Goal: Information Seeking & Learning: Learn about a topic

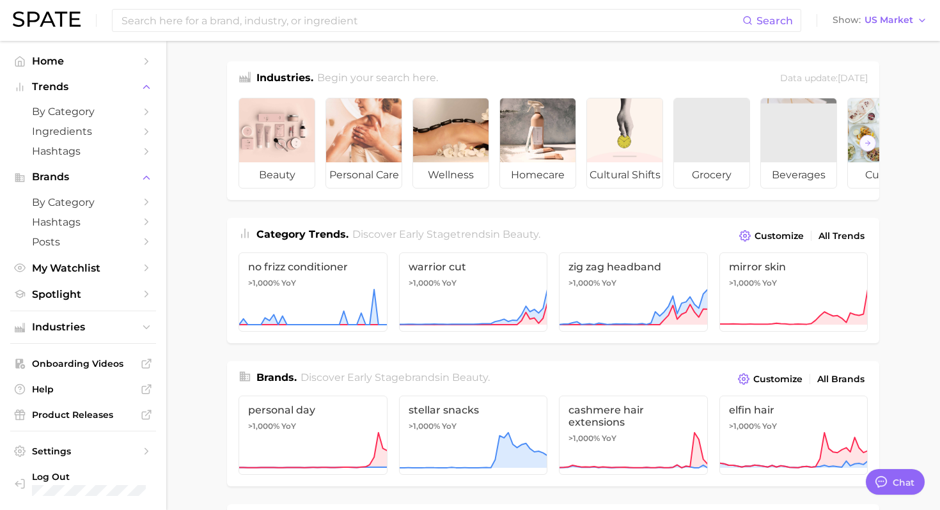
scroll to position [6, 0]
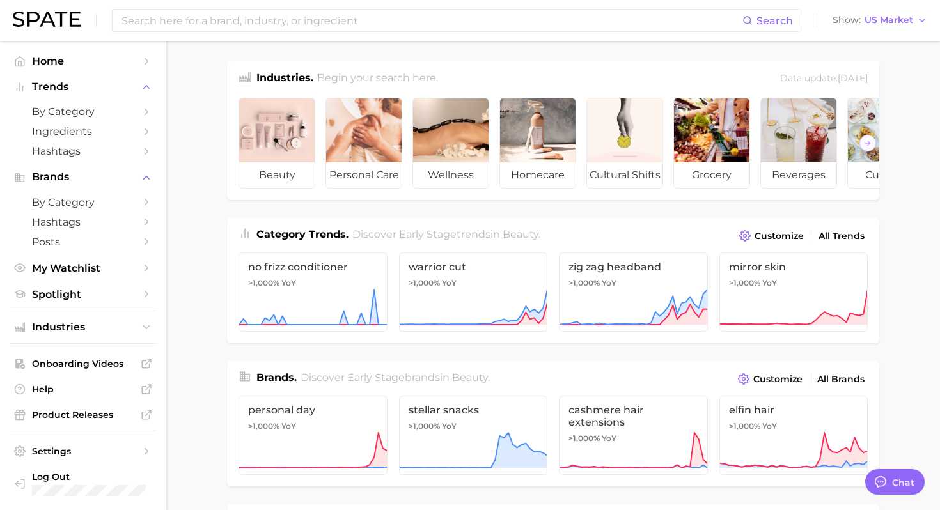
click at [82, 115] on span "by Category" at bounding box center [83, 112] width 102 height 12
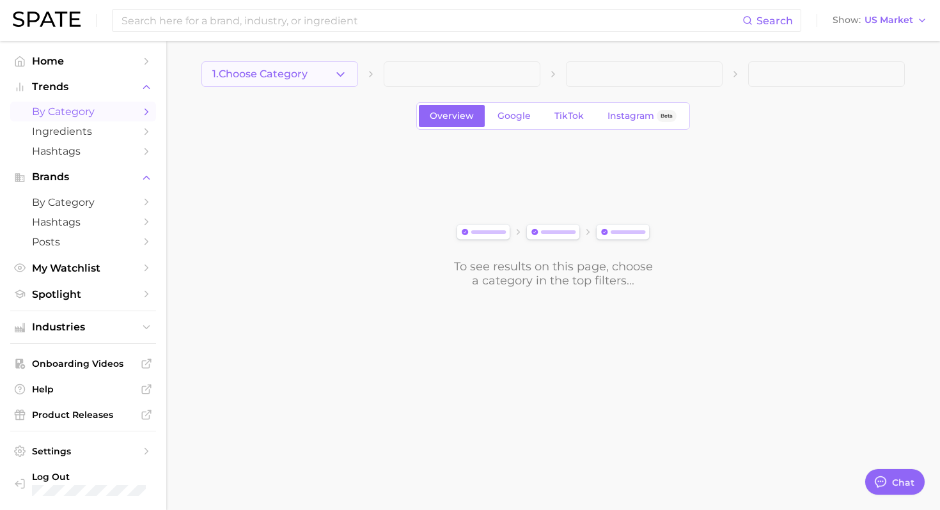
click at [350, 70] on button "1. Choose Category" at bounding box center [279, 74] width 157 height 26
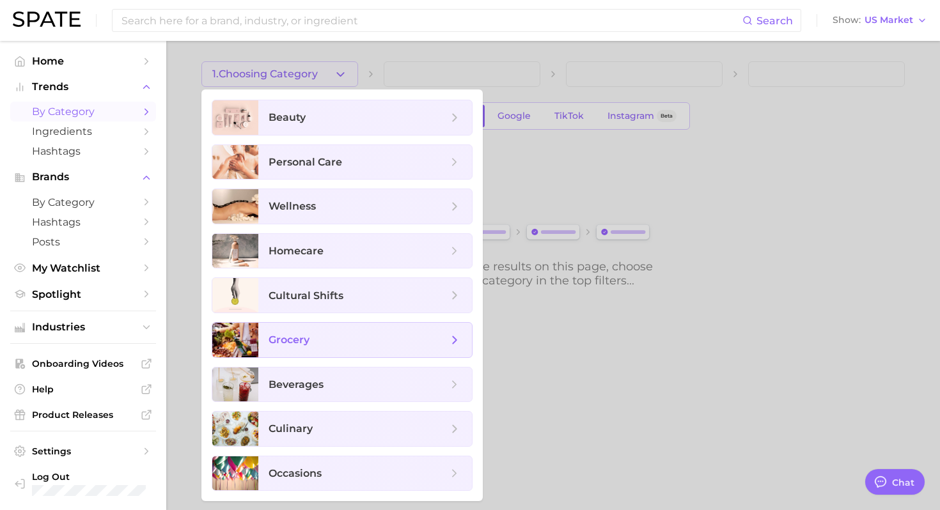
click at [347, 340] on span "grocery" at bounding box center [358, 340] width 179 height 14
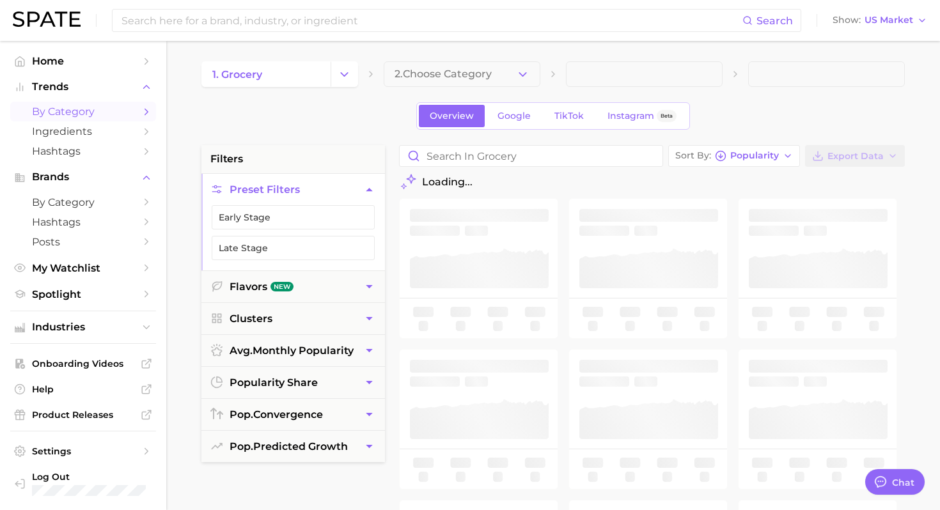
click at [508, 74] on button "2. Choose Category" at bounding box center [462, 74] width 157 height 26
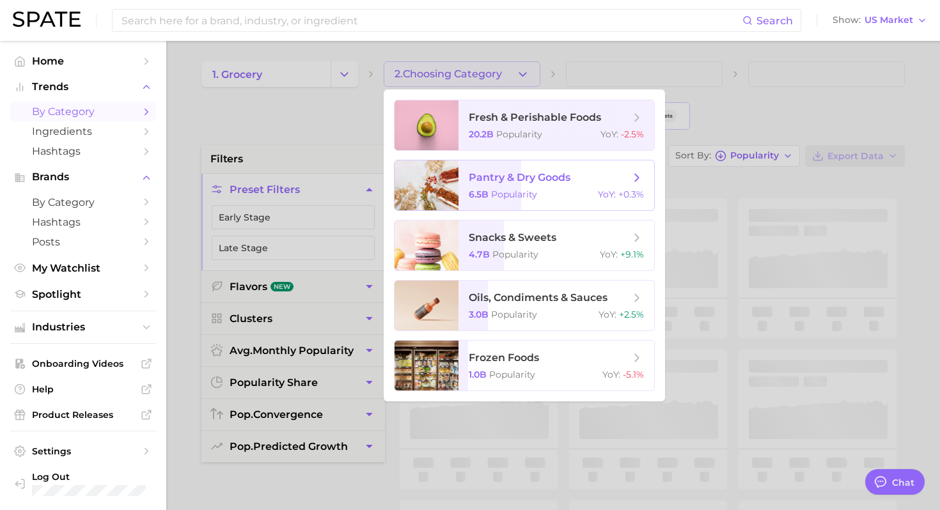
click at [601, 51] on div at bounding box center [470, 255] width 940 height 510
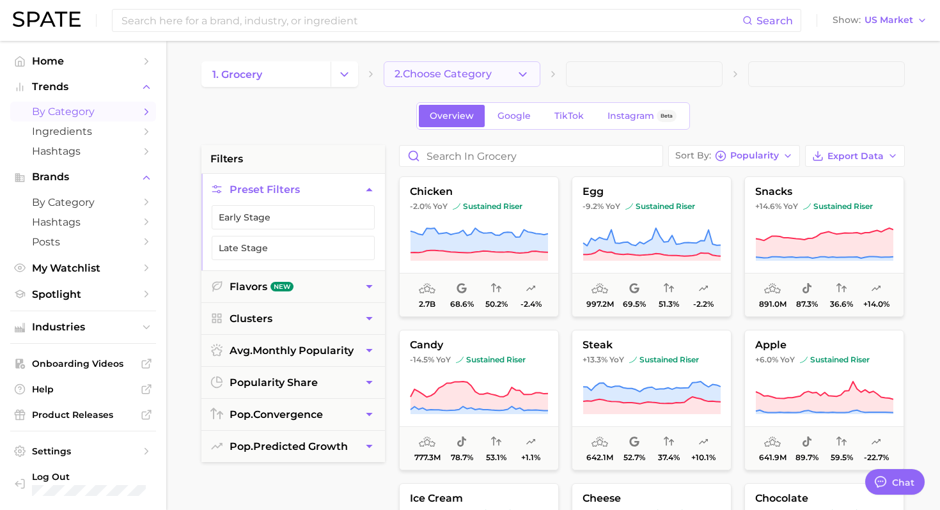
click at [501, 73] on button "2. Choose Category" at bounding box center [462, 74] width 157 height 26
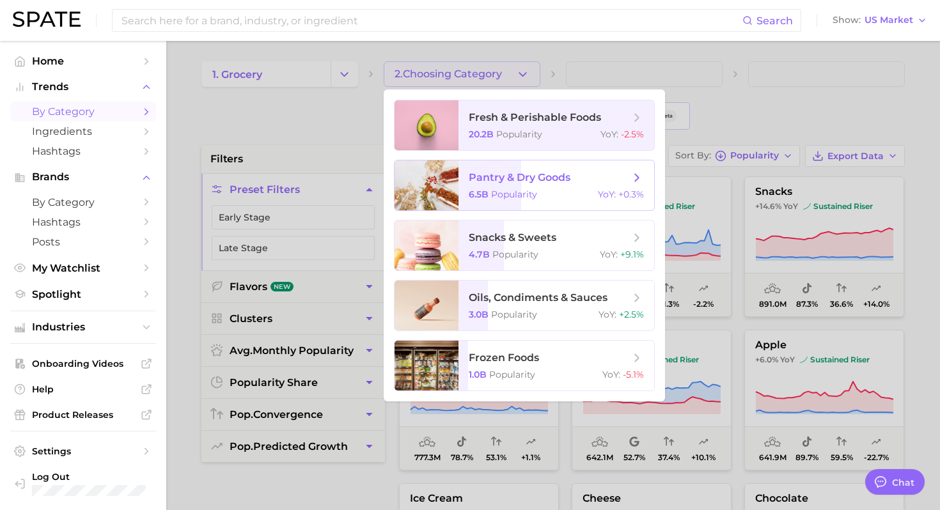
click at [524, 183] on span "pantry & dry goods" at bounding box center [520, 177] width 102 height 12
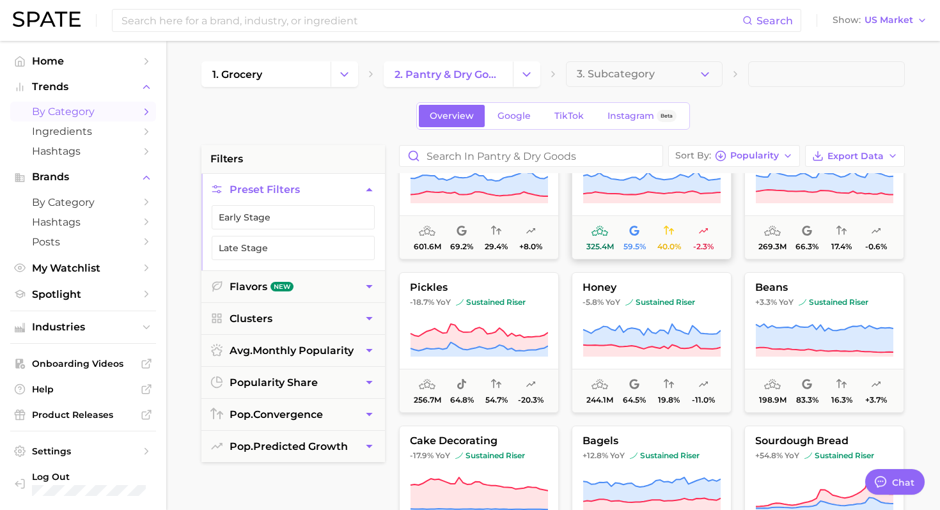
scroll to position [73, 0]
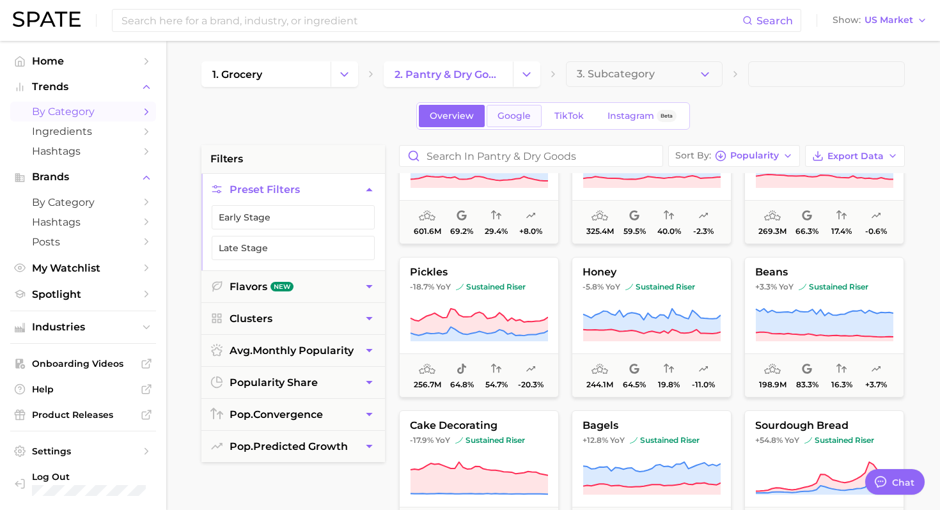
click at [512, 113] on span "Google" at bounding box center [513, 116] width 33 height 11
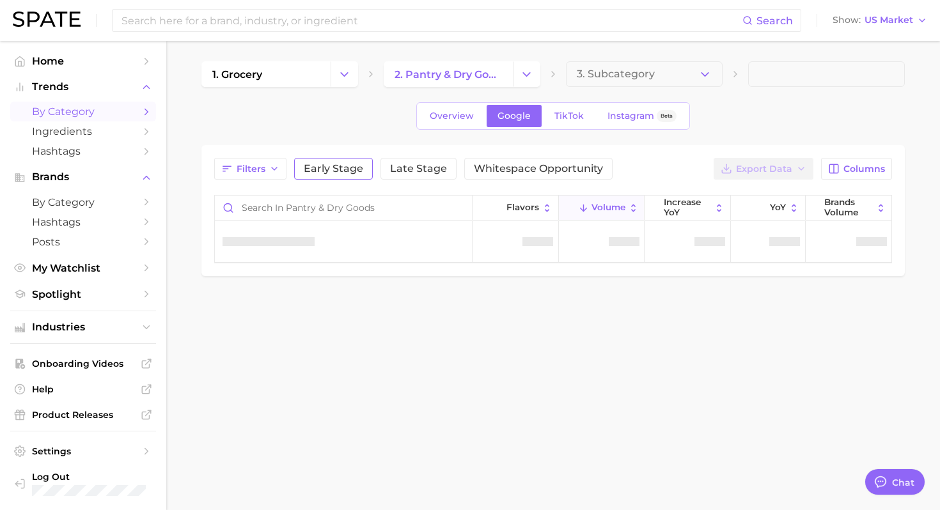
click at [335, 171] on span "Early Stage" at bounding box center [333, 169] width 59 height 10
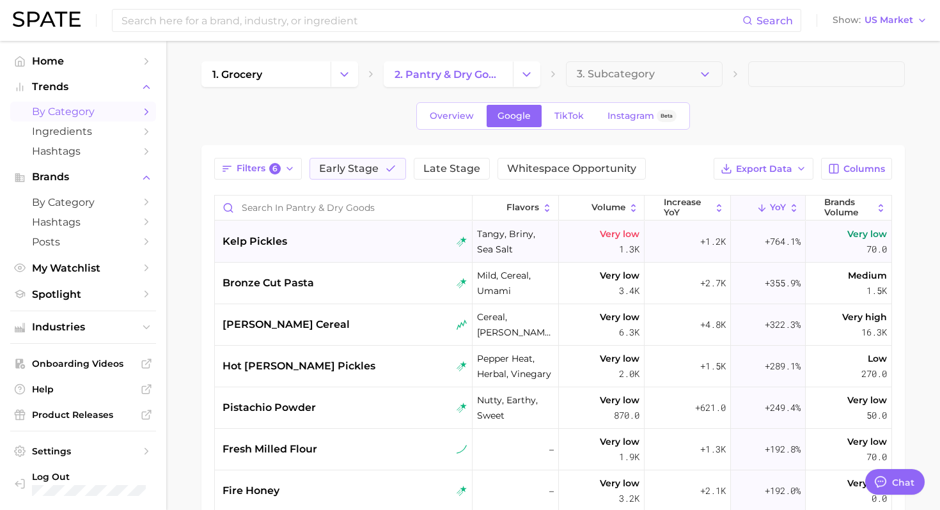
click at [378, 248] on div "kelp pickles" at bounding box center [345, 241] width 245 height 15
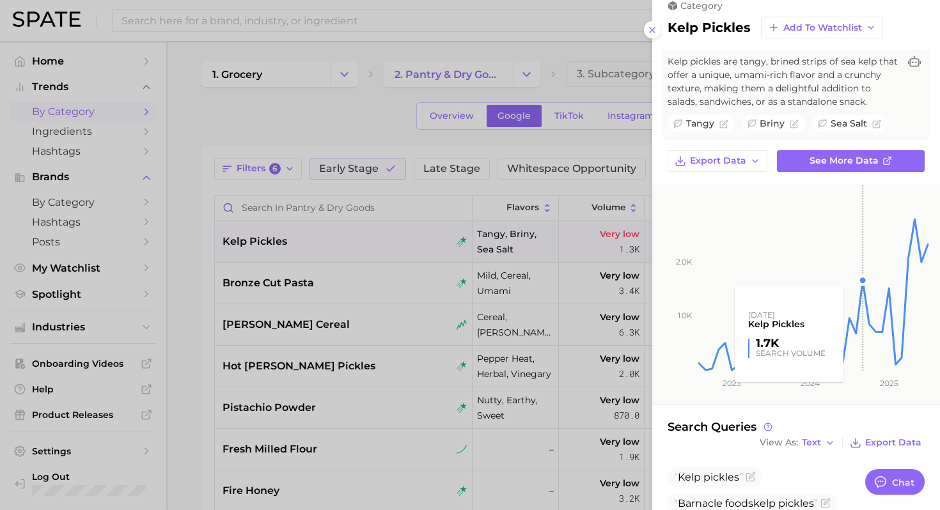
scroll to position [48, 0]
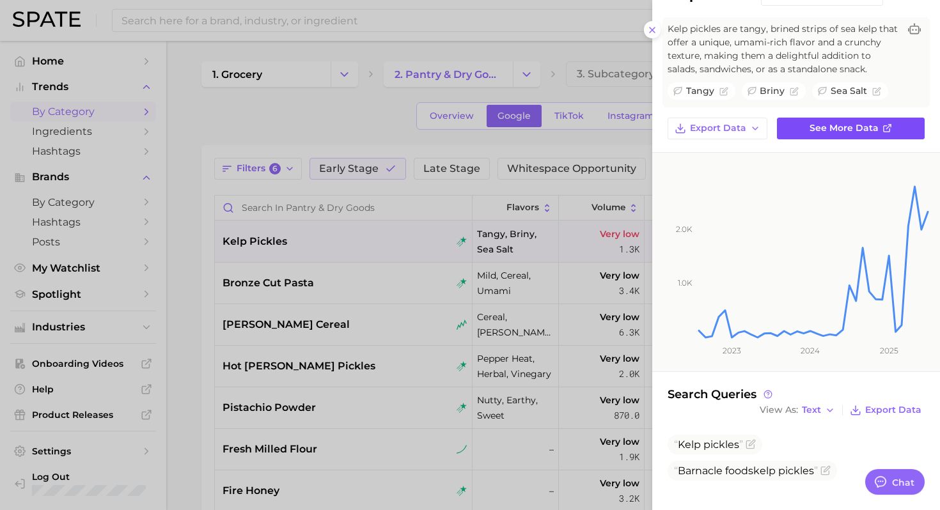
click at [822, 121] on link "See more data" at bounding box center [851, 129] width 148 height 22
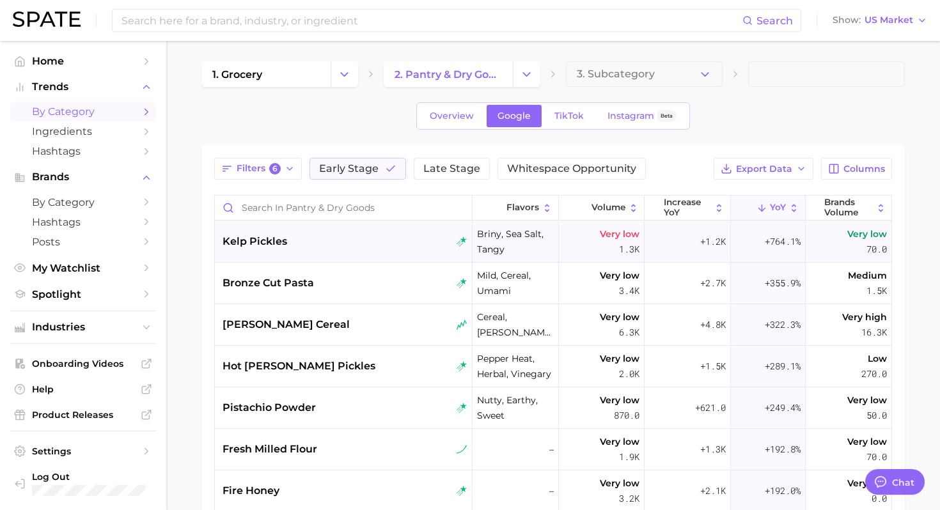
click at [293, 253] on div "kelp pickles" at bounding box center [344, 242] width 258 height 42
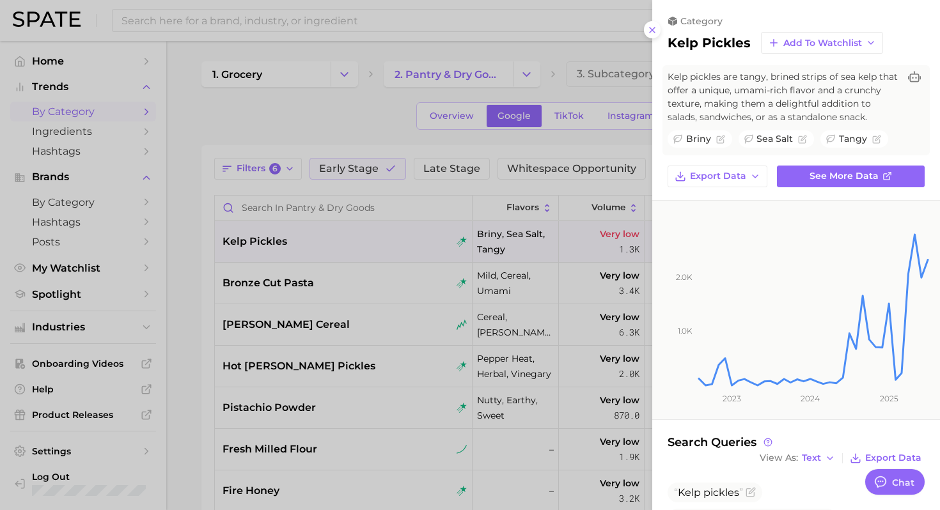
click at [405, 268] on div at bounding box center [470, 255] width 940 height 510
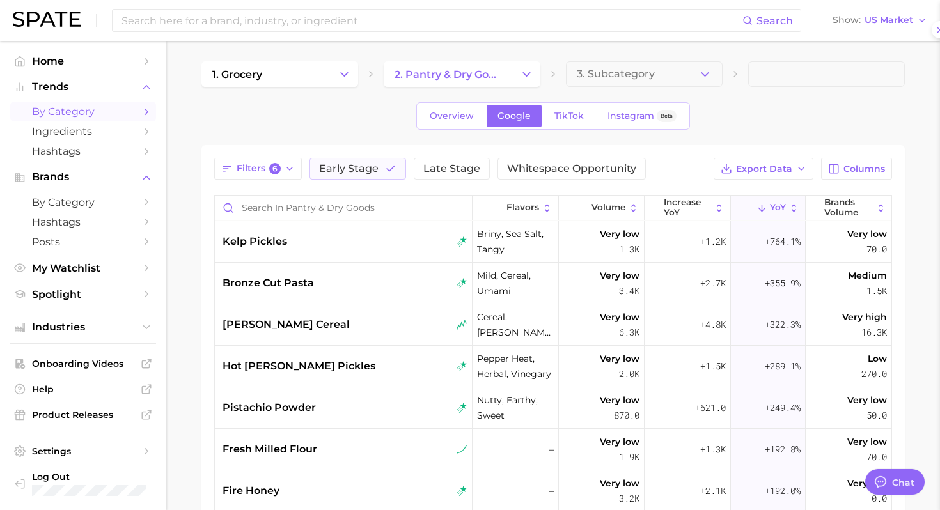
click at [361, 283] on div "bronze cut pasta" at bounding box center [345, 283] width 245 height 15
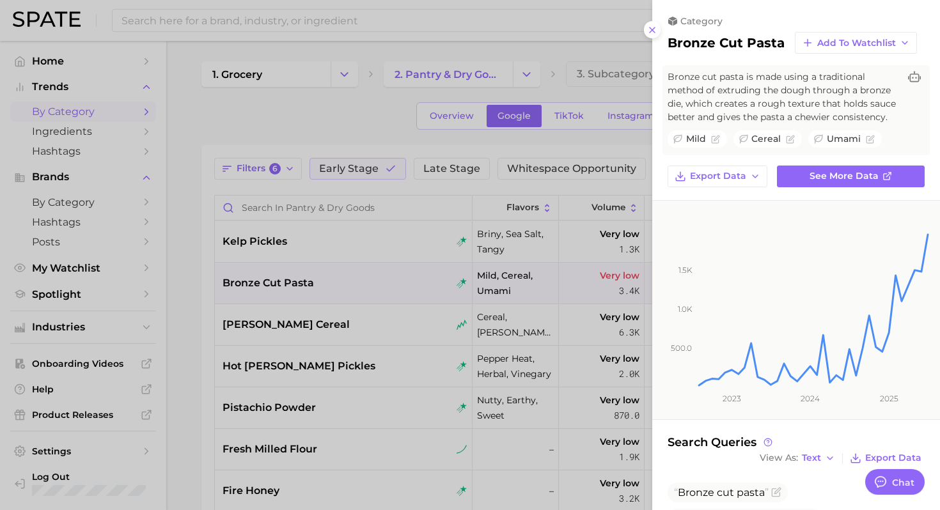
click at [359, 321] on div at bounding box center [470, 255] width 940 height 510
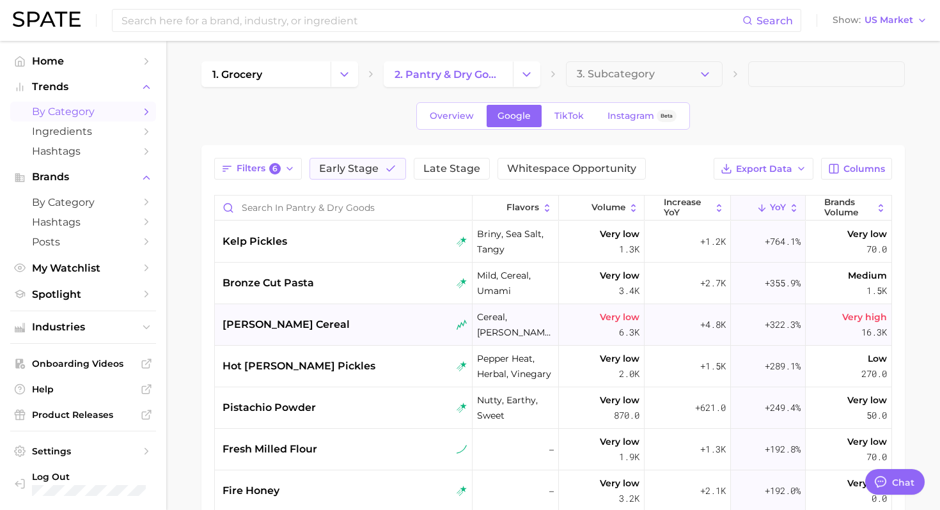
click at [333, 329] on div "berry cereal" at bounding box center [345, 324] width 245 height 15
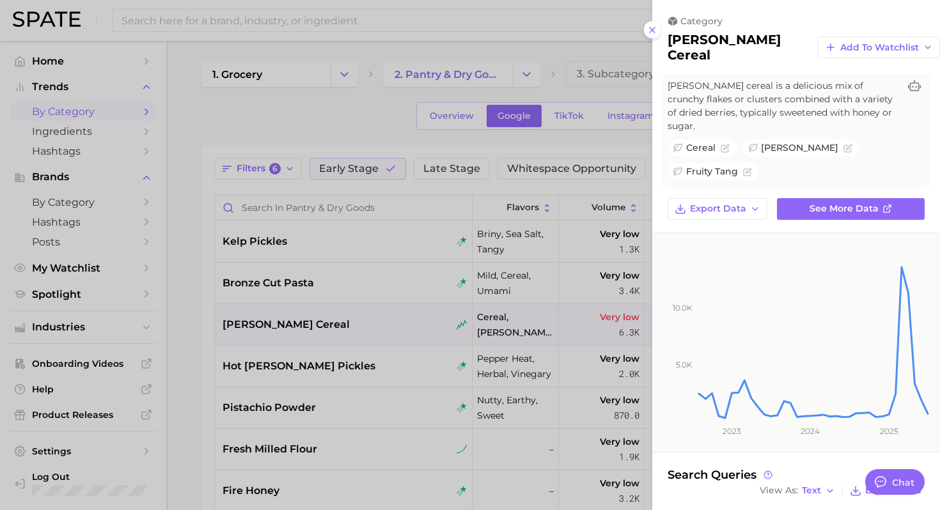
click at [318, 377] on div at bounding box center [470, 255] width 940 height 510
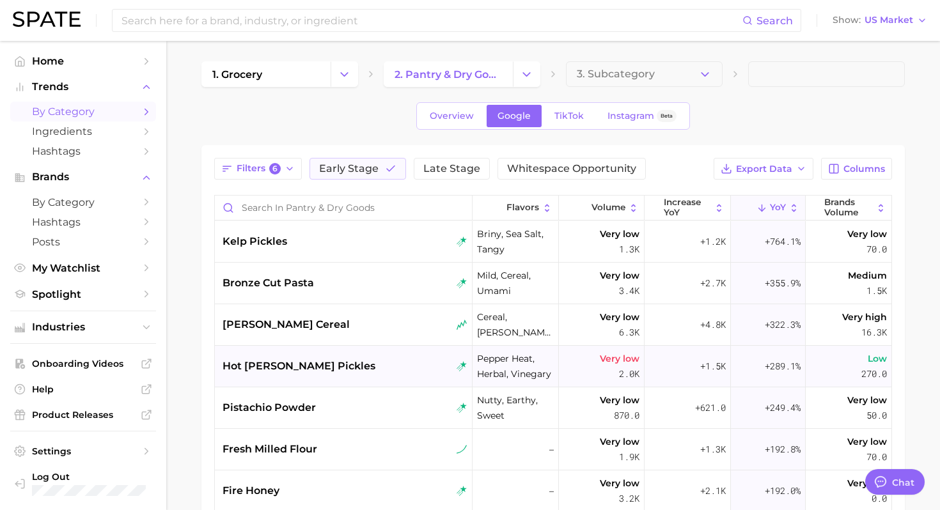
click at [347, 363] on div "hot dill pickles" at bounding box center [345, 366] width 245 height 15
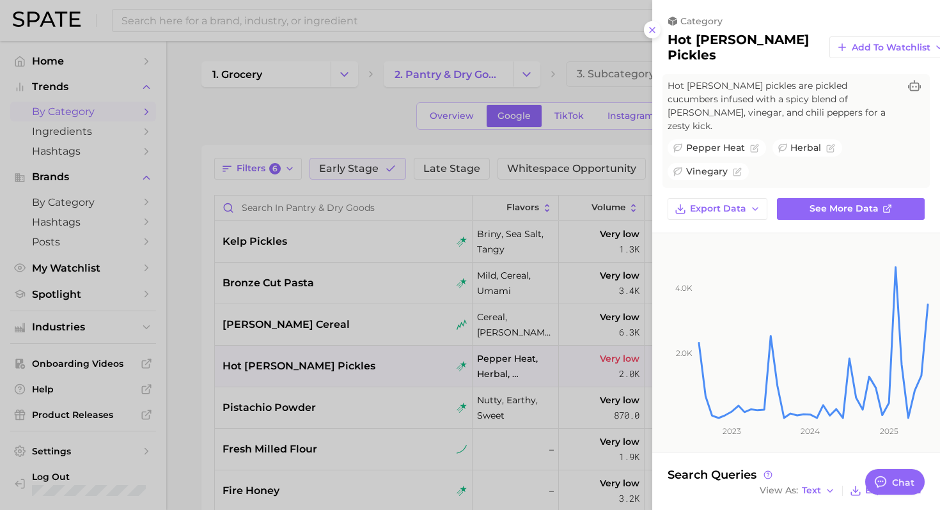
click at [352, 409] on div at bounding box center [470, 255] width 940 height 510
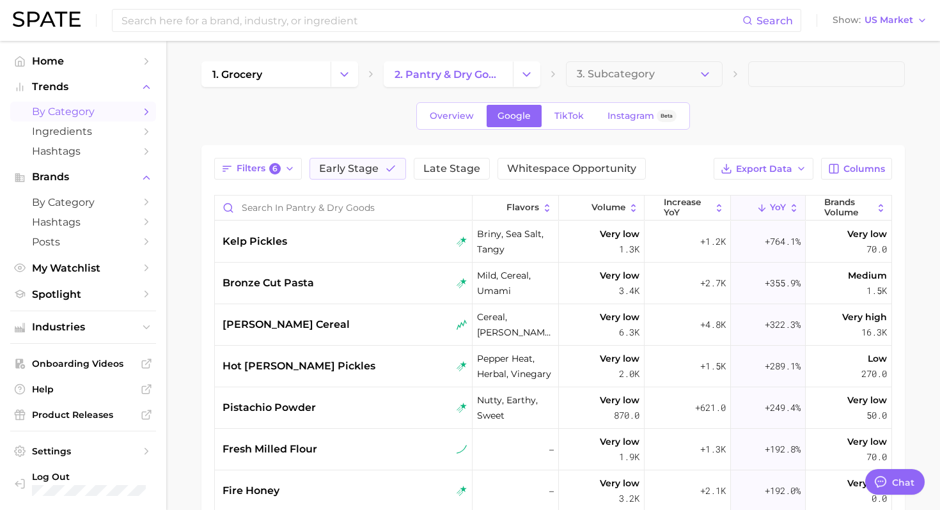
click at [333, 415] on div "pistachio powder" at bounding box center [345, 407] width 245 height 15
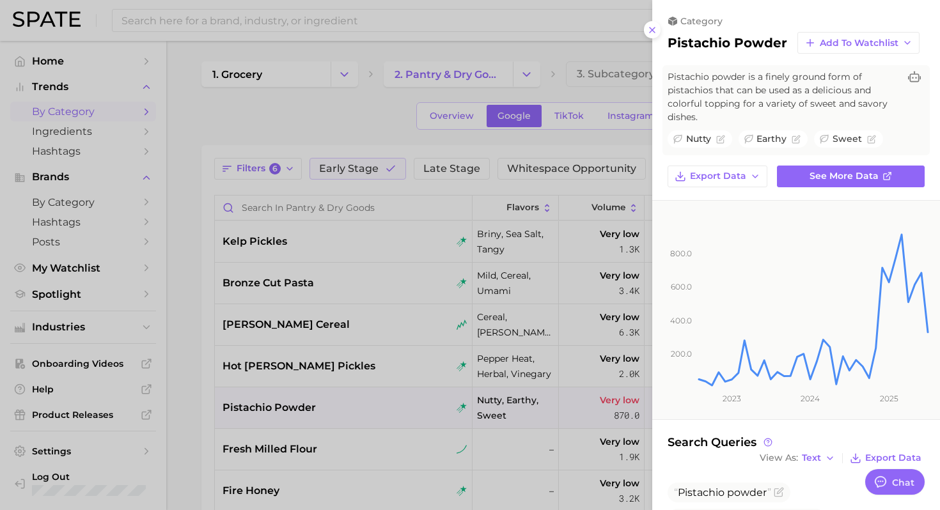
click at [343, 402] on div at bounding box center [470, 255] width 940 height 510
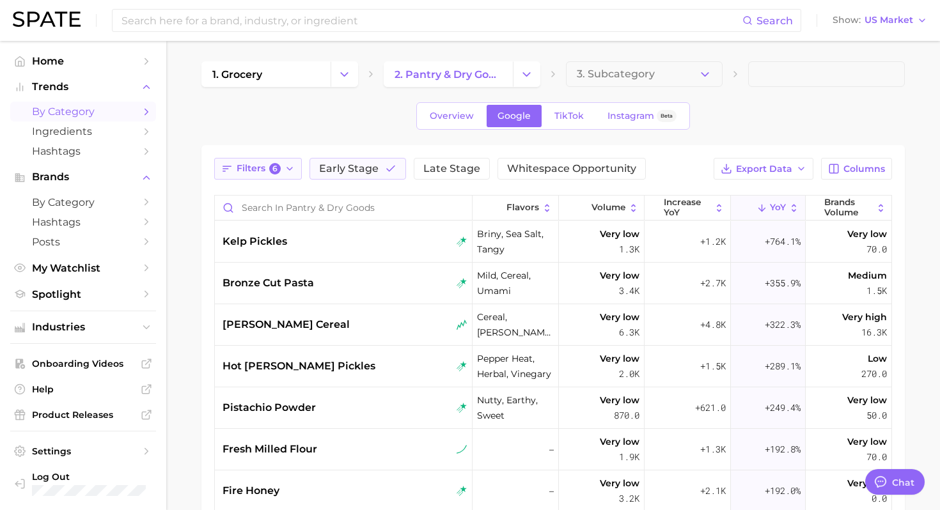
click at [277, 169] on span "6" at bounding box center [275, 169] width 12 height 12
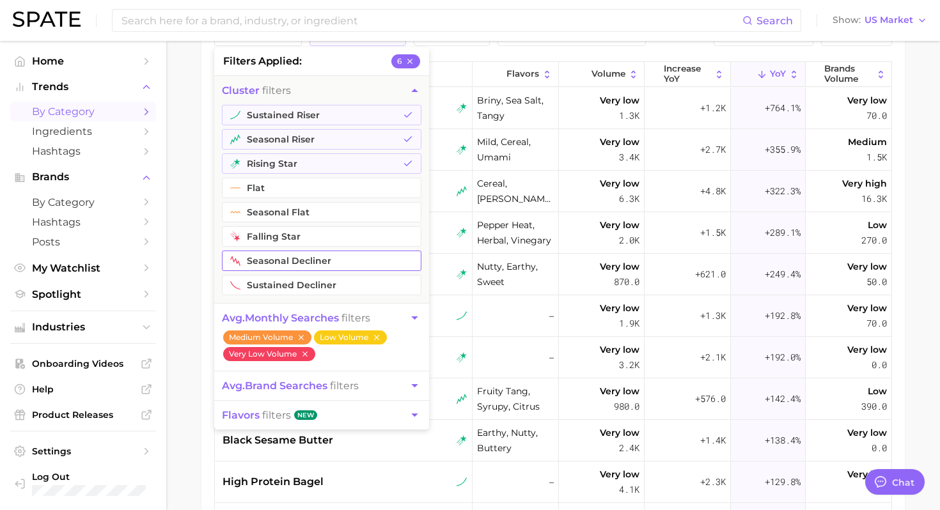
scroll to position [141, 0]
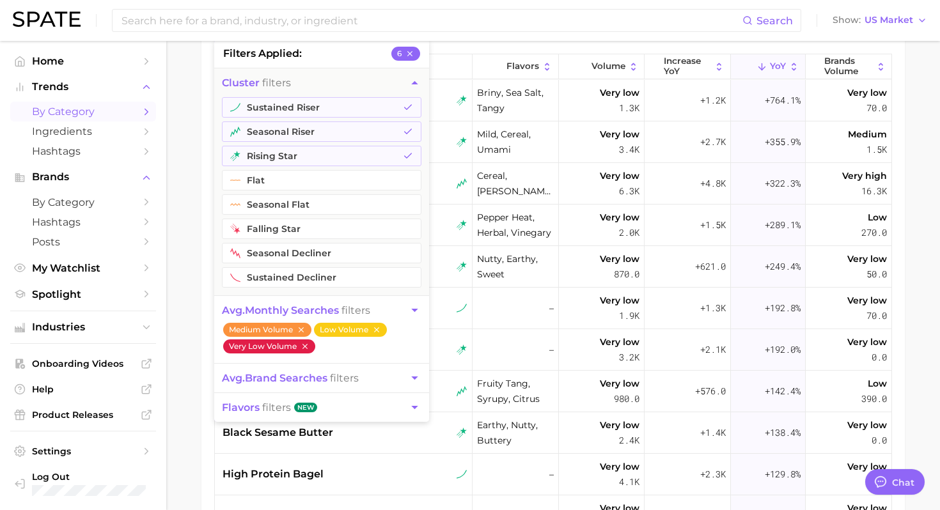
click at [305, 345] on icon "button" at bounding box center [304, 346] width 5 height 5
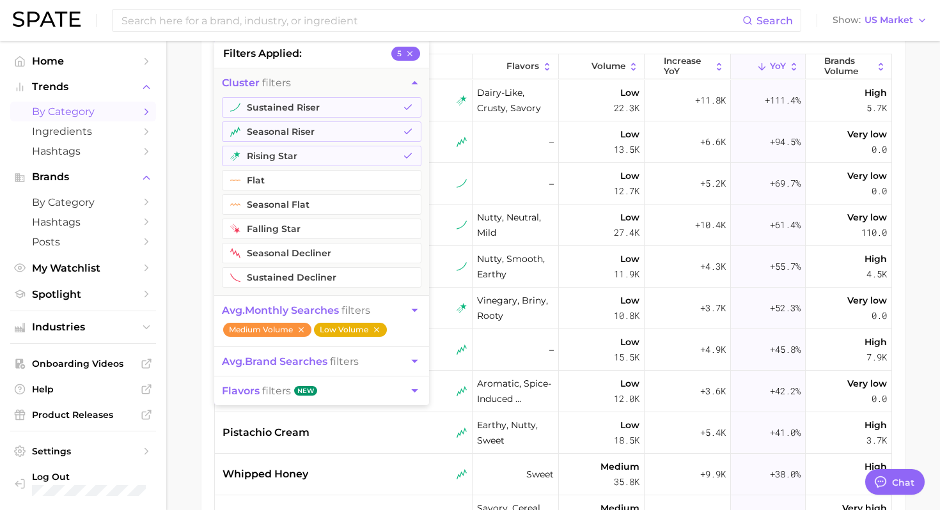
click at [368, 330] on button "Low Volume" at bounding box center [350, 330] width 73 height 14
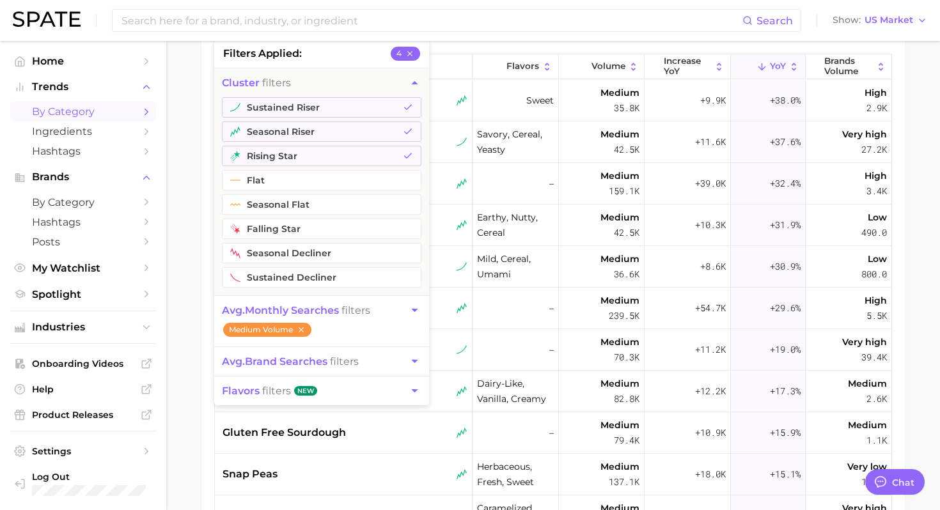
click at [413, 313] on icon "button" at bounding box center [414, 310] width 13 height 13
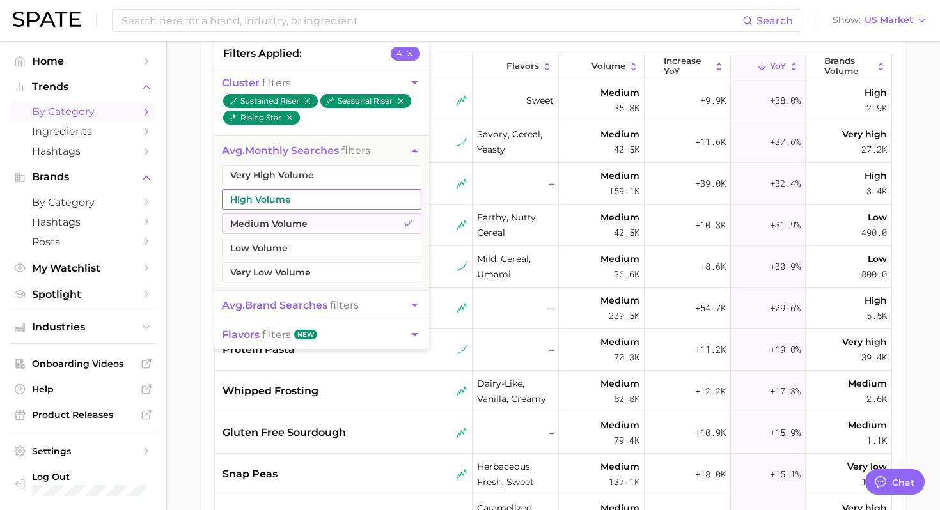
click at [320, 195] on button "High Volume" at bounding box center [322, 199] width 200 height 20
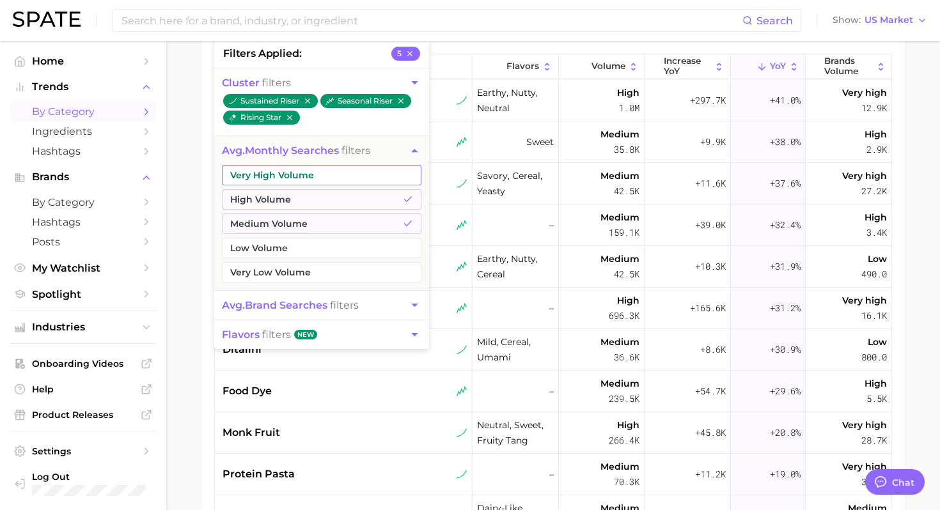
click at [325, 172] on button "Very High Volume" at bounding box center [322, 175] width 200 height 20
click at [196, 253] on main "1. grocery 2. pantry & dry goods 3. Subcategory Overview Google TikTok Instagra…" at bounding box center [553, 270] width 774 height 741
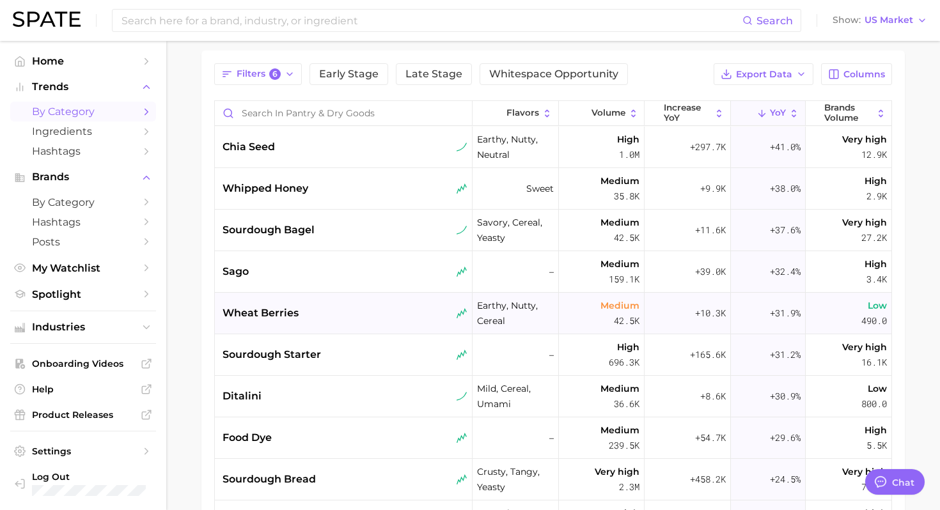
scroll to position [91, 0]
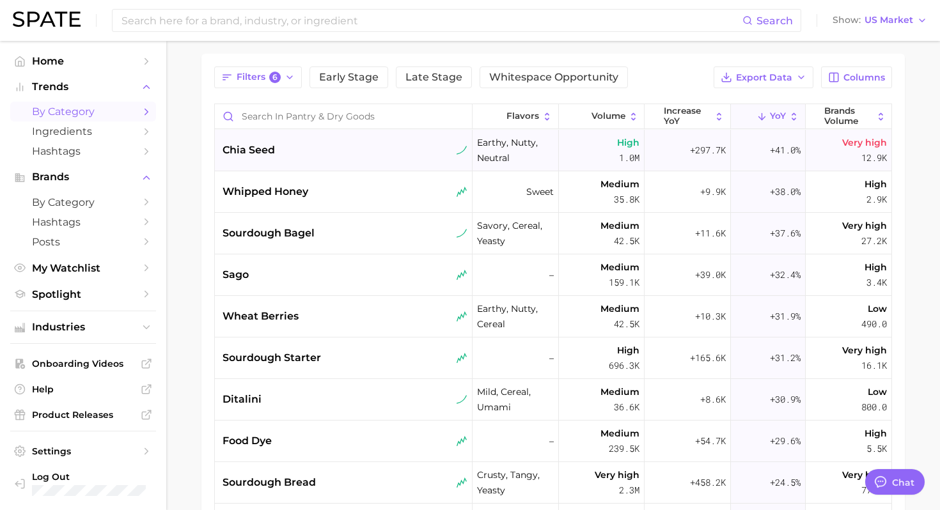
click at [366, 157] on div "chia seed" at bounding box center [345, 150] width 245 height 15
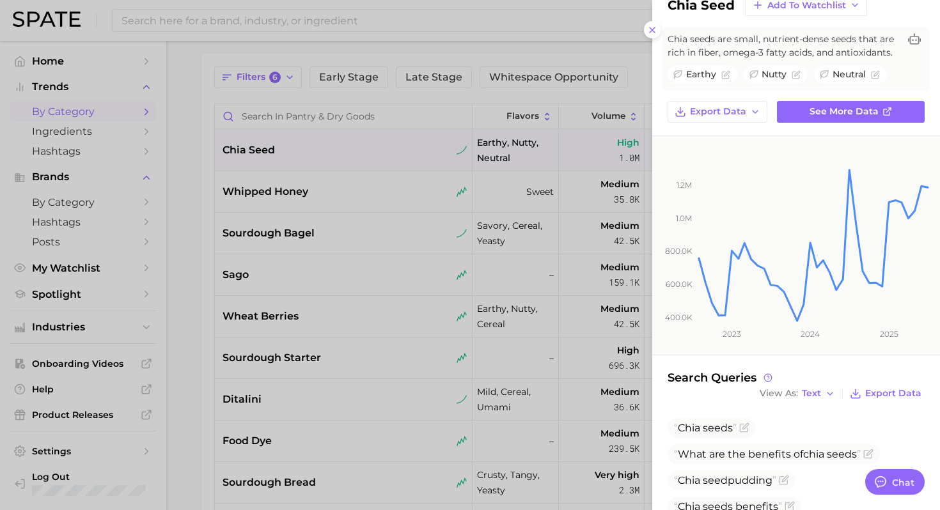
scroll to position [0, 0]
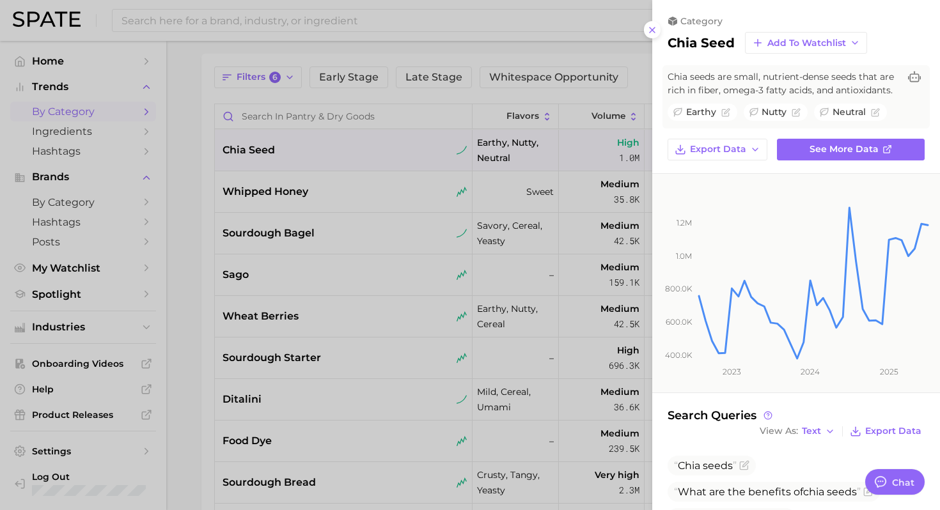
click at [398, 196] on div at bounding box center [470, 255] width 940 height 510
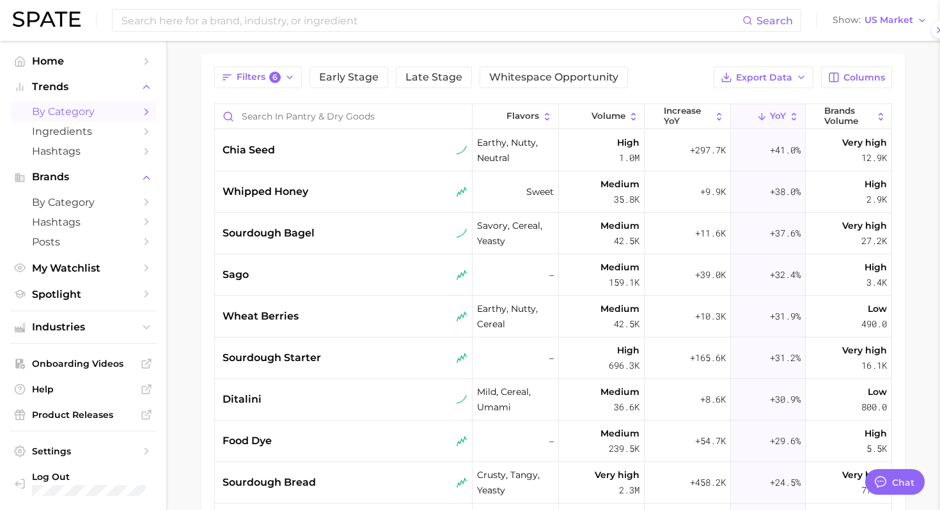
click at [366, 187] on div at bounding box center [470, 255] width 940 height 510
click at [366, 187] on div "whipped honey" at bounding box center [345, 191] width 245 height 15
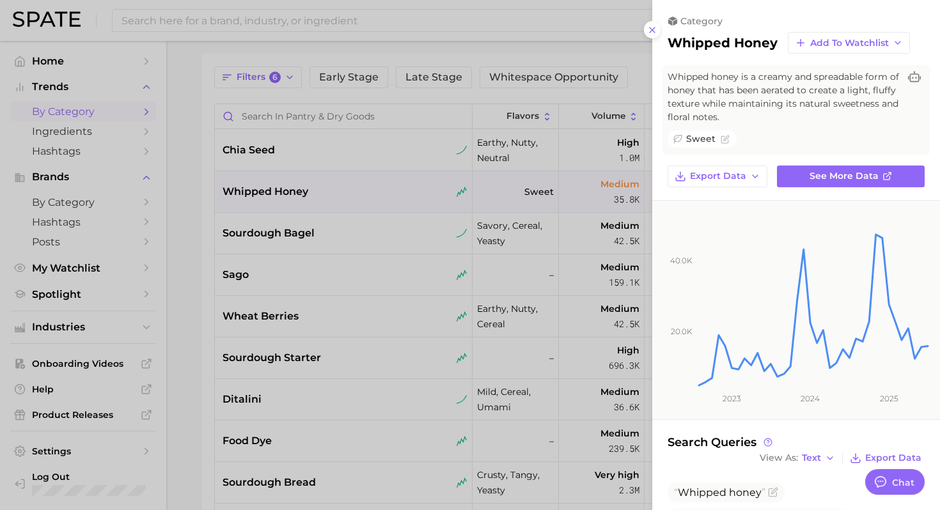
click at [397, 230] on div at bounding box center [470, 255] width 940 height 510
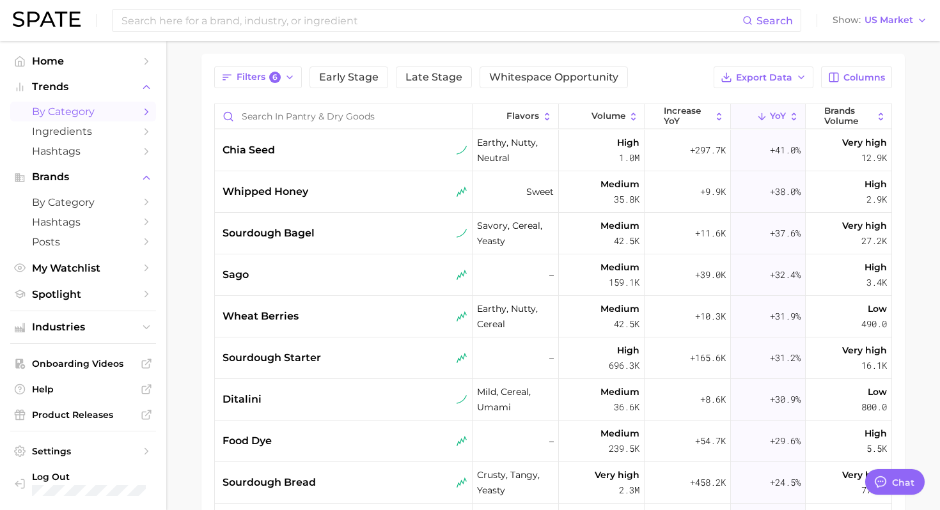
click at [397, 230] on div "sourdough bagel" at bounding box center [345, 233] width 245 height 15
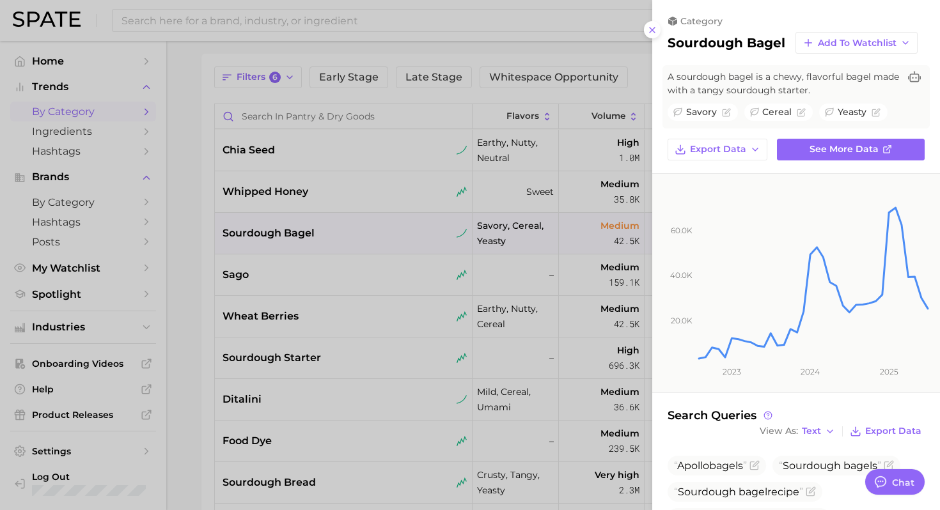
click at [380, 261] on div at bounding box center [470, 255] width 940 height 510
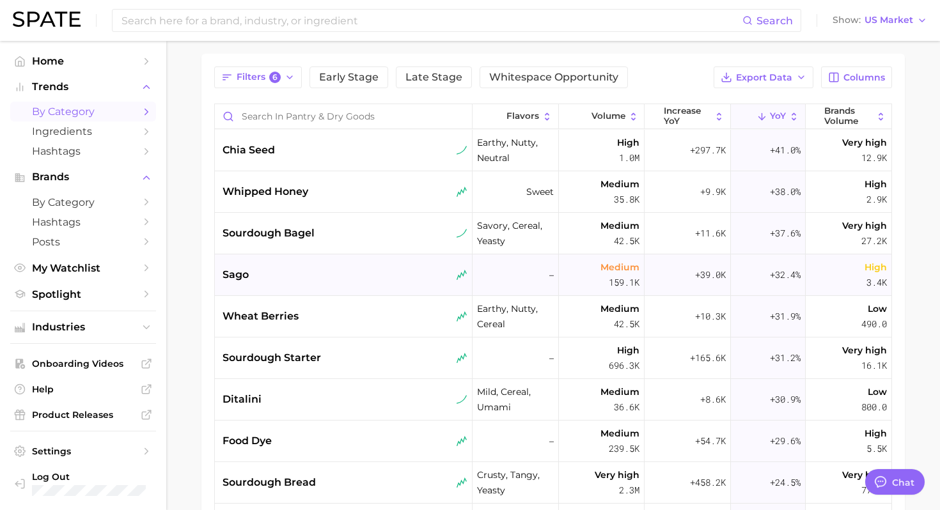
click at [358, 284] on div "sago" at bounding box center [344, 275] width 258 height 42
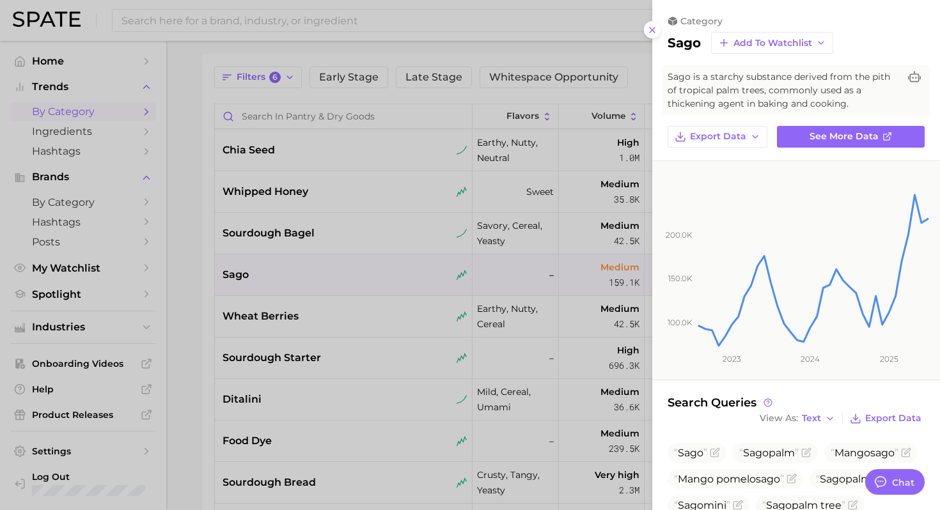
click at [317, 297] on div at bounding box center [470, 255] width 940 height 510
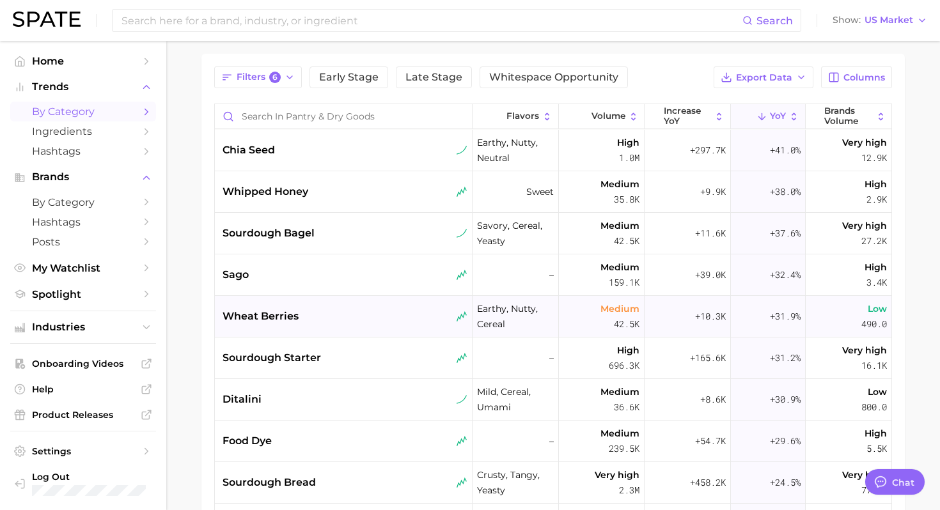
click at [315, 317] on div "wheat berries" at bounding box center [345, 316] width 245 height 15
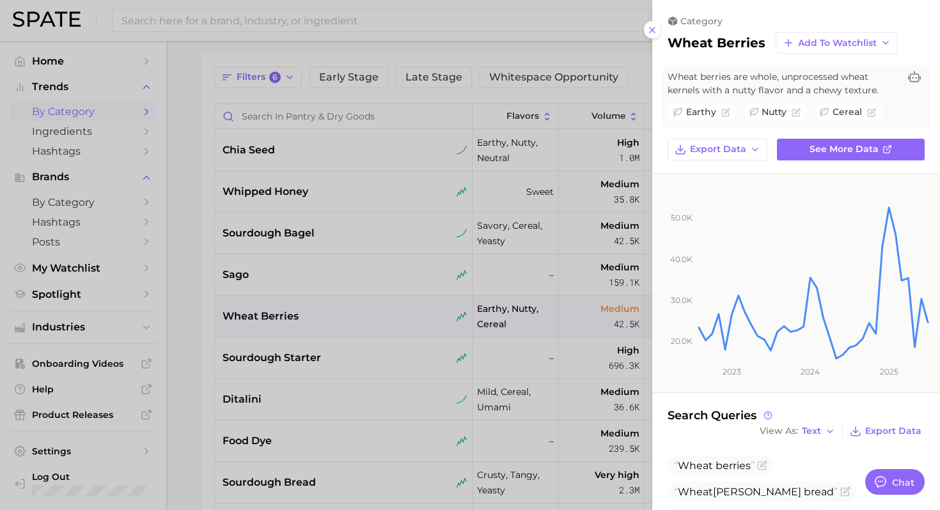
click at [347, 377] on div at bounding box center [470, 255] width 940 height 510
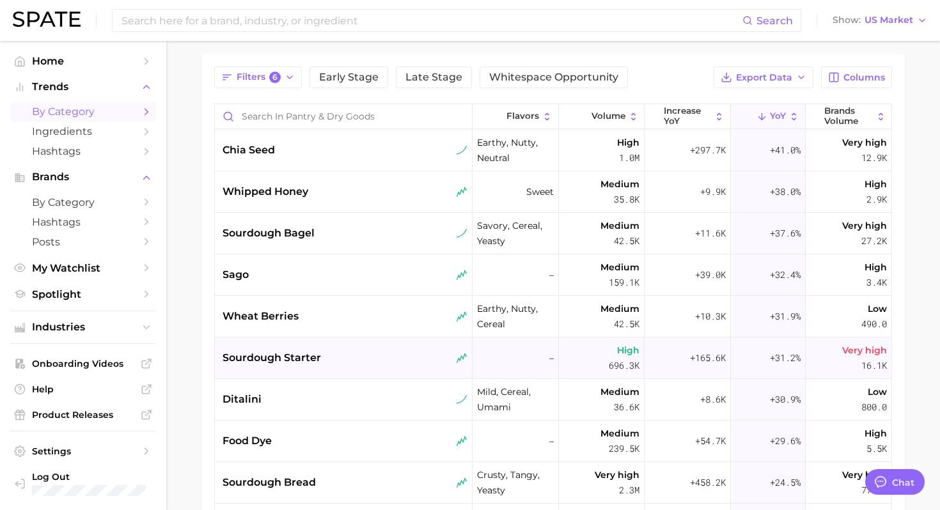
click at [350, 356] on div "sourdough starter" at bounding box center [345, 357] width 245 height 15
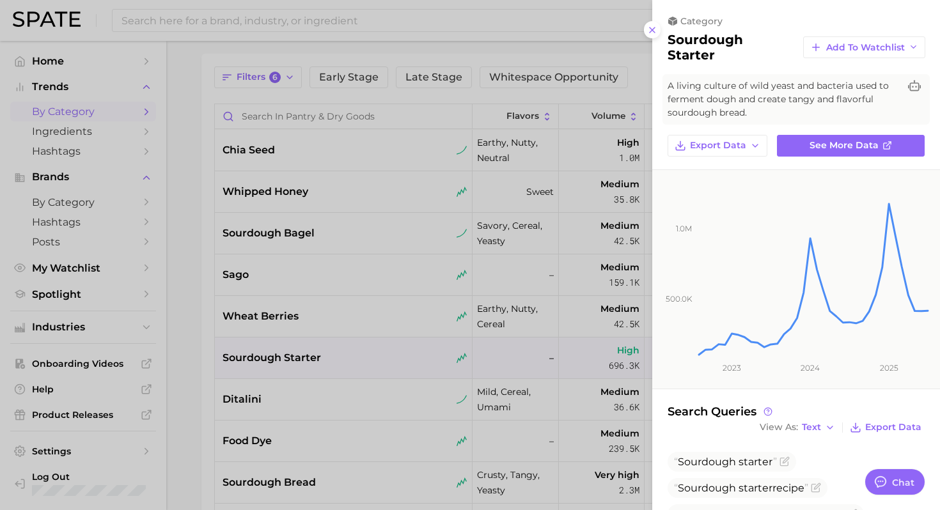
click at [358, 384] on div at bounding box center [470, 255] width 940 height 510
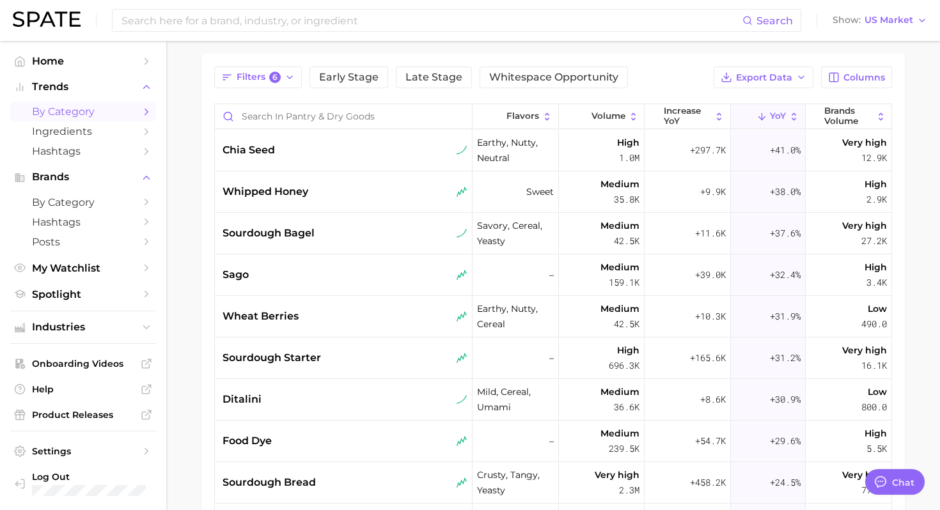
click at [347, 400] on div "ditalini" at bounding box center [345, 399] width 245 height 15
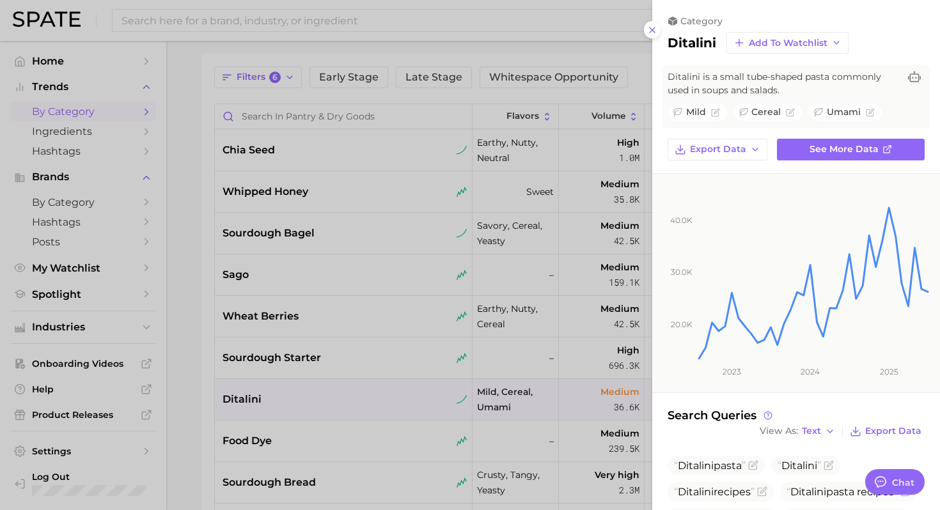
click at [351, 386] on div at bounding box center [470, 255] width 940 height 510
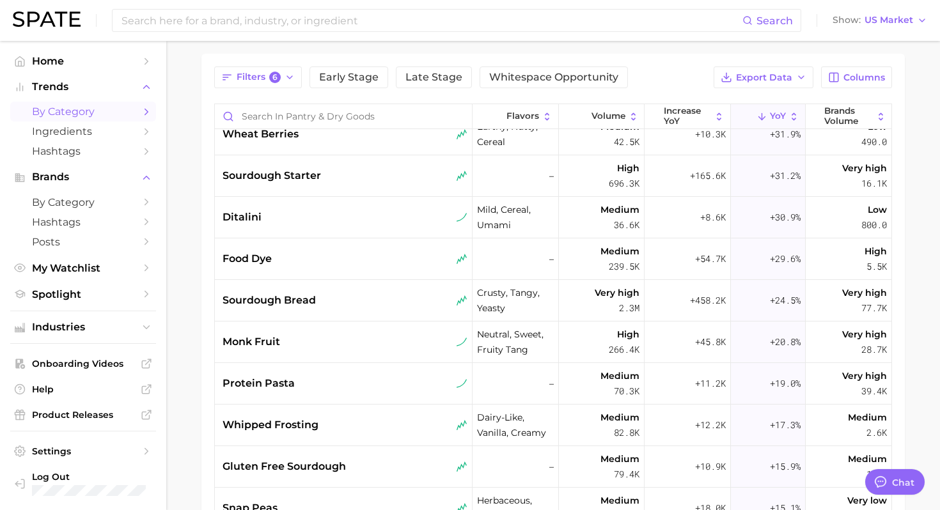
scroll to position [198, 0]
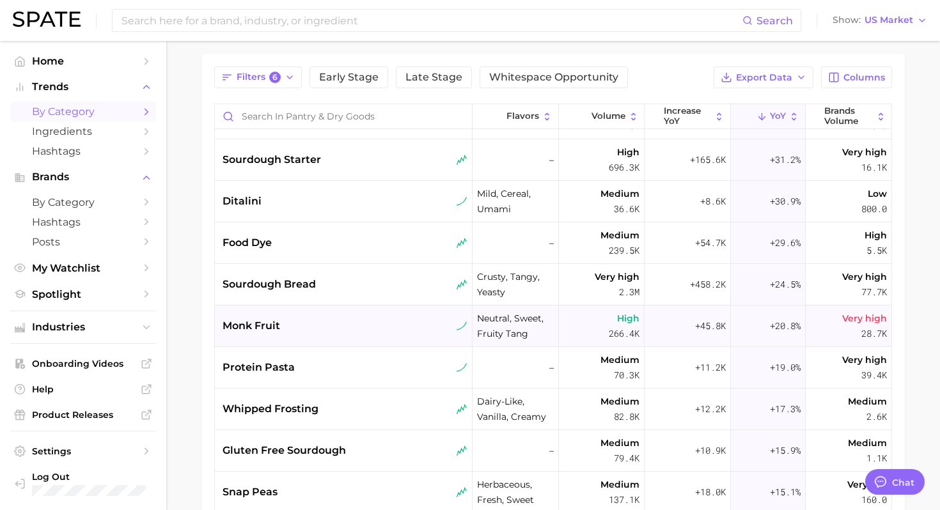
click at [345, 321] on div "monk fruit" at bounding box center [345, 325] width 245 height 15
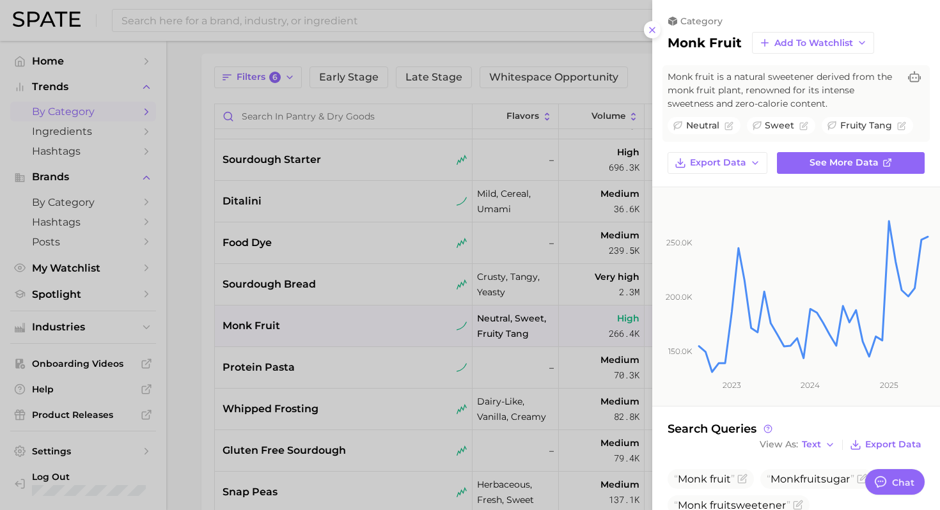
click at [355, 375] on div at bounding box center [470, 255] width 940 height 510
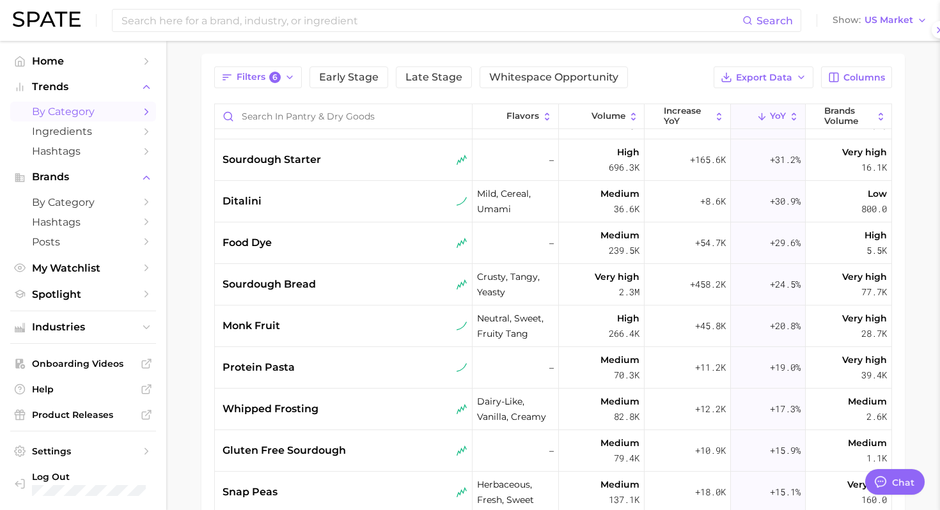
click at [355, 375] on div at bounding box center [470, 255] width 940 height 510
click at [355, 375] on div "protein pasta" at bounding box center [345, 367] width 245 height 15
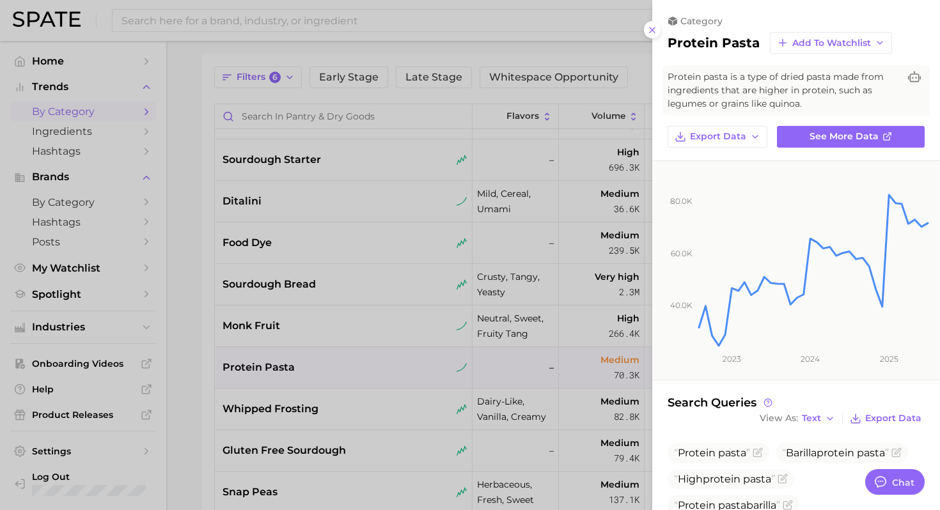
click at [343, 361] on div at bounding box center [470, 255] width 940 height 510
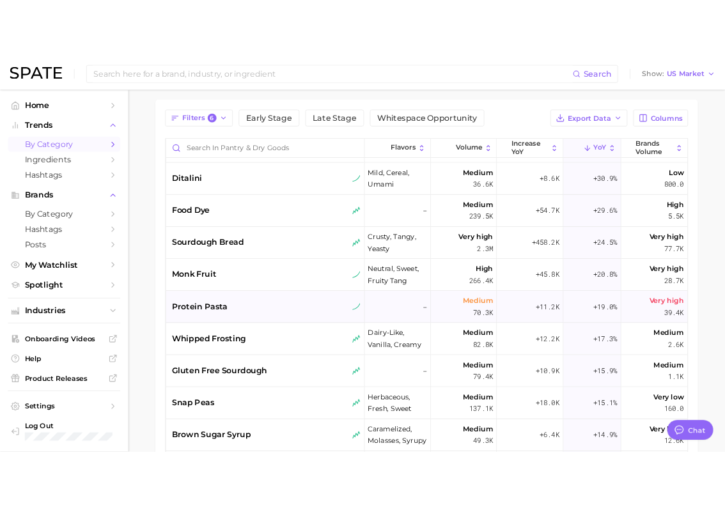
scroll to position [257, 0]
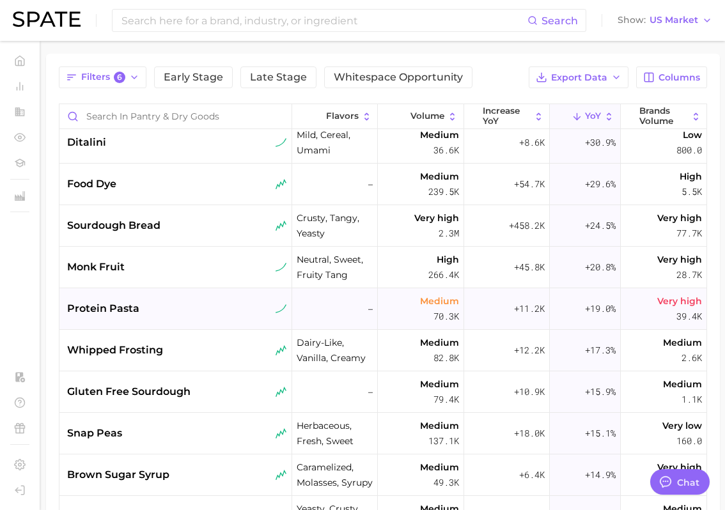
click at [137, 313] on div "protein pasta" at bounding box center [177, 308] width 220 height 15
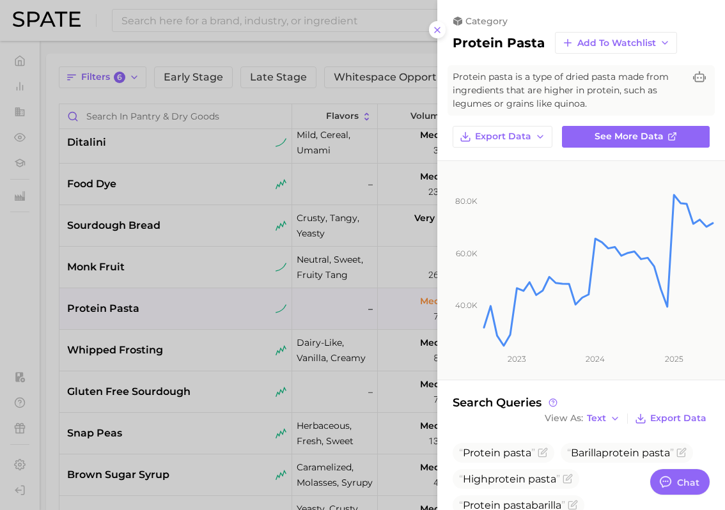
click at [210, 269] on div at bounding box center [362, 255] width 725 height 510
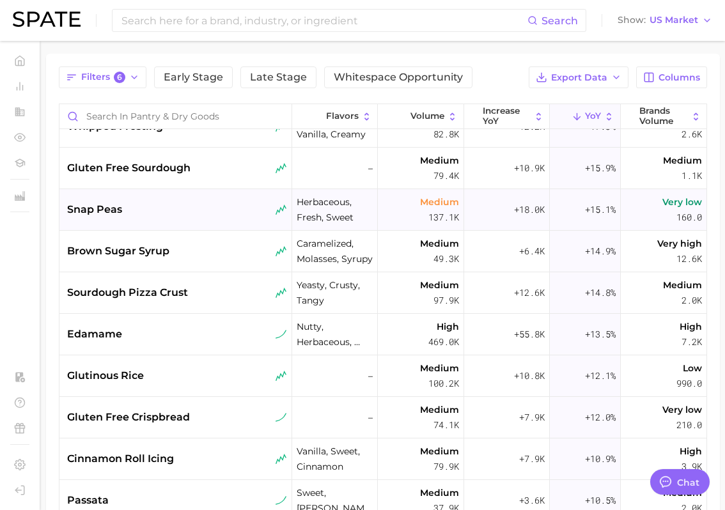
scroll to position [485, 0]
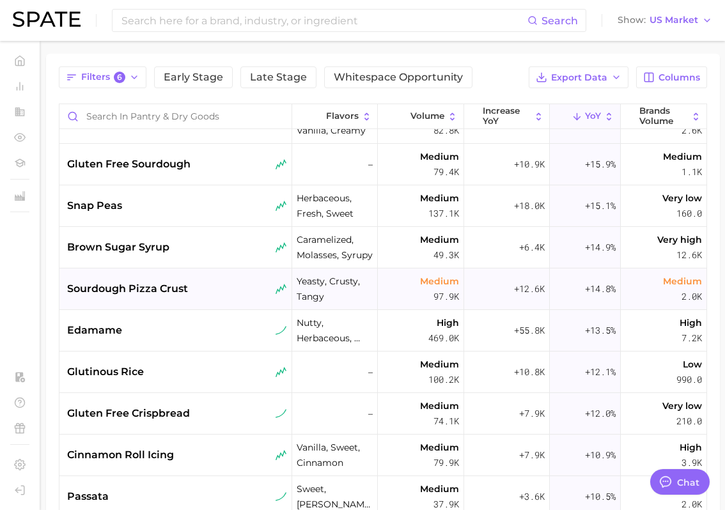
click at [199, 291] on div "sourdough pizza crust" at bounding box center [177, 288] width 220 height 15
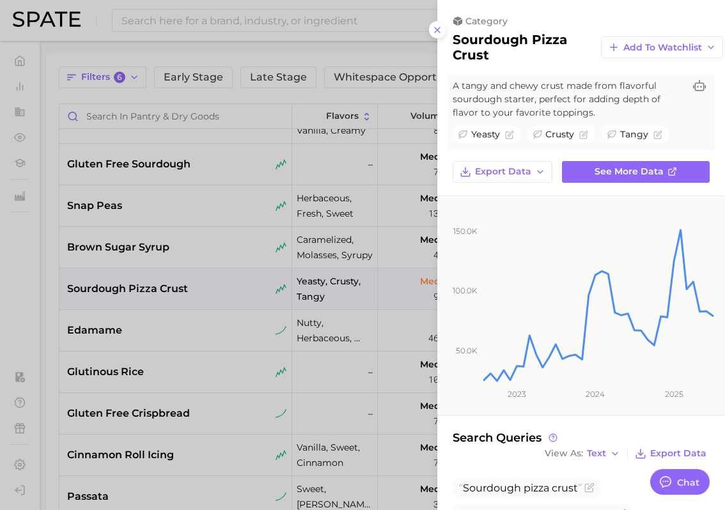
click at [268, 344] on div at bounding box center [362, 255] width 725 height 510
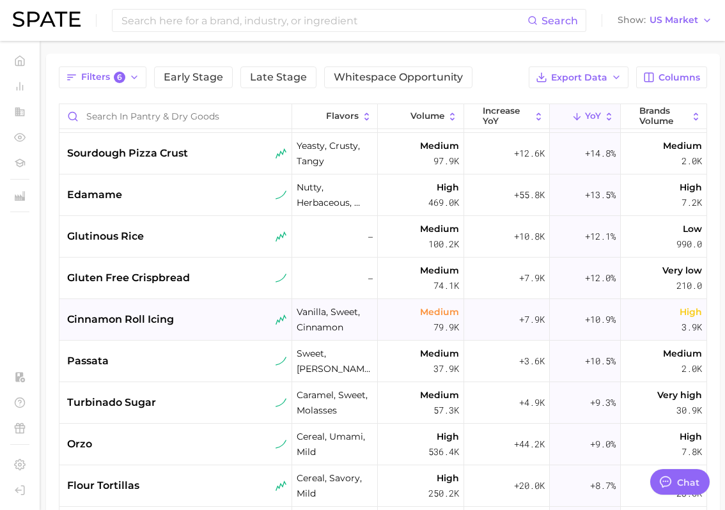
scroll to position [0, 0]
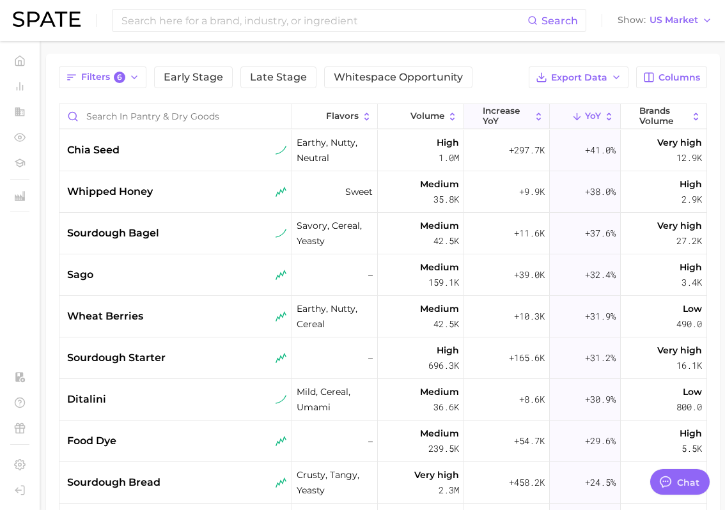
click at [527, 114] on span "increase YoY" at bounding box center [506, 116] width 47 height 20
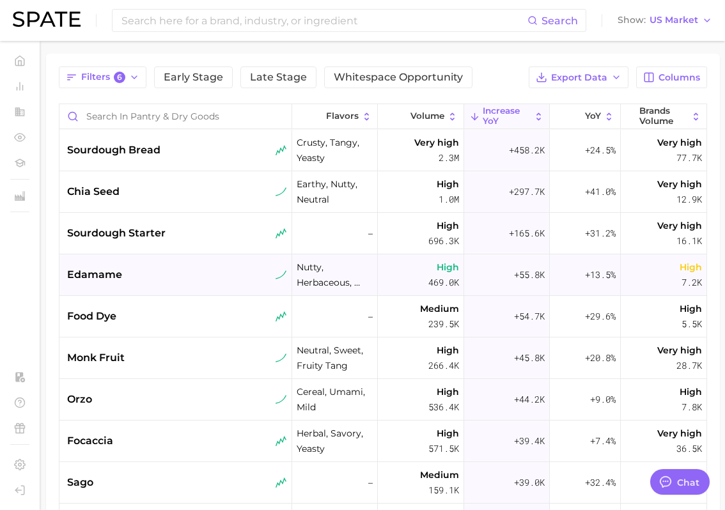
click at [187, 267] on div "edamame" at bounding box center [177, 274] width 220 height 15
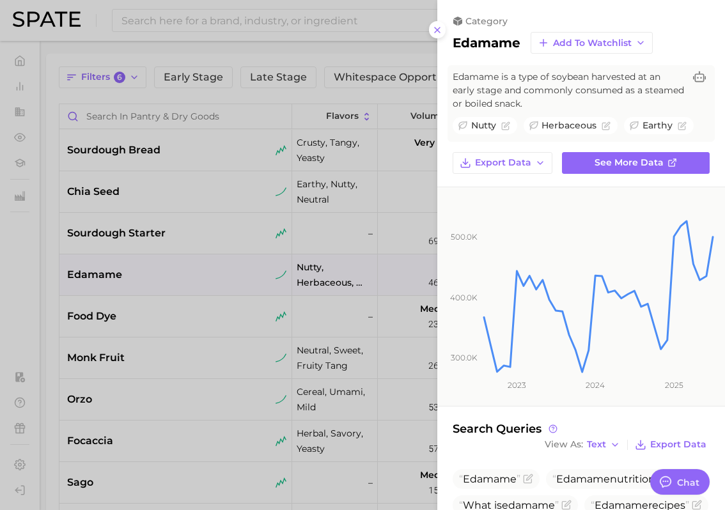
click at [487, 36] on h2 "edamame" at bounding box center [487, 42] width 68 height 15
copy h2 "edamame"
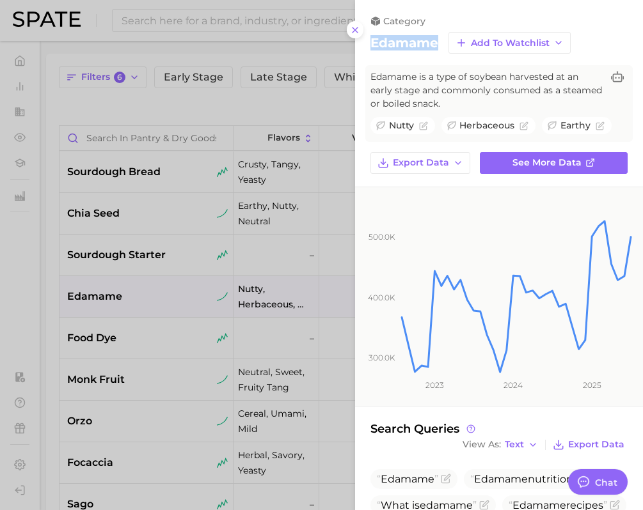
click at [231, 306] on div at bounding box center [321, 255] width 643 height 510
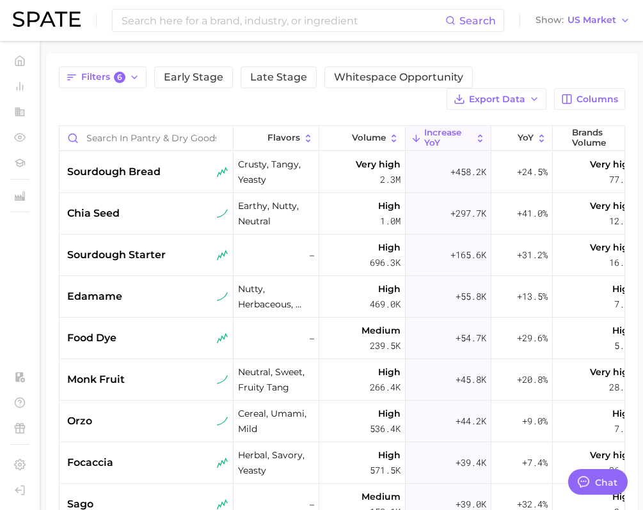
scroll to position [0, 14]
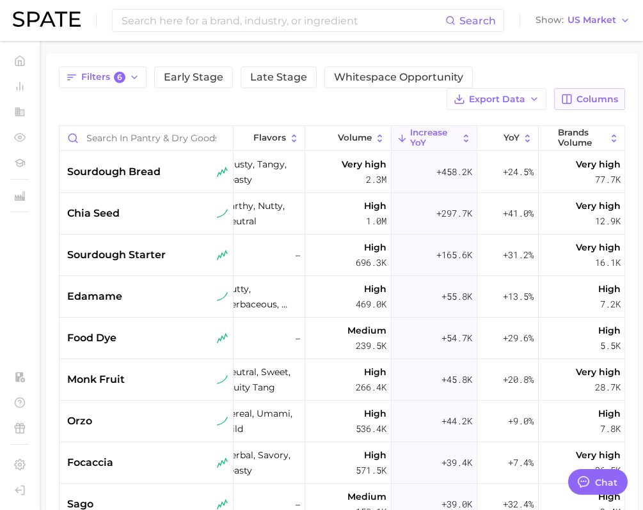
click at [583, 97] on span "Columns" at bounding box center [597, 99] width 42 height 11
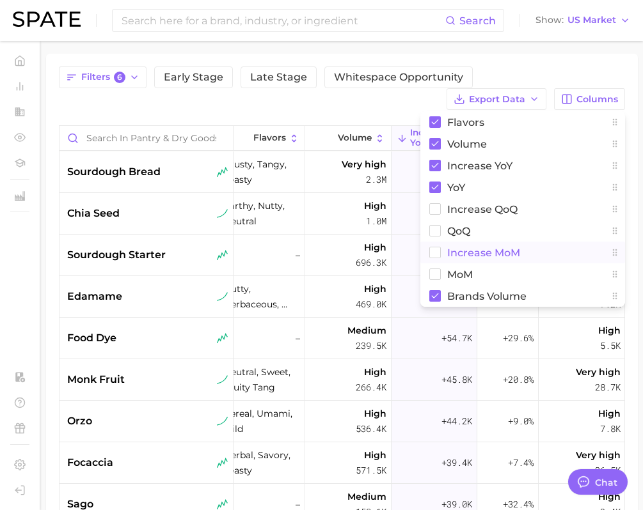
click at [446, 253] on button "increase MoM" at bounding box center [522, 253] width 205 height 22
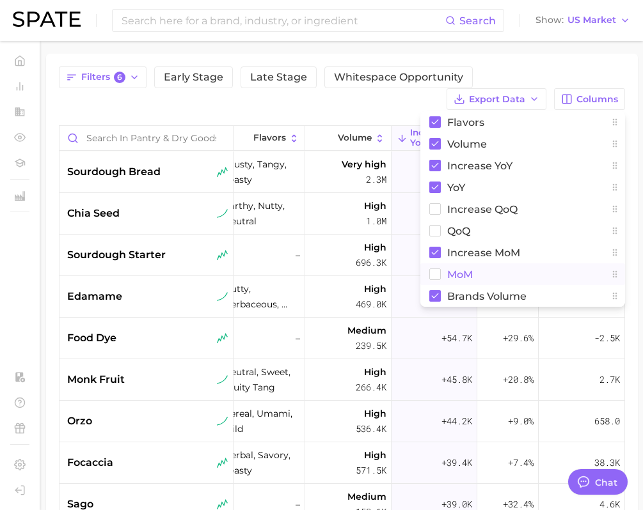
click at [445, 275] on button "MoM" at bounding box center [522, 274] width 205 height 22
click at [395, 108] on div "Filters 6 Early Stage Late Stage Whitespace Opportunity Export Data Columns Fla…" at bounding box center [342, 88] width 566 height 43
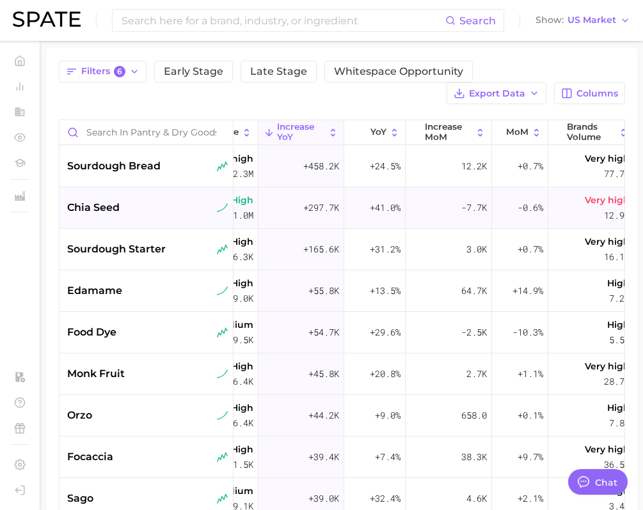
scroll to position [107, 0]
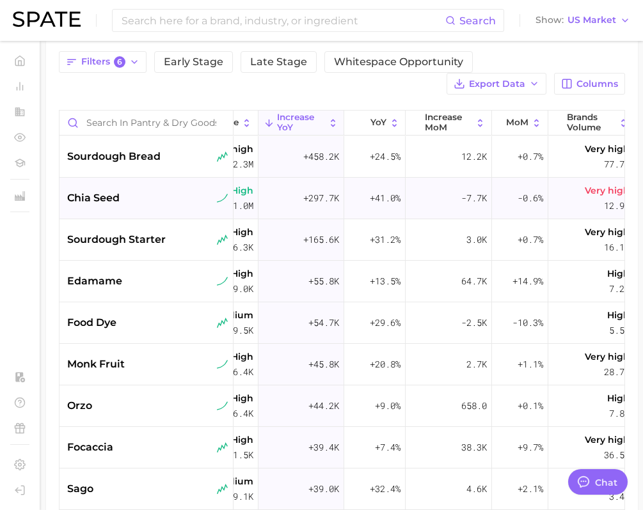
click at [140, 208] on div "chia seed" at bounding box center [146, 199] width 174 height 42
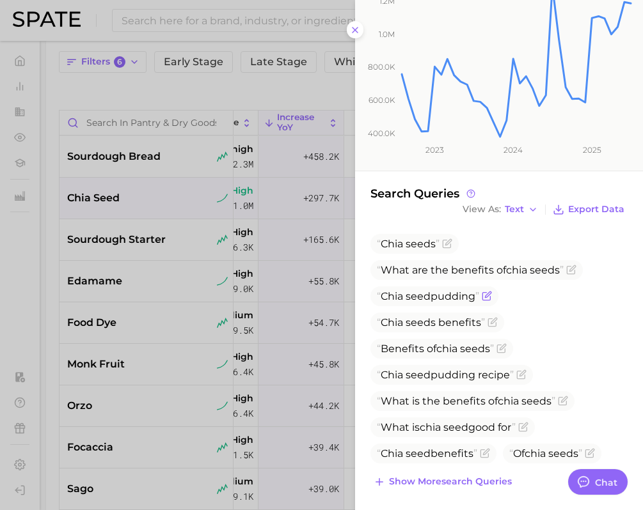
scroll to position [225, 0]
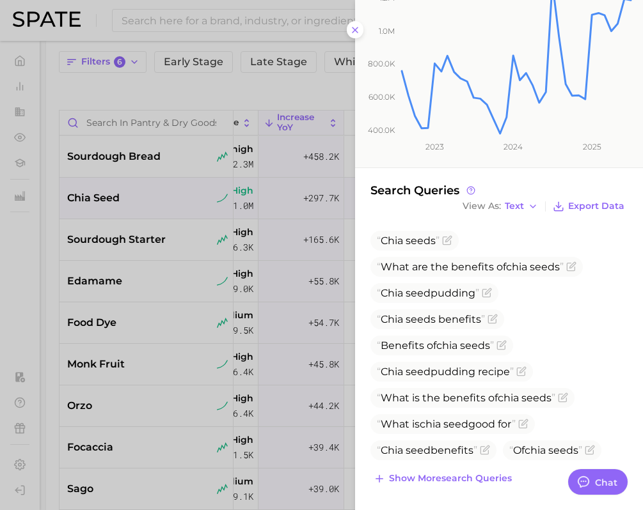
click at [357, 33] on icon "400.0k 600.0k 800.0k 1.0m 1.2m 2023 2024 2025" at bounding box center [494, 58] width 278 height 219
click at [347, 30] on button at bounding box center [355, 29] width 17 height 17
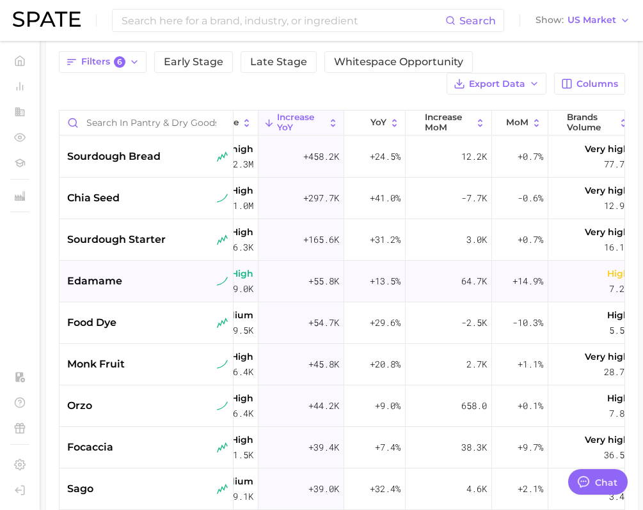
click at [116, 289] on div "edamame" at bounding box center [146, 282] width 174 height 42
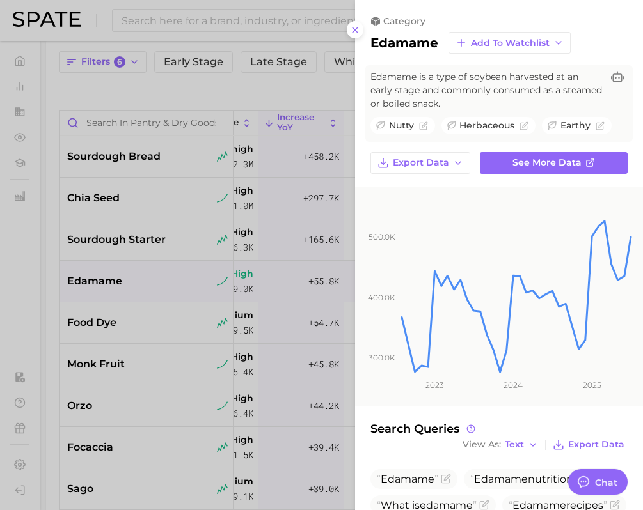
click at [179, 344] on div at bounding box center [321, 255] width 643 height 510
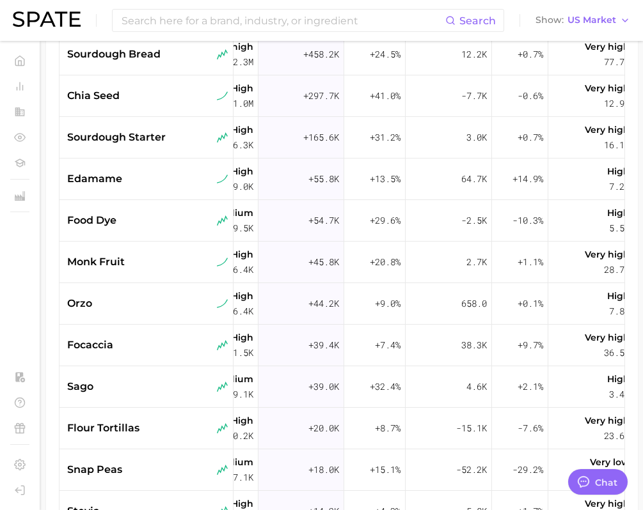
scroll to position [212, 0]
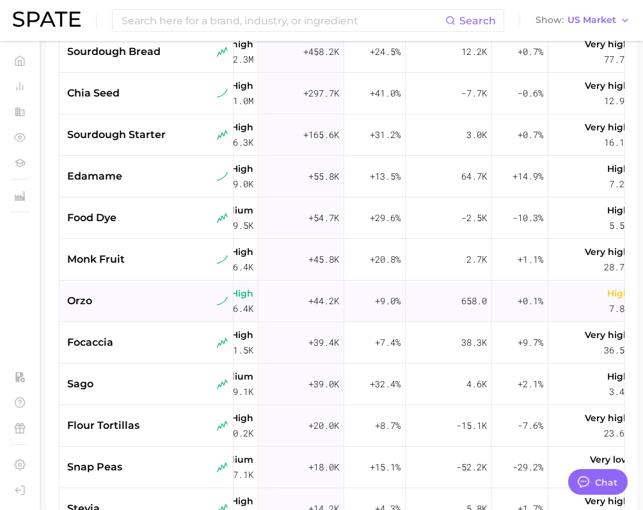
click at [175, 295] on div "orzo" at bounding box center [147, 300] width 161 height 15
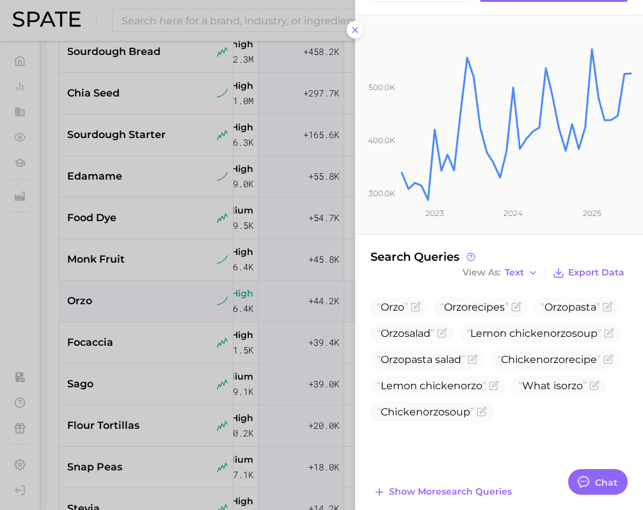
scroll to position [0, 0]
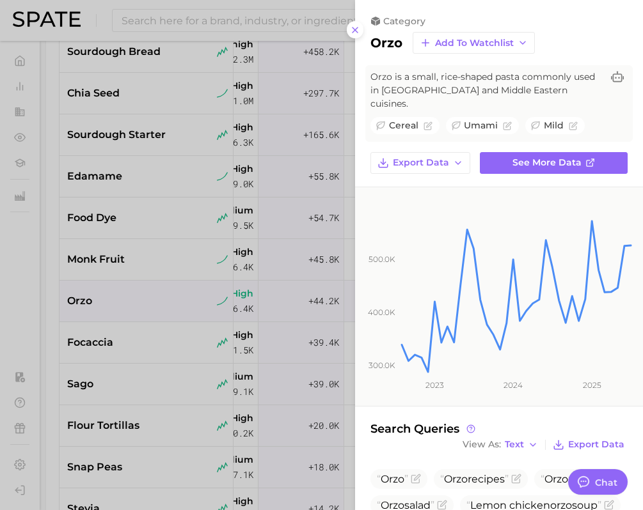
click at [168, 335] on div at bounding box center [321, 255] width 643 height 510
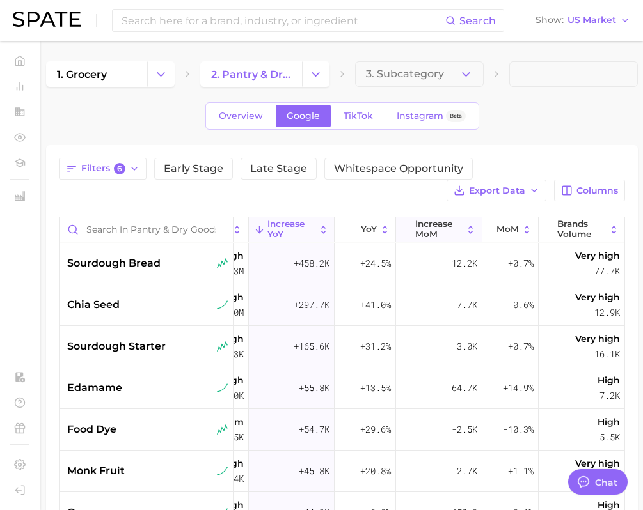
click at [458, 233] on span "increase MoM" at bounding box center [438, 229] width 47 height 20
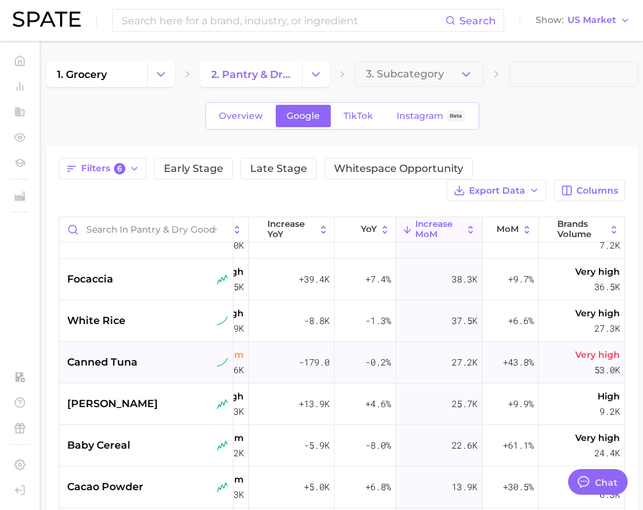
scroll to position [0, 157]
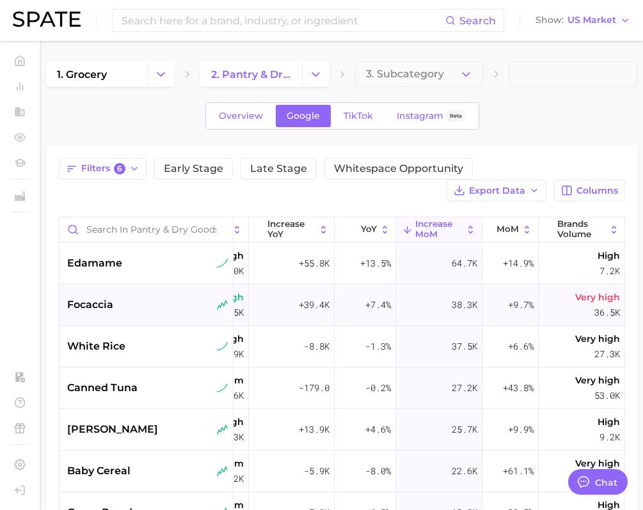
click at [151, 313] on div "focaccia" at bounding box center [146, 306] width 174 height 42
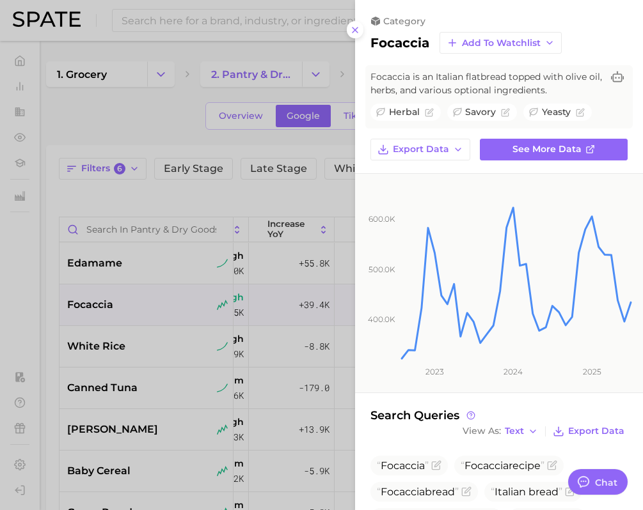
click at [173, 359] on div at bounding box center [321, 255] width 643 height 510
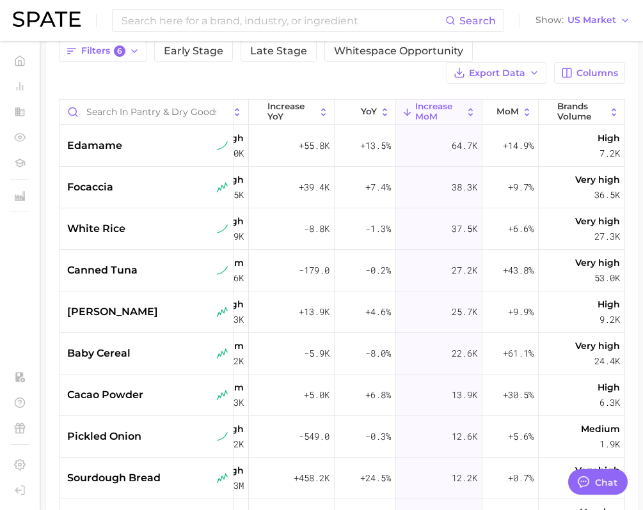
scroll to position [128, 0]
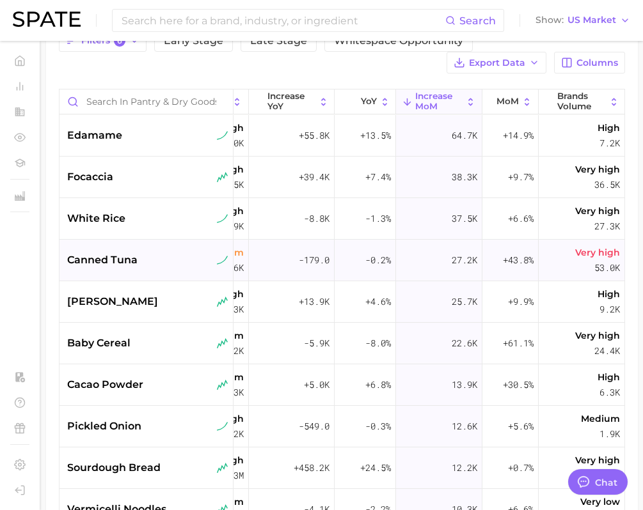
click at [177, 272] on div "canned tuna" at bounding box center [146, 261] width 174 height 42
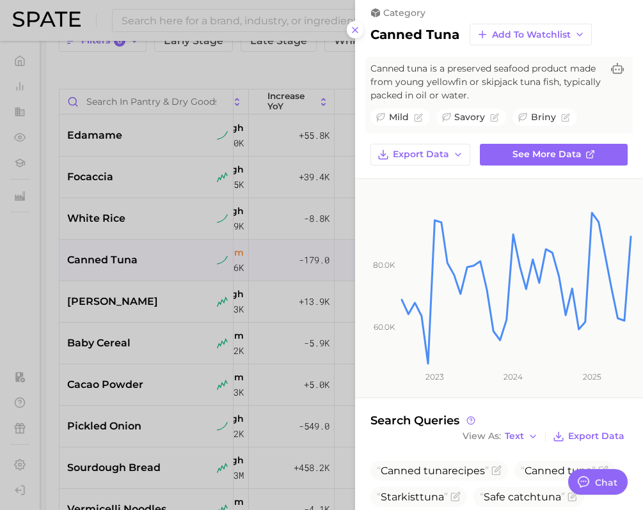
scroll to position [3, 0]
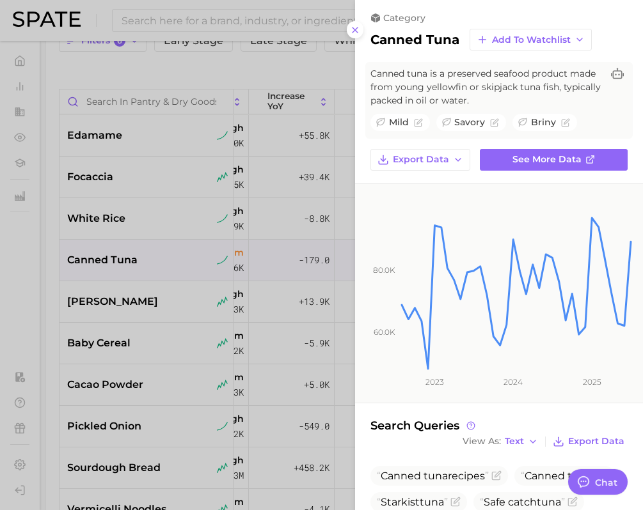
click at [224, 291] on div at bounding box center [321, 255] width 643 height 510
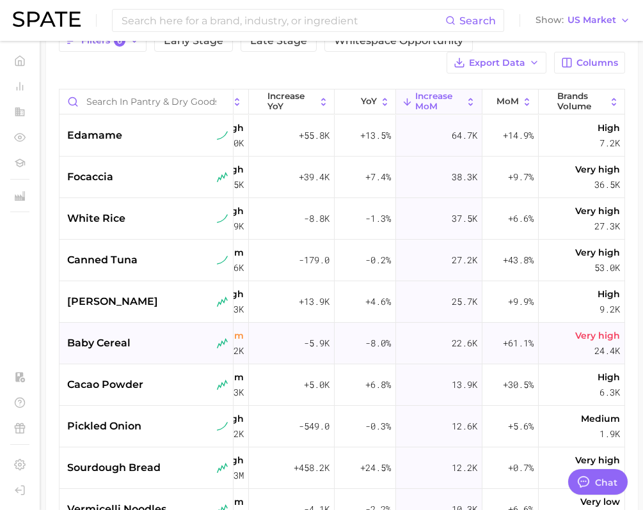
click at [176, 348] on div "baby cereal" at bounding box center [147, 343] width 161 height 15
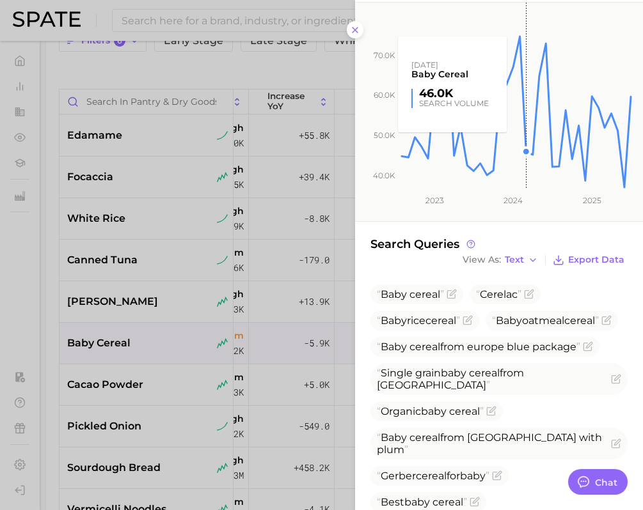
scroll to position [239, 0]
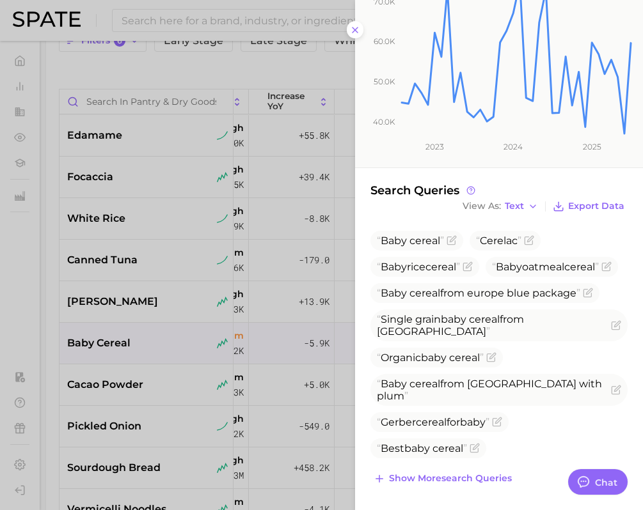
click at [153, 363] on div at bounding box center [321, 255] width 643 height 510
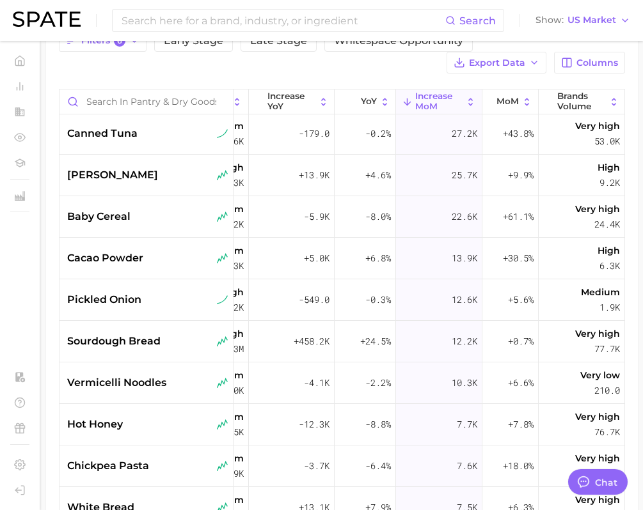
scroll to position [140, 157]
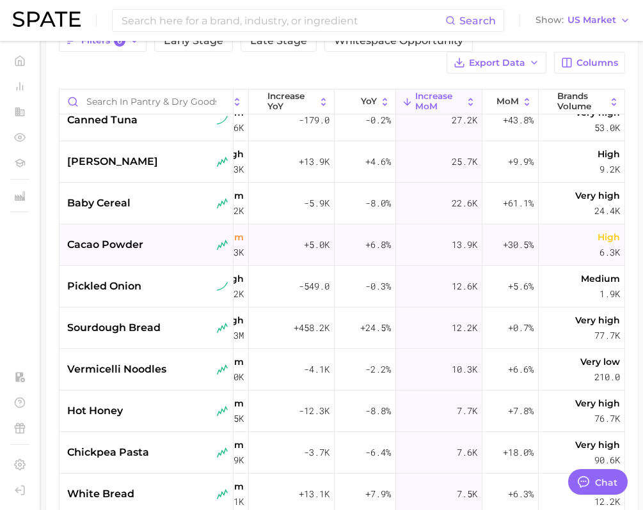
click at [175, 250] on div "cacao powder" at bounding box center [147, 244] width 161 height 15
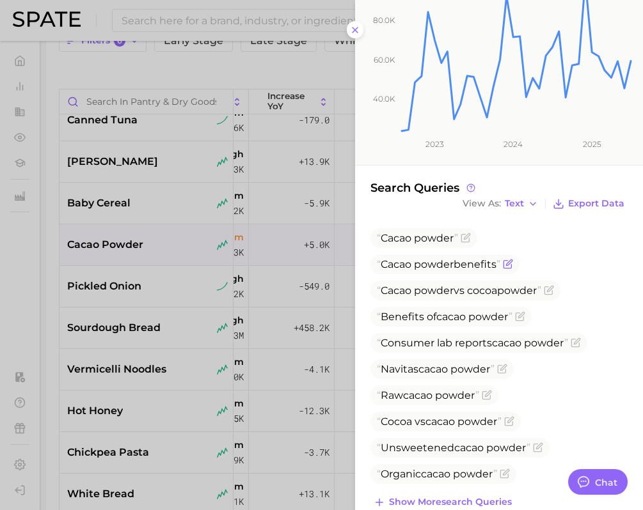
scroll to position [0, 0]
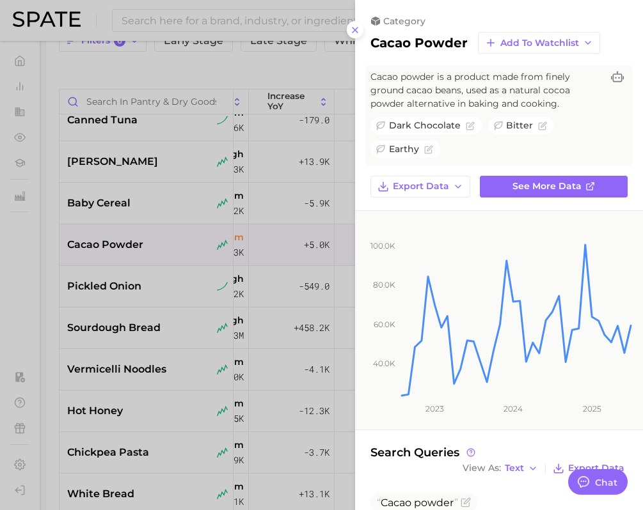
click at [221, 338] on div at bounding box center [321, 255] width 643 height 510
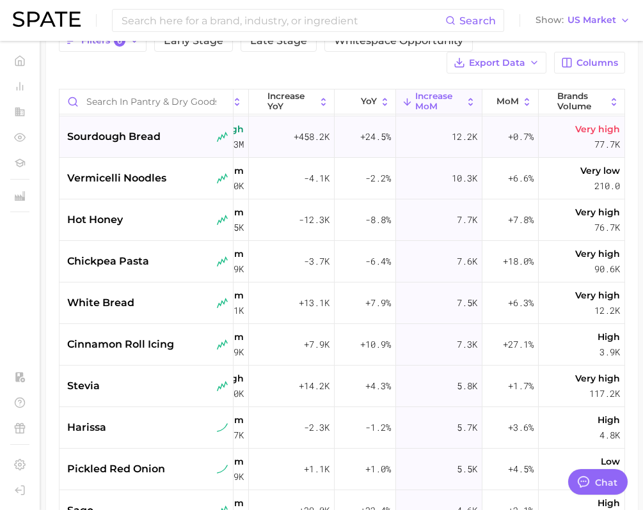
scroll to position [334, 157]
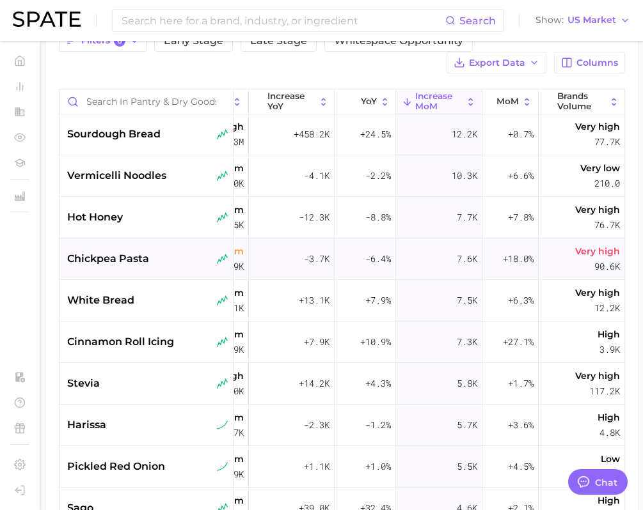
click at [172, 268] on div "chickpea pasta" at bounding box center [146, 260] width 174 height 42
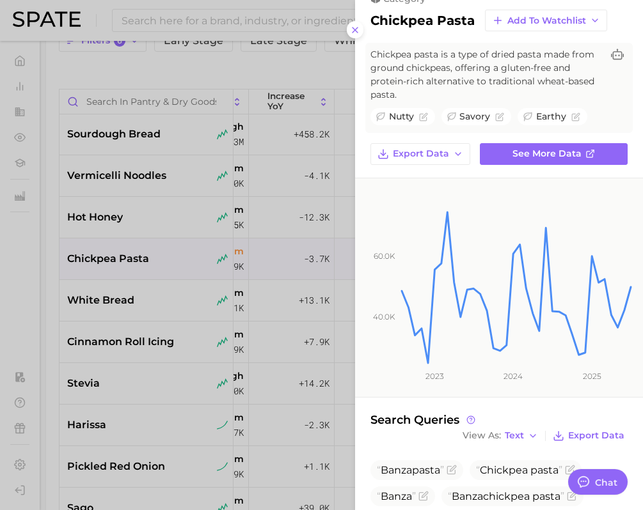
scroll to position [0, 0]
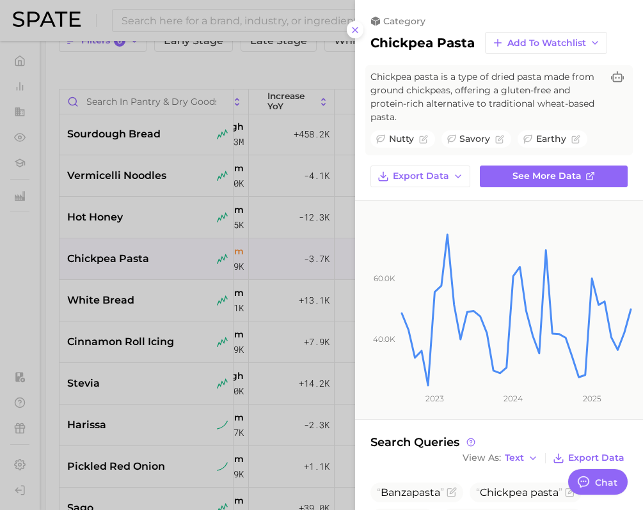
click at [223, 361] on div at bounding box center [321, 255] width 643 height 510
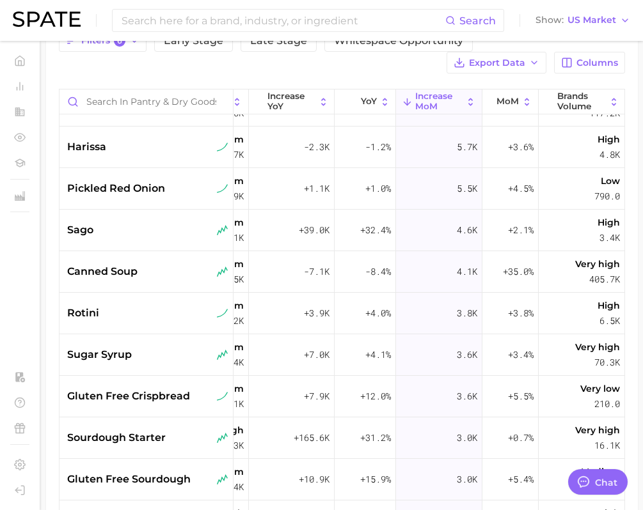
scroll to position [614, 157]
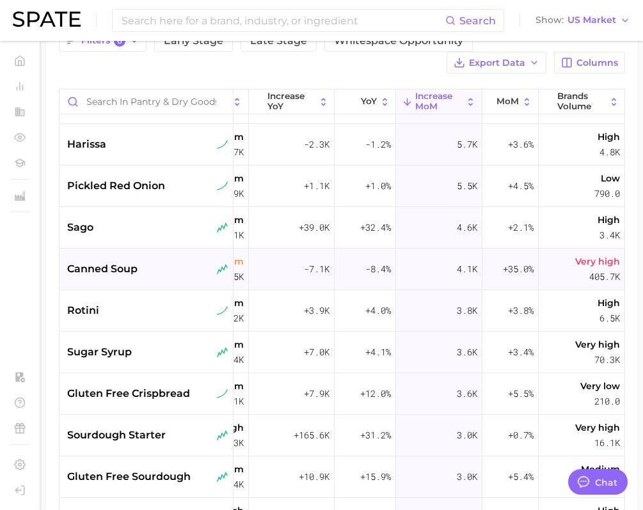
click at [185, 276] on div "canned soup" at bounding box center [147, 269] width 161 height 15
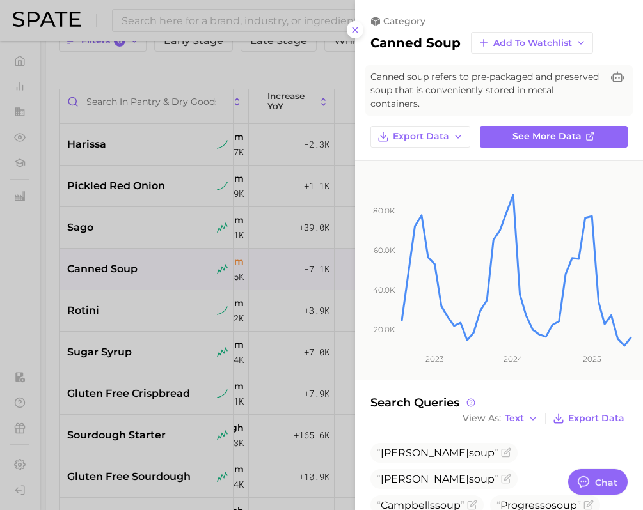
click at [226, 207] on div at bounding box center [321, 255] width 643 height 510
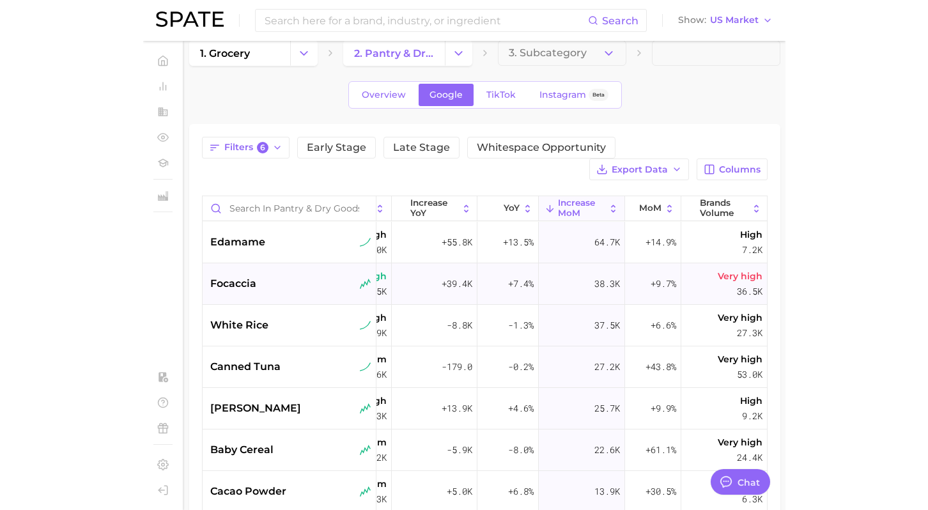
scroll to position [0, 0]
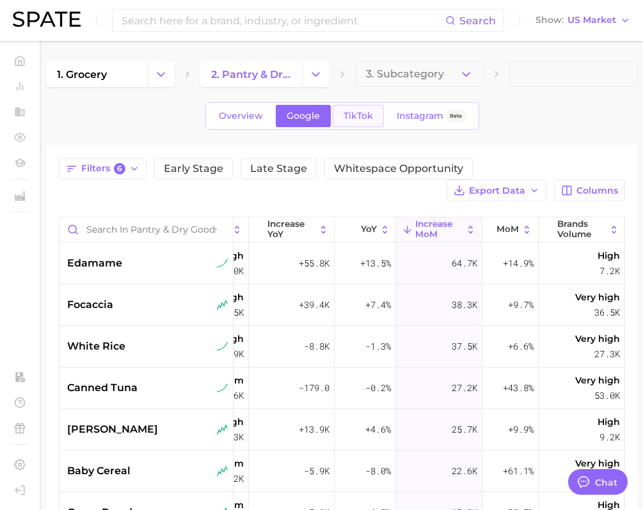
click at [359, 109] on link "TikTok" at bounding box center [358, 116] width 51 height 22
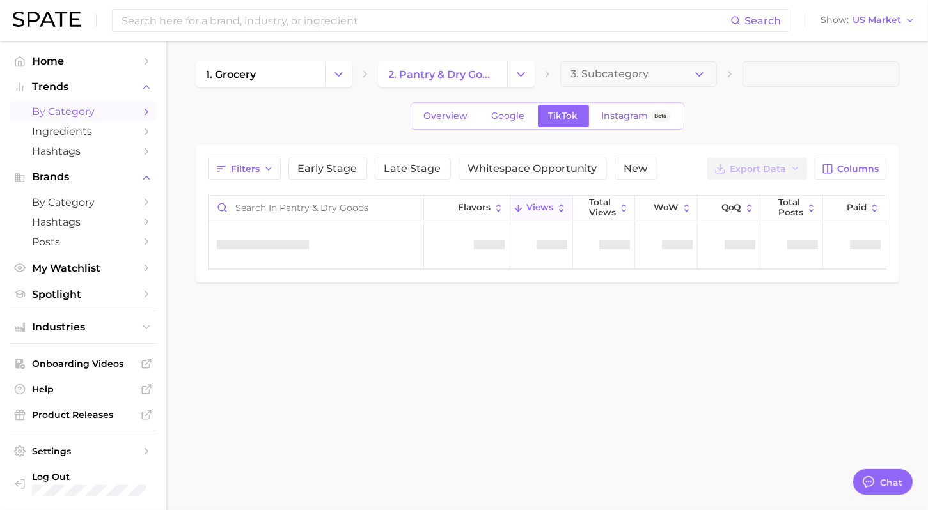
type textarea "x"
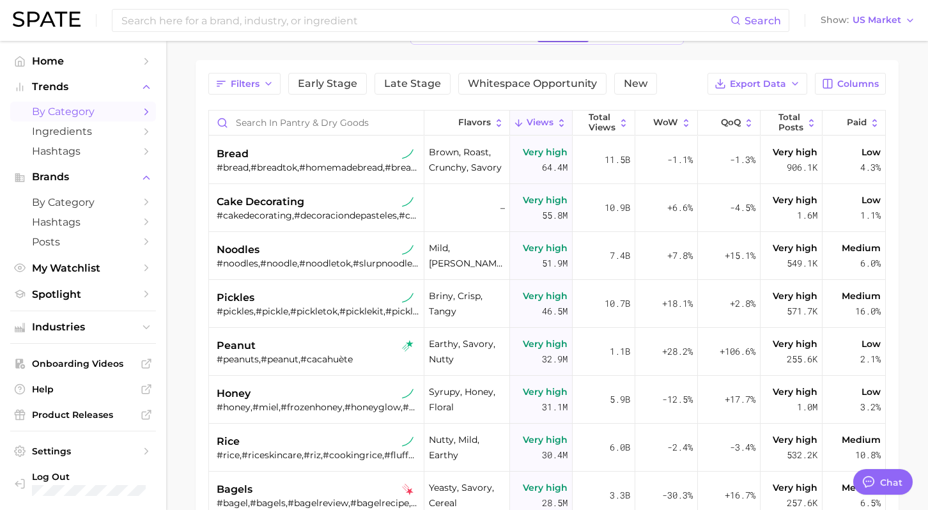
scroll to position [82, 0]
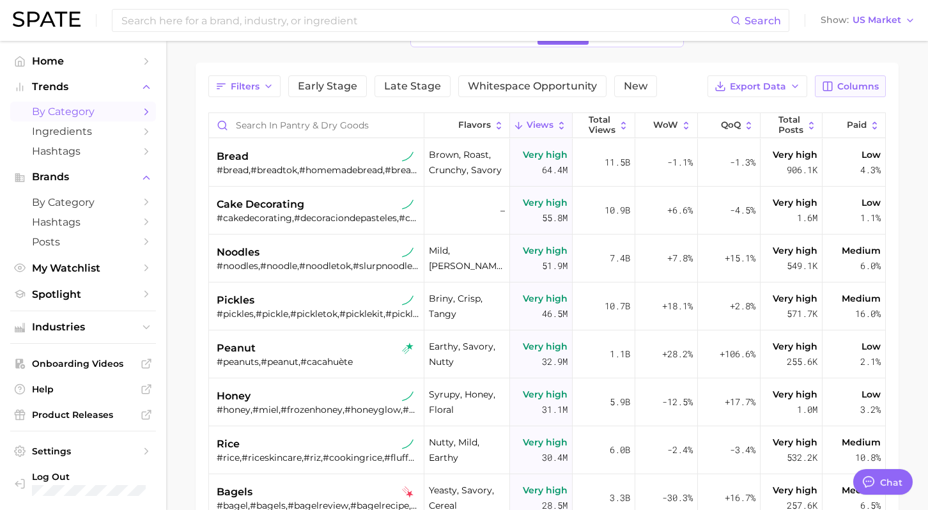
click at [842, 81] on span "Columns" at bounding box center [859, 86] width 42 height 11
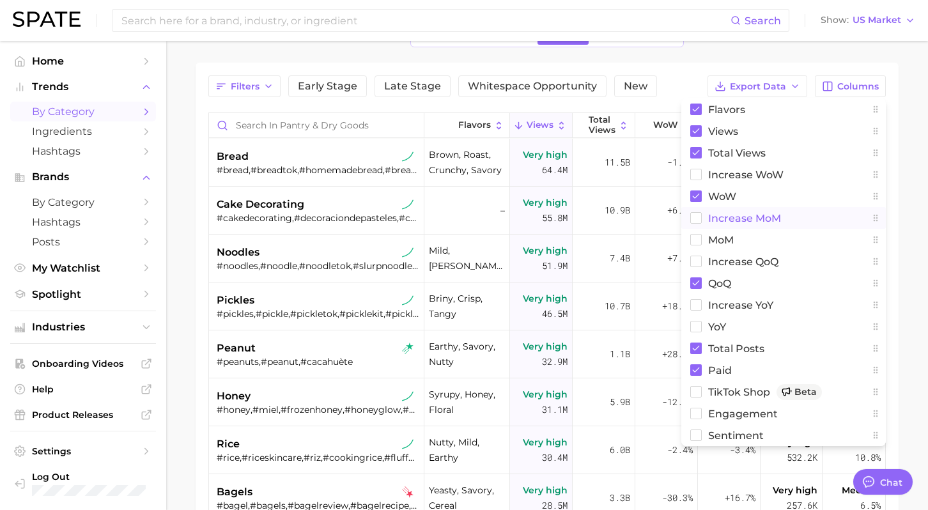
click at [712, 219] on span "increase MoM" at bounding box center [744, 218] width 73 height 11
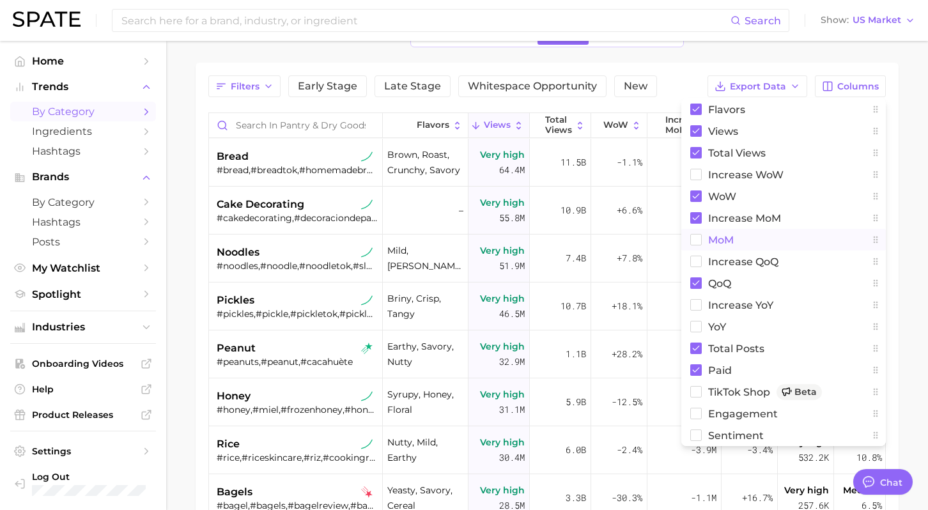
click at [712, 238] on span "MoM" at bounding box center [721, 240] width 26 height 11
click at [725, 169] on span "Increase WoW" at bounding box center [745, 174] width 75 height 11
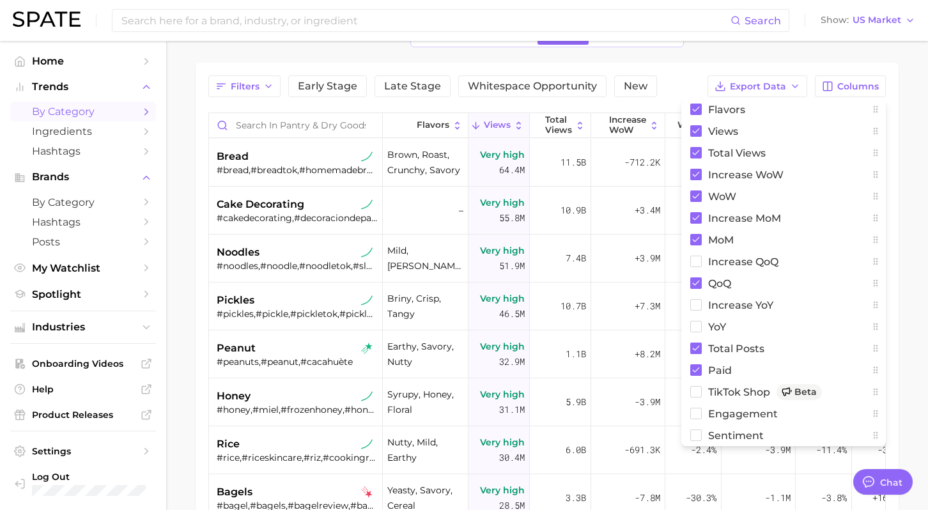
click at [907, 165] on main "1. grocery 2. pantry & dry goods 3. Subcategory Overview Google TikTok Instagra…" at bounding box center [547, 328] width 762 height 741
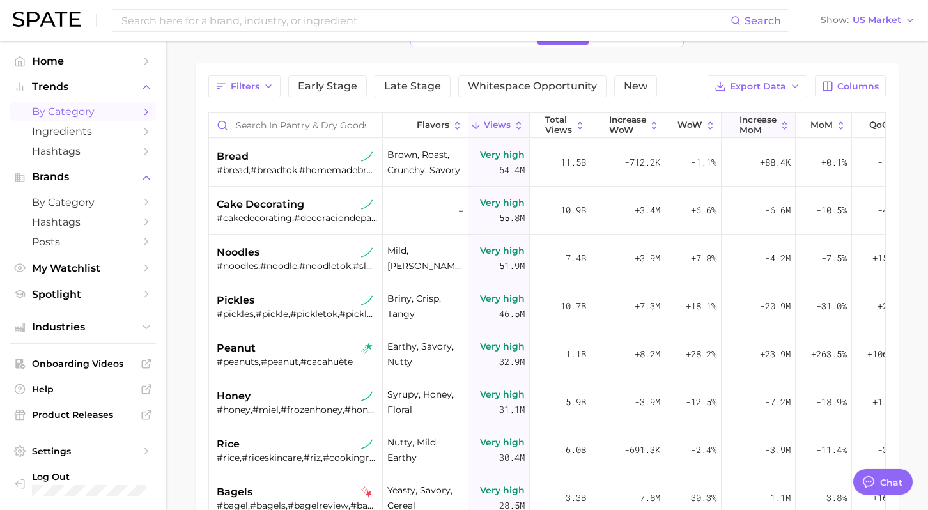
click at [758, 123] on span "increase MoM" at bounding box center [758, 125] width 37 height 20
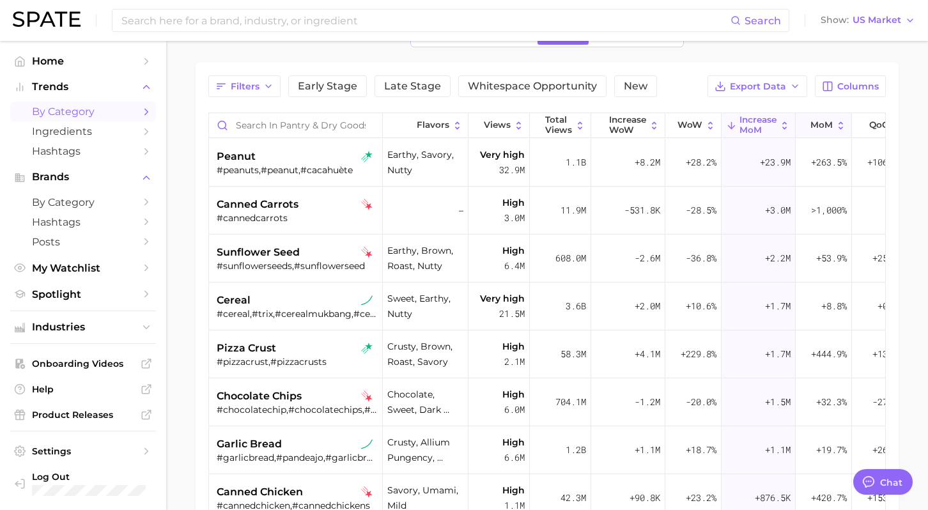
click at [817, 127] on span "MoM" at bounding box center [822, 125] width 22 height 10
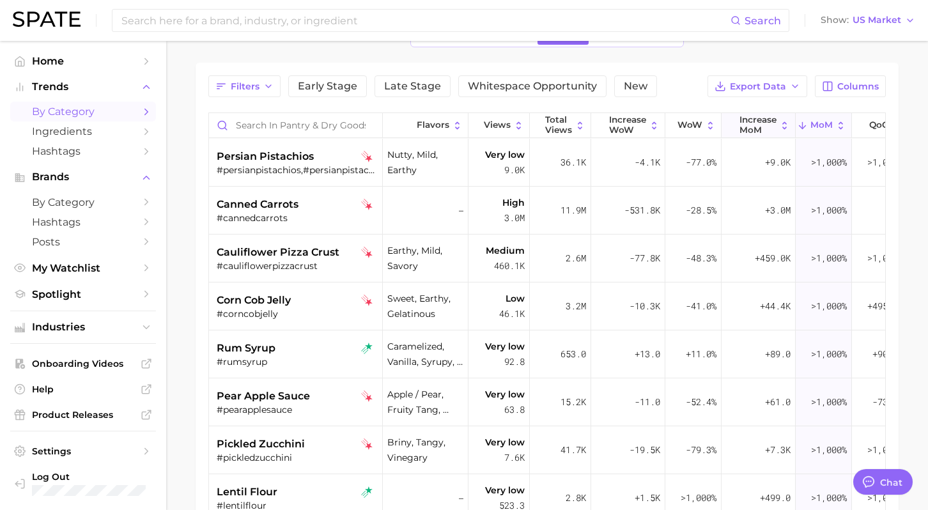
click at [767, 129] on span "increase MoM" at bounding box center [758, 125] width 37 height 20
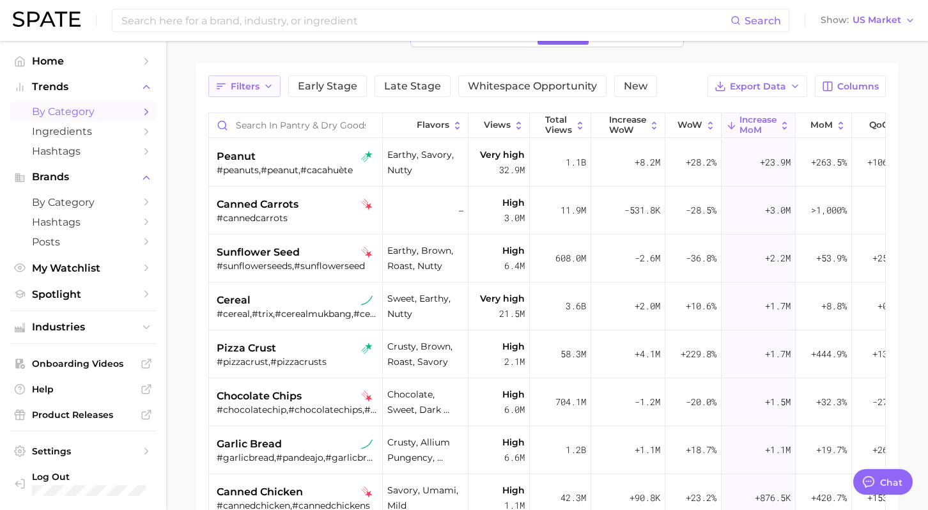
click at [257, 81] on span "Filters" at bounding box center [245, 86] width 29 height 11
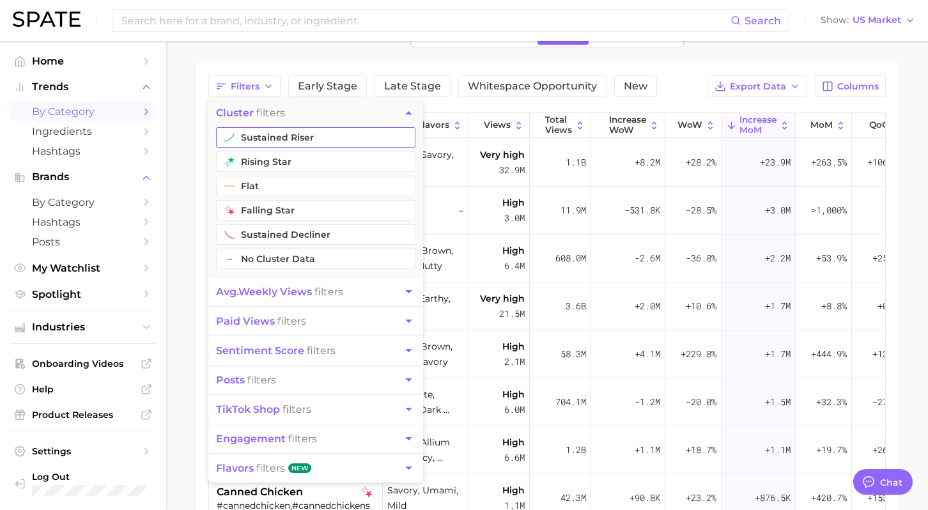
click at [272, 134] on button "sustained riser" at bounding box center [316, 137] width 200 height 20
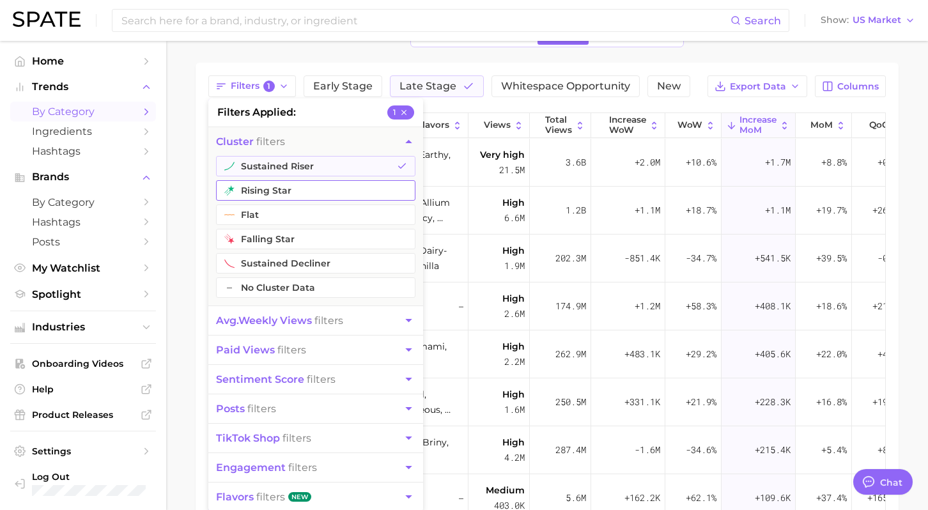
click at [261, 188] on button "rising star" at bounding box center [316, 190] width 200 height 20
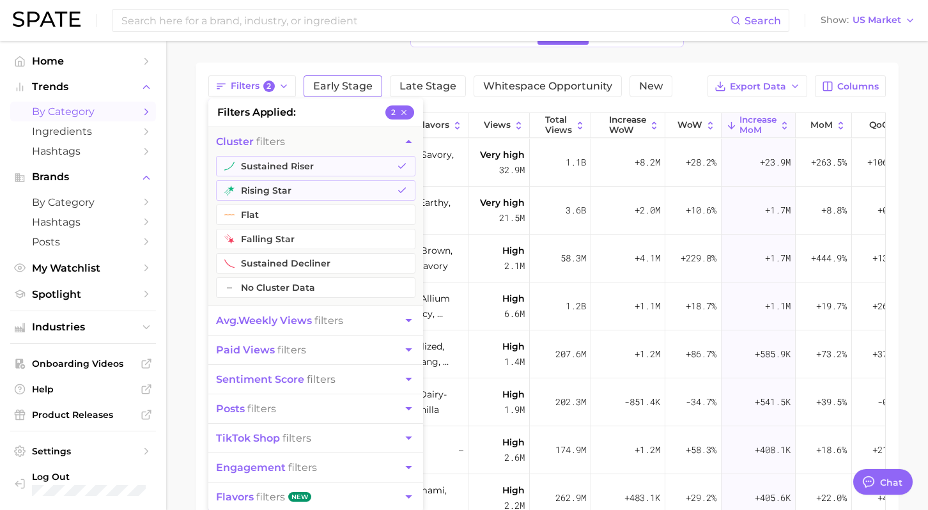
click at [338, 92] on button "Early Stage" at bounding box center [343, 86] width 79 height 22
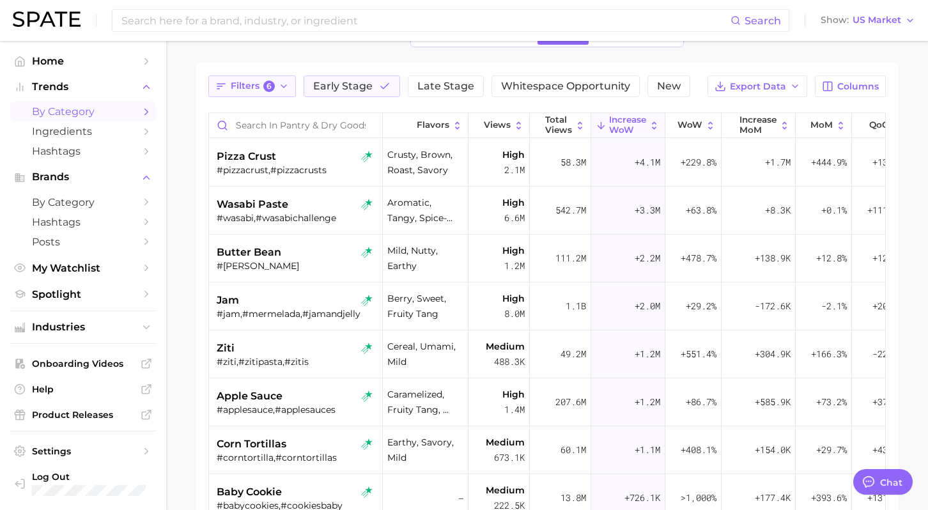
click at [263, 91] on span "Filters 6" at bounding box center [253, 87] width 44 height 12
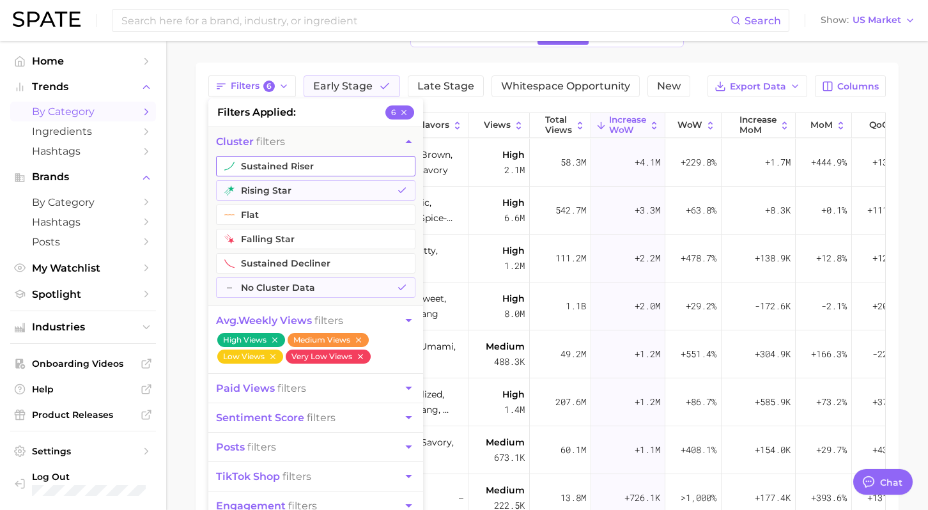
click at [326, 172] on button "sustained riser" at bounding box center [316, 166] width 200 height 20
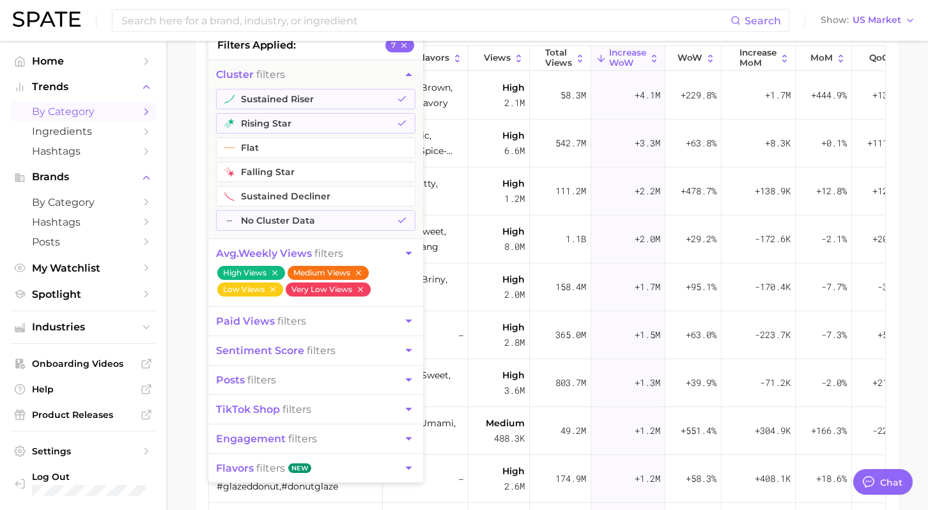
scroll to position [152, 0]
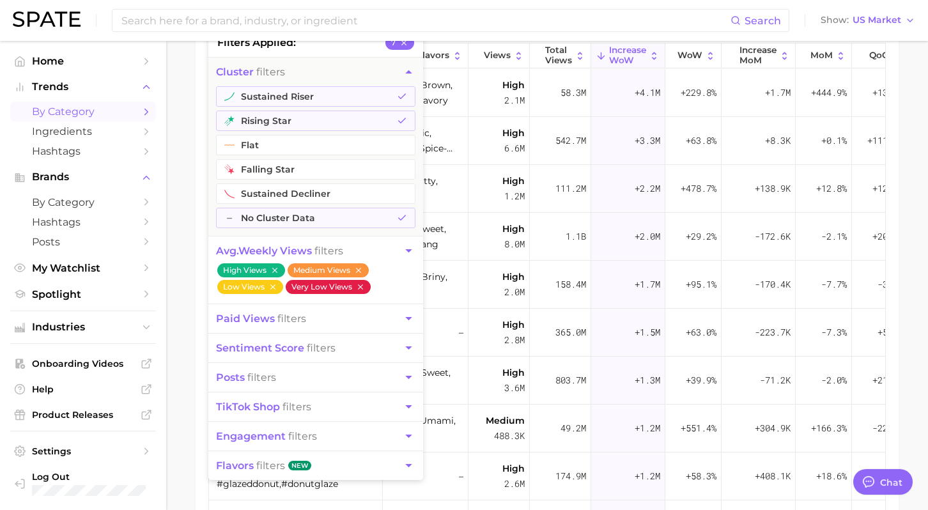
click at [359, 290] on icon "button" at bounding box center [360, 287] width 9 height 9
click at [267, 288] on button "Low Views" at bounding box center [250, 287] width 66 height 14
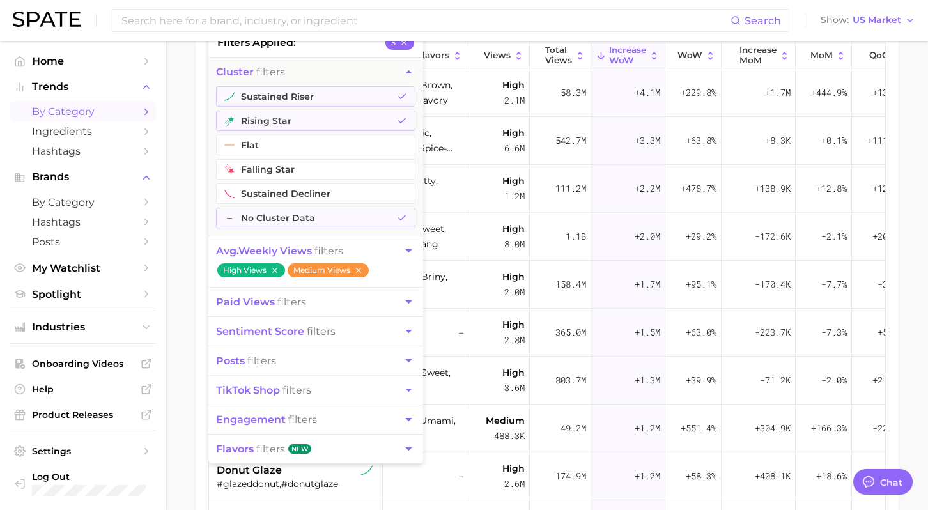
click at [177, 201] on main "1. grocery 2. pantry & dry goods 3. Subcategory Overview Google TikTok Instagra…" at bounding box center [547, 259] width 762 height 741
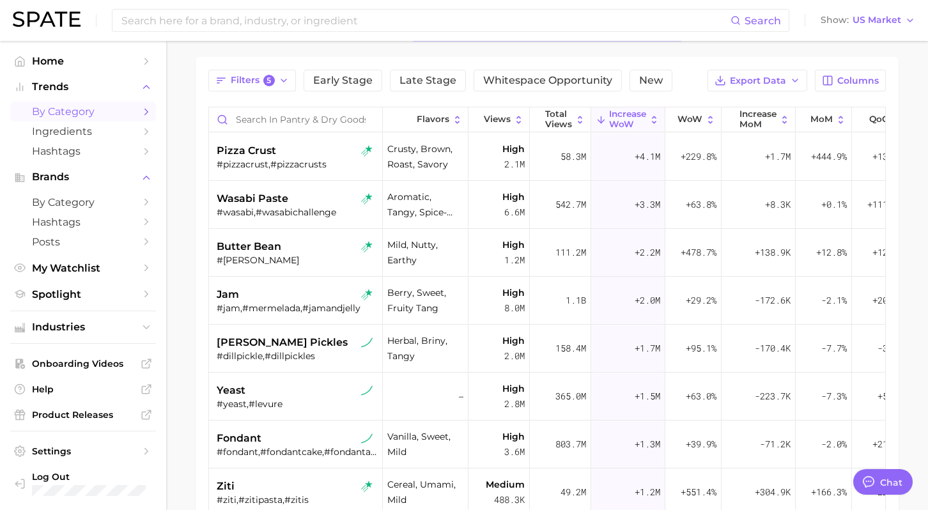
scroll to position [77, 0]
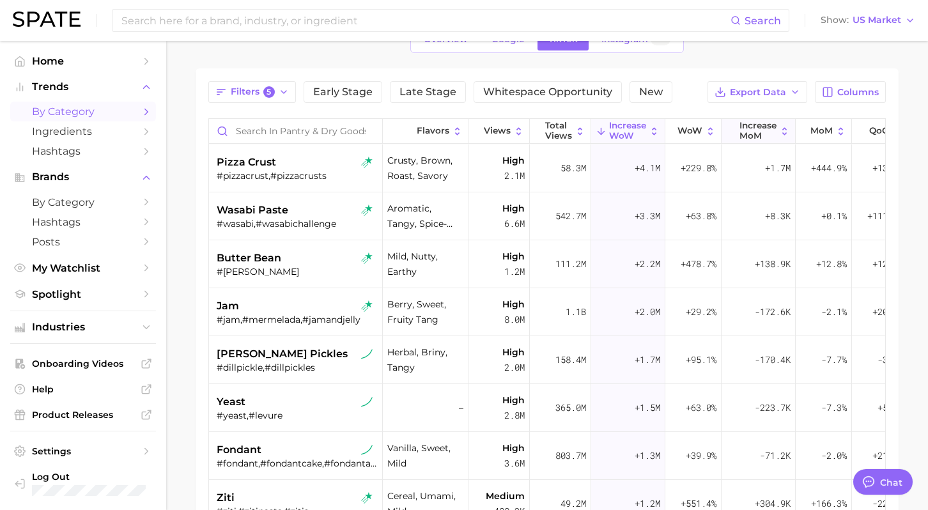
click at [773, 129] on span "increase MoM" at bounding box center [758, 131] width 37 height 20
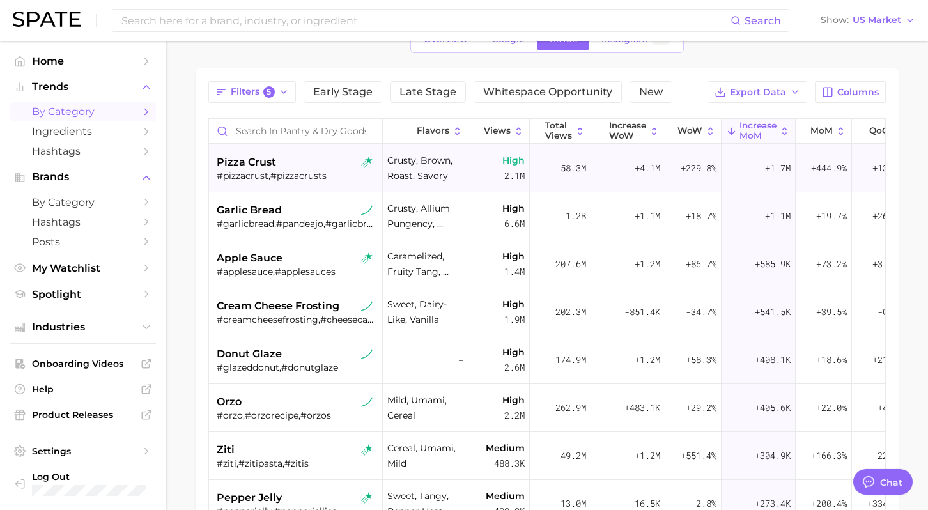
click at [314, 170] on div "#pizzacrust,#pizzacrusts" at bounding box center [297, 176] width 161 height 12
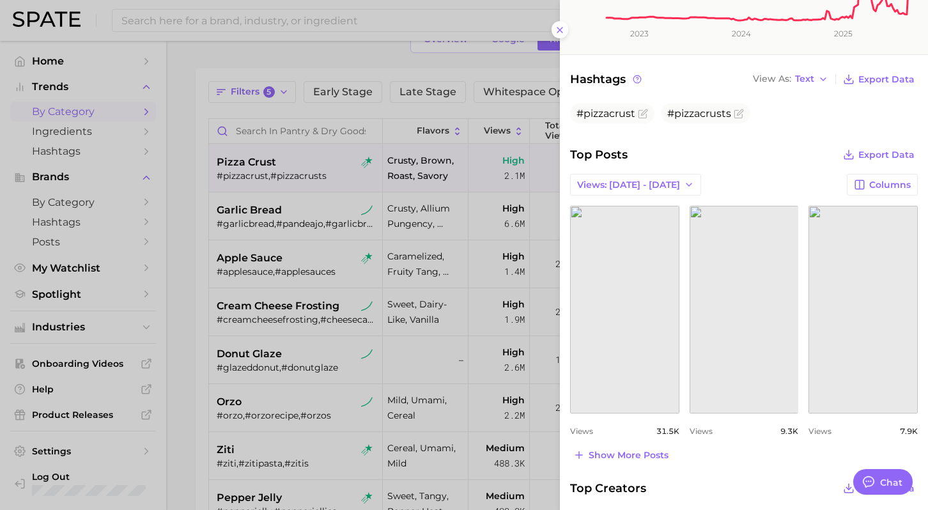
scroll to position [404, 0]
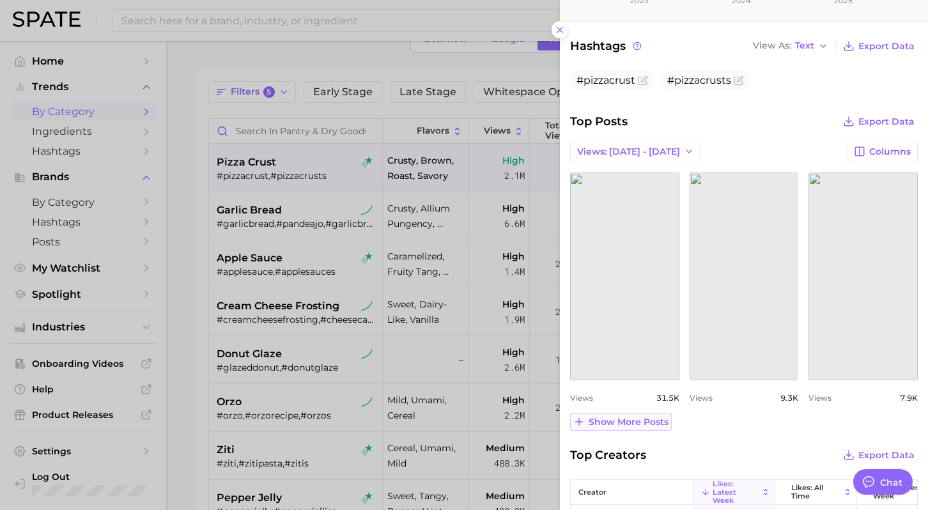
click at [619, 418] on span "Show more posts" at bounding box center [629, 422] width 80 height 11
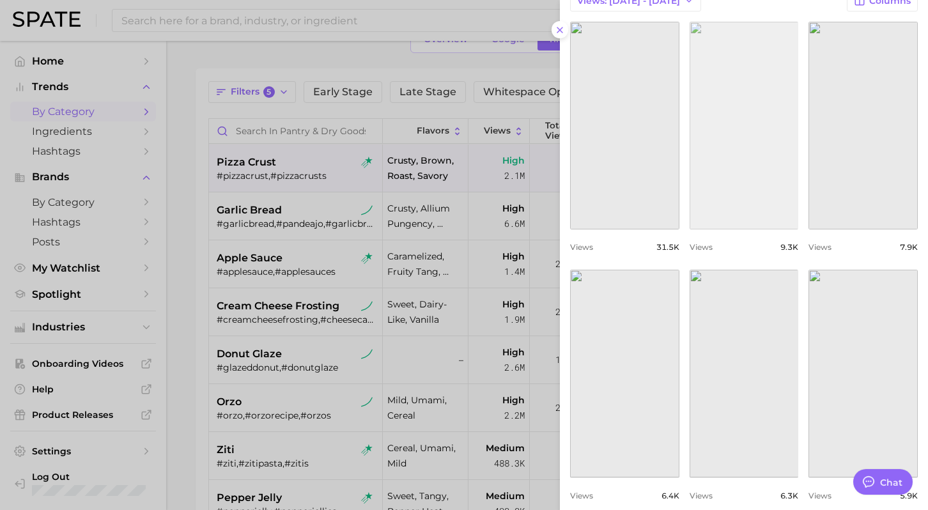
scroll to position [560, 0]
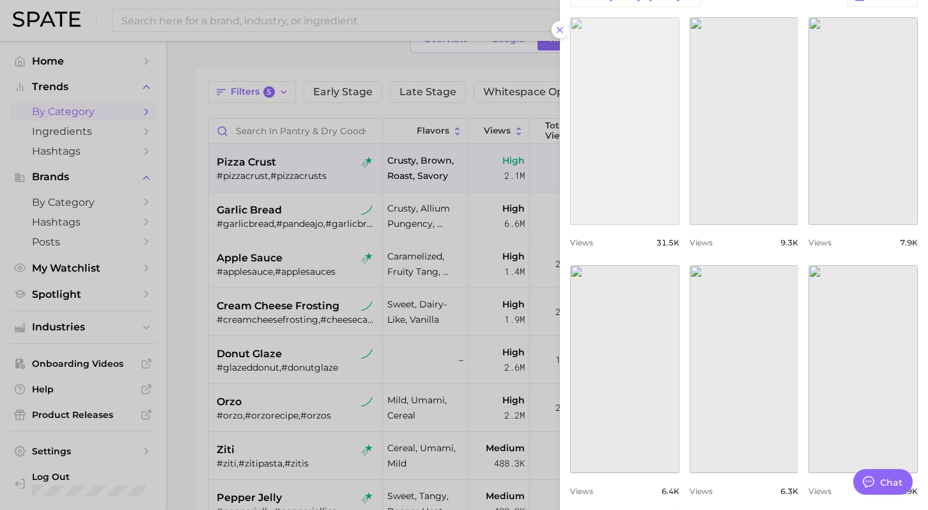
click at [629, 150] on link "view post on TikTok" at bounding box center [624, 121] width 109 height 208
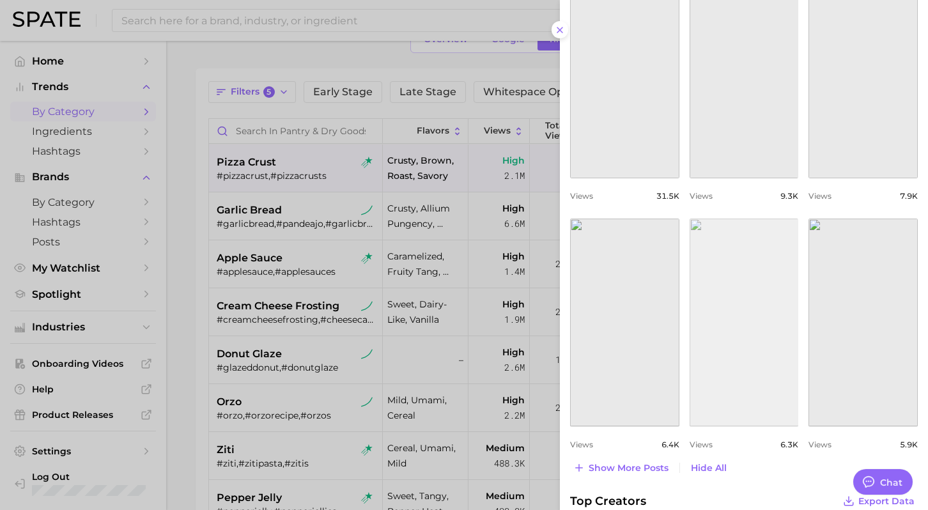
scroll to position [645, 0]
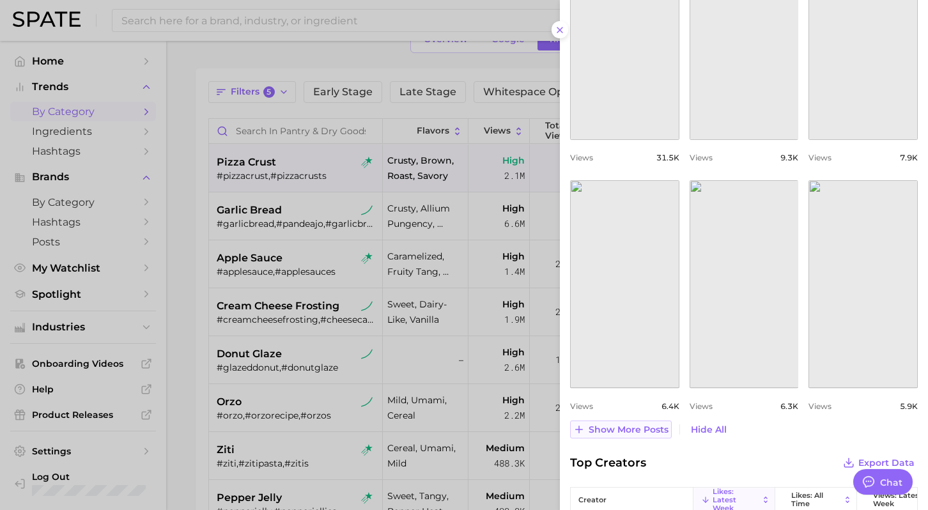
click at [652, 427] on span "Show more posts" at bounding box center [629, 430] width 80 height 11
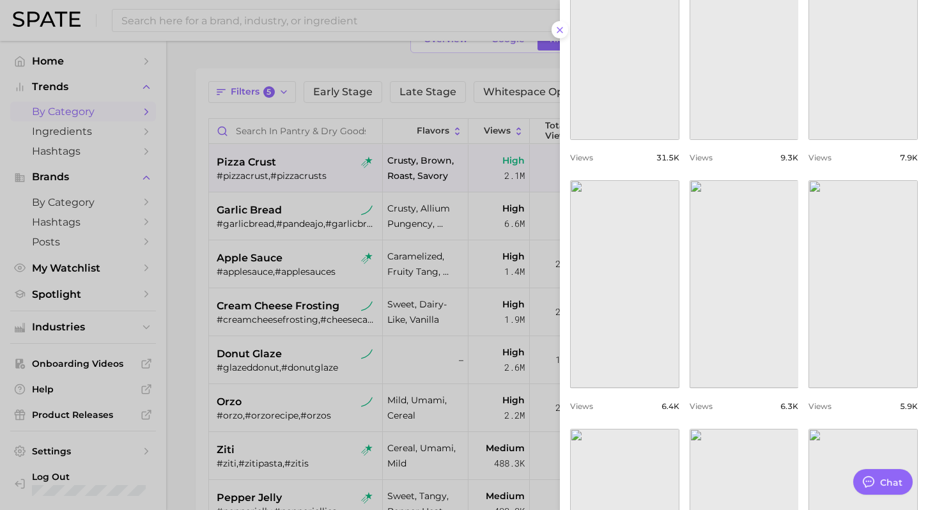
scroll to position [0, 0]
click at [280, 438] on div at bounding box center [464, 255] width 928 height 510
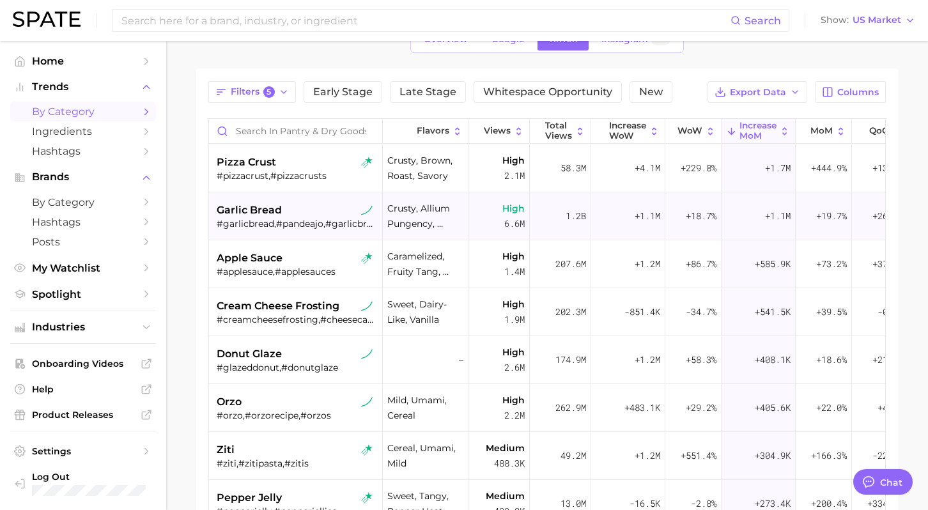
click at [297, 209] on div "garlic bread" at bounding box center [297, 210] width 161 height 15
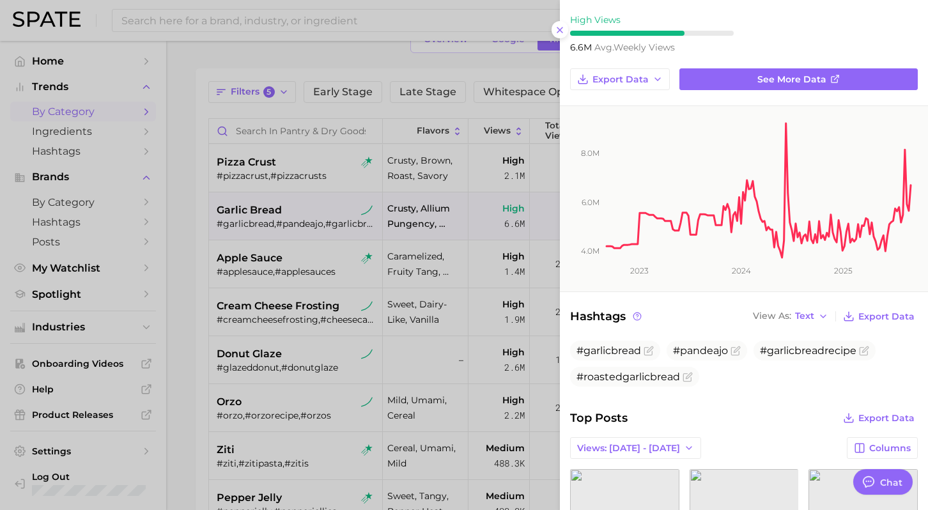
scroll to position [201, 0]
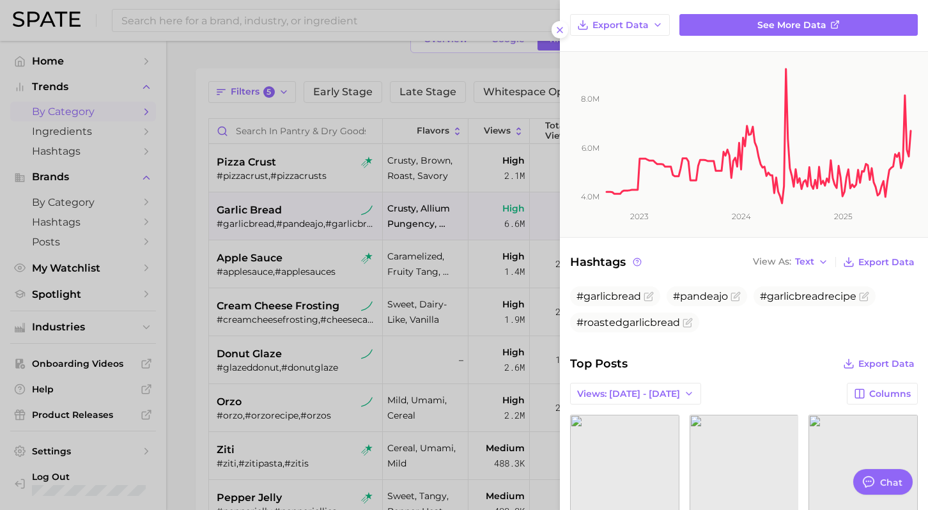
click at [301, 322] on div at bounding box center [464, 255] width 928 height 510
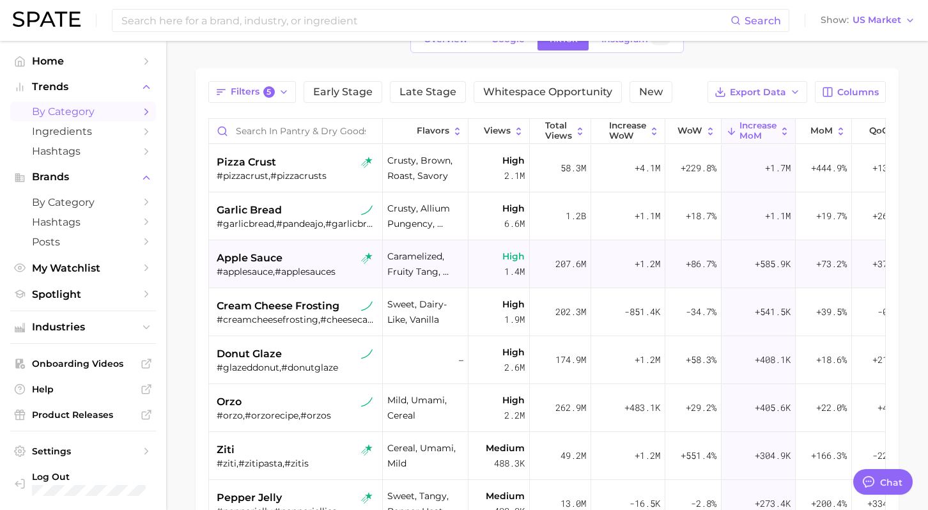
click at [286, 244] on div "apple sauce #applesauce,#applesauces" at bounding box center [297, 264] width 161 height 48
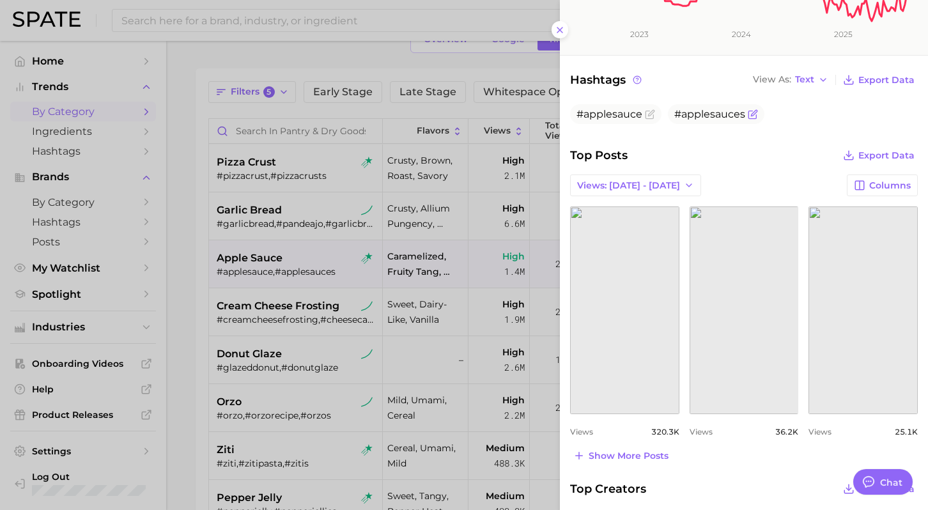
scroll to position [383, 0]
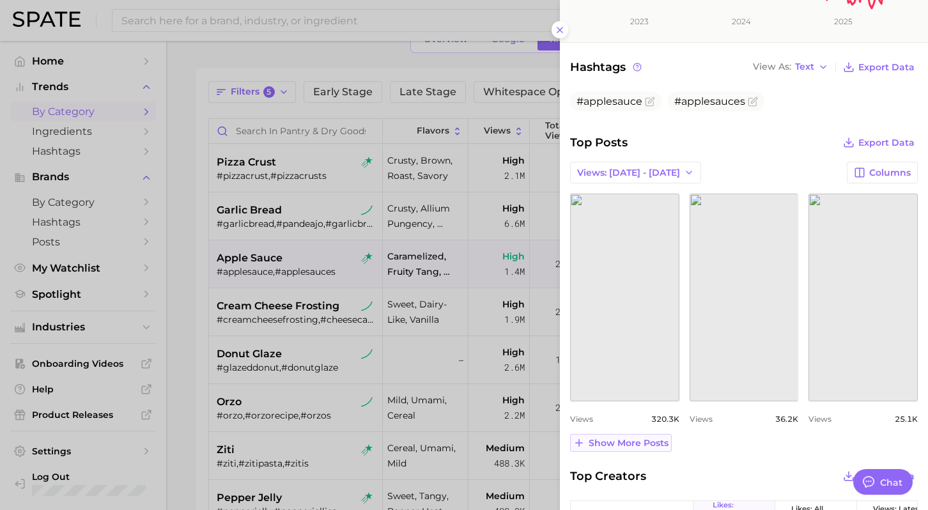
click at [639, 442] on span "Show more posts" at bounding box center [629, 443] width 80 height 11
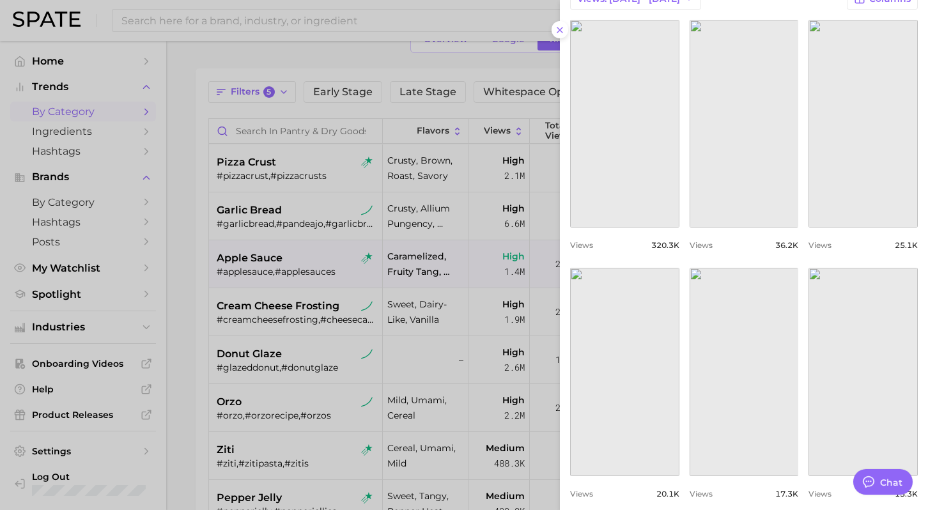
scroll to position [573, 0]
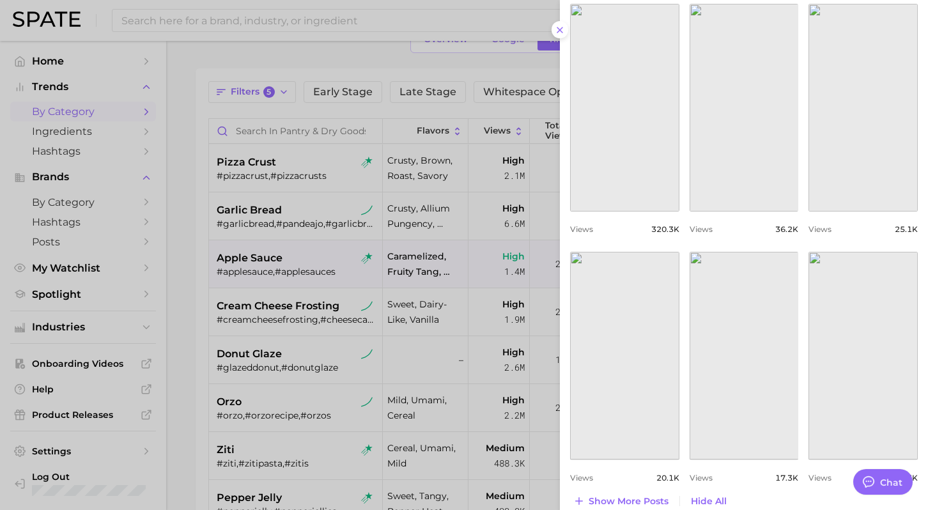
click at [285, 295] on div at bounding box center [464, 255] width 928 height 510
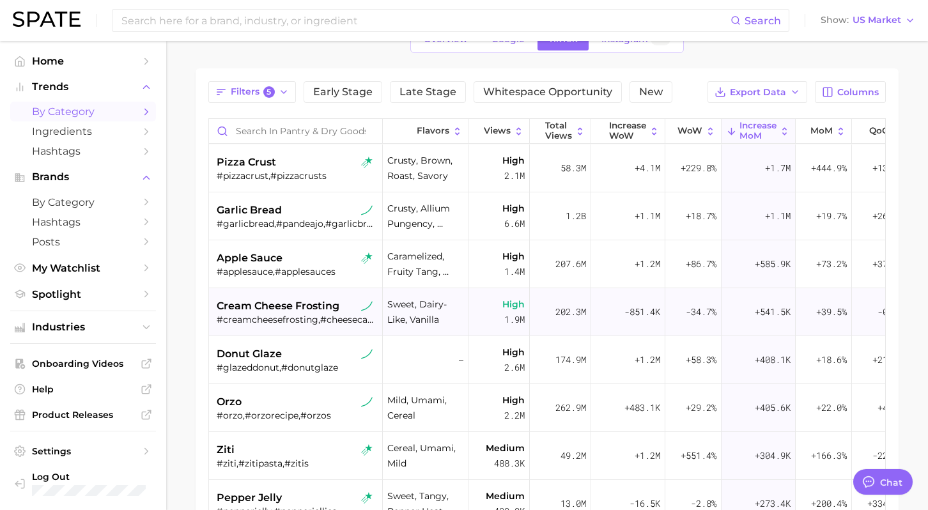
click at [284, 314] on div "#creamcheesefrosting,#cheesecakefrosting,#creamcheesefrostings" at bounding box center [297, 320] width 161 height 12
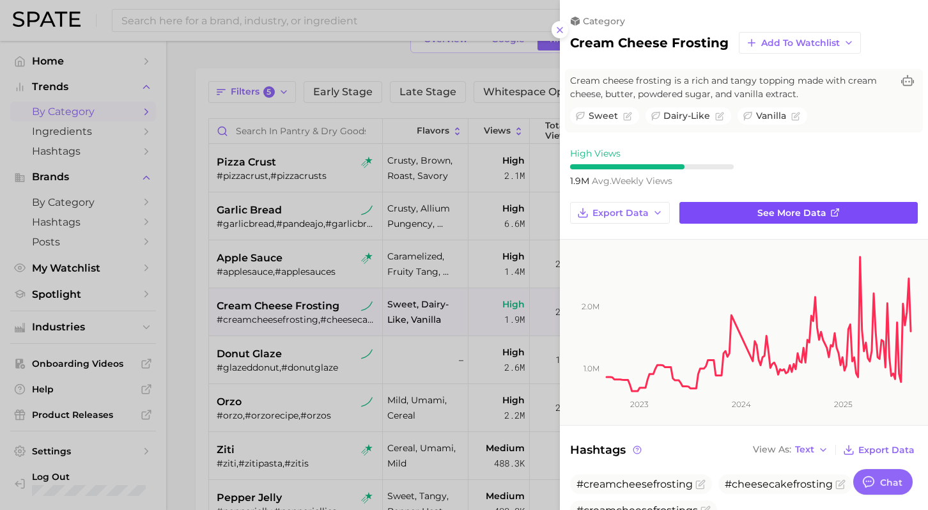
scroll to position [0, 0]
click at [386, 314] on div at bounding box center [464, 255] width 928 height 510
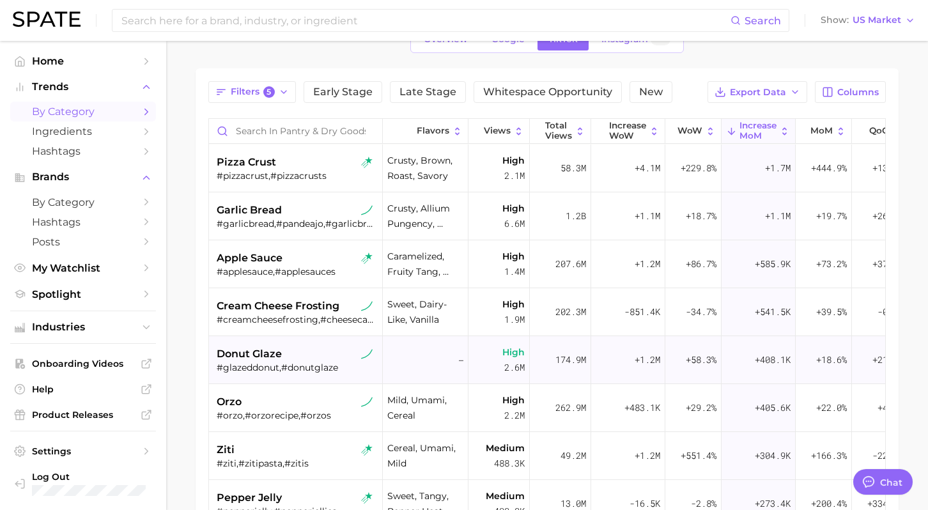
click at [306, 345] on div "donut glaze #glazeddonut,#donutglaze" at bounding box center [297, 360] width 161 height 48
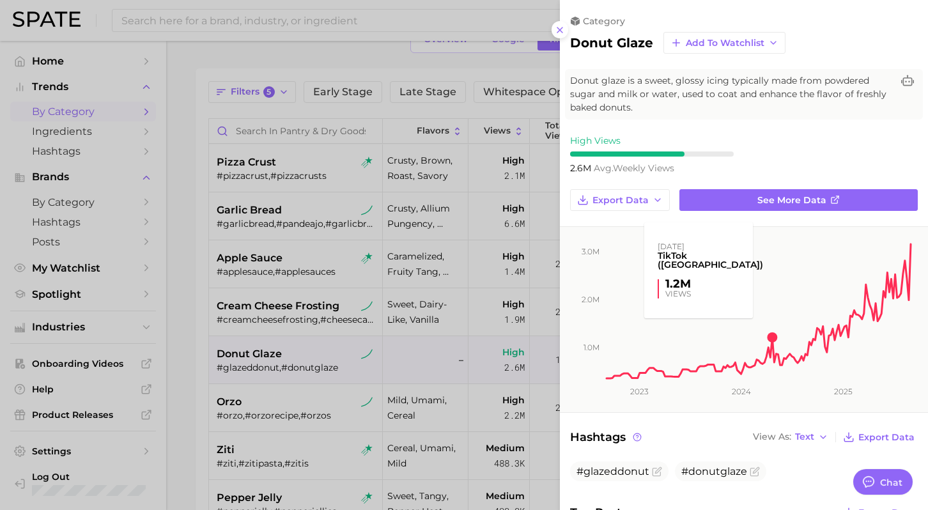
scroll to position [184, 0]
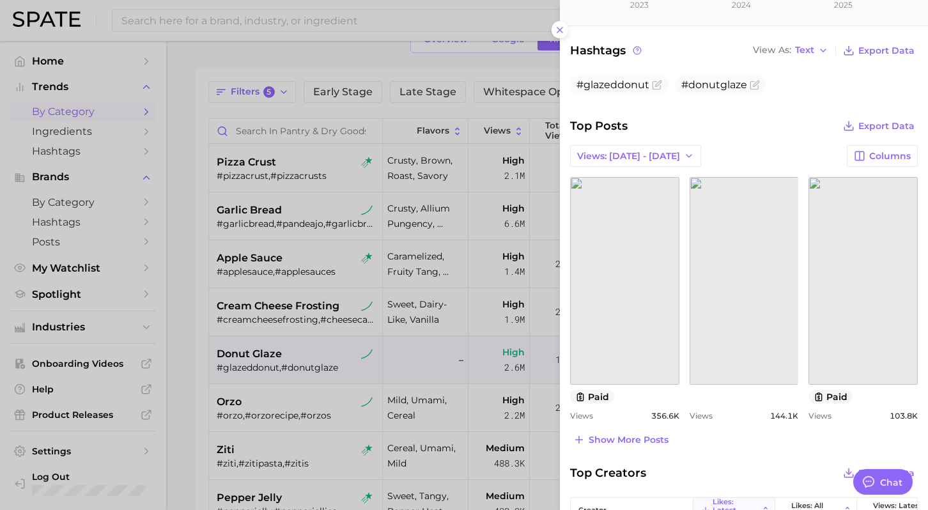
click at [295, 308] on div at bounding box center [464, 255] width 928 height 510
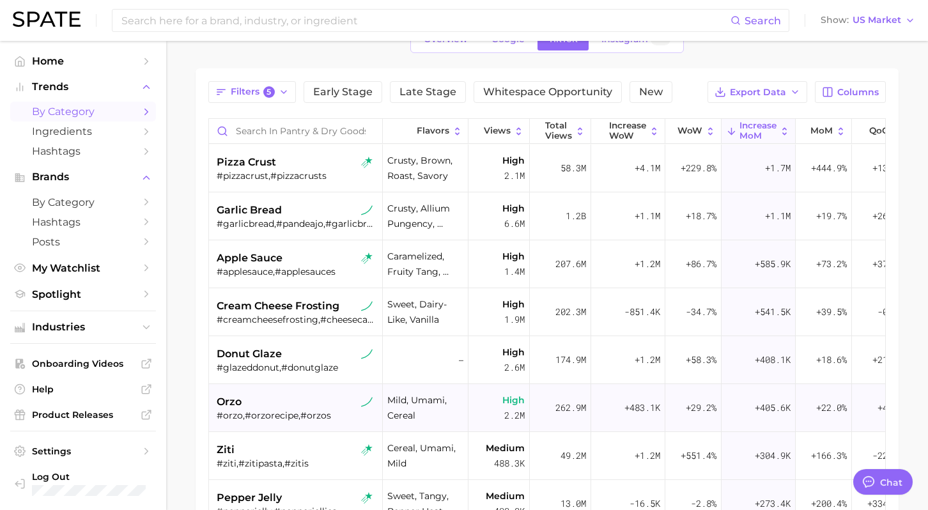
click at [288, 395] on div "orzo" at bounding box center [297, 402] width 161 height 15
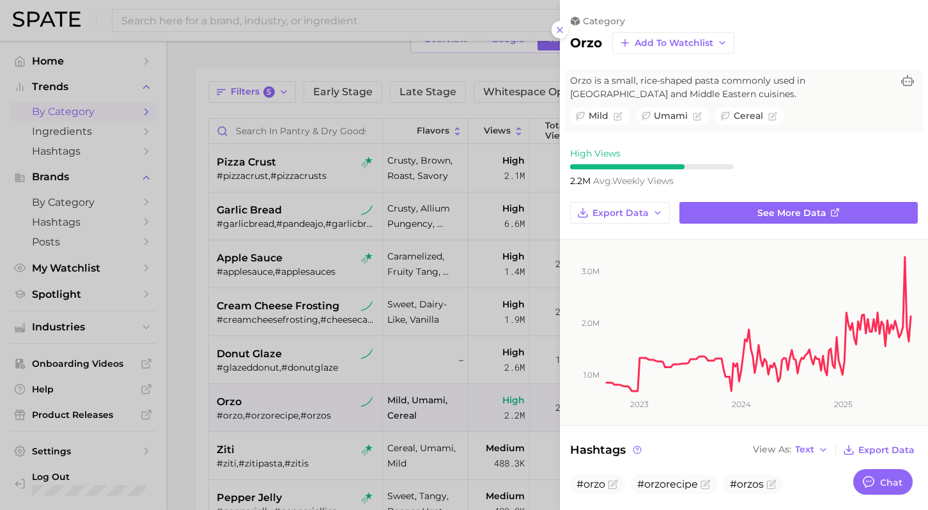
scroll to position [0, 0]
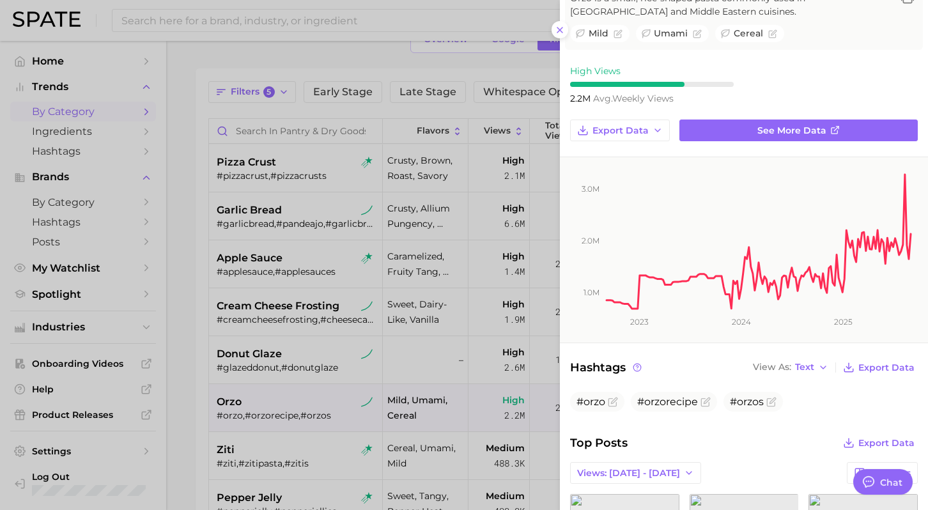
click at [183, 398] on div at bounding box center [464, 255] width 928 height 510
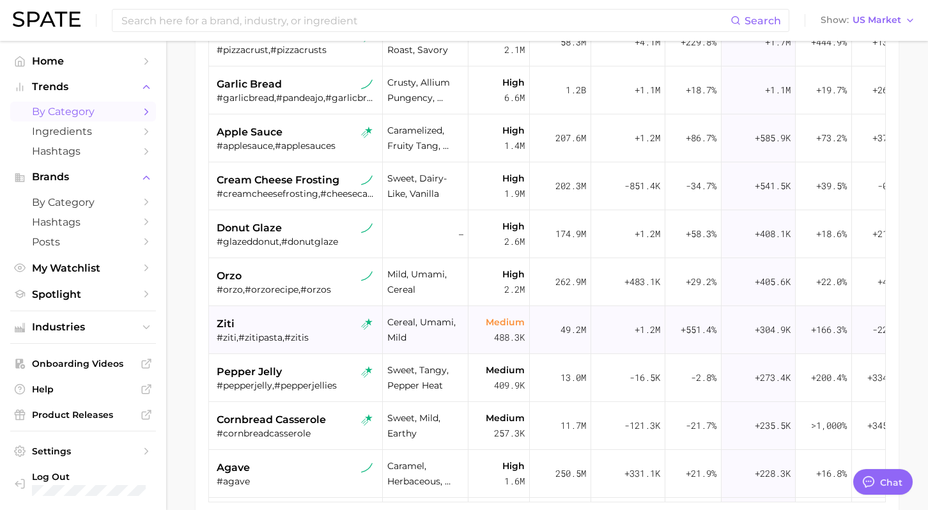
click at [286, 324] on div "ziti" at bounding box center [297, 324] width 161 height 15
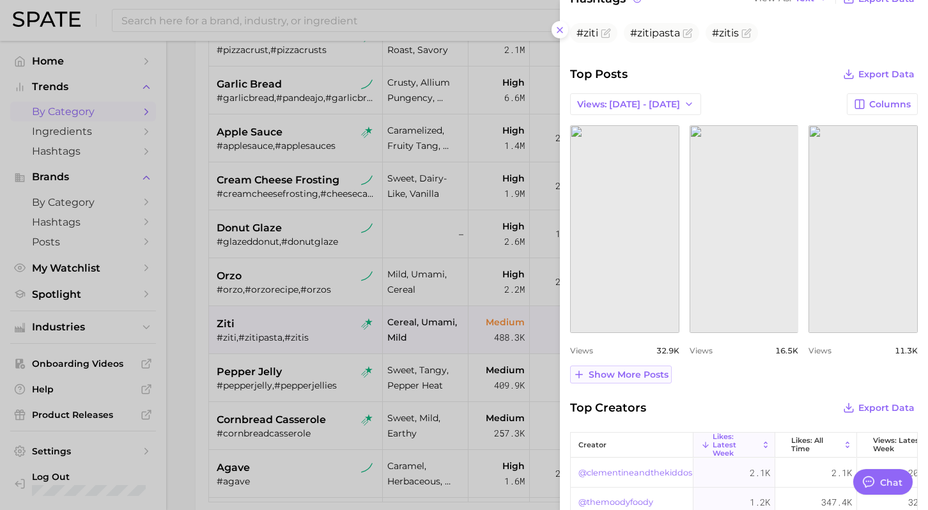
click at [645, 377] on span "Show more posts" at bounding box center [629, 375] width 80 height 11
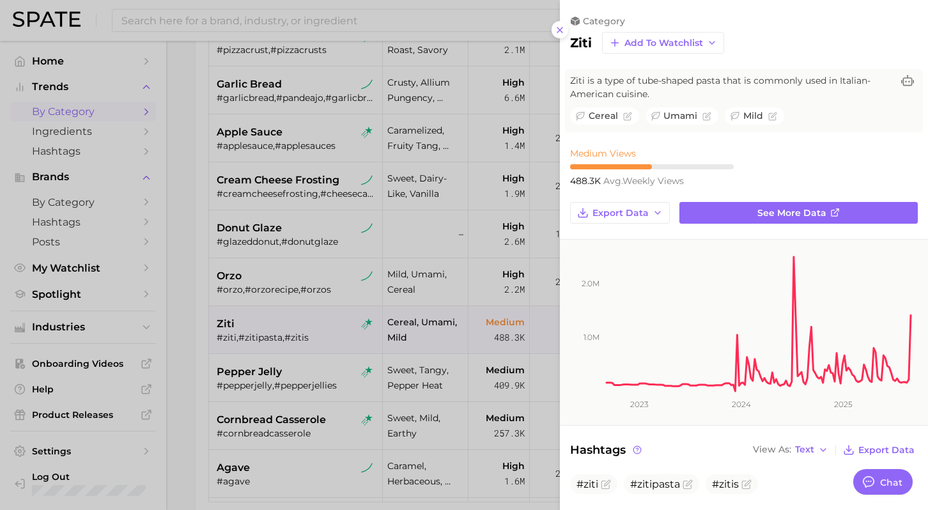
click at [192, 386] on div at bounding box center [464, 255] width 928 height 510
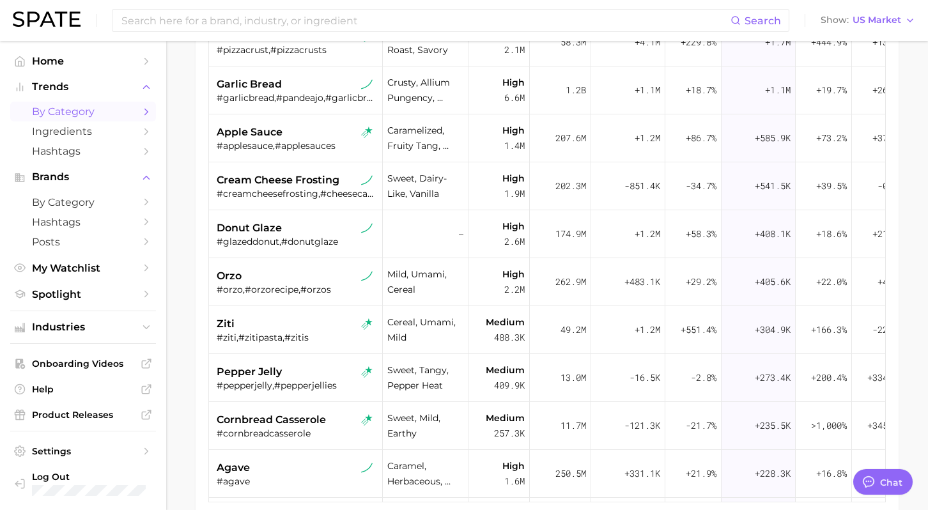
click at [283, 379] on div "pepper jelly" at bounding box center [297, 371] width 161 height 15
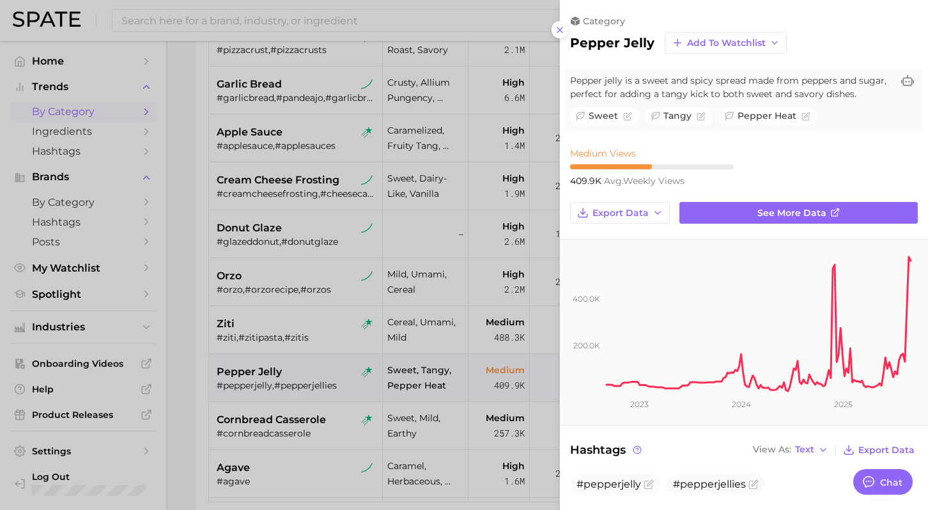
drag, startPoint x: 193, startPoint y: 372, endPoint x: 185, endPoint y: 370, distance: 7.9
click at [193, 372] on div at bounding box center [464, 255] width 928 height 510
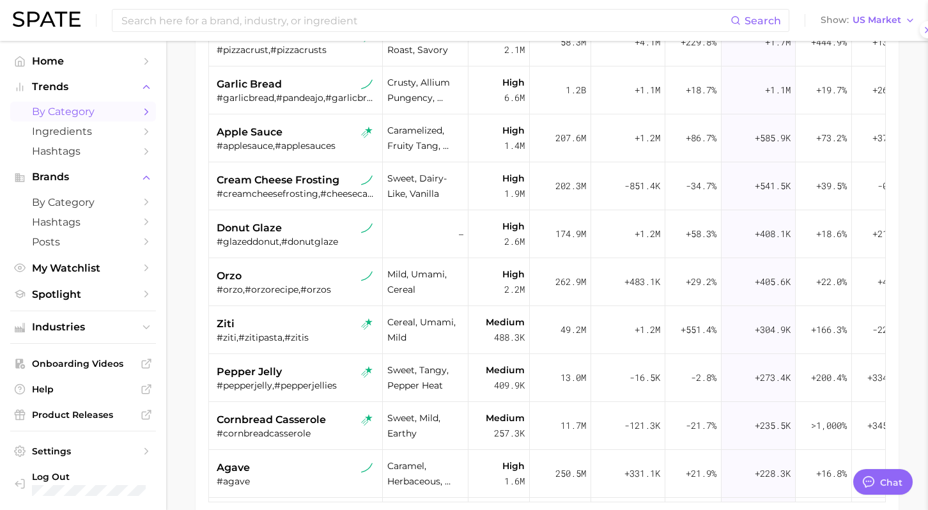
click at [185, 370] on div at bounding box center [464, 255] width 928 height 510
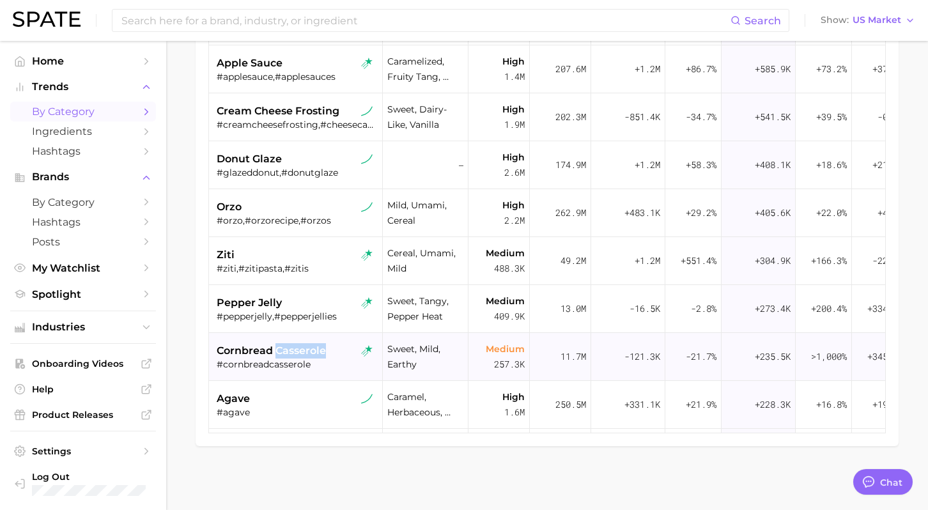
click at [244, 351] on span "cornbread casserole" at bounding box center [271, 350] width 109 height 15
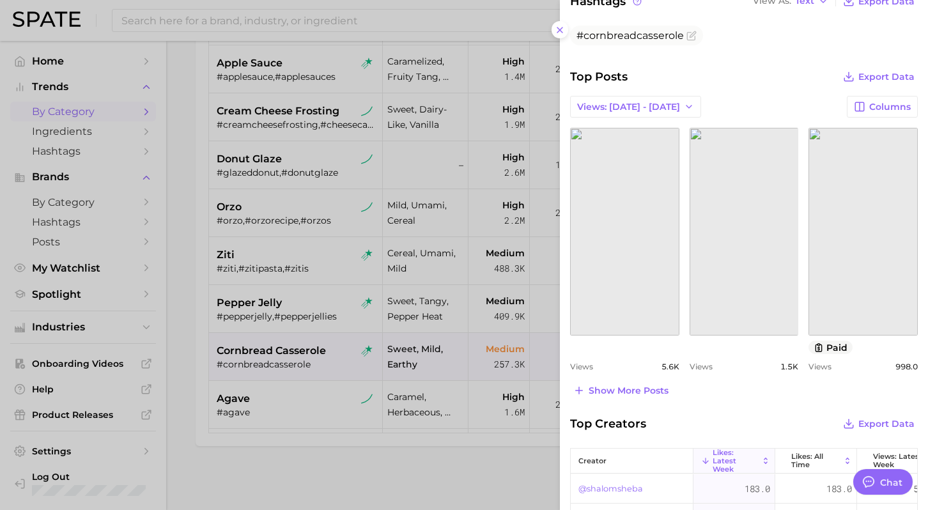
click at [395, 458] on div at bounding box center [464, 255] width 928 height 510
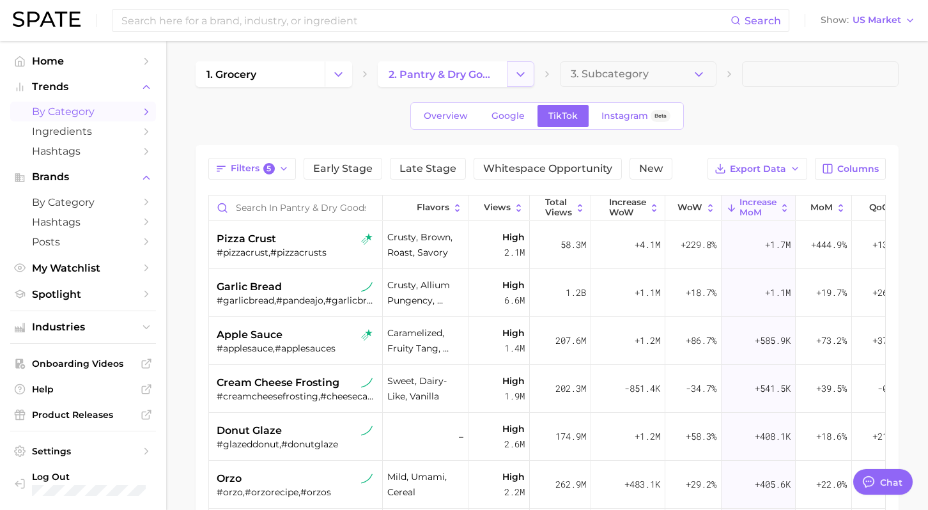
click at [513, 68] on button "Change Category" at bounding box center [520, 74] width 27 height 26
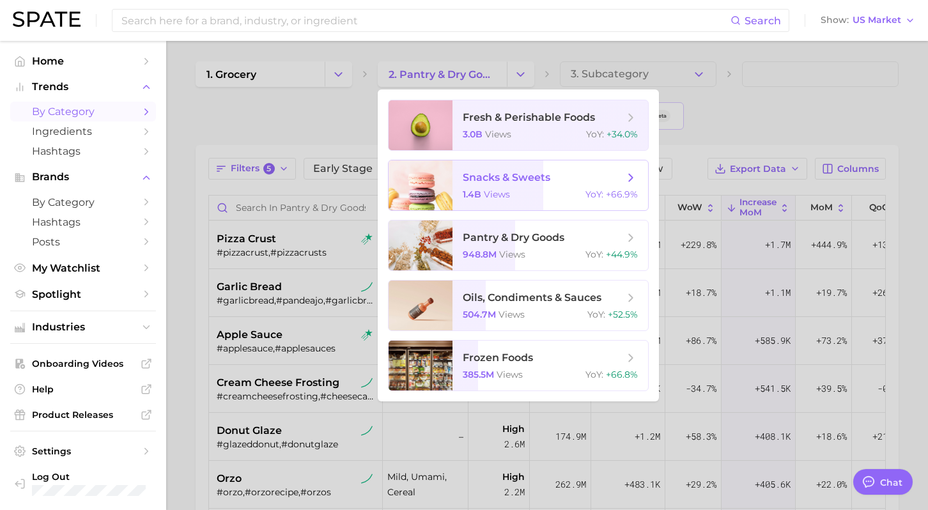
click at [543, 201] on span "snacks & sweets 1.4b views YoY : +66.9%" at bounding box center [551, 185] width 196 height 50
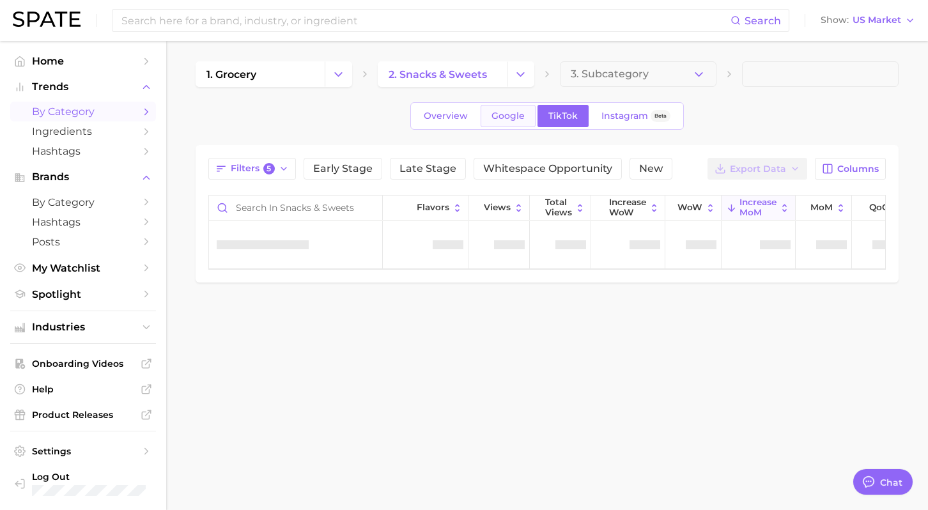
click at [510, 118] on span "Google" at bounding box center [508, 116] width 33 height 11
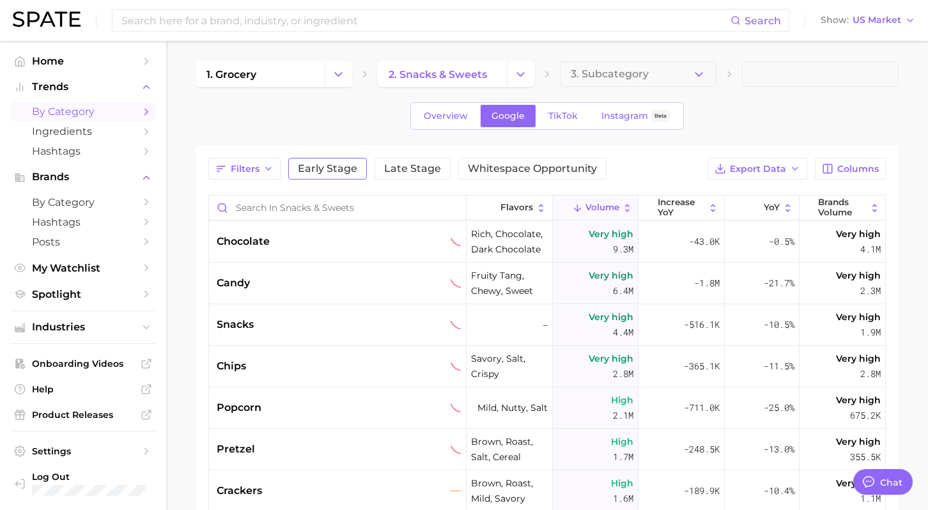
click at [320, 176] on button "Early Stage" at bounding box center [327, 169] width 79 height 22
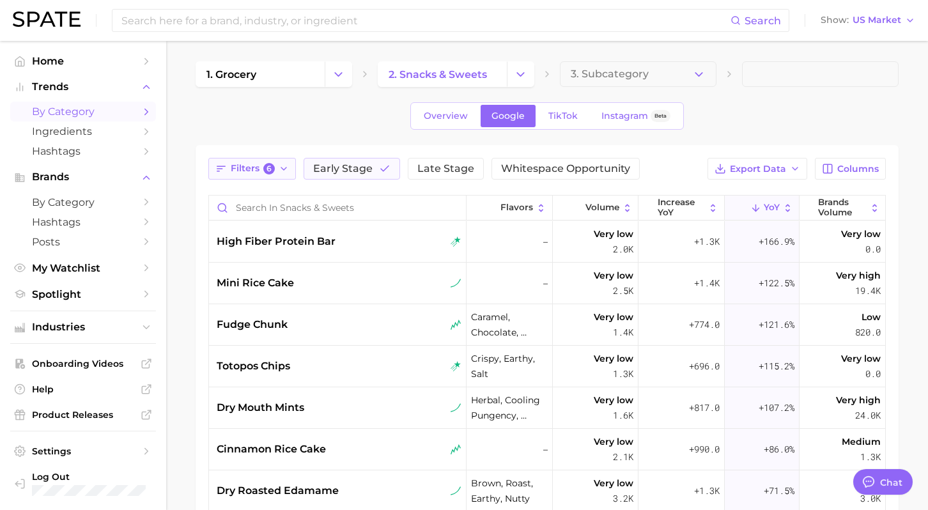
click at [253, 168] on span "Filters 6" at bounding box center [253, 169] width 44 height 12
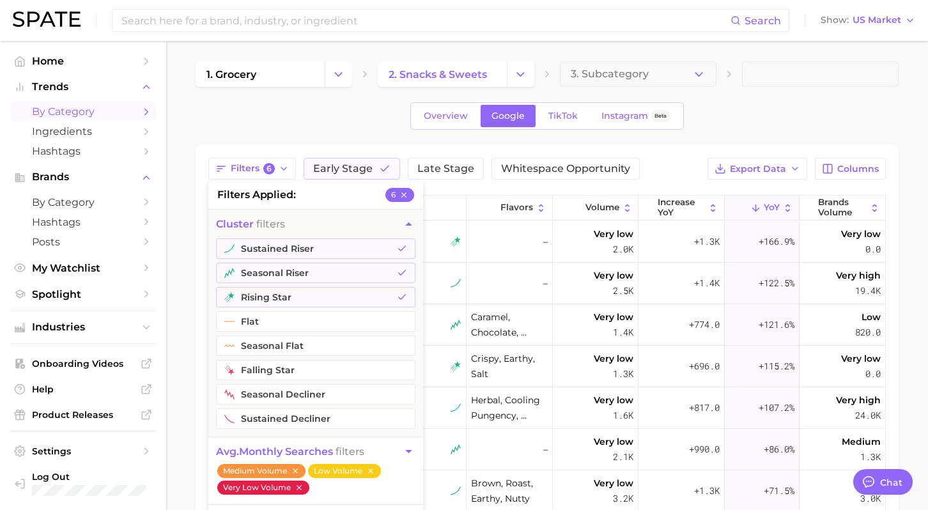
click at [302, 489] on icon "button" at bounding box center [299, 487] width 9 height 9
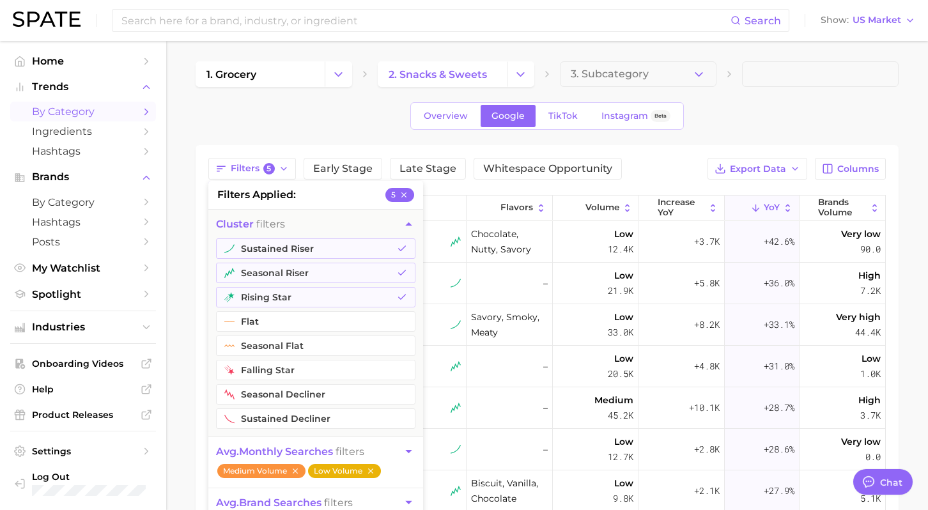
click at [370, 473] on icon "button" at bounding box center [370, 471] width 9 height 9
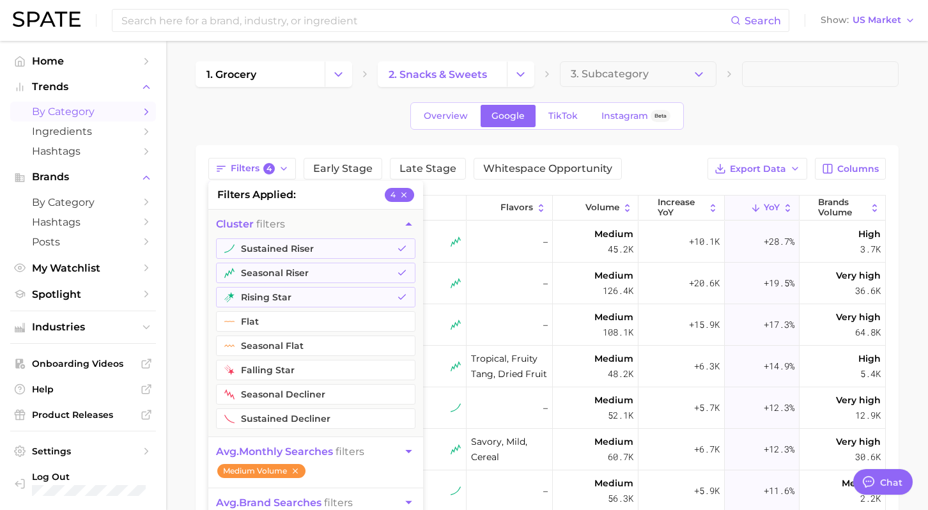
click at [409, 447] on icon "button" at bounding box center [408, 451] width 13 height 13
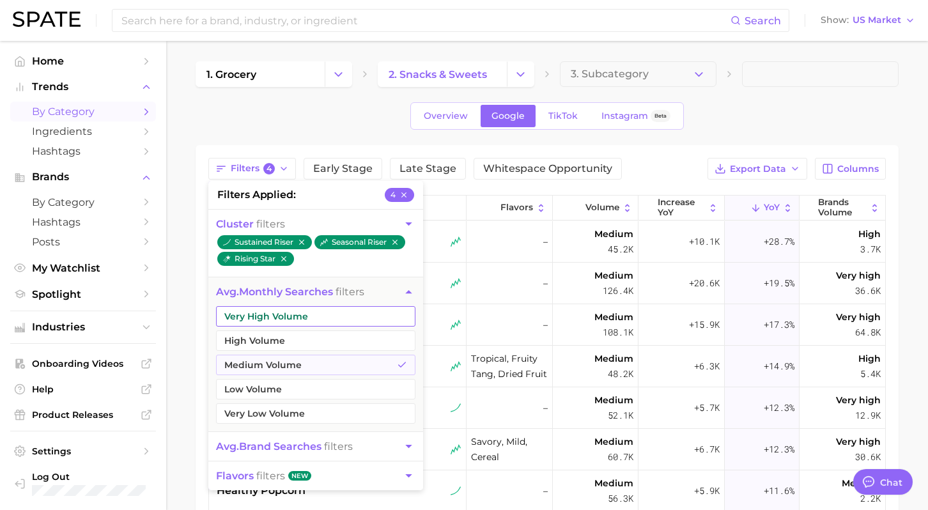
click at [302, 320] on button "Very High Volume" at bounding box center [316, 316] width 200 height 20
click at [296, 341] on button "High Volume" at bounding box center [316, 341] width 200 height 20
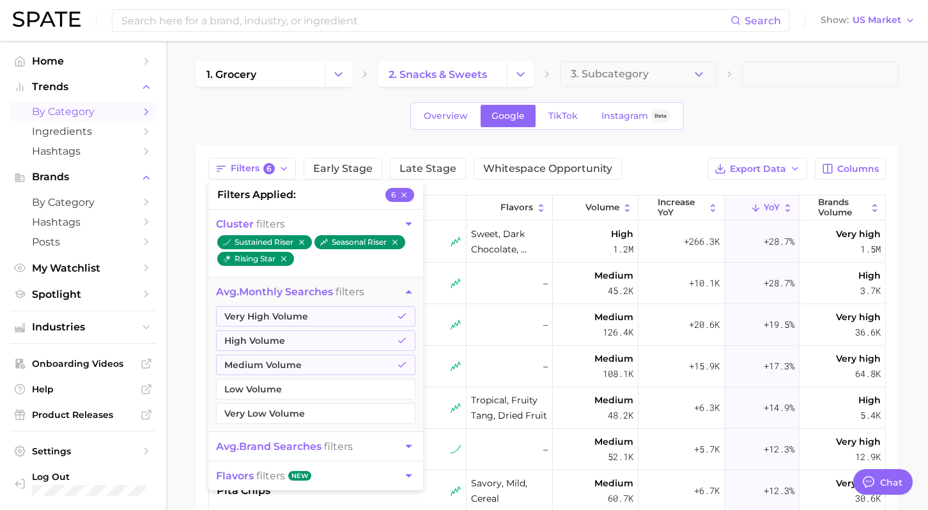
click at [851, 77] on span at bounding box center [820, 74] width 157 height 26
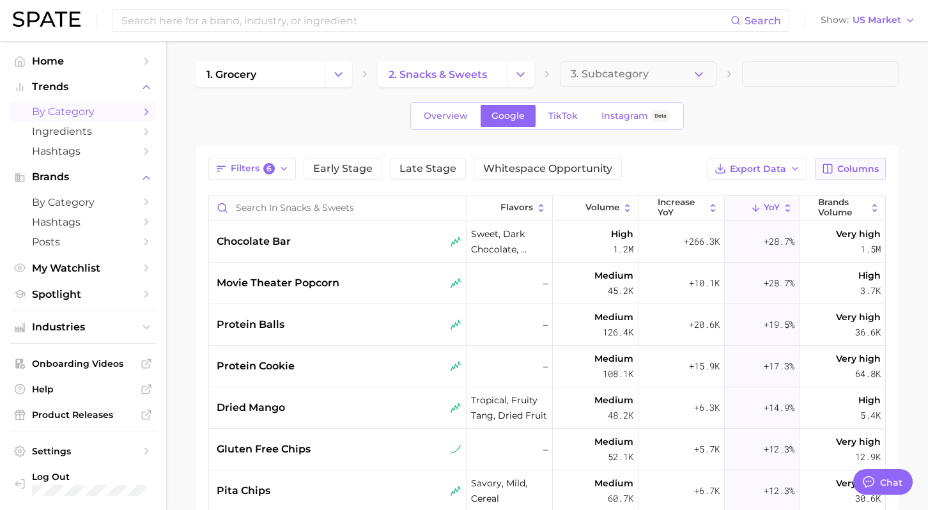
click at [841, 169] on span "Columns" at bounding box center [859, 169] width 42 height 11
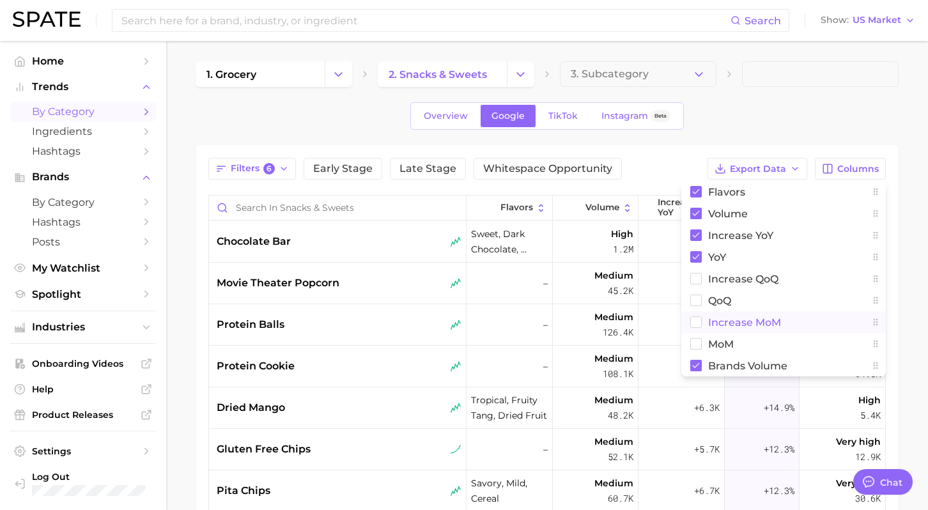
click at [707, 324] on button "increase MoM" at bounding box center [784, 322] width 205 height 22
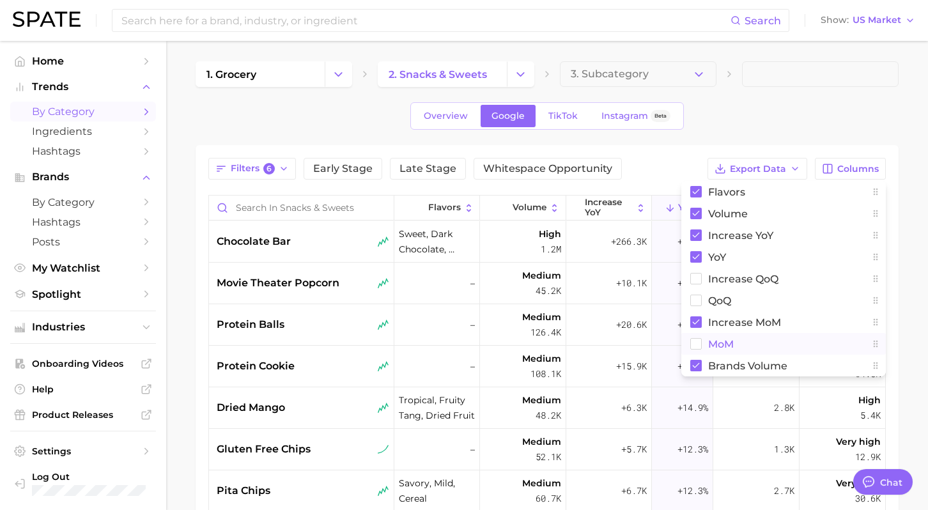
click at [698, 342] on rect at bounding box center [696, 344] width 11 height 11
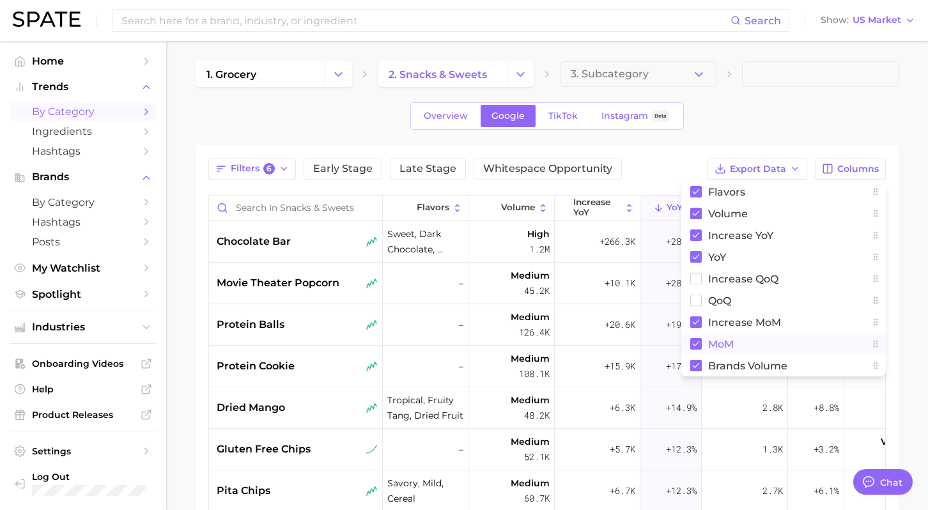
click at [757, 93] on div "1. grocery 2. snacks & sweets 3. Subcategory Overview Google TikTok Instagram B…" at bounding box center [547, 389] width 703 height 657
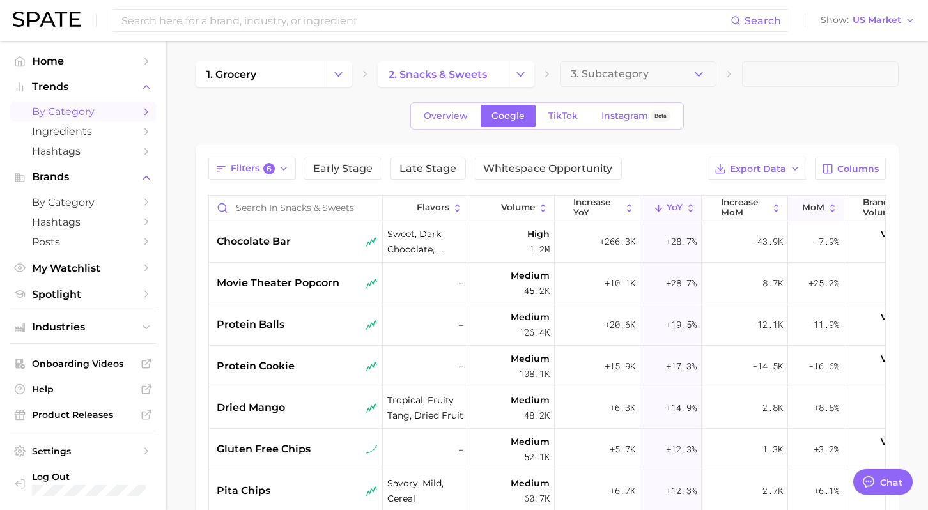
click at [811, 207] on span "MoM" at bounding box center [813, 208] width 22 height 10
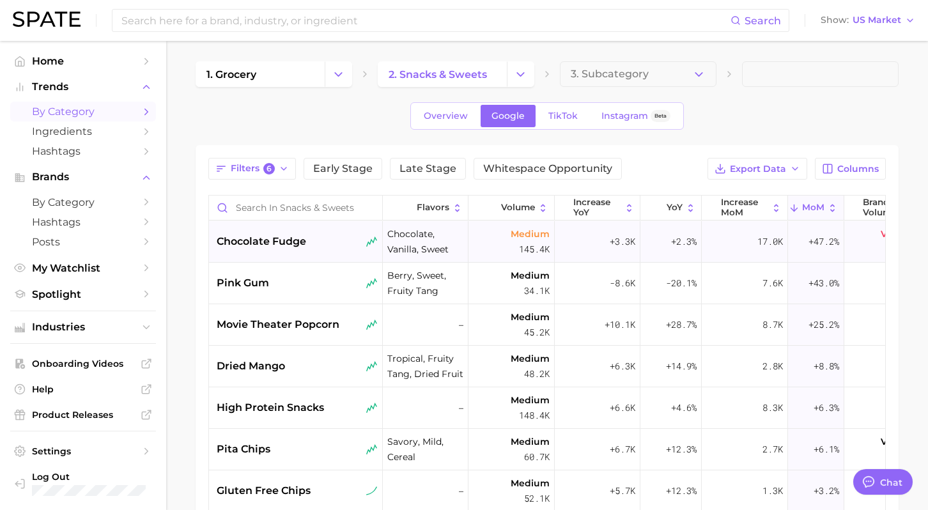
click at [303, 243] on span "chocolate fudge" at bounding box center [262, 241] width 90 height 15
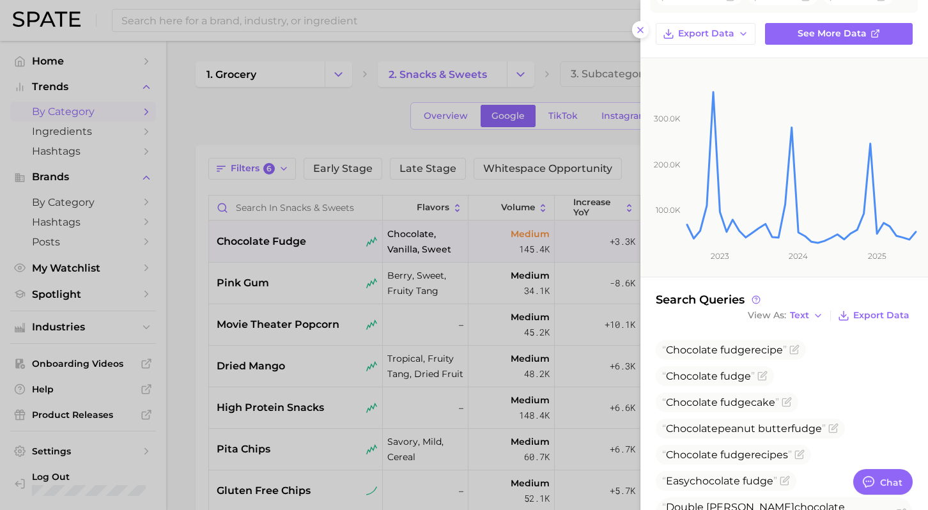
scroll to position [234, 0]
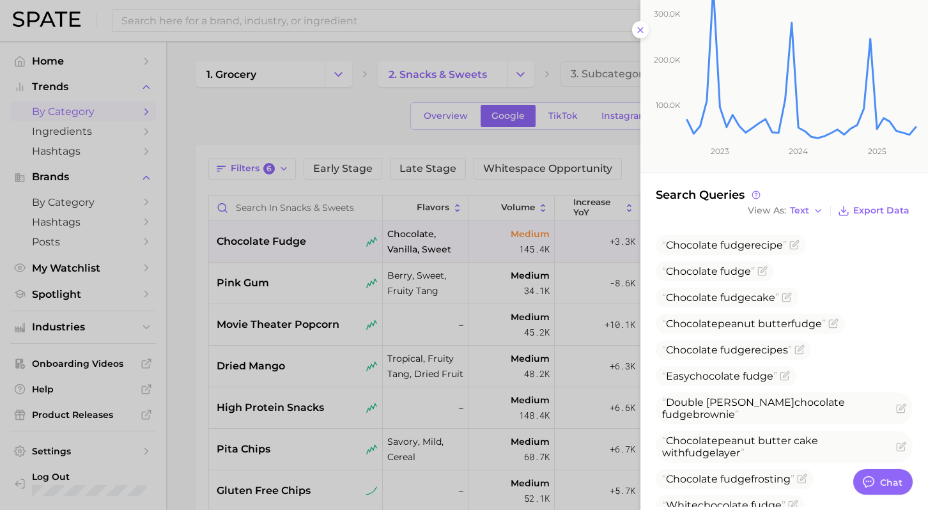
click at [278, 278] on div at bounding box center [464, 255] width 928 height 510
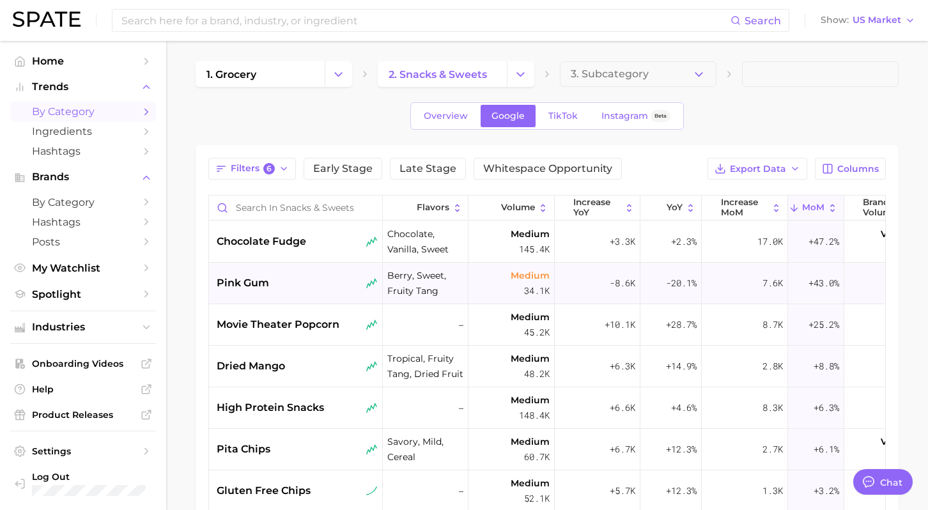
click at [263, 288] on span "pink gum" at bounding box center [243, 283] width 52 height 15
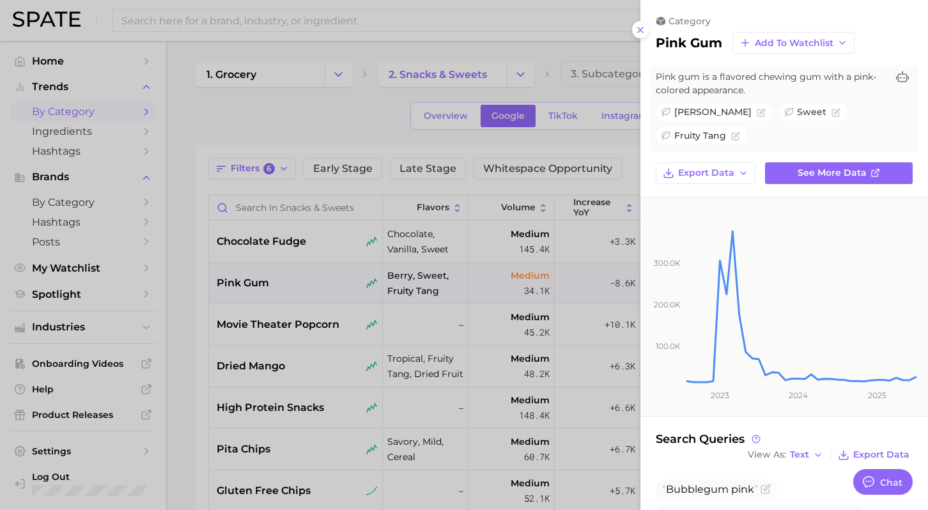
click at [279, 340] on div at bounding box center [464, 255] width 928 height 510
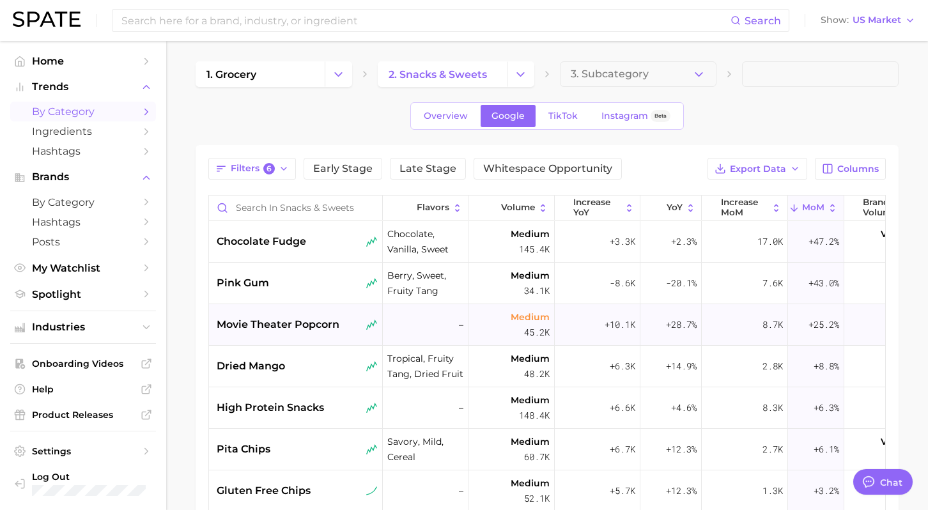
click at [299, 316] on div "movie theater popcorn" at bounding box center [296, 325] width 174 height 42
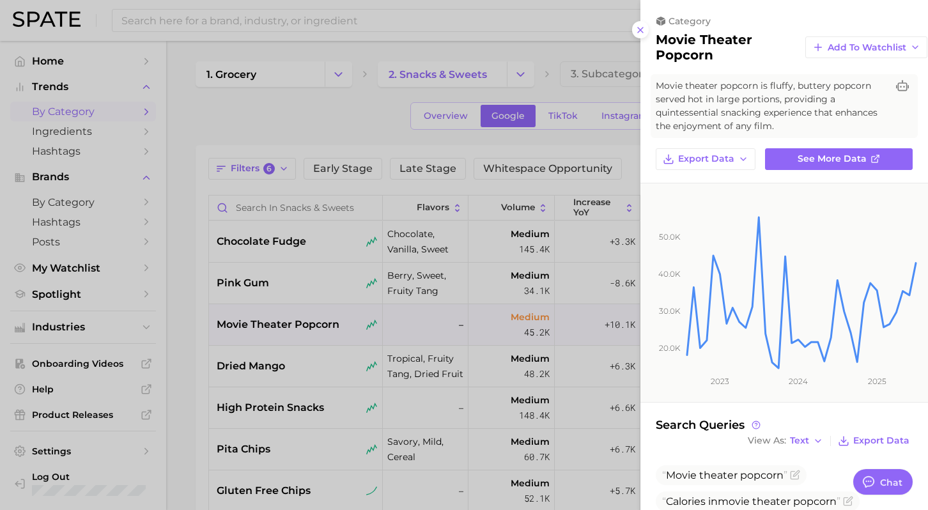
click at [313, 373] on div at bounding box center [464, 255] width 928 height 510
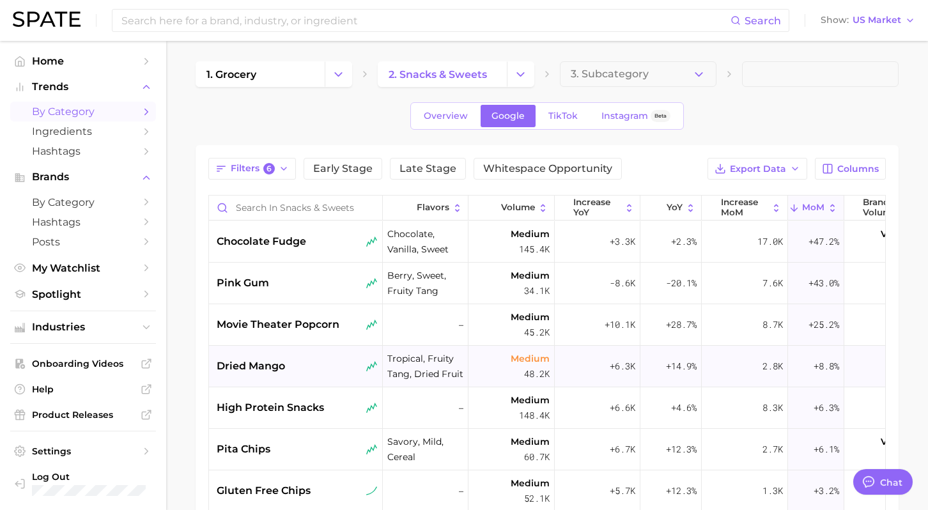
click at [290, 365] on div "dried mango" at bounding box center [297, 366] width 161 height 15
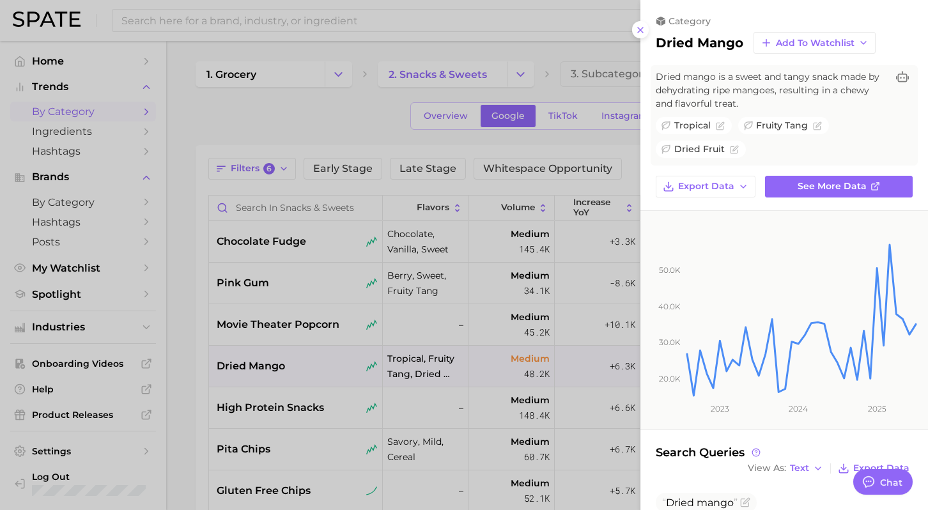
click at [372, 276] on div at bounding box center [464, 255] width 928 height 510
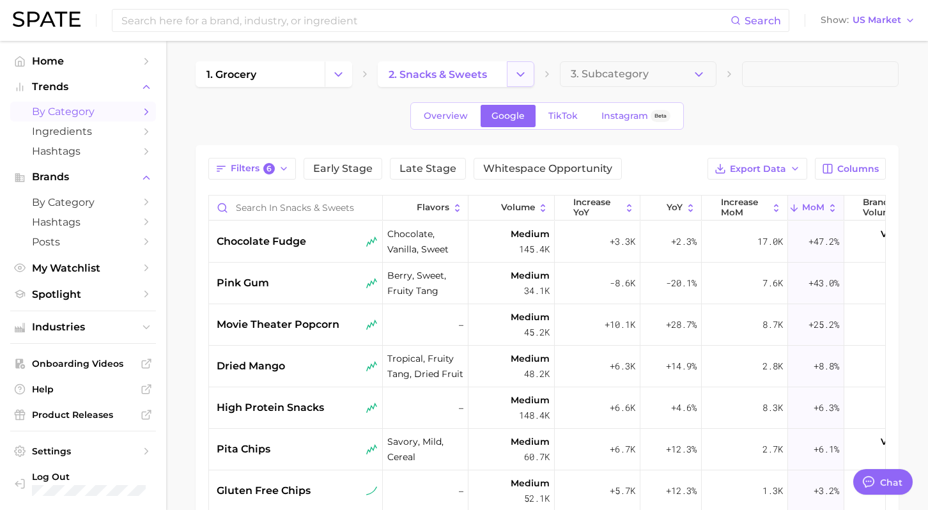
click at [508, 70] on button "Change Category" at bounding box center [520, 74] width 27 height 26
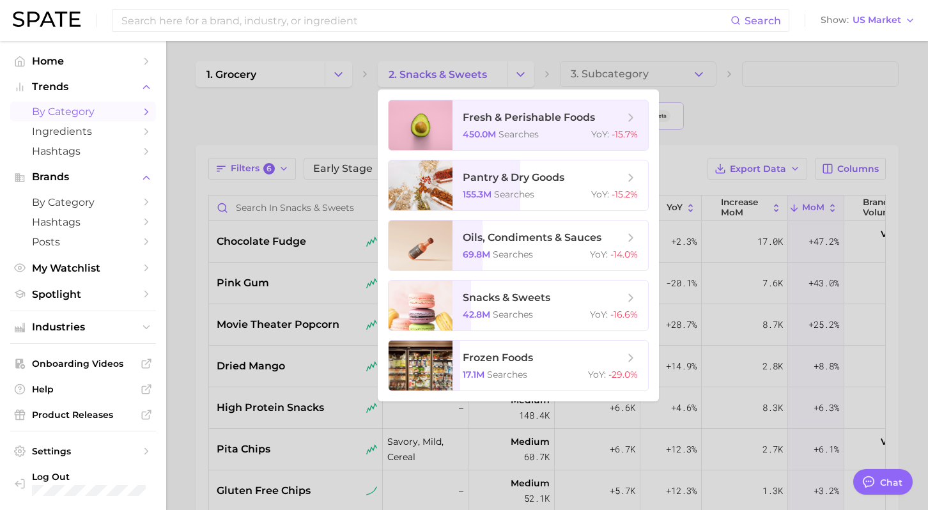
click at [529, 45] on div at bounding box center [464, 255] width 928 height 510
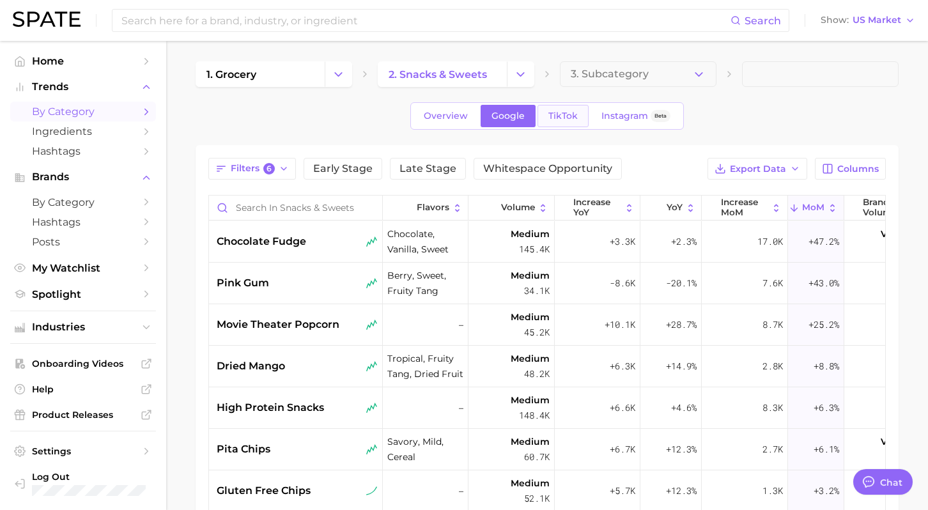
click at [557, 123] on link "TikTok" at bounding box center [563, 116] width 51 height 22
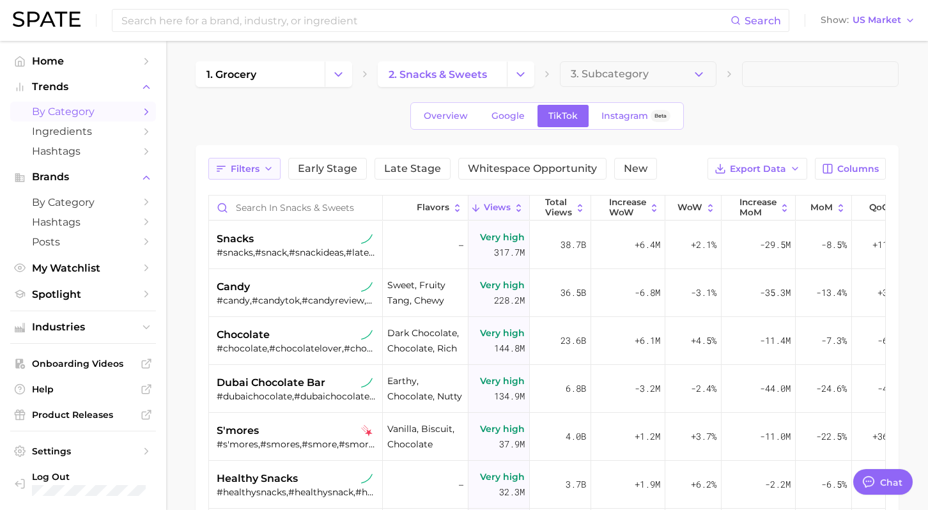
click at [264, 166] on icon "button" at bounding box center [268, 169] width 10 height 10
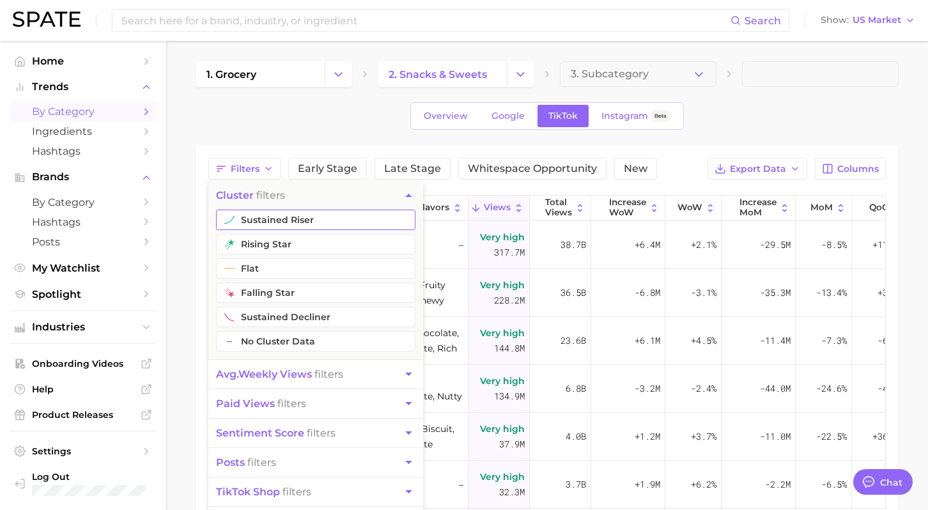
click at [280, 214] on button "sustained riser" at bounding box center [316, 220] width 200 height 20
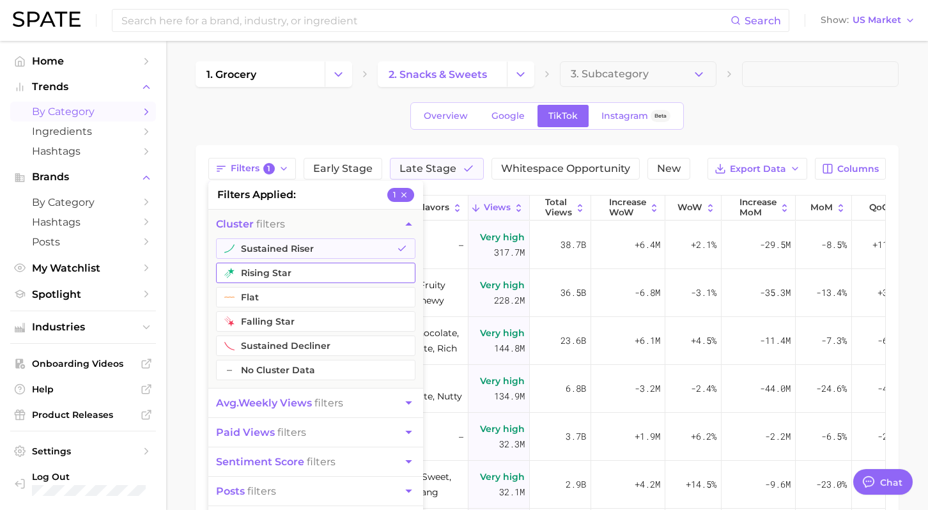
click at [265, 274] on button "rising star" at bounding box center [316, 273] width 200 height 20
click at [286, 395] on button "avg. weekly views filters" at bounding box center [315, 403] width 215 height 29
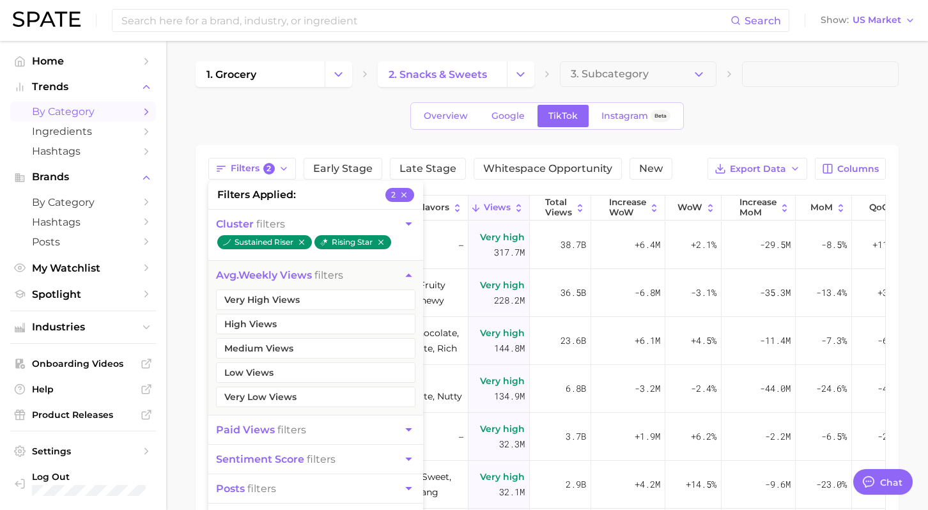
click at [324, 312] on ul "Very High Views High Views Medium Views Low Views Very Low Views" at bounding box center [315, 352] width 215 height 125
click at [324, 294] on button "Very High Views" at bounding box center [316, 300] width 200 height 20
click at [304, 324] on button "High Views" at bounding box center [316, 324] width 200 height 20
click at [297, 352] on button "Medium Views" at bounding box center [316, 348] width 200 height 20
click at [782, 81] on span at bounding box center [820, 74] width 157 height 26
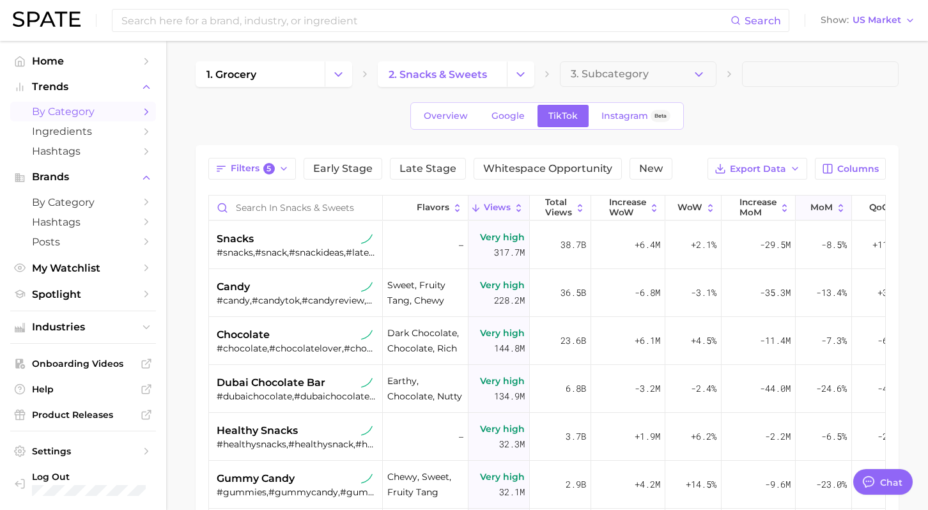
click at [815, 209] on span "MoM" at bounding box center [822, 208] width 22 height 10
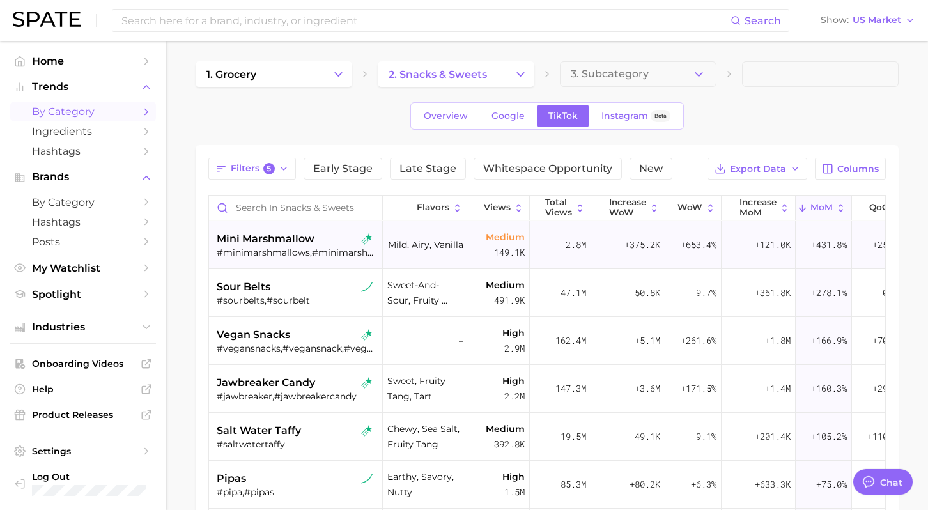
click at [311, 259] on div "mini marshmallow #minimarshmallows,#minimarshmallow" at bounding box center [297, 245] width 161 height 48
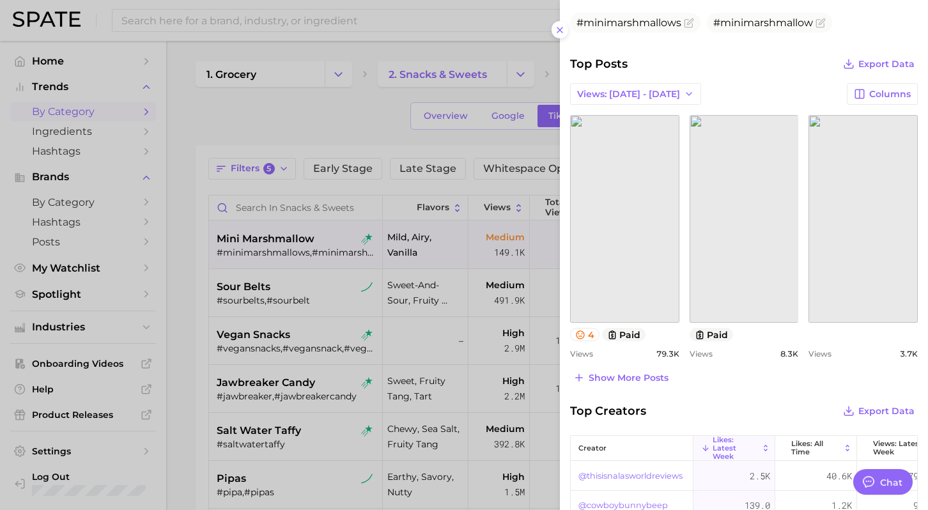
scroll to position [478, 0]
click at [606, 374] on span "Show more posts" at bounding box center [629, 375] width 80 height 11
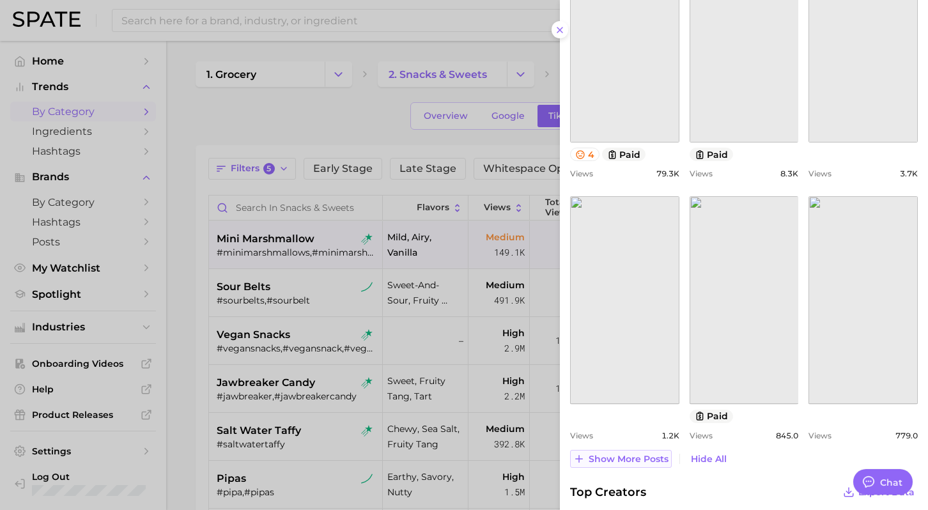
scroll to position [657, 0]
click at [394, 311] on div at bounding box center [464, 255] width 928 height 510
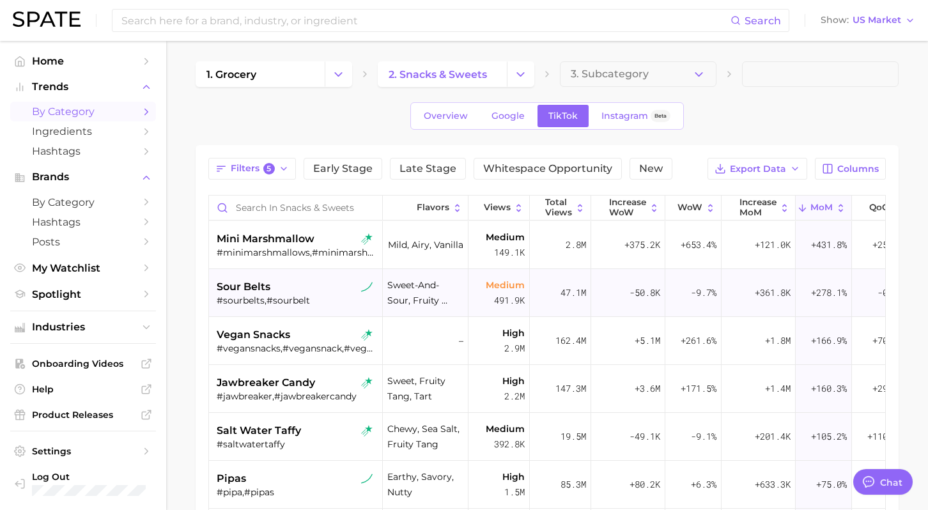
click at [310, 299] on div "#sourbelts,#sourbelt" at bounding box center [297, 301] width 161 height 12
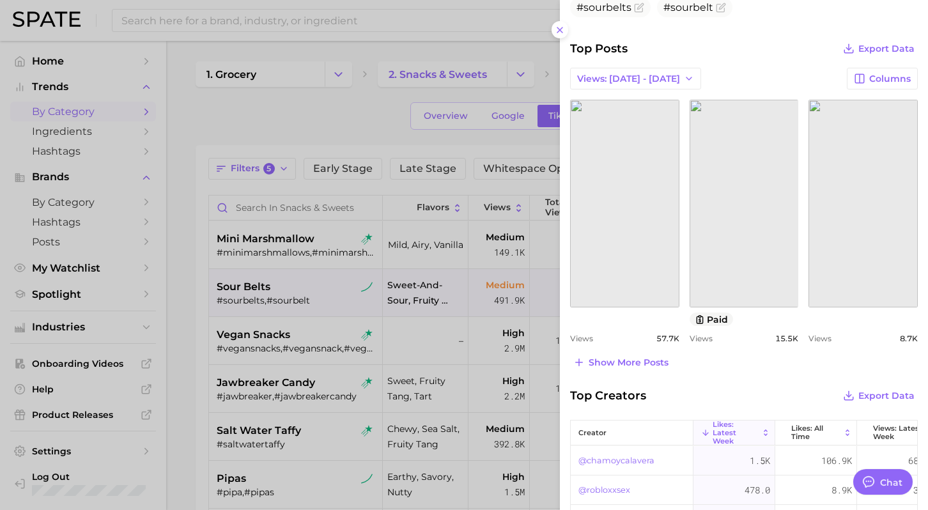
scroll to position [494, 0]
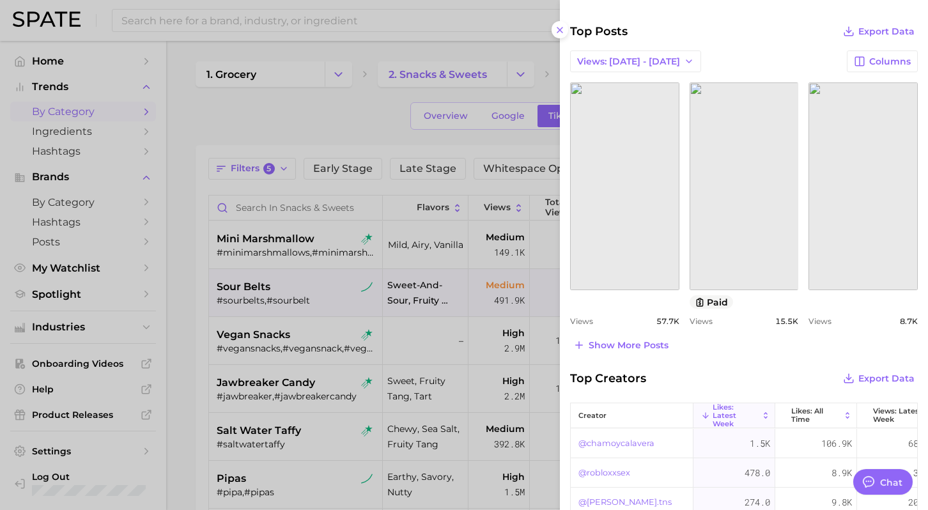
click at [320, 336] on div at bounding box center [464, 255] width 928 height 510
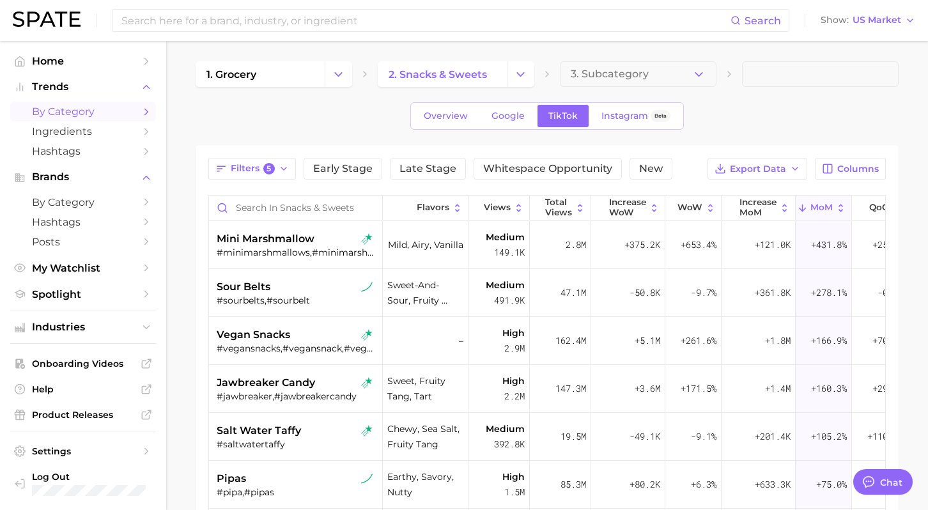
click at [320, 336] on div "vegan snacks" at bounding box center [297, 334] width 161 height 15
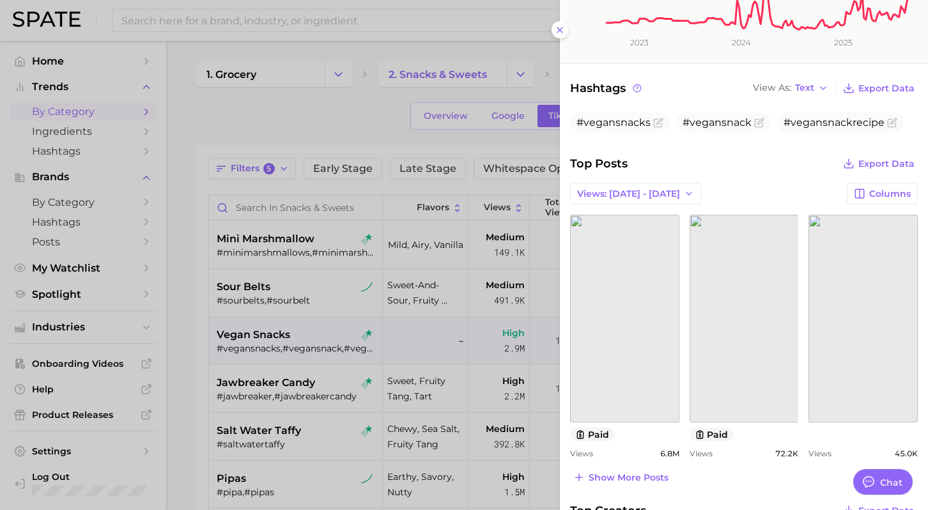
scroll to position [408, 0]
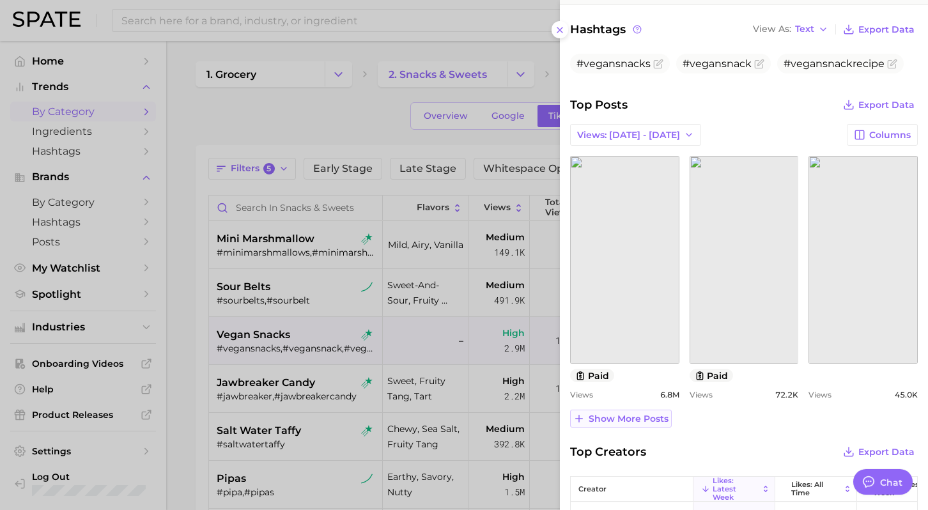
click at [616, 417] on span "Show more posts" at bounding box center [629, 419] width 80 height 11
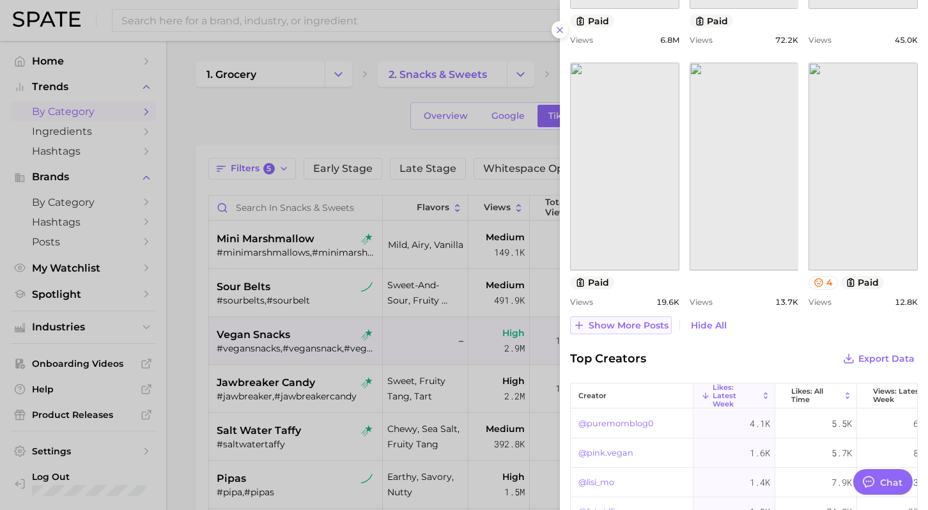
scroll to position [818, 0]
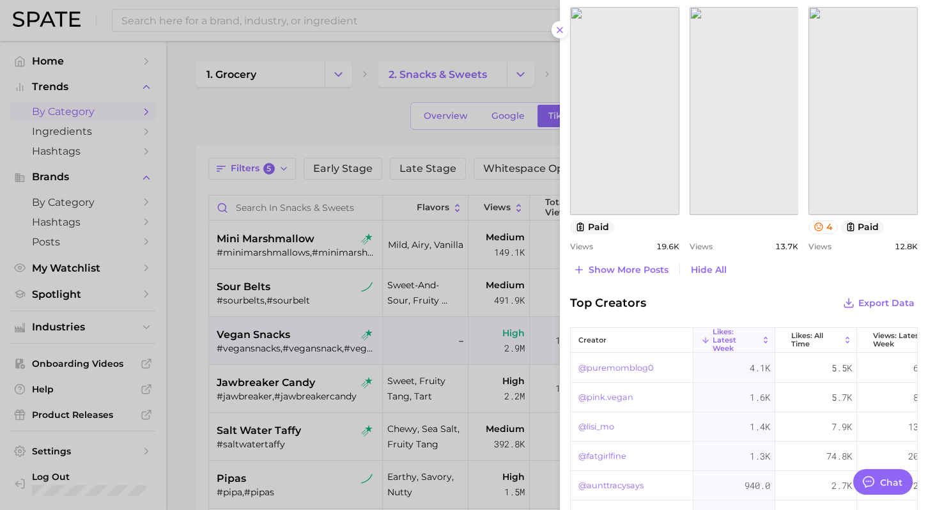
click at [258, 325] on div at bounding box center [464, 255] width 928 height 510
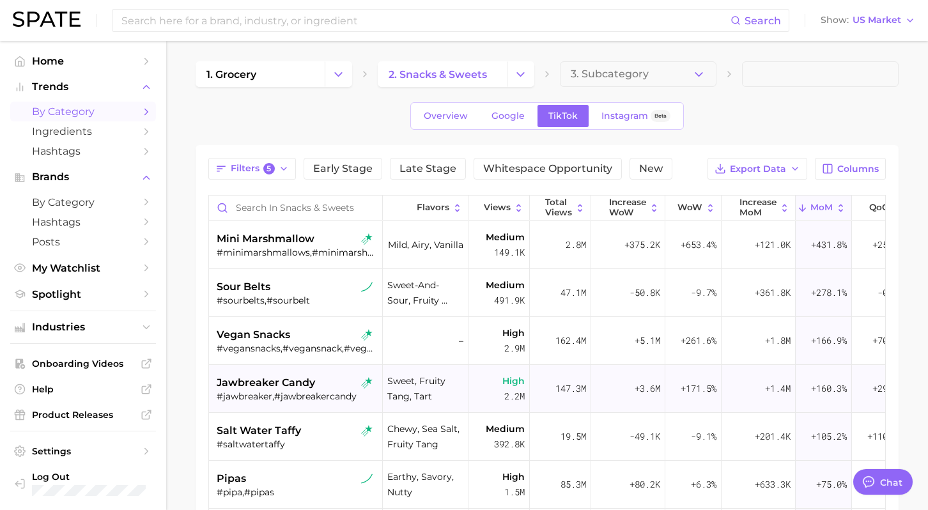
click at [305, 398] on div "#jawbreaker,#jawbreakercandy" at bounding box center [297, 397] width 161 height 12
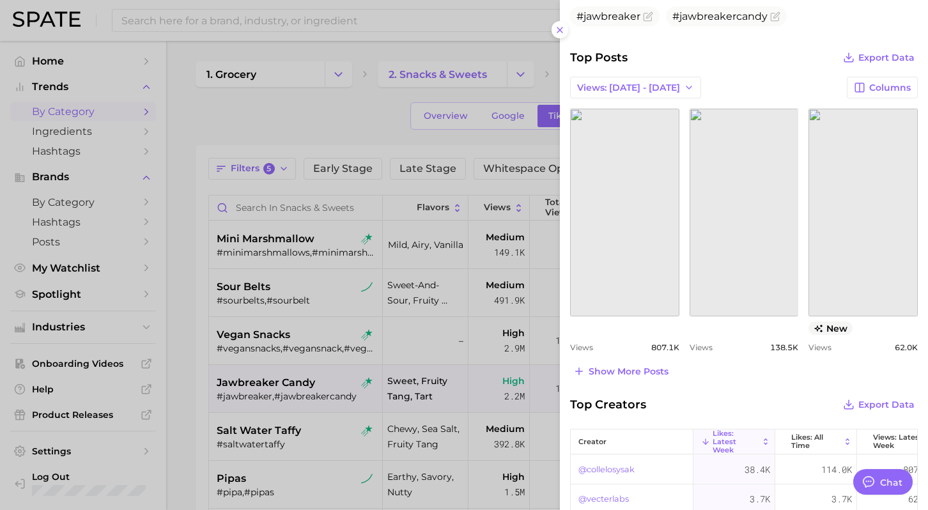
scroll to position [474, 0]
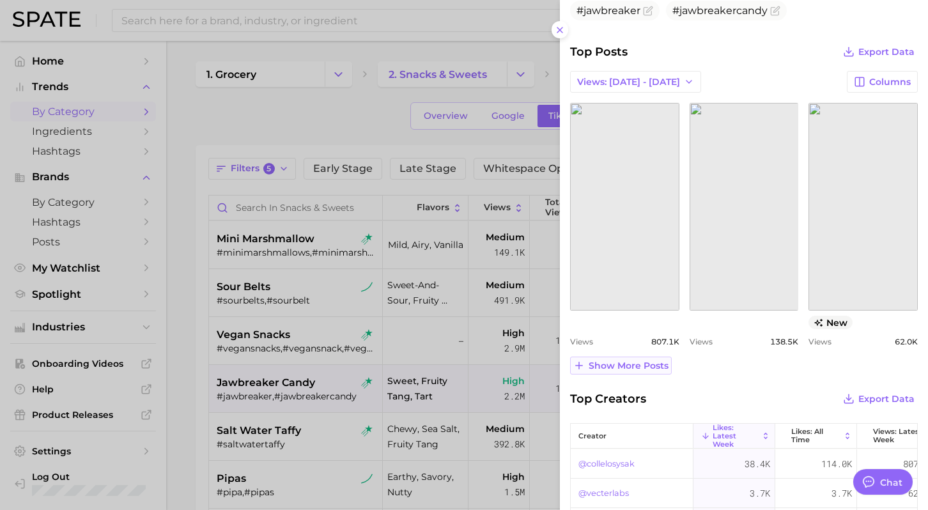
click at [616, 368] on span "Show more posts" at bounding box center [629, 366] width 80 height 11
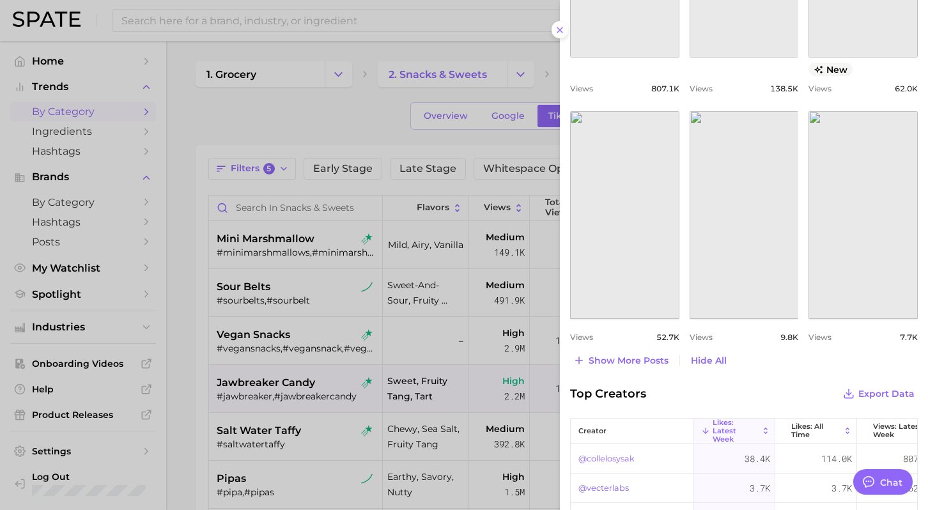
click at [358, 381] on div at bounding box center [464, 255] width 928 height 510
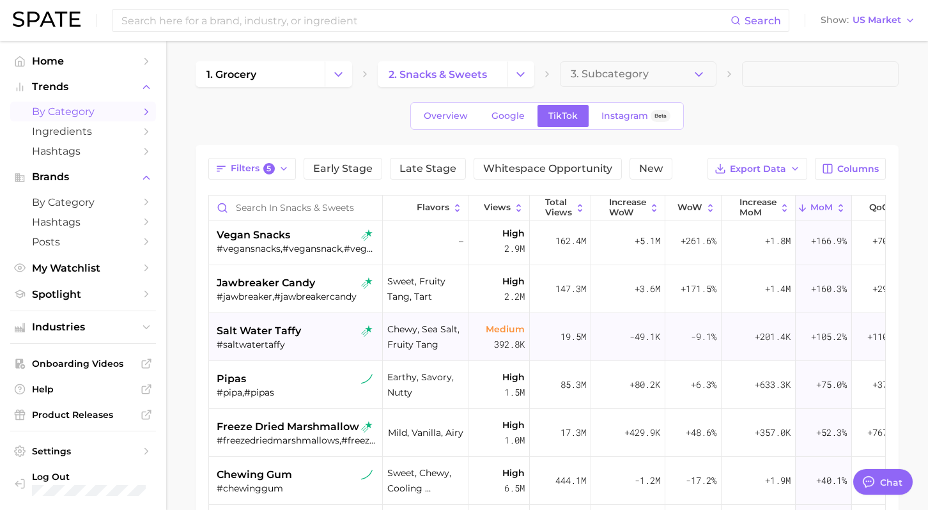
click at [308, 336] on div "salt water taffy" at bounding box center [297, 331] width 161 height 15
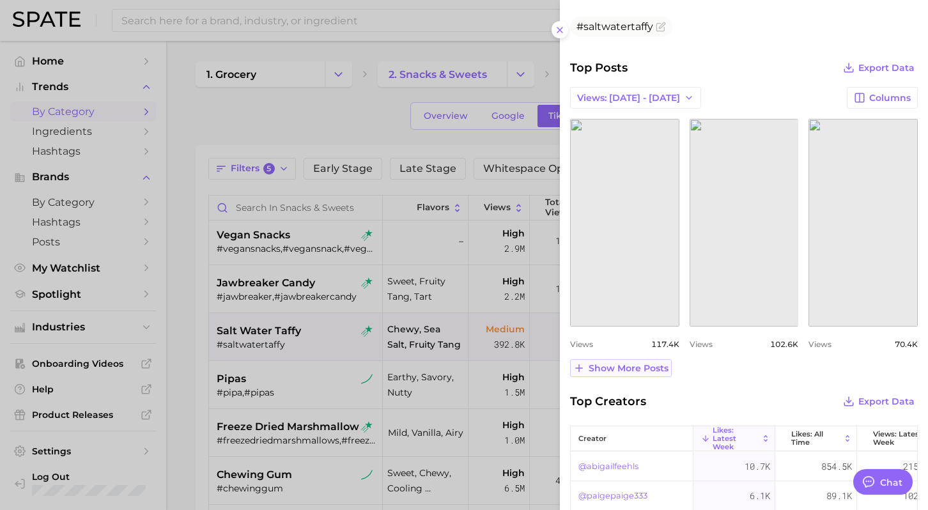
click at [638, 366] on span "Show more posts" at bounding box center [629, 368] width 80 height 11
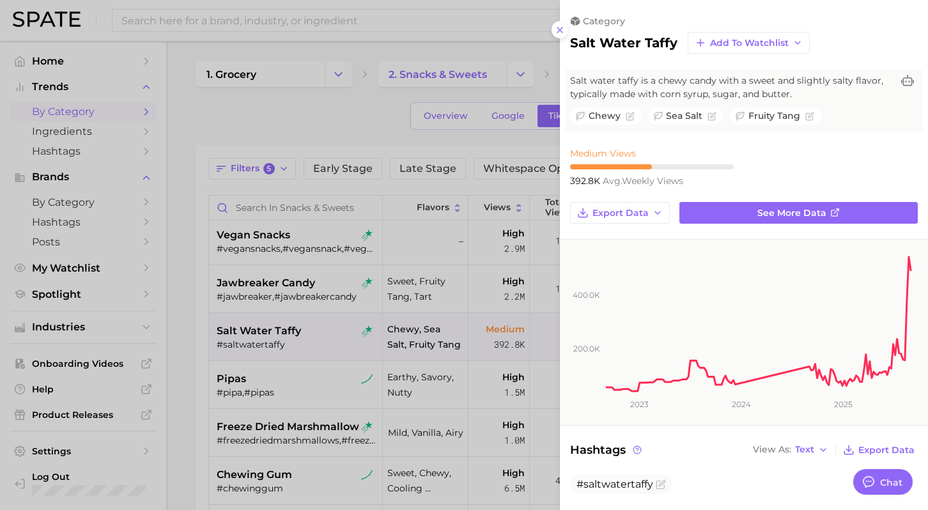
click at [256, 398] on div at bounding box center [464, 255] width 928 height 510
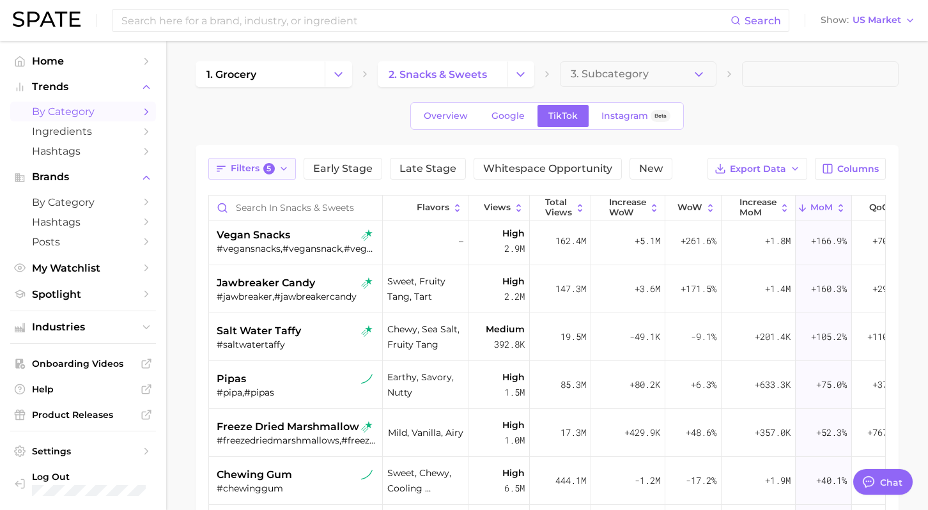
click at [255, 171] on span "Filters 5" at bounding box center [253, 169] width 44 height 12
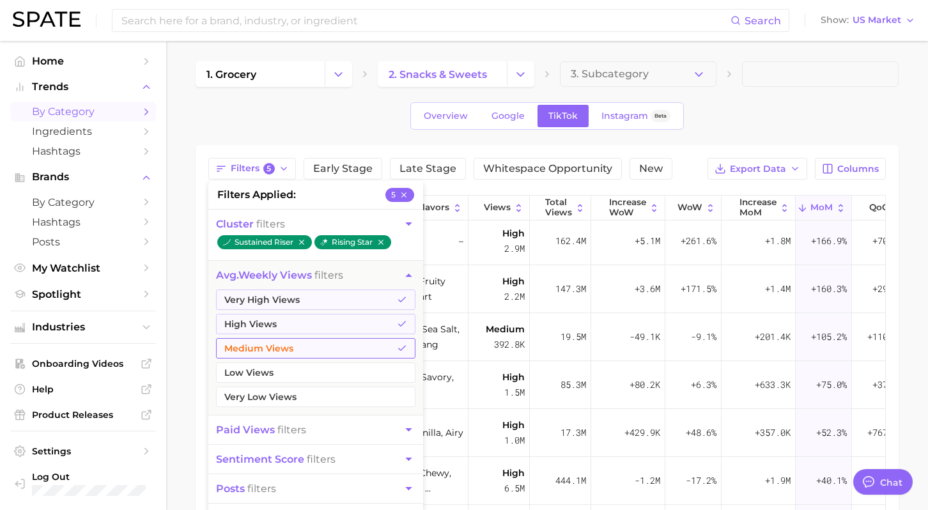
click at [279, 345] on button "Medium Views" at bounding box center [316, 348] width 200 height 20
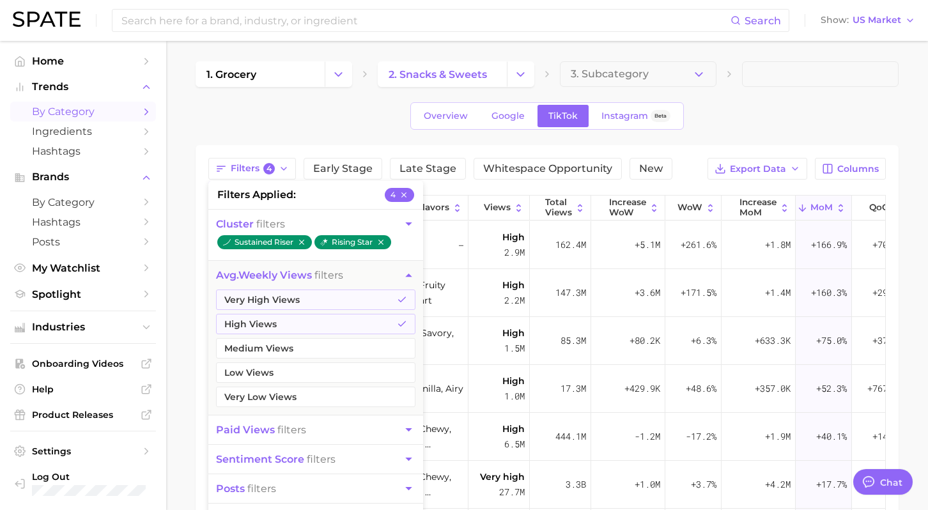
click at [187, 363] on main "1. grocery 2. snacks & sweets 3. Subcategory Overview Google TikTok Instagram B…" at bounding box center [547, 411] width 762 height 741
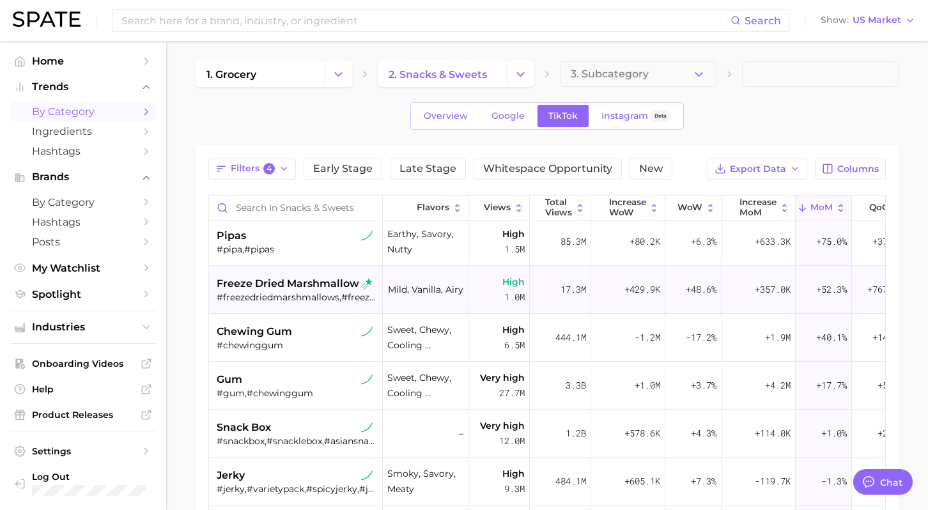
click at [310, 285] on span "freeze dried marshmallow" at bounding box center [288, 283] width 143 height 15
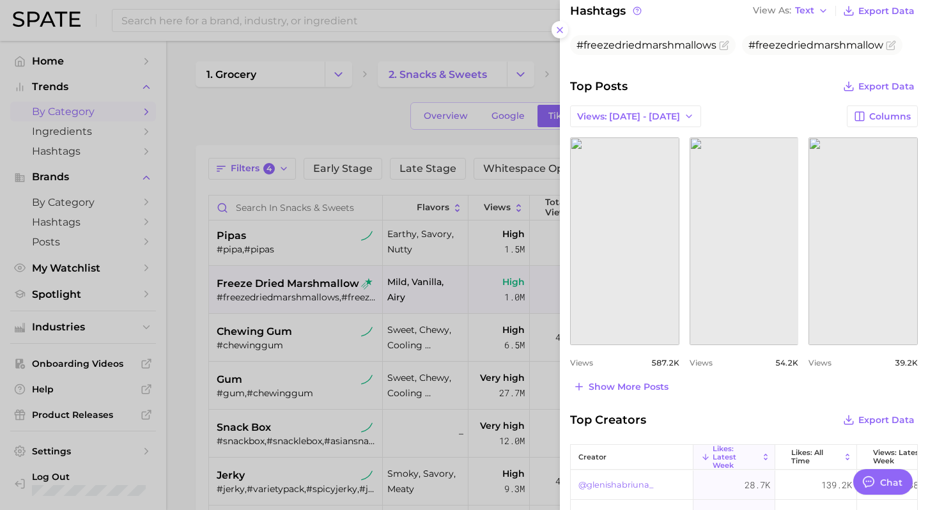
click at [283, 352] on div at bounding box center [464, 255] width 928 height 510
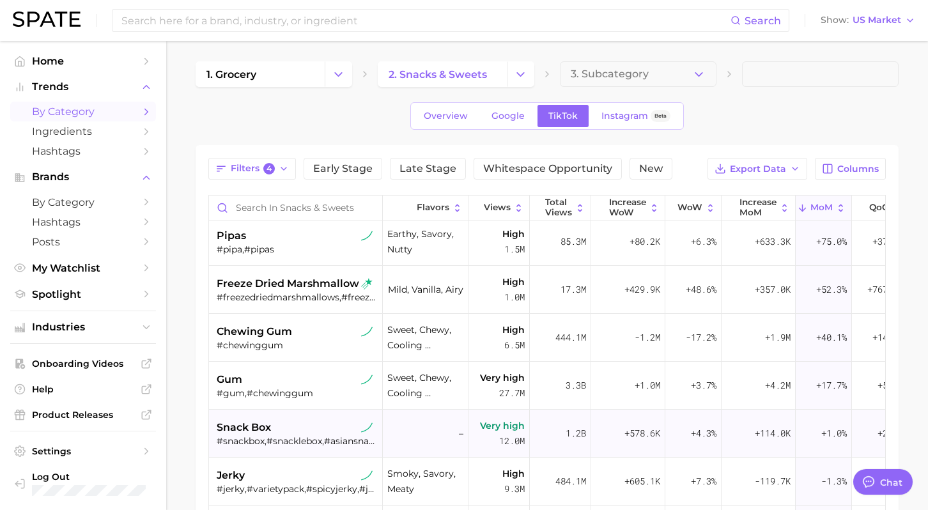
click at [314, 426] on div "snack box" at bounding box center [297, 427] width 161 height 15
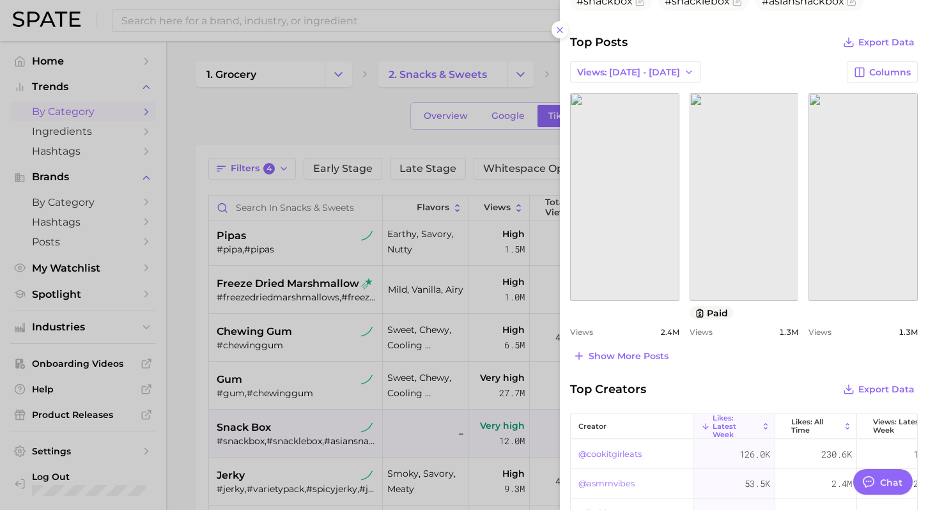
click at [373, 353] on div at bounding box center [464, 255] width 928 height 510
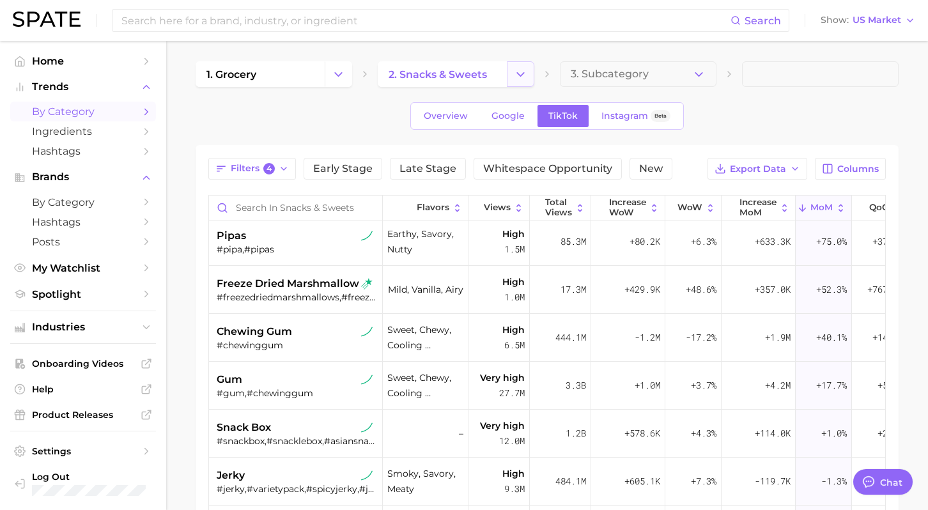
click at [527, 82] on button "Change Category" at bounding box center [520, 74] width 27 height 26
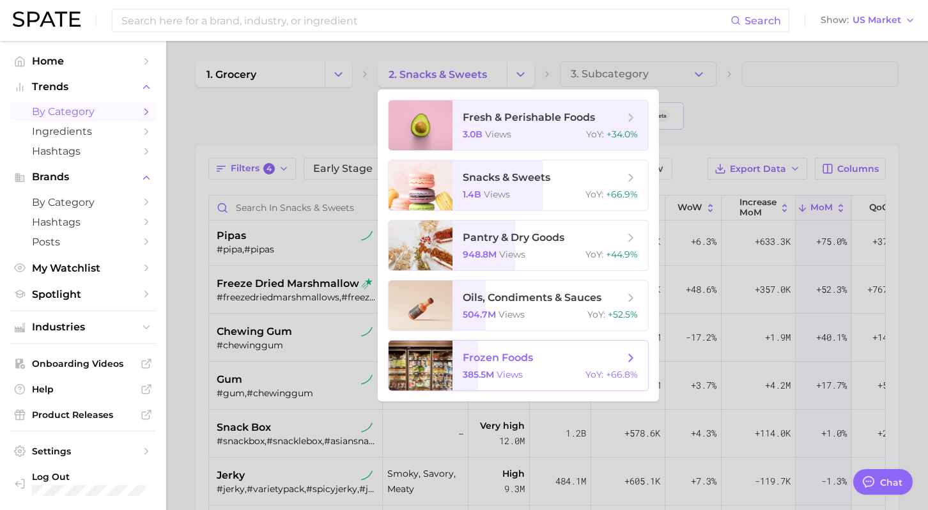
click at [520, 358] on span "frozen foods" at bounding box center [498, 358] width 70 height 12
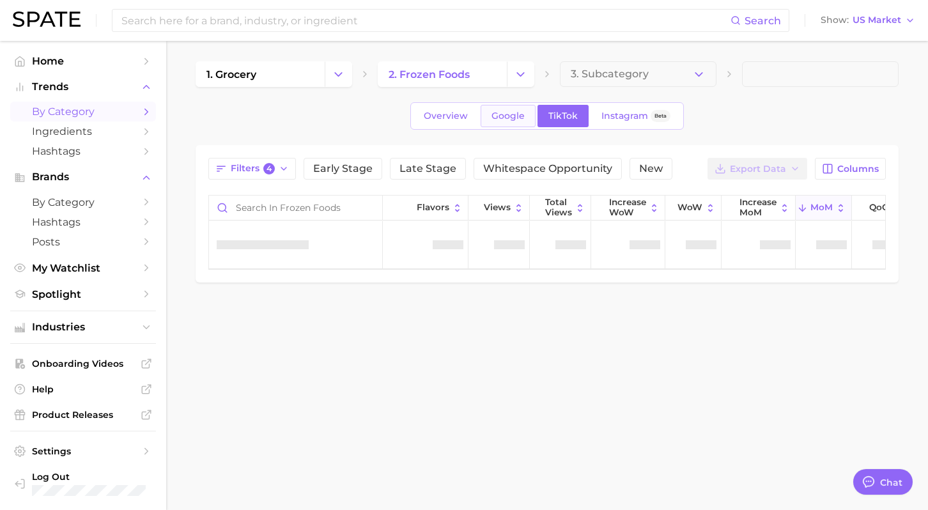
click at [517, 123] on link "Google" at bounding box center [508, 116] width 55 height 22
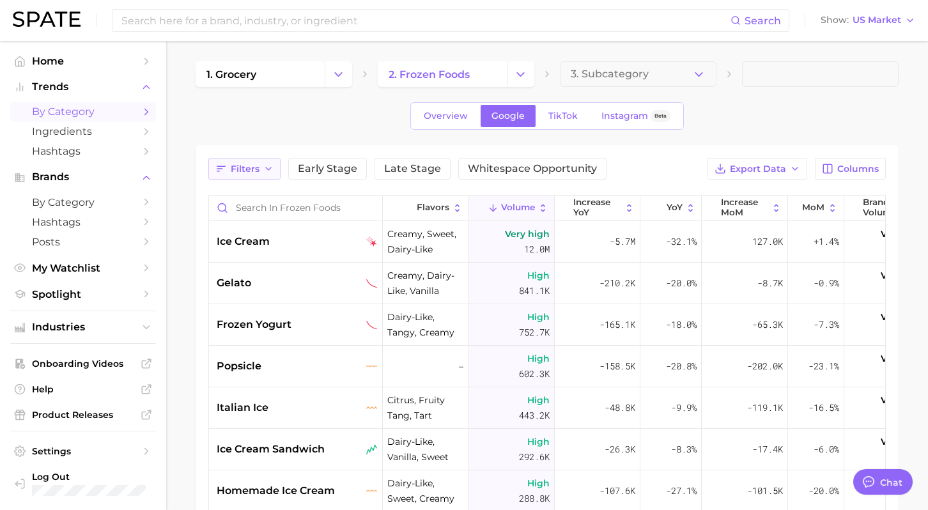
click at [247, 176] on button "Filters" at bounding box center [244, 169] width 72 height 22
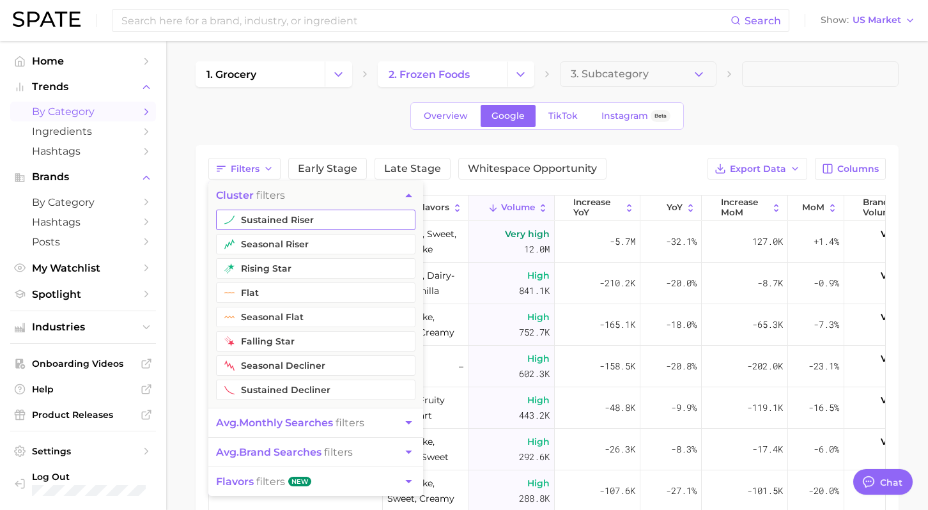
click at [267, 211] on button "sustained riser" at bounding box center [316, 220] width 200 height 20
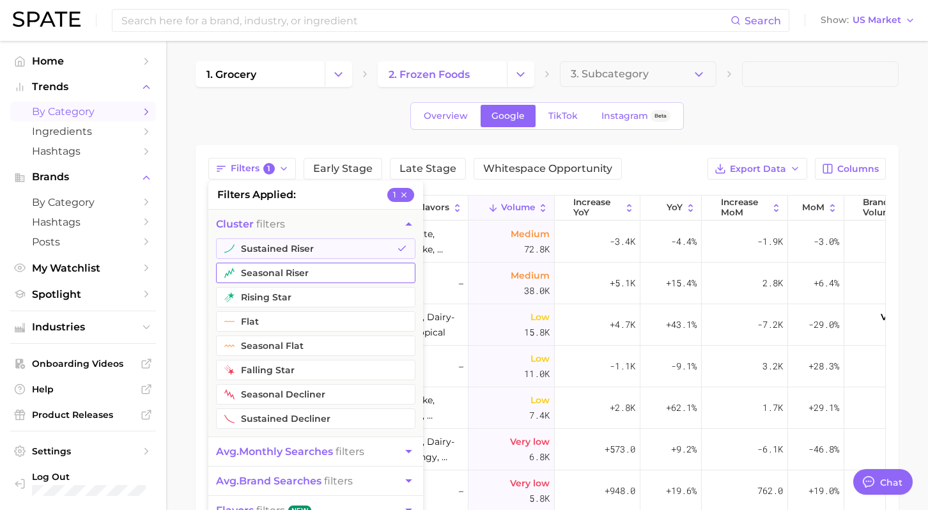
click at [260, 276] on button "seasonal riser" at bounding box center [316, 273] width 200 height 20
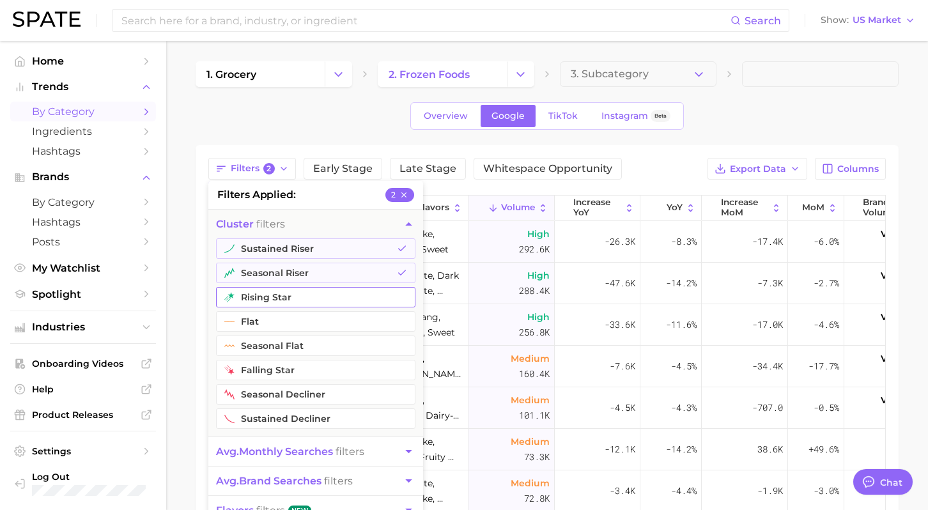
click at [258, 295] on button "rising star" at bounding box center [316, 297] width 200 height 20
click at [275, 447] on span "avg. monthly searches" at bounding box center [274, 452] width 117 height 12
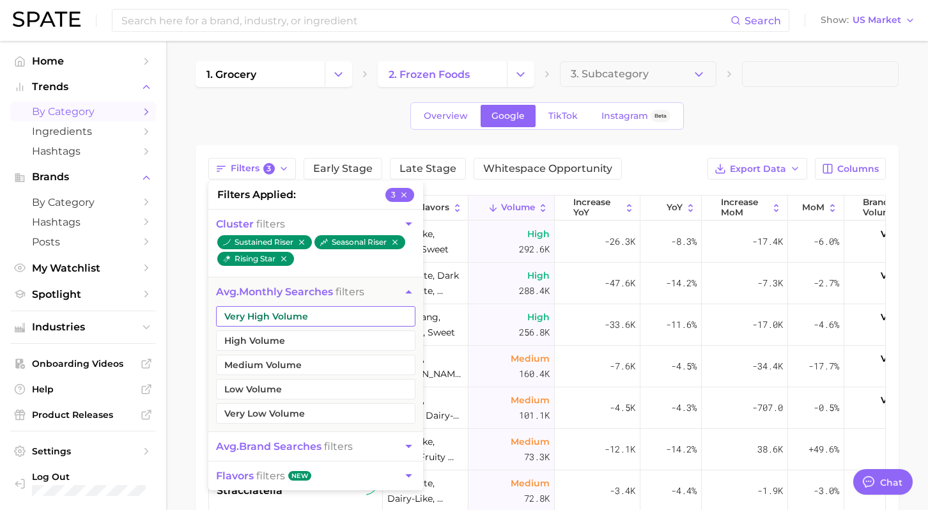
click at [301, 315] on button "Very High Volume" at bounding box center [316, 316] width 200 height 20
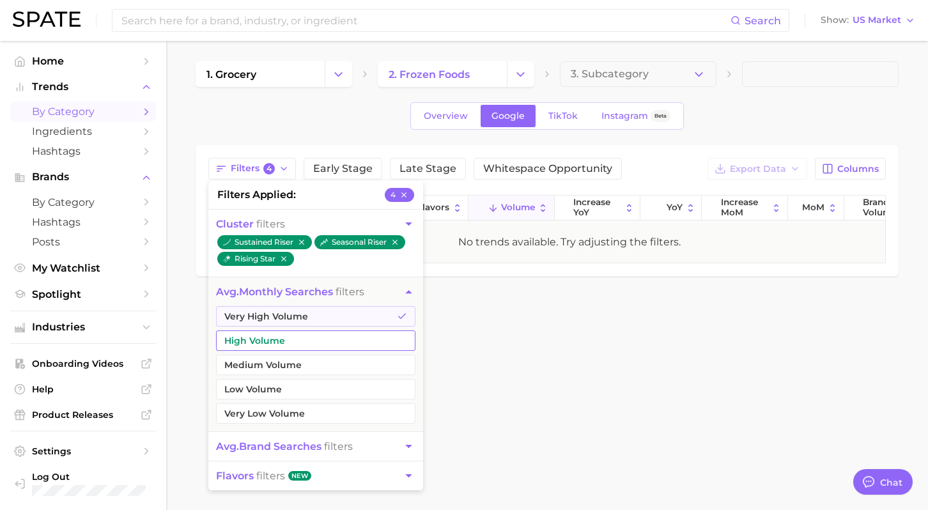
click at [286, 342] on button "High Volume" at bounding box center [316, 341] width 200 height 20
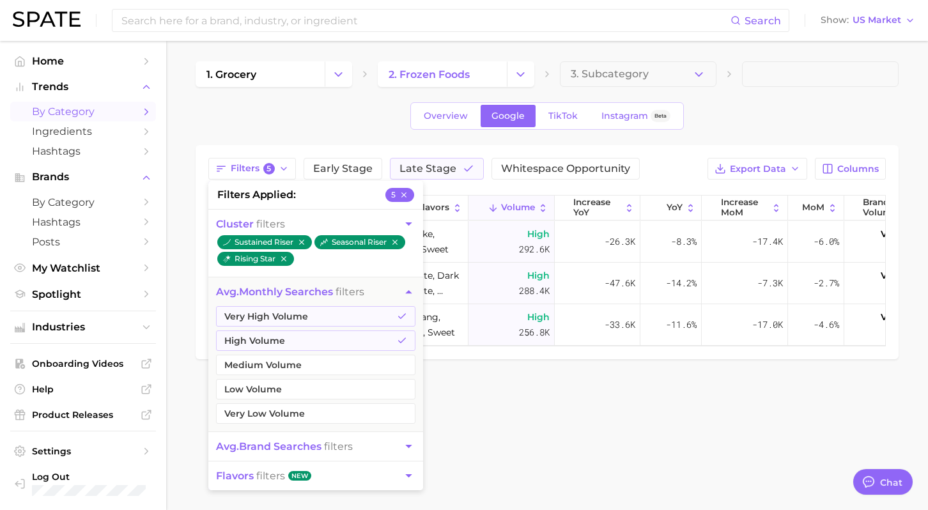
click at [652, 131] on div "1. grocery 2. frozen foods 3. Subcategory Overview Google TikTok Instagram Beta…" at bounding box center [547, 210] width 703 height 298
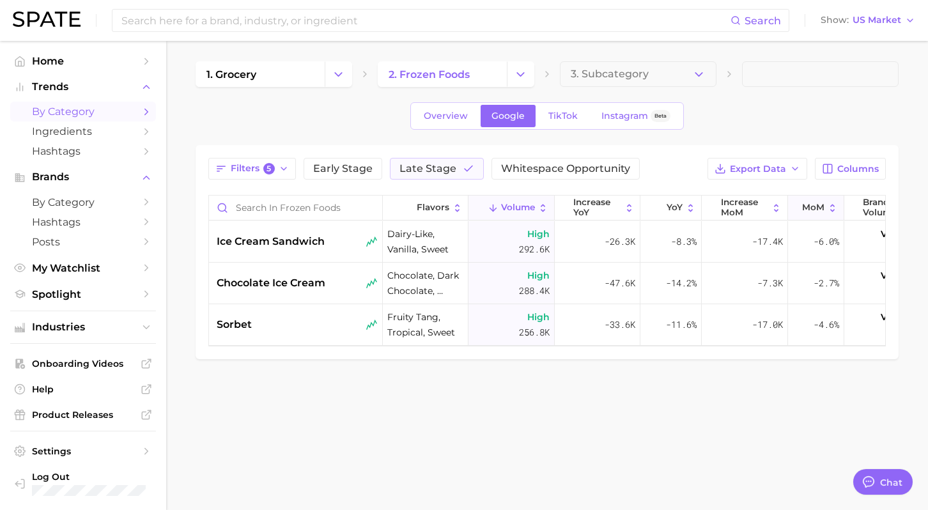
click at [811, 205] on span "MoM" at bounding box center [813, 208] width 22 height 10
click at [572, 111] on span "TikTok" at bounding box center [563, 116] width 29 height 11
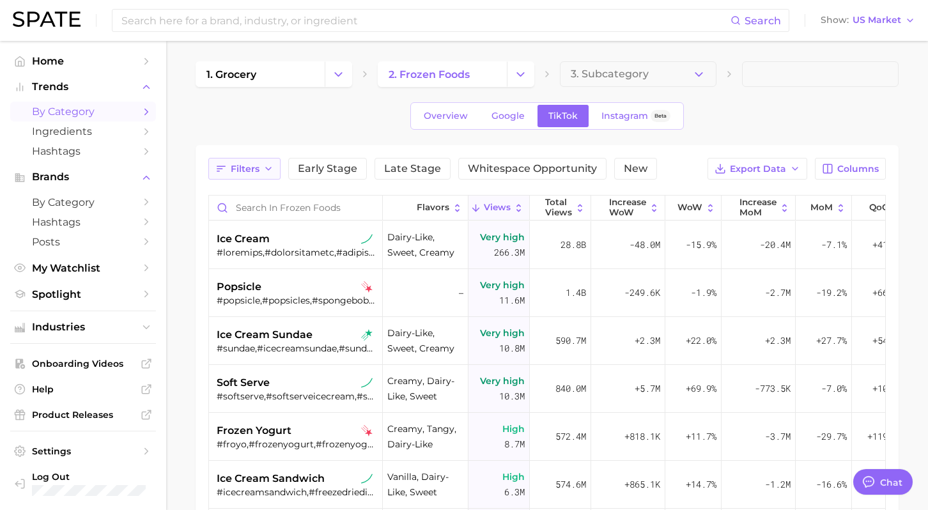
click at [262, 162] on button "Filters" at bounding box center [244, 169] width 72 height 22
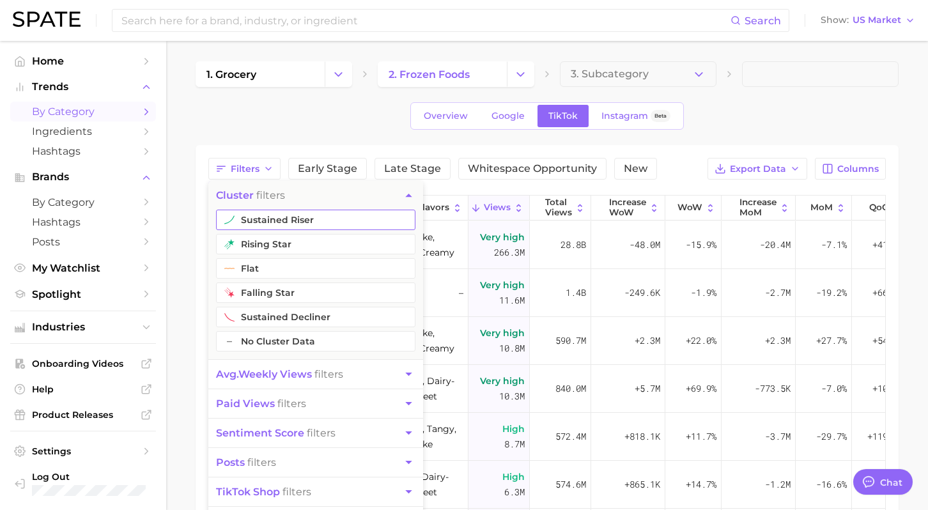
click at [278, 223] on button "sustained riser" at bounding box center [316, 220] width 200 height 20
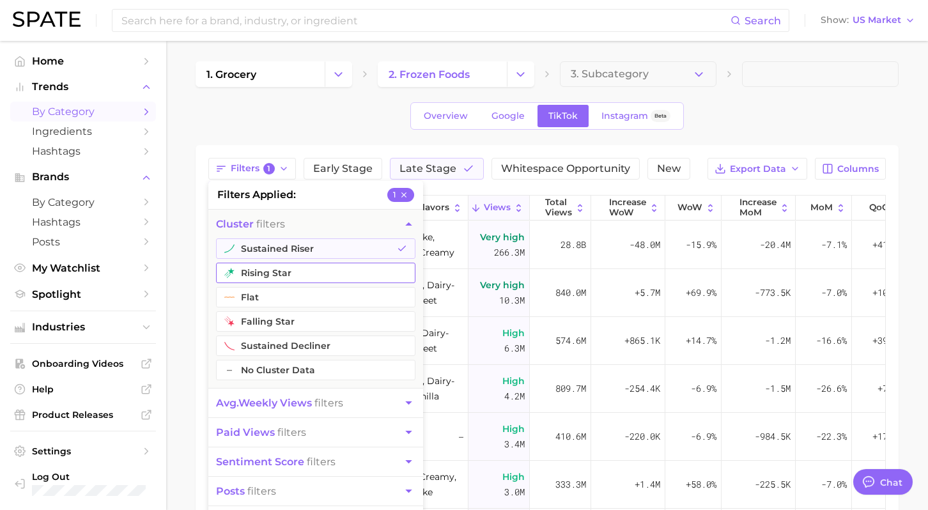
click at [273, 269] on button "rising star" at bounding box center [316, 273] width 200 height 20
click at [293, 406] on span "avg. weekly views" at bounding box center [264, 403] width 96 height 12
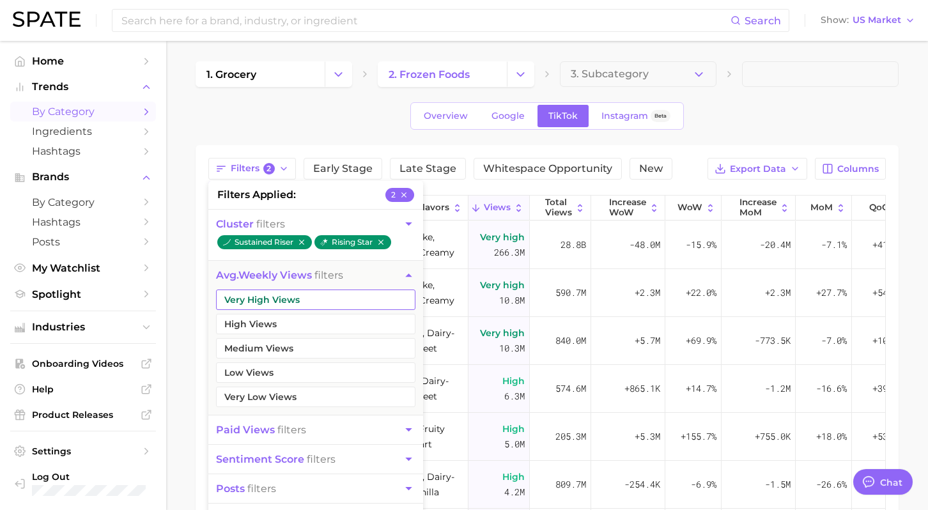
click at [292, 302] on button "Very High Views" at bounding box center [316, 300] width 200 height 20
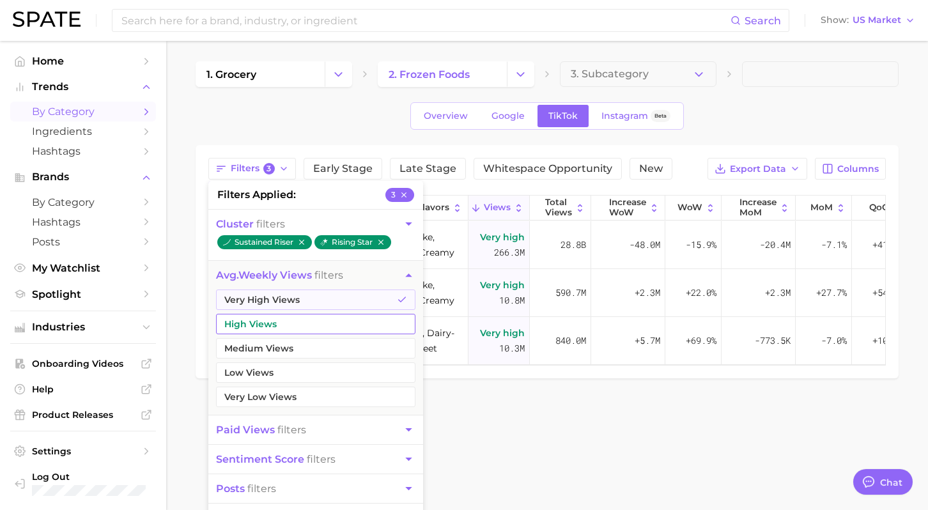
click at [285, 327] on button "High Views" at bounding box center [316, 324] width 200 height 20
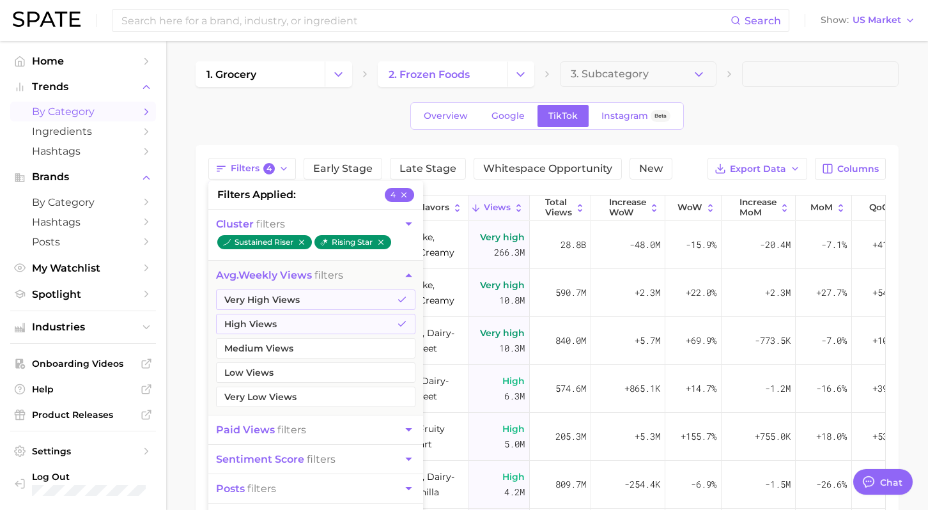
click at [798, 108] on div "Overview Google TikTok Instagram Beta" at bounding box center [547, 115] width 703 height 27
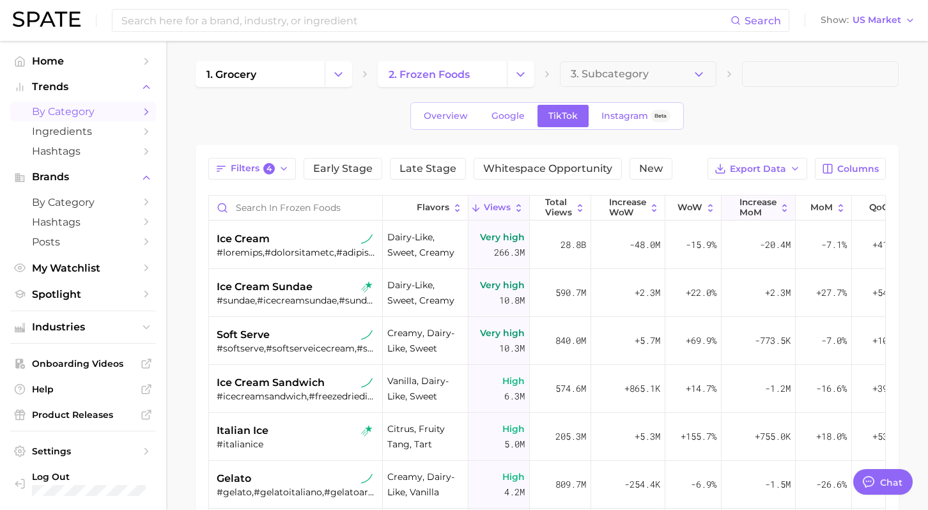
click at [768, 213] on span "increase MoM" at bounding box center [758, 208] width 37 height 20
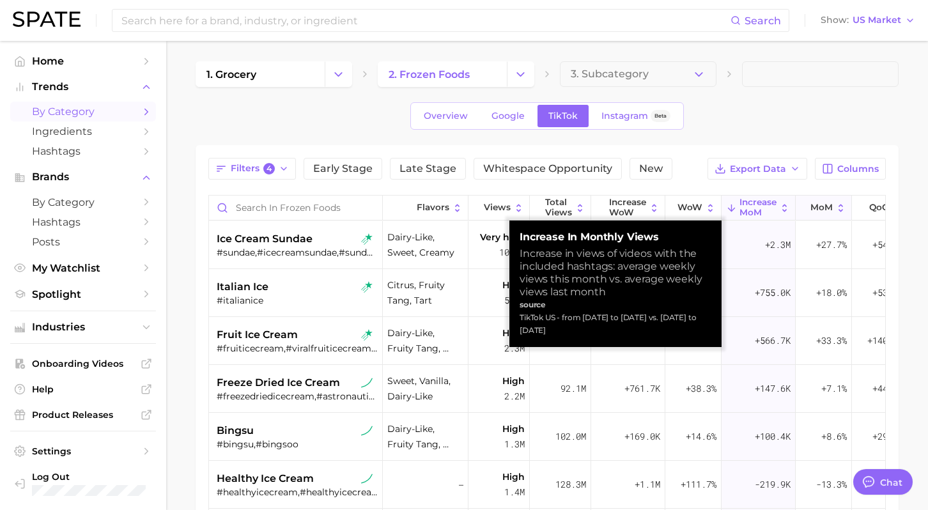
click at [809, 208] on button "MoM" at bounding box center [824, 208] width 56 height 25
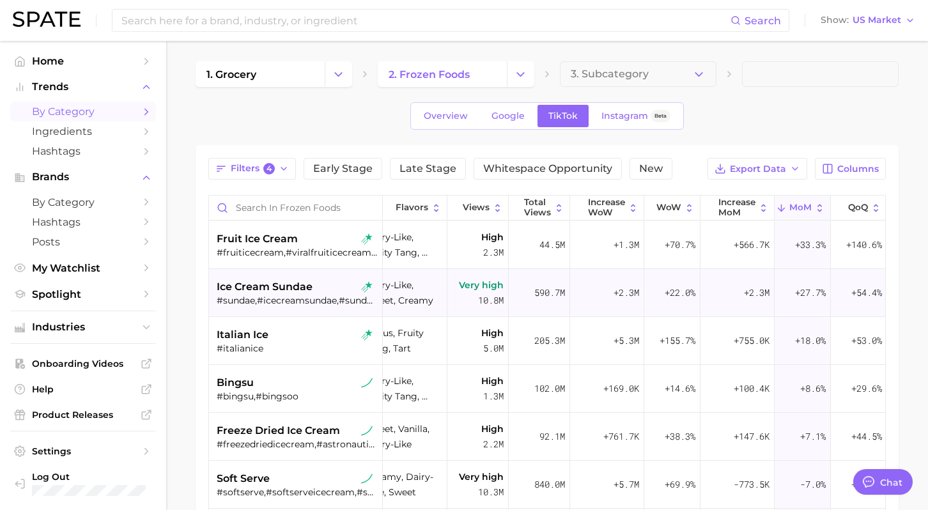
scroll to position [0, 23]
click at [256, 249] on div "#fruiticecream,#viralfruiticecream,#fruityicecreams,#fruiticecreams,#fruityicec…" at bounding box center [297, 253] width 161 height 12
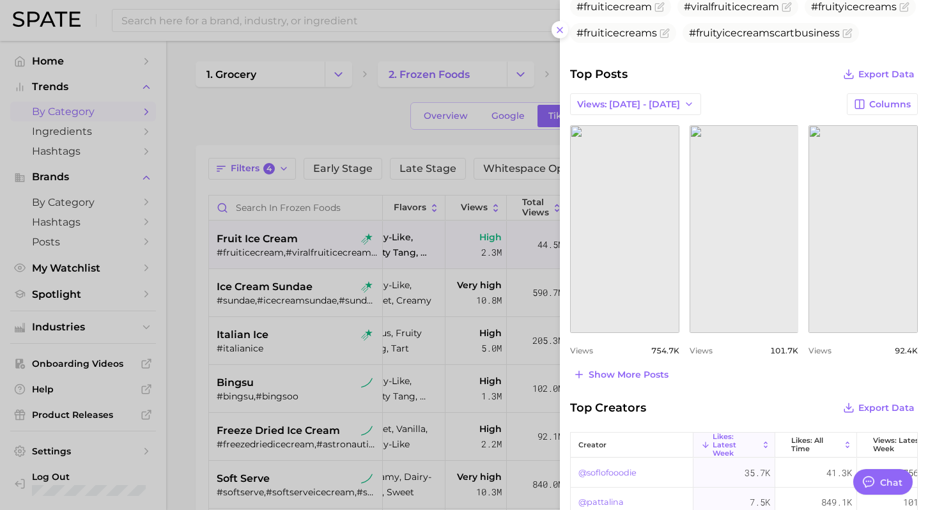
scroll to position [480, 0]
click at [634, 375] on span "Show more posts" at bounding box center [629, 373] width 80 height 11
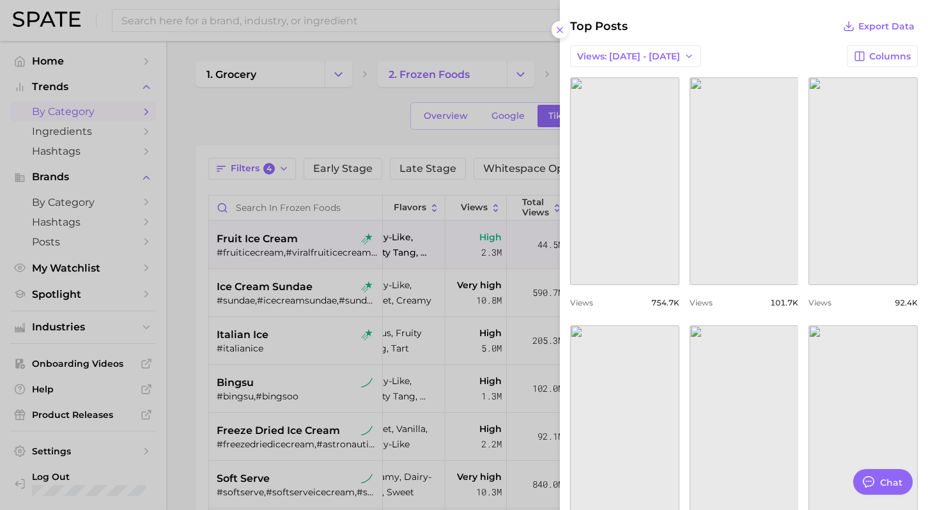
scroll to position [518, 0]
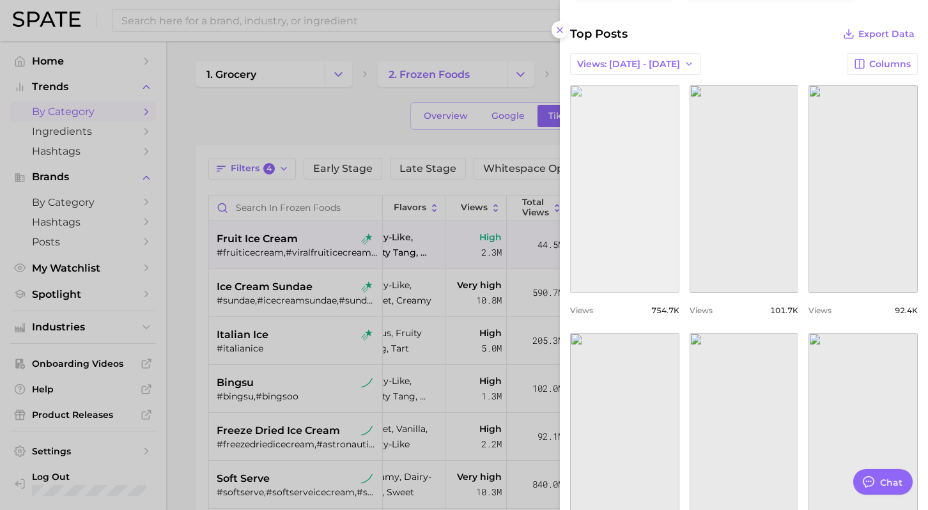
click at [629, 198] on link "view post on TikTok" at bounding box center [624, 189] width 109 height 208
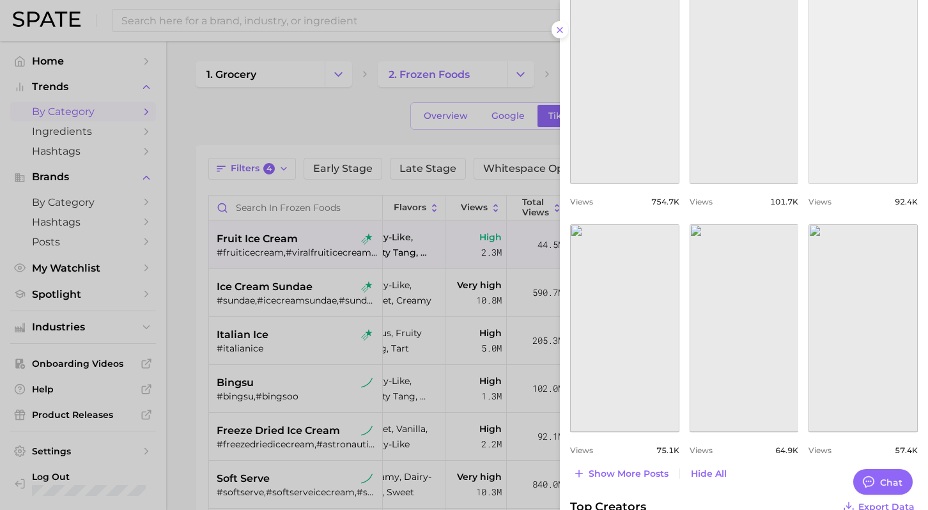
scroll to position [687, 0]
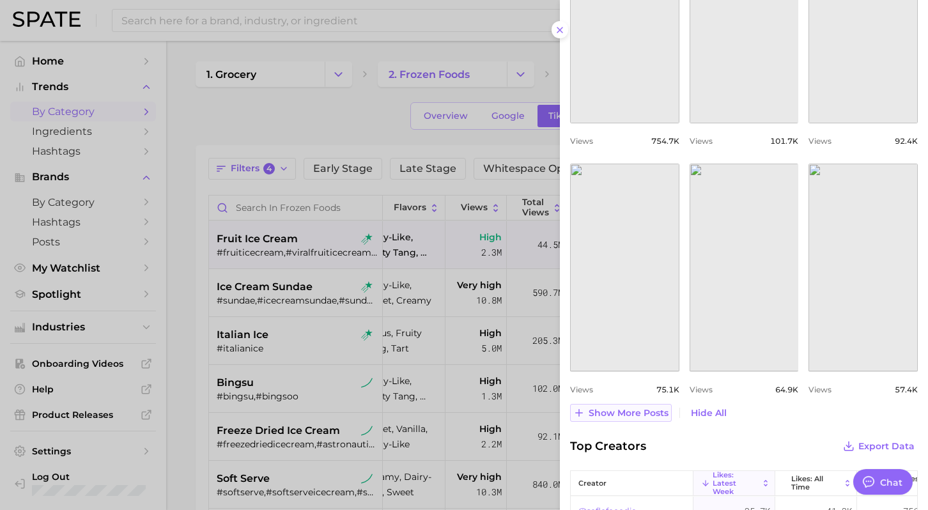
click at [638, 410] on span "Show more posts" at bounding box center [629, 413] width 80 height 11
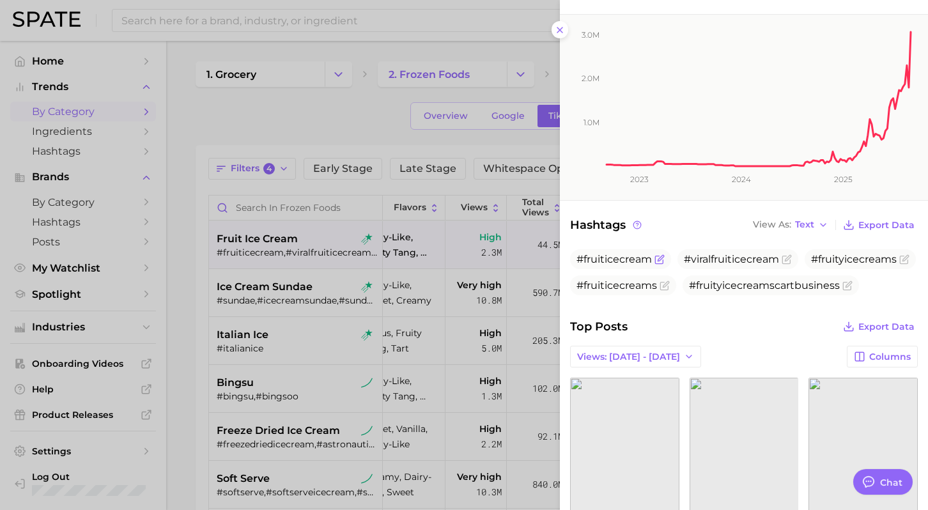
scroll to position [226, 0]
click at [388, 364] on div at bounding box center [464, 255] width 928 height 510
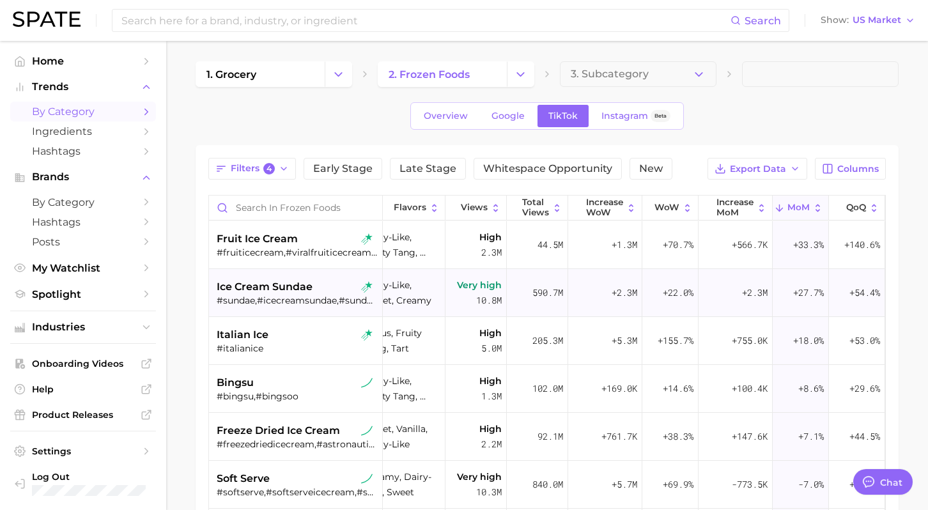
click at [295, 301] on div "#sundae,#icecreamsundae,#sundaes,#icecreamsundaes,#icecreamsundaze" at bounding box center [297, 301] width 161 height 12
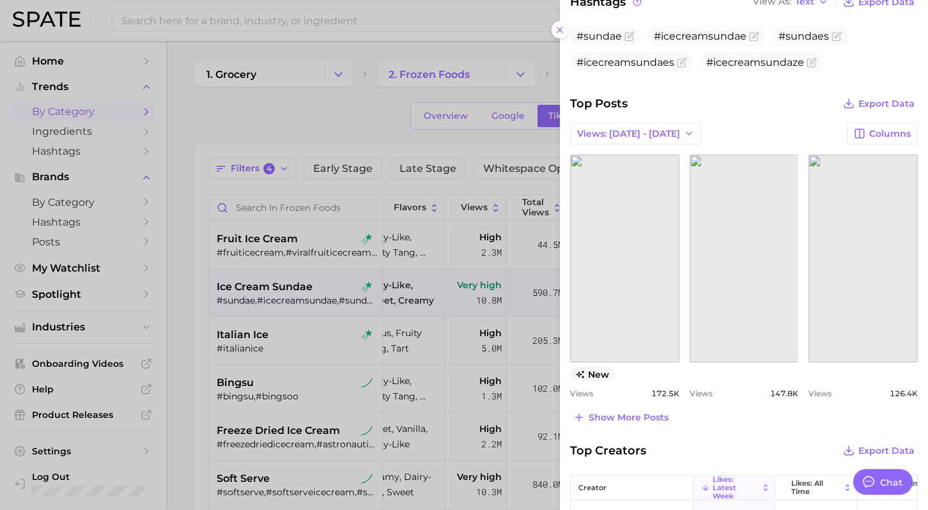
scroll to position [495, 0]
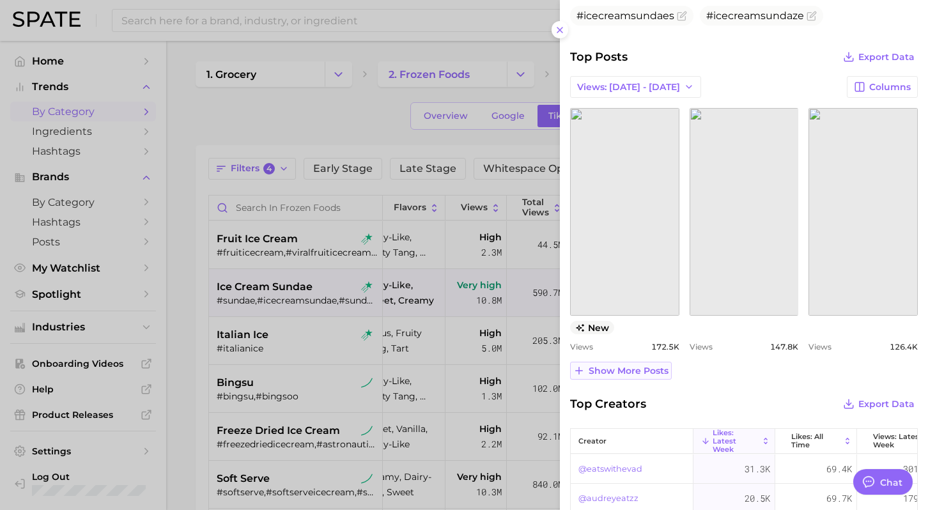
click at [646, 371] on span "Show more posts" at bounding box center [629, 371] width 80 height 11
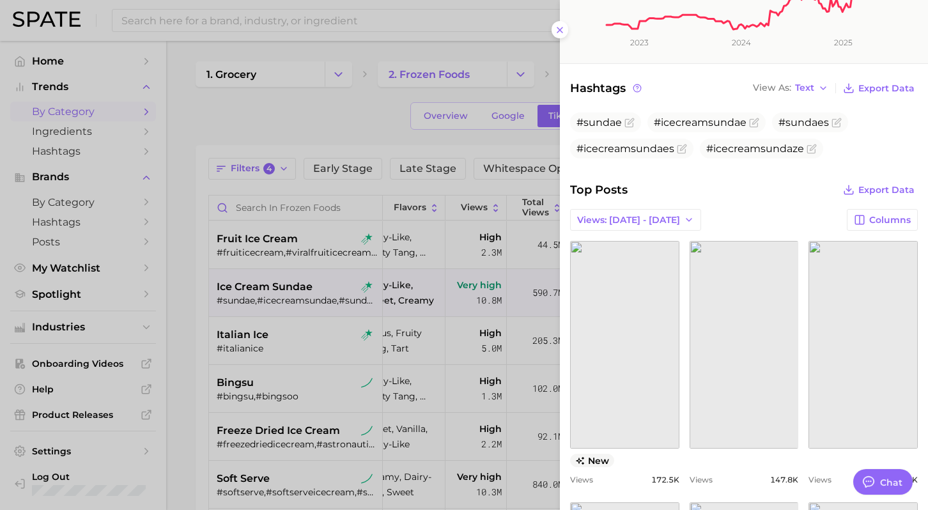
scroll to position [334, 0]
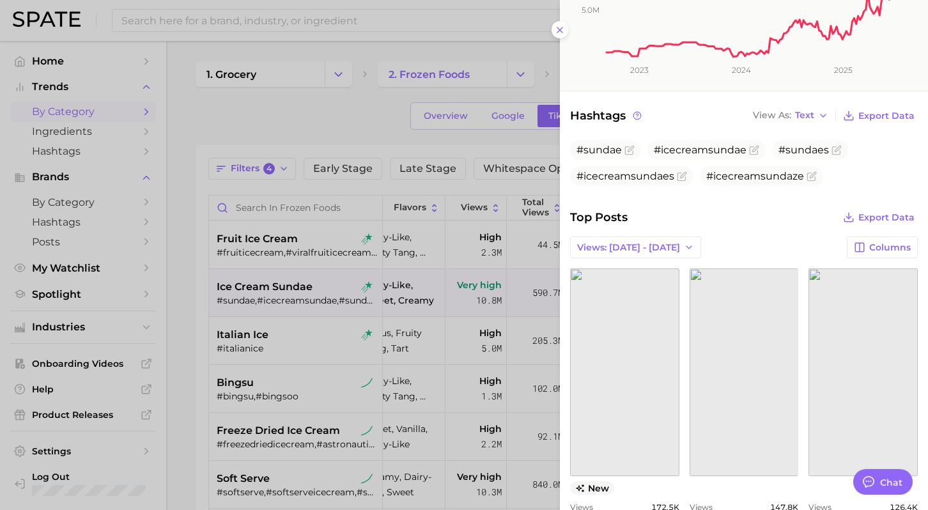
click at [285, 345] on div at bounding box center [464, 255] width 928 height 510
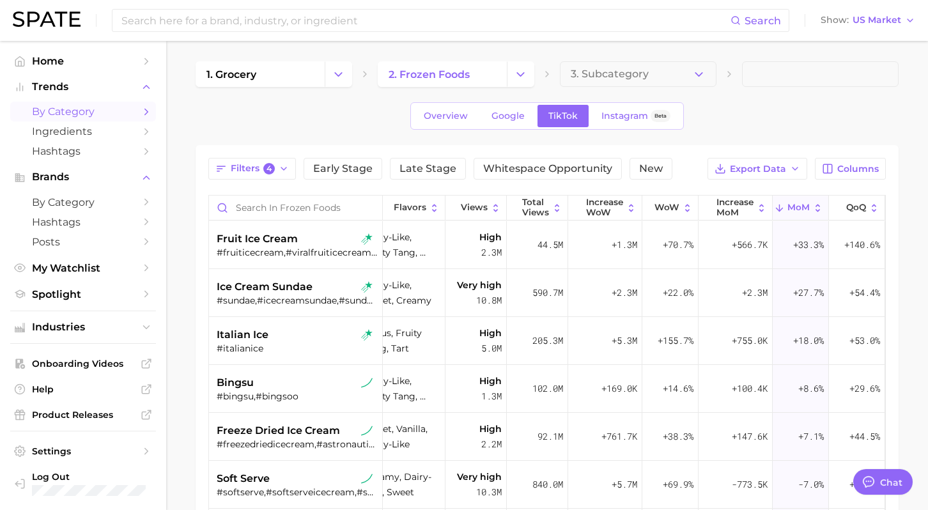
click at [270, 347] on div "#italianice" at bounding box center [297, 349] width 161 height 12
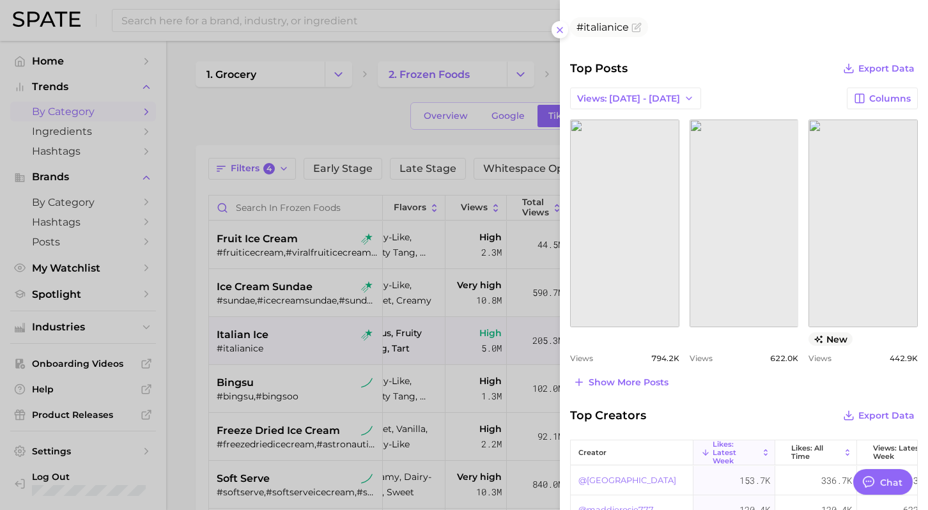
scroll to position [458, 0]
click at [611, 386] on button "Show more posts" at bounding box center [621, 381] width 102 height 18
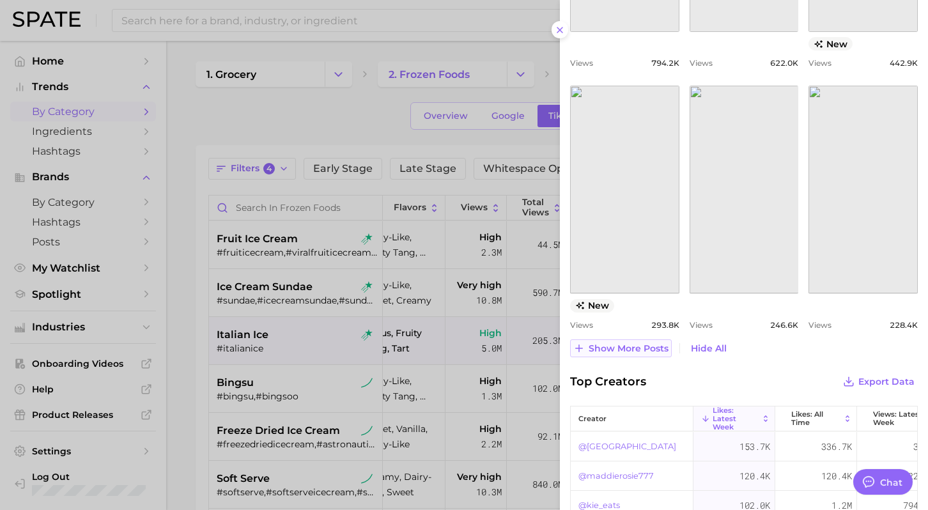
scroll to position [756, 0]
click at [306, 382] on div at bounding box center [464, 255] width 928 height 510
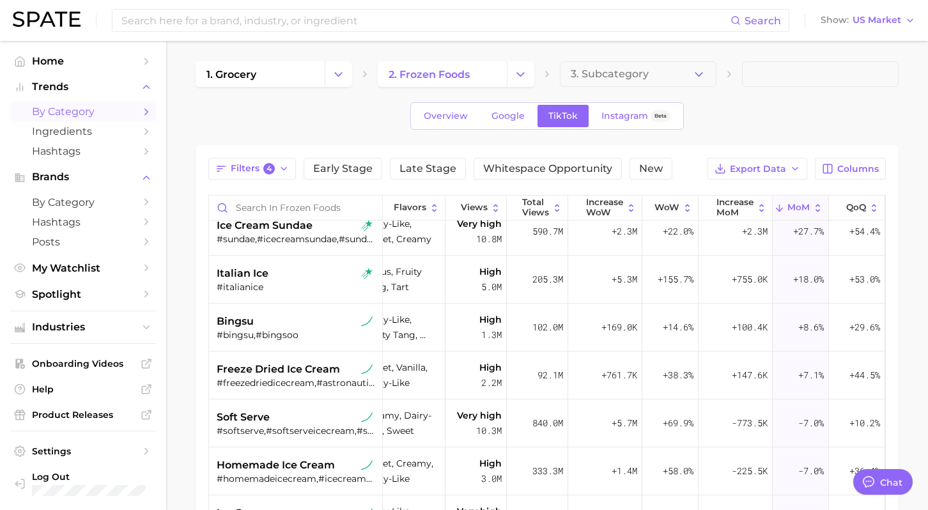
scroll to position [68, 23]
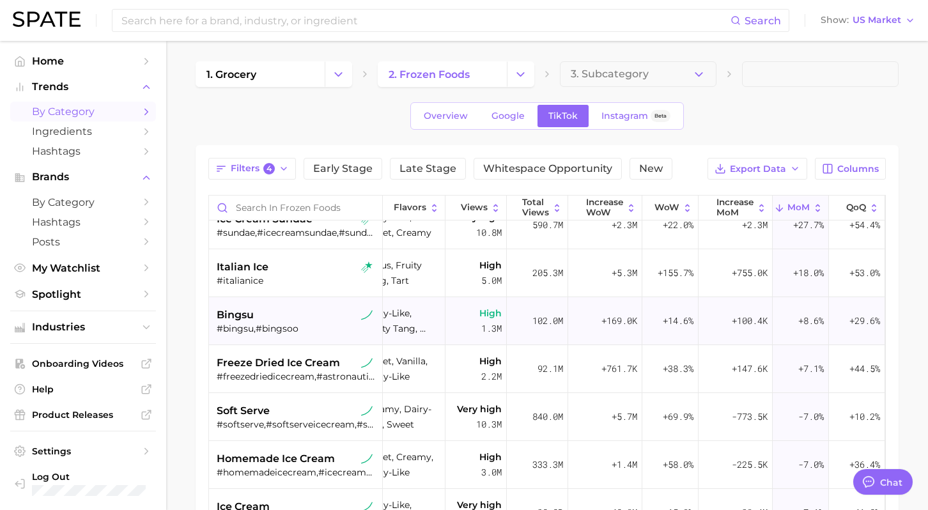
click at [313, 328] on div "#bingsu,#bingsoo" at bounding box center [297, 329] width 161 height 12
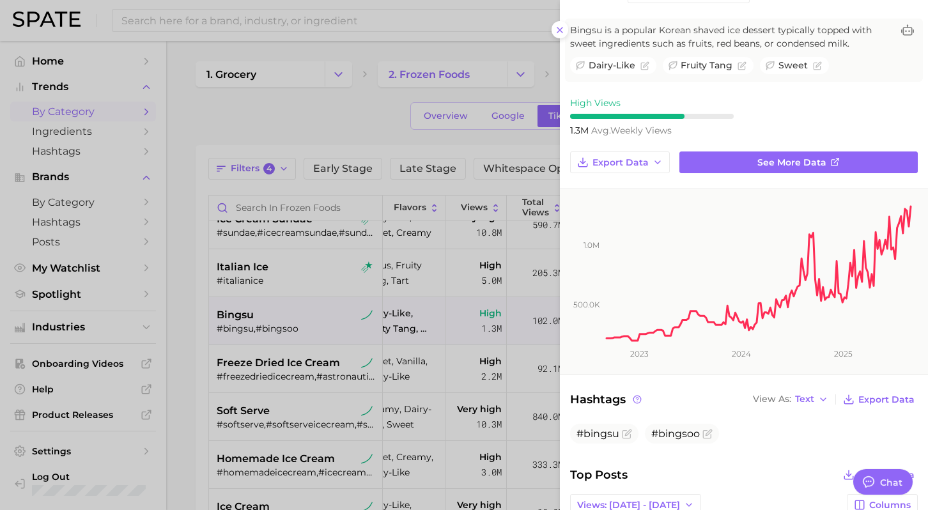
scroll to position [0, 0]
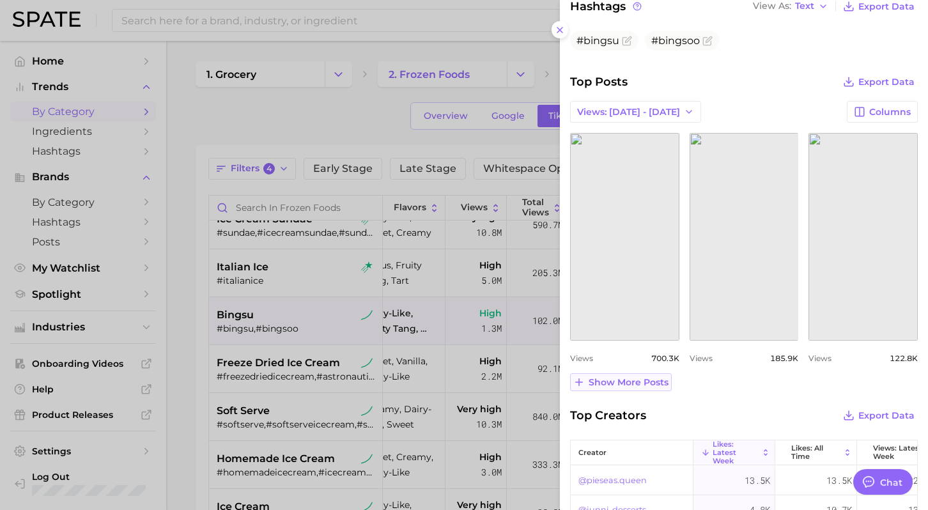
click at [646, 381] on span "Show more posts" at bounding box center [629, 382] width 80 height 11
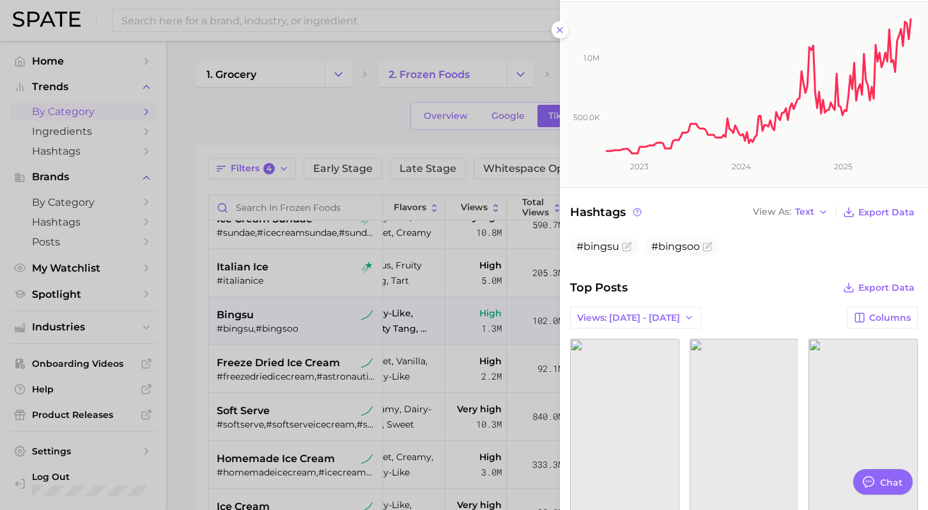
click at [318, 380] on div at bounding box center [464, 255] width 928 height 510
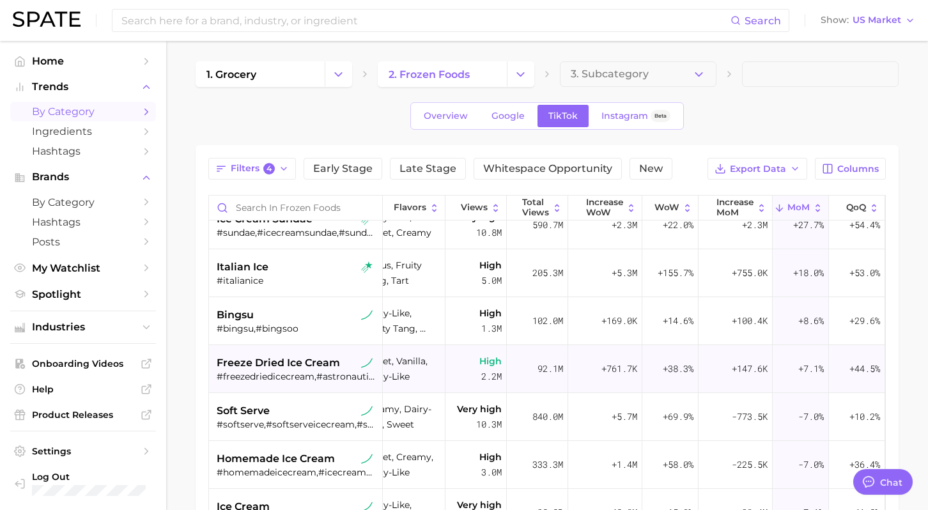
click at [285, 372] on div "#freezedriedicecream,#astronauticecream,#freezedriedicecream🍧" at bounding box center [297, 377] width 161 height 12
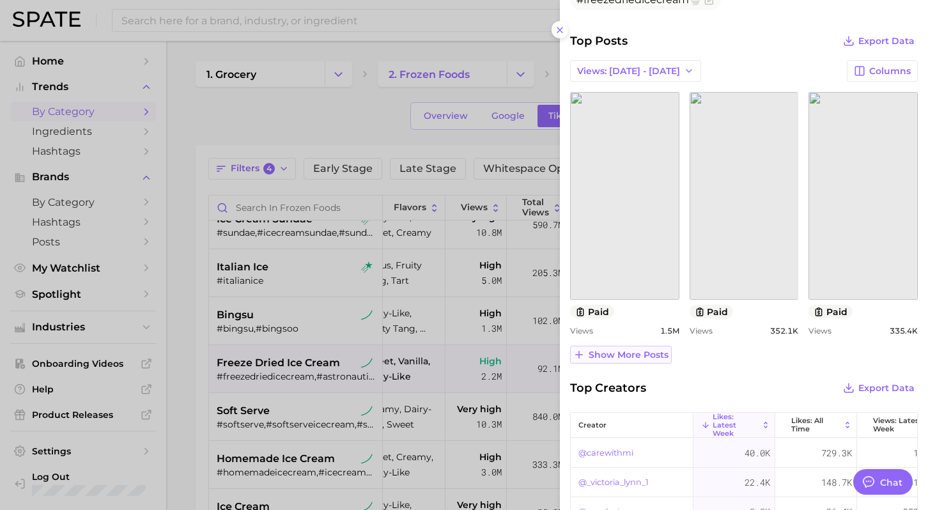
click at [640, 357] on span "Show more posts" at bounding box center [629, 355] width 80 height 11
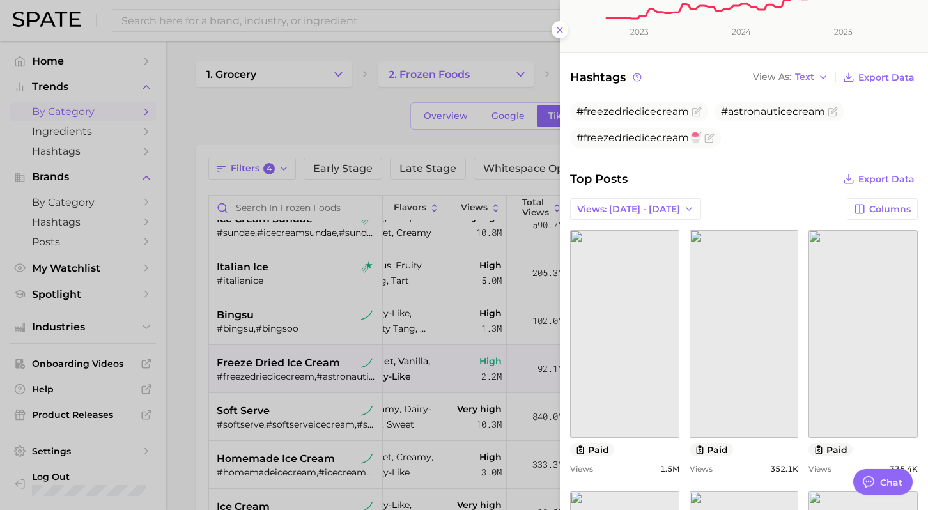
click at [332, 484] on div at bounding box center [464, 255] width 928 height 510
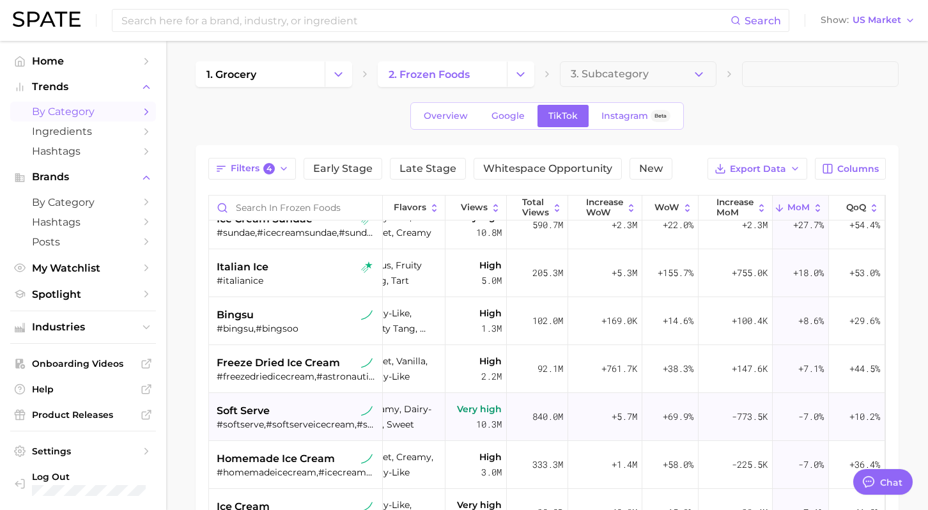
click at [318, 425] on div "#softserve,#softserveicecream,#softicecream" at bounding box center [297, 425] width 161 height 12
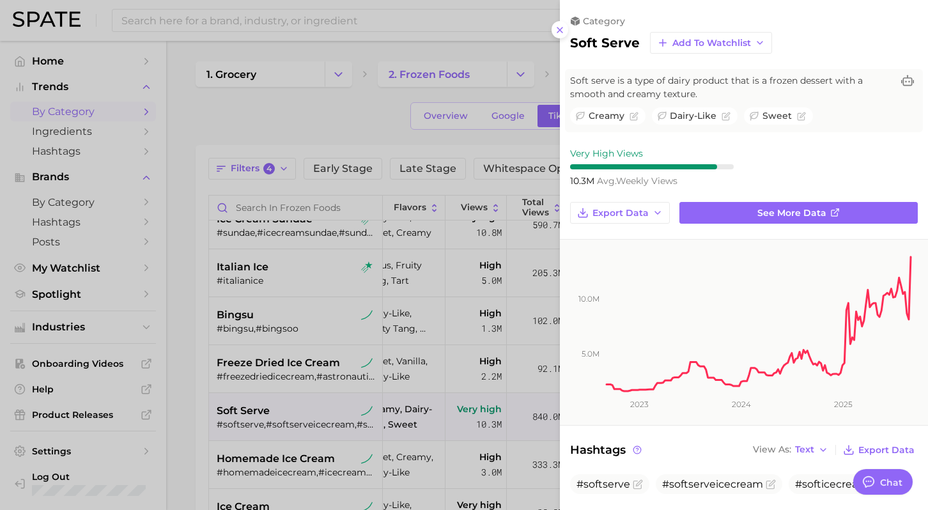
click at [317, 381] on div at bounding box center [464, 255] width 928 height 510
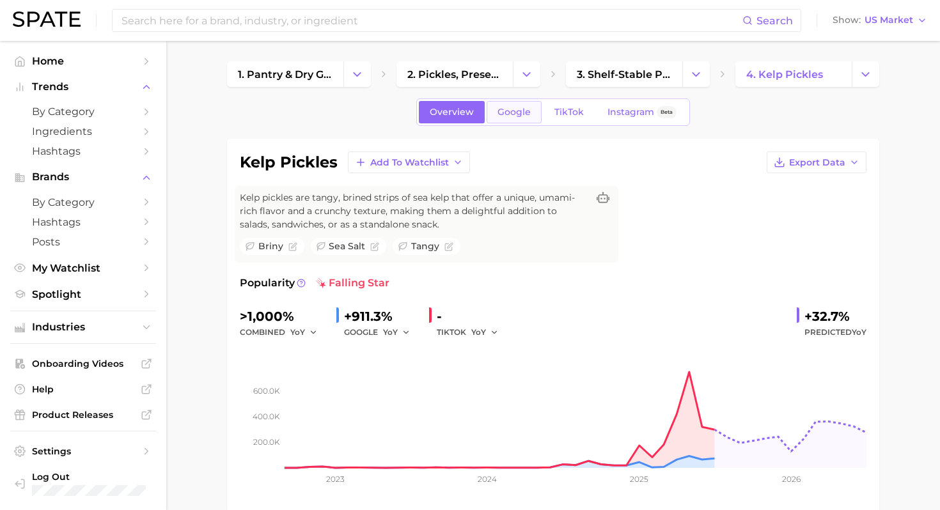
click at [527, 107] on span "Google" at bounding box center [513, 112] width 33 height 11
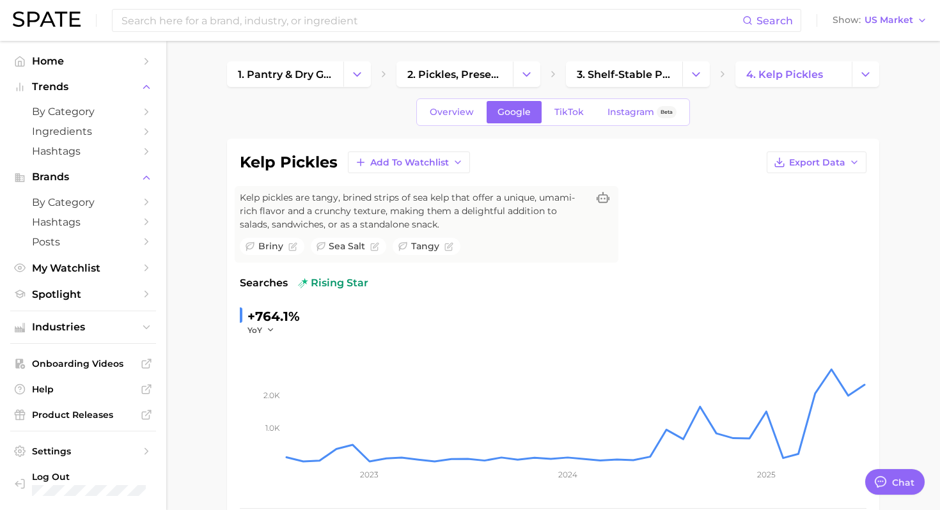
type textarea "x"
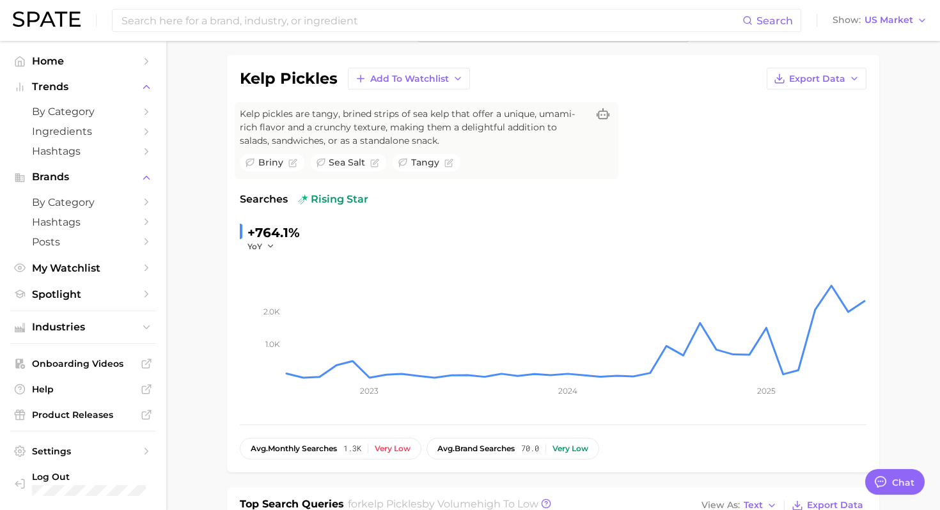
scroll to position [90, 0]
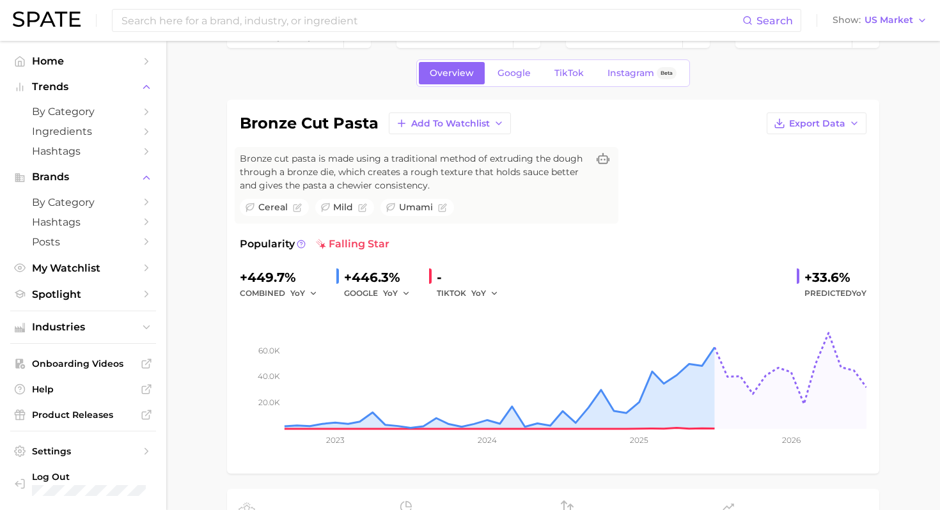
scroll to position [41, 0]
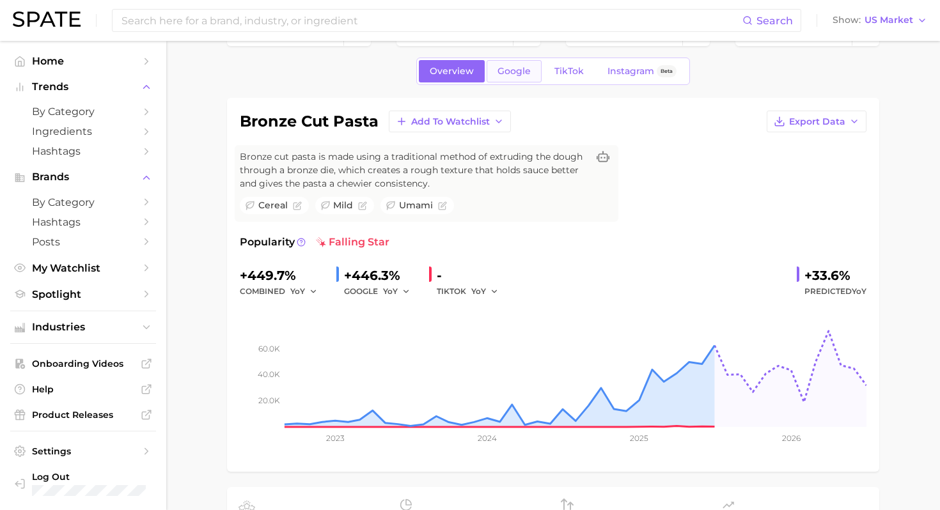
click at [520, 74] on span "Google" at bounding box center [513, 71] width 33 height 11
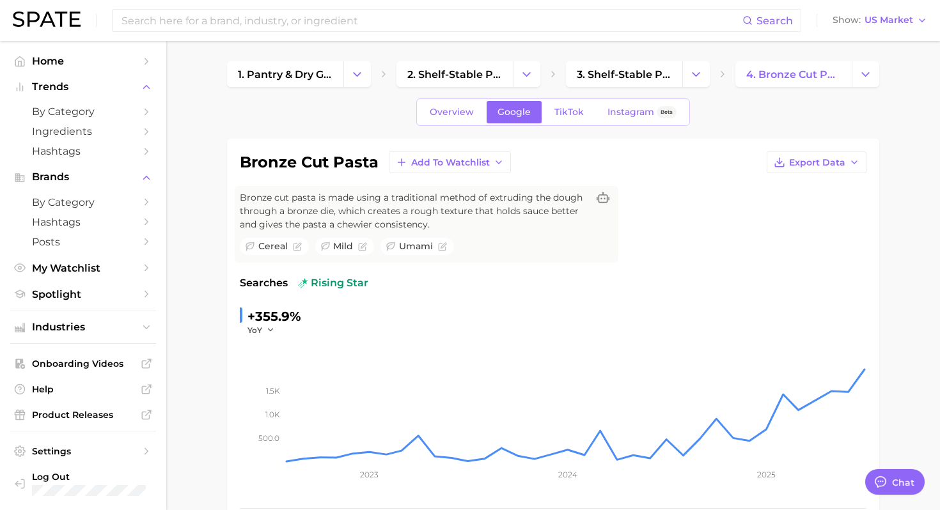
type textarea "x"
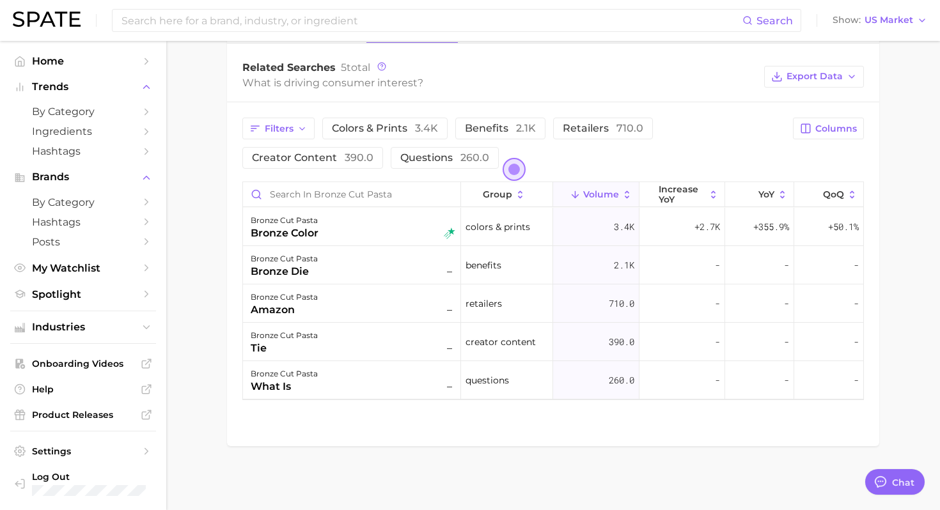
scroll to position [382, 0]
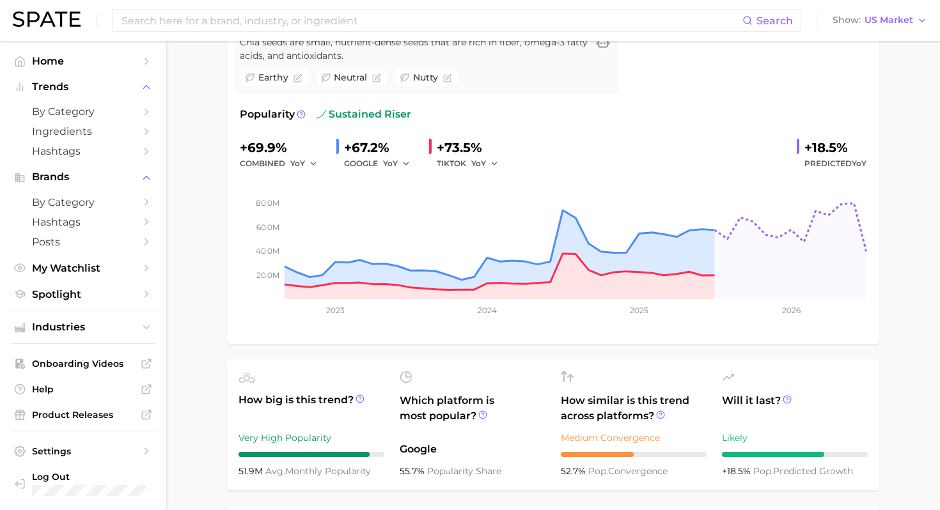
scroll to position [18, 0]
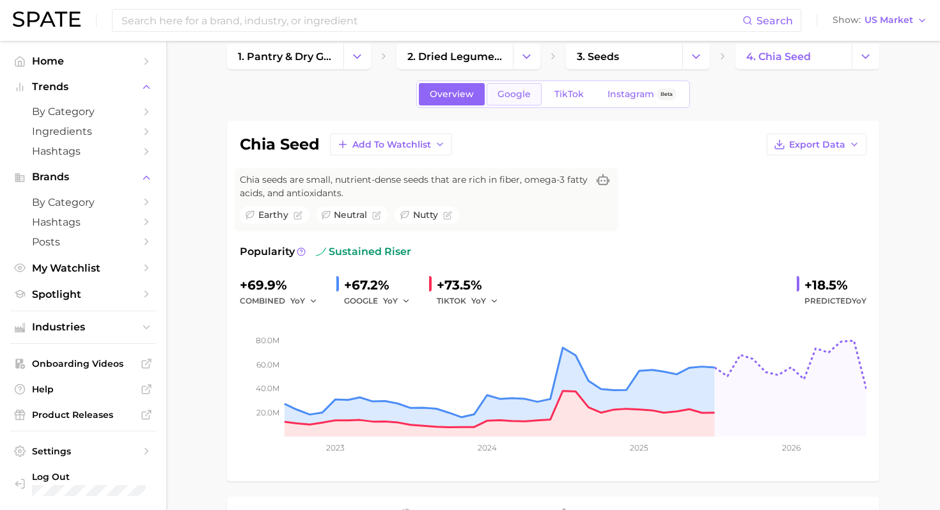
click at [499, 98] on span "Google" at bounding box center [513, 94] width 33 height 11
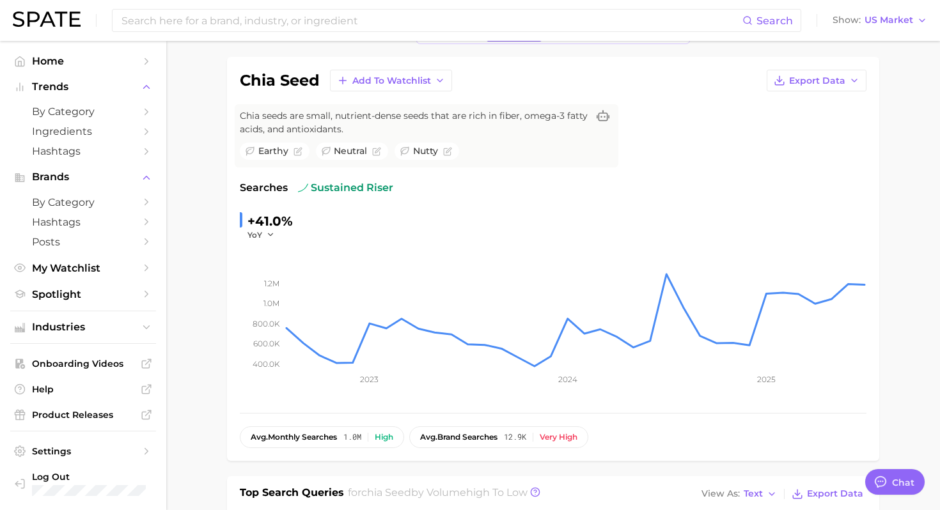
scroll to position [115, 0]
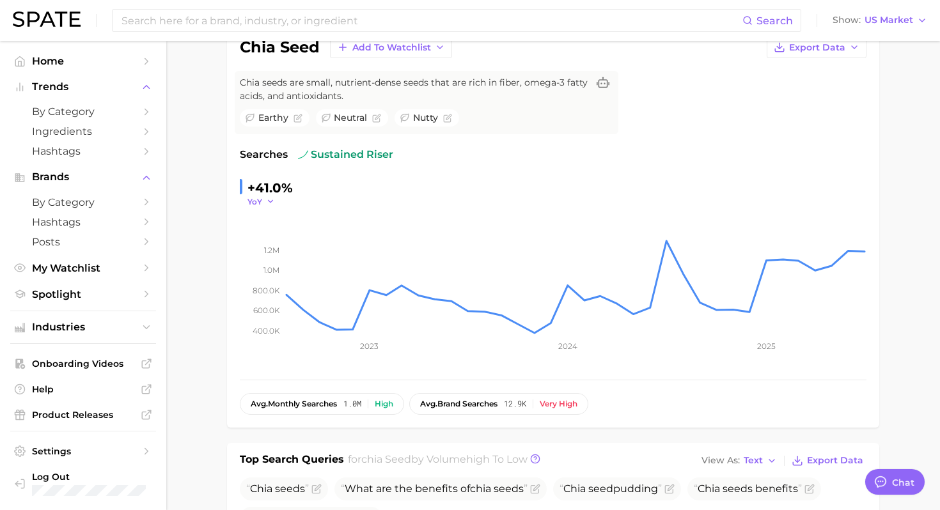
click at [257, 198] on span "YoY" at bounding box center [254, 201] width 15 height 11
click at [274, 258] on button "MoM" at bounding box center [317, 265] width 141 height 23
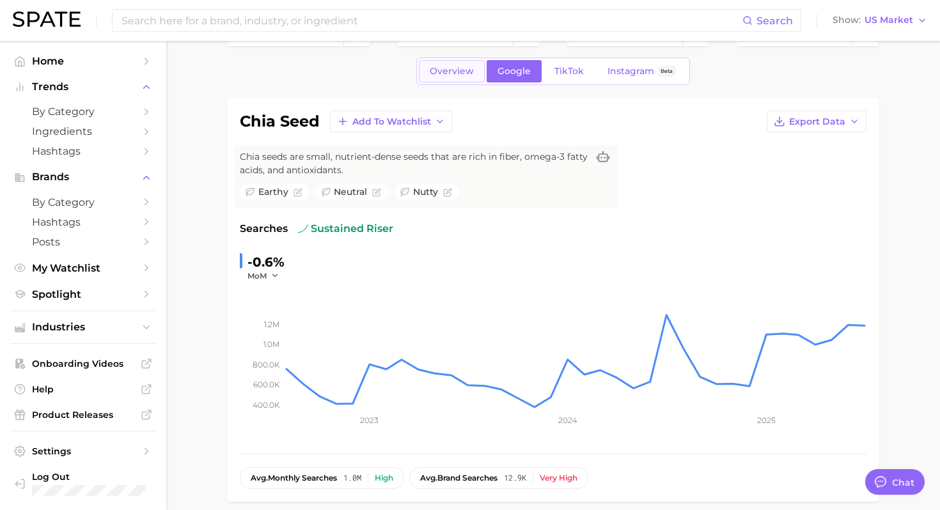
scroll to position [36, 0]
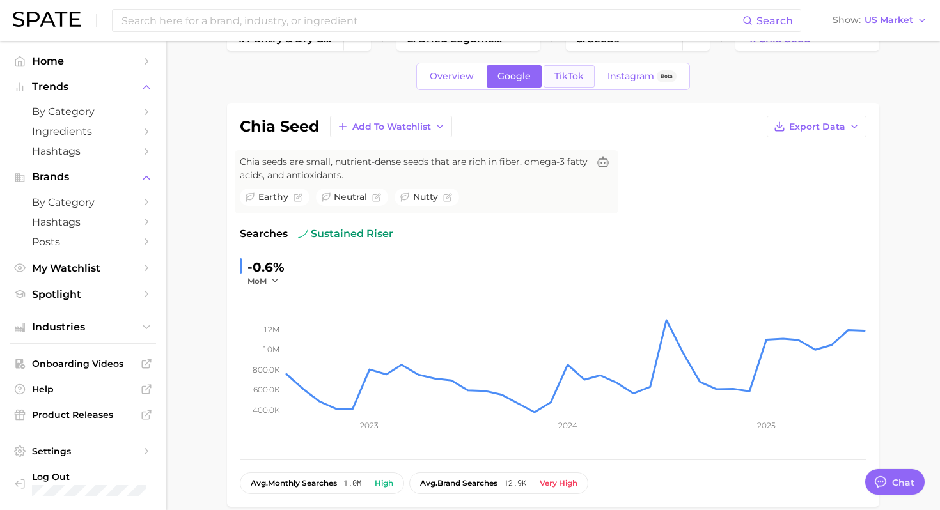
click at [550, 84] on link "TikTok" at bounding box center [569, 76] width 51 height 22
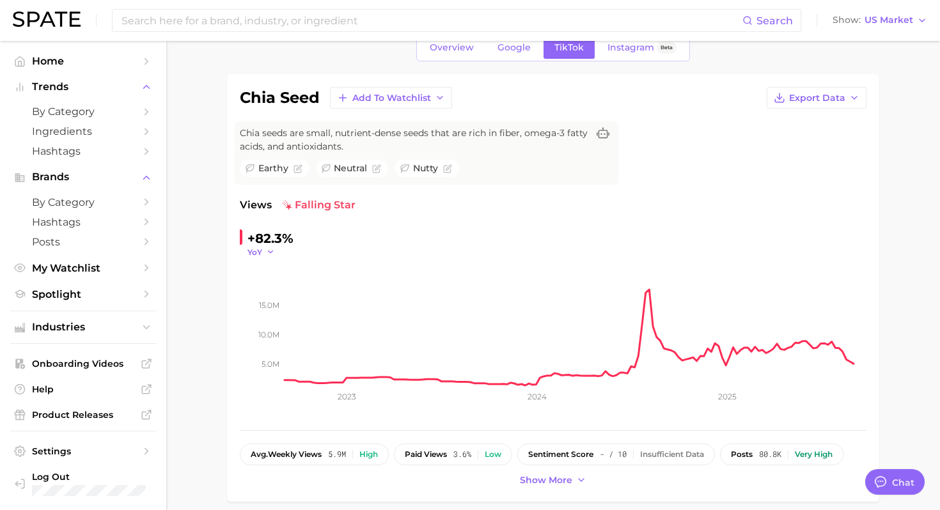
click at [254, 254] on span "YoY" at bounding box center [254, 252] width 15 height 11
click at [288, 322] on button "MoM" at bounding box center [317, 316] width 141 height 23
click at [269, 251] on button "MoM" at bounding box center [263, 252] width 32 height 11
click at [281, 340] on button "WoW" at bounding box center [317, 339] width 141 height 23
click at [512, 55] on link "Google" at bounding box center [514, 47] width 55 height 22
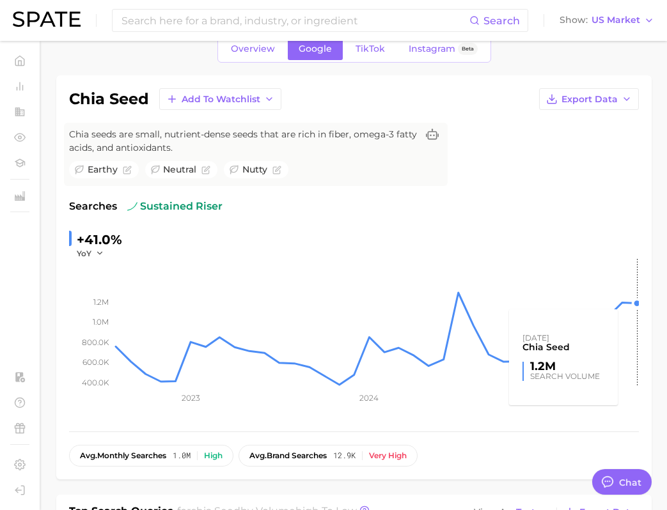
click at [638, 302] on rect at bounding box center [376, 323] width 525 height 128
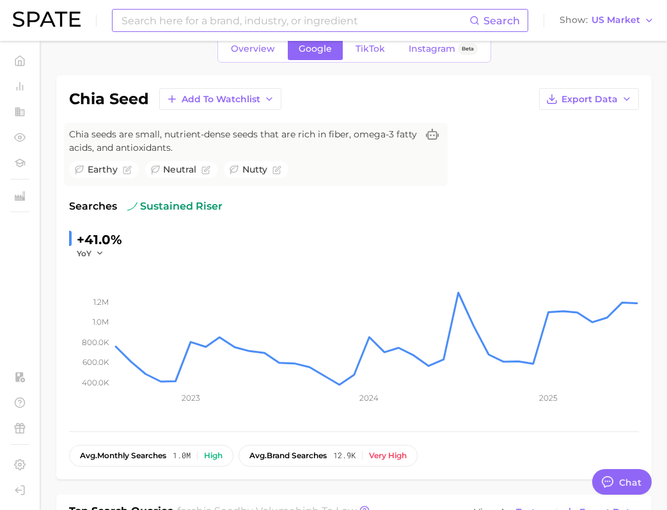
type textarea "x"
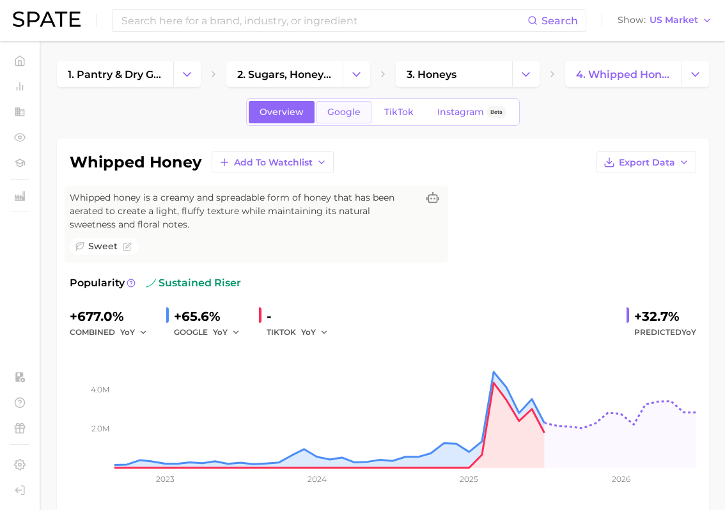
click at [348, 105] on link "Google" at bounding box center [344, 112] width 55 height 22
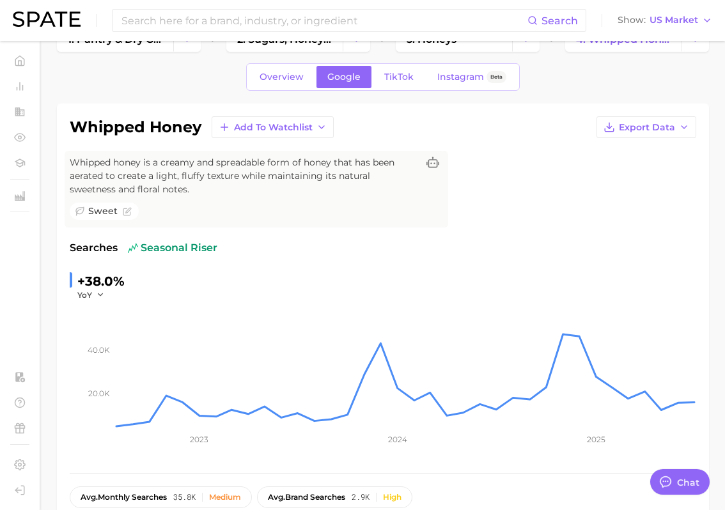
type textarea "x"
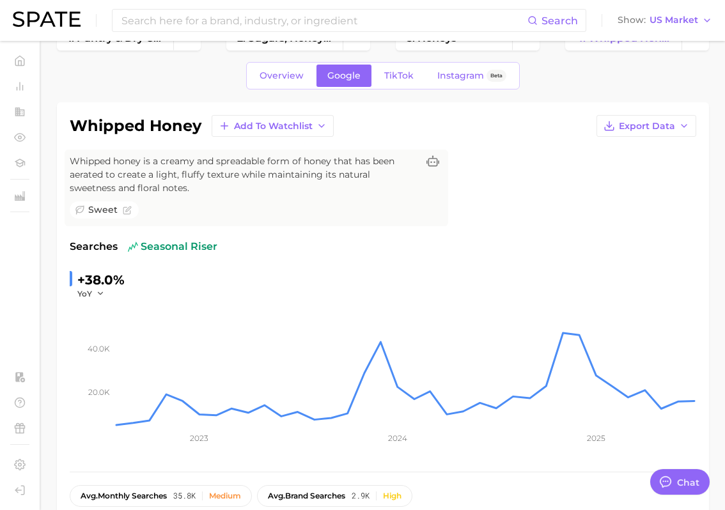
scroll to position [31, 0]
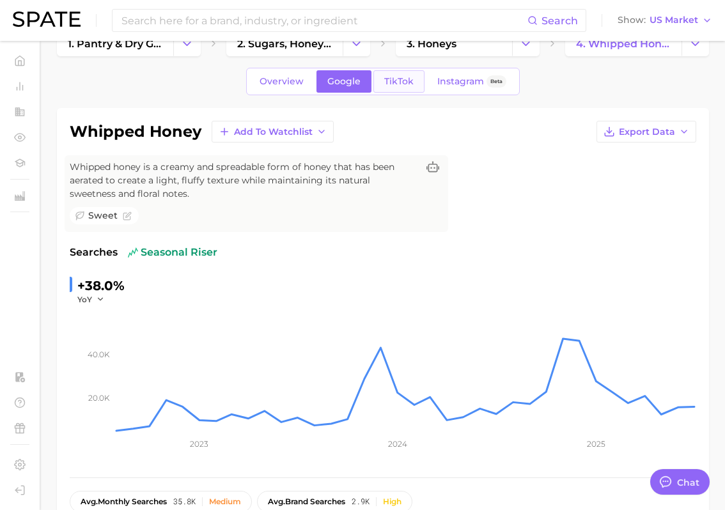
click at [396, 82] on span "TikTok" at bounding box center [398, 81] width 29 height 11
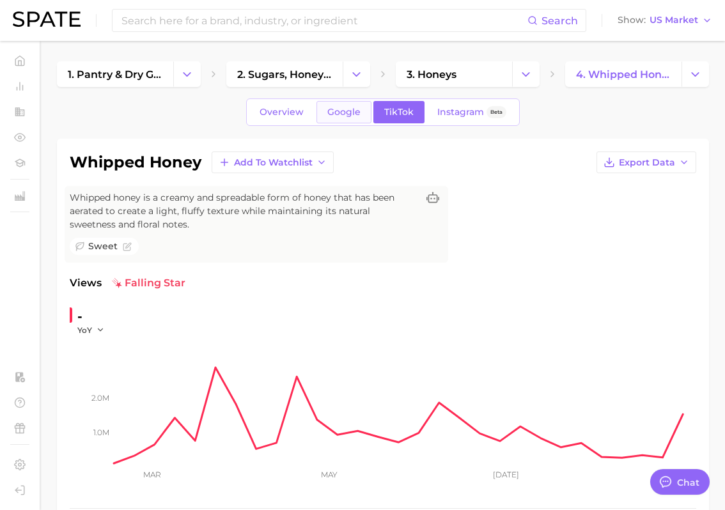
click at [345, 116] on span "Google" at bounding box center [343, 112] width 33 height 11
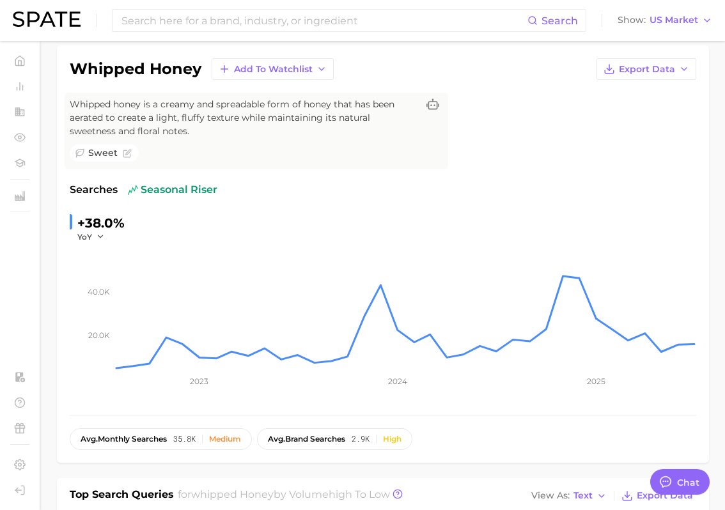
scroll to position [93, 0]
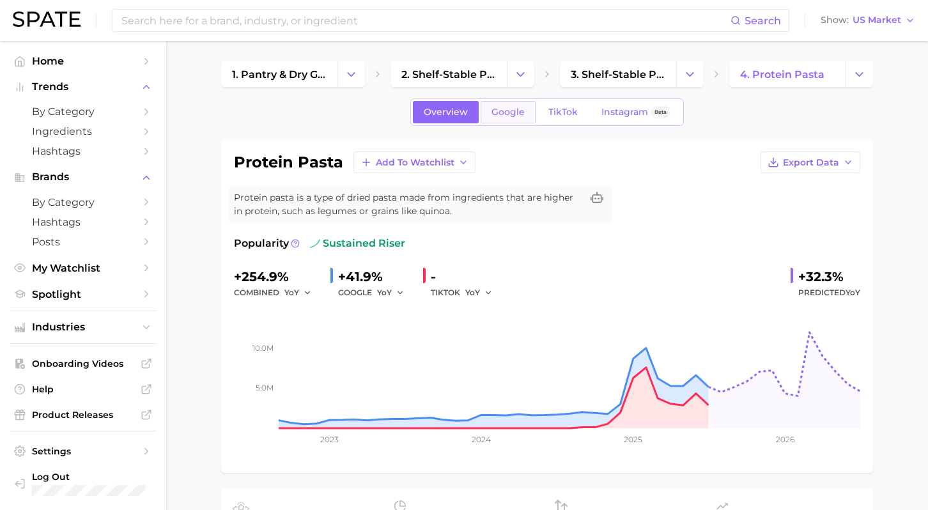
click at [518, 114] on span "Google" at bounding box center [508, 112] width 33 height 11
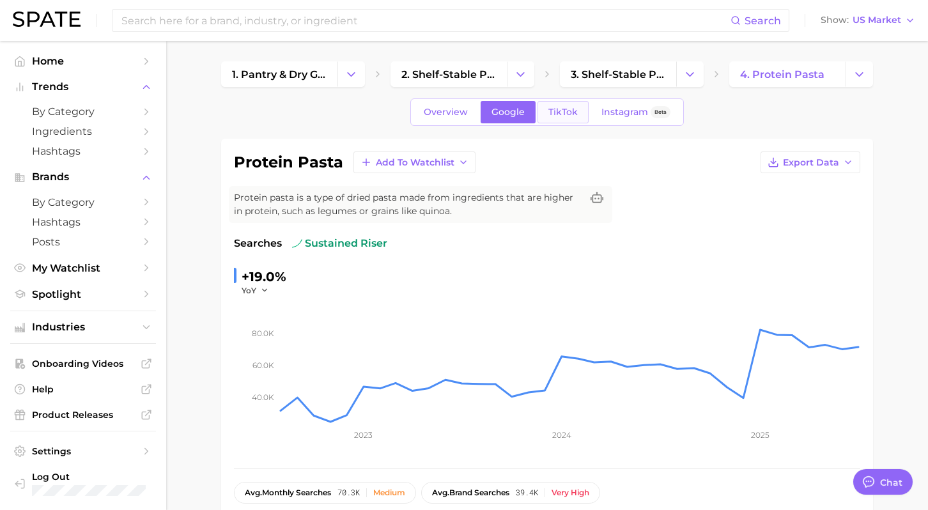
type textarea "x"
click at [560, 112] on span "TikTok" at bounding box center [563, 112] width 29 height 11
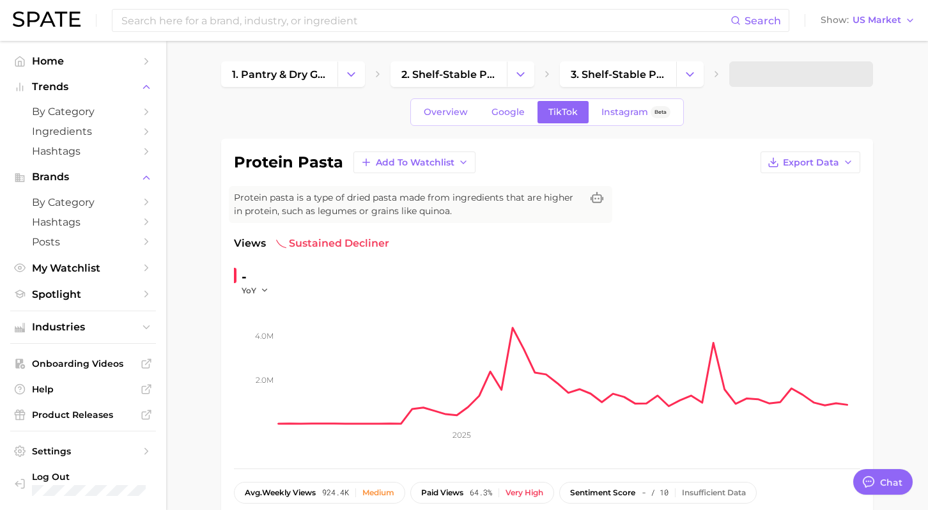
click at [495, 124] on div "Overview Google TikTok Instagram Beta" at bounding box center [548, 111] width 274 height 27
click at [512, 112] on span "Google" at bounding box center [508, 112] width 33 height 11
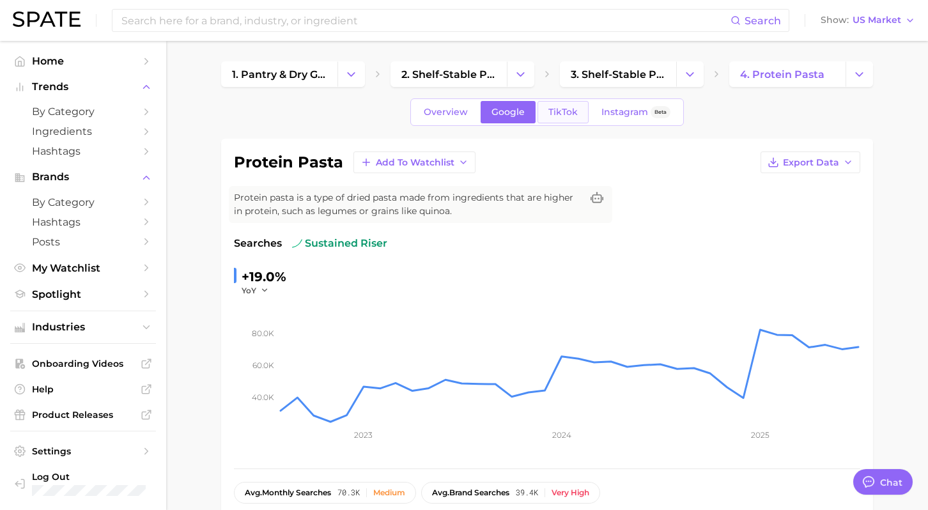
click at [560, 121] on link "TikTok" at bounding box center [563, 112] width 51 height 22
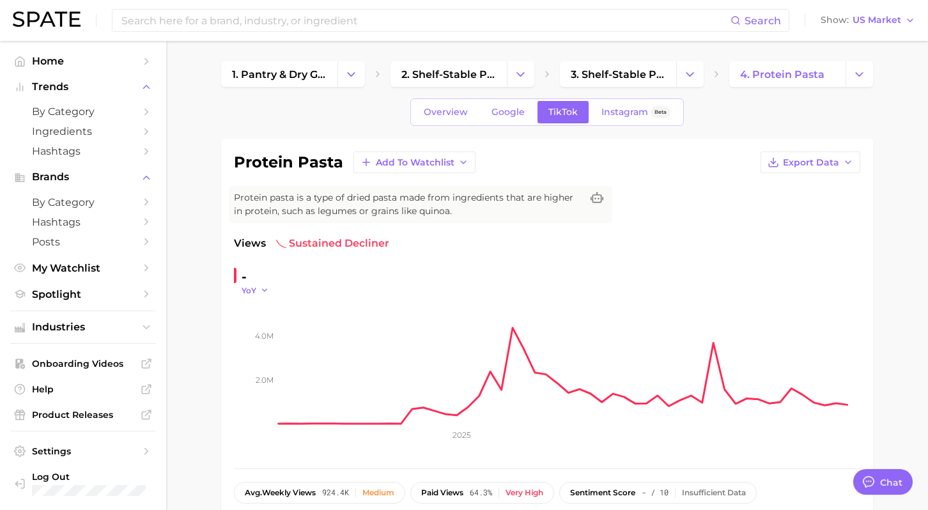
click at [262, 286] on icon "button" at bounding box center [264, 290] width 9 height 9
click at [269, 362] on button "MoM" at bounding box center [312, 354] width 141 height 23
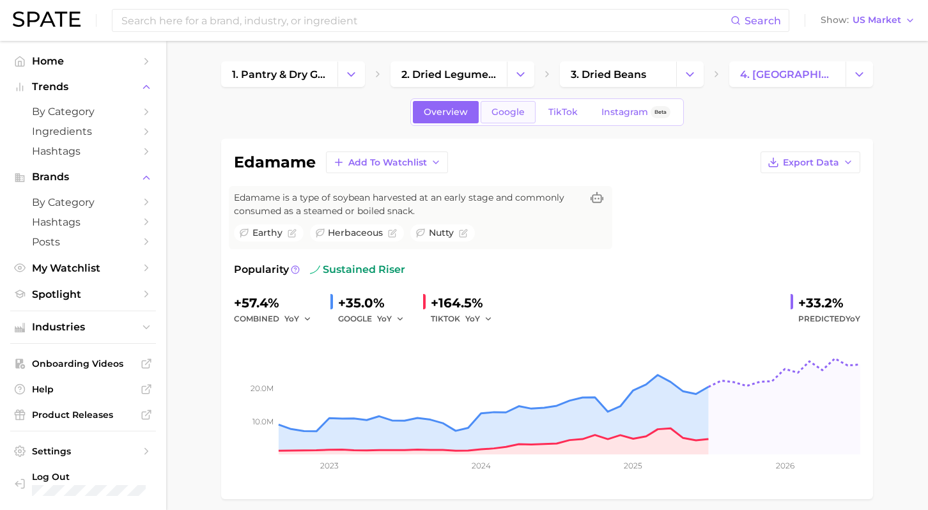
click at [517, 107] on span "Google" at bounding box center [508, 112] width 33 height 11
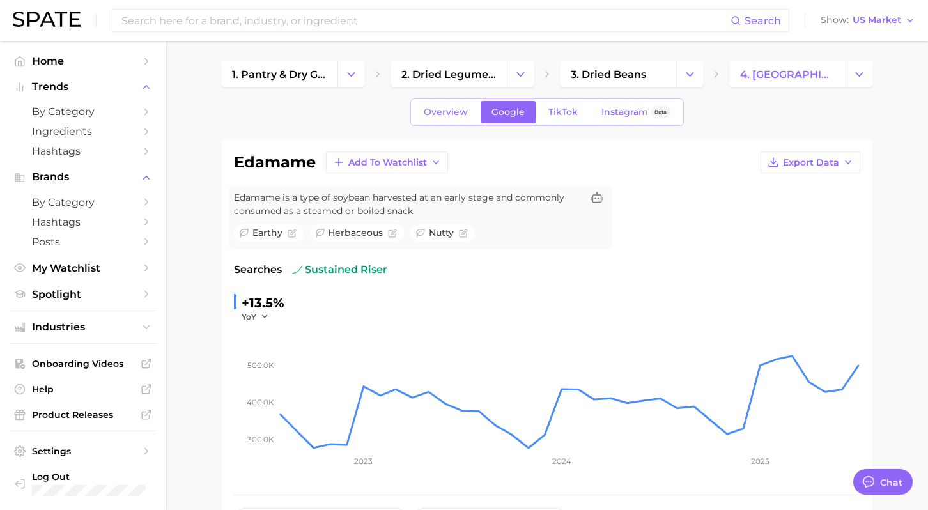
type textarea "x"
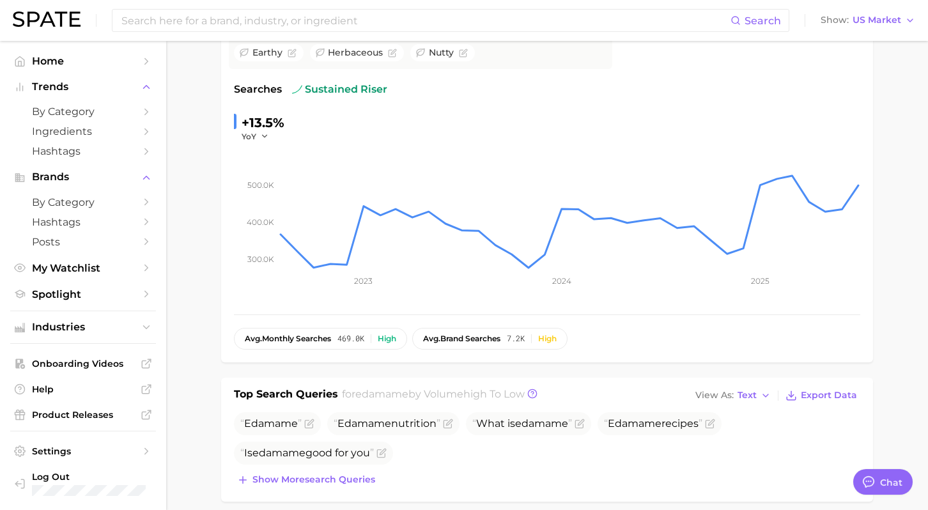
scroll to position [182, 0]
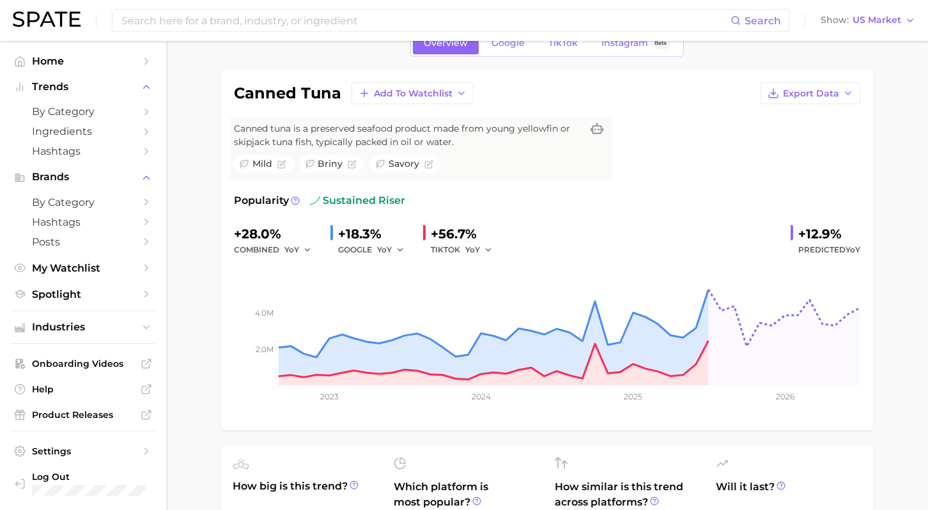
scroll to position [70, 0]
click at [510, 42] on span "Google" at bounding box center [508, 42] width 33 height 11
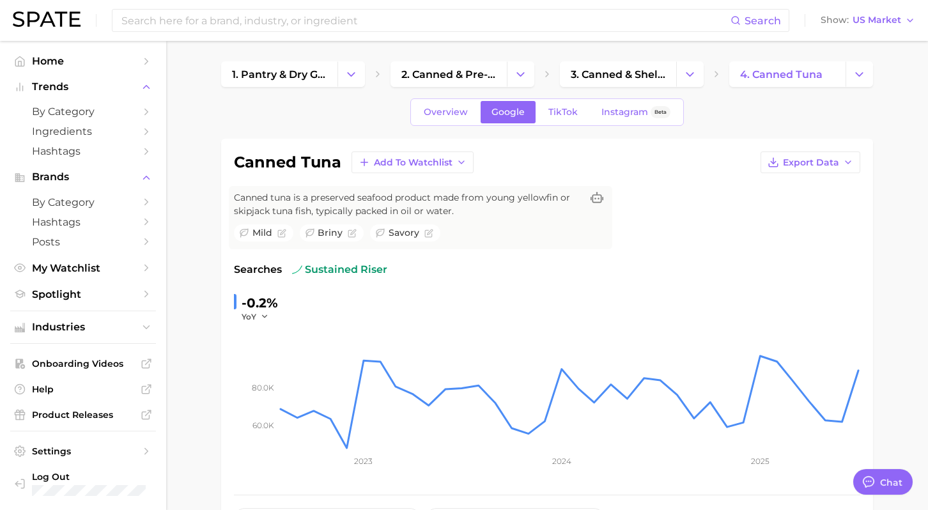
type textarea "x"
click at [560, 109] on span "TikTok" at bounding box center [563, 112] width 29 height 11
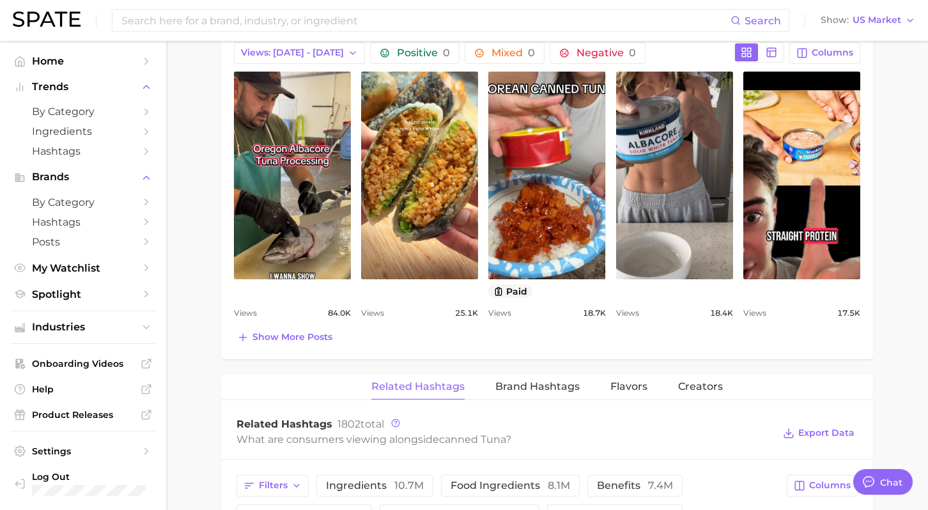
scroll to position [670, 0]
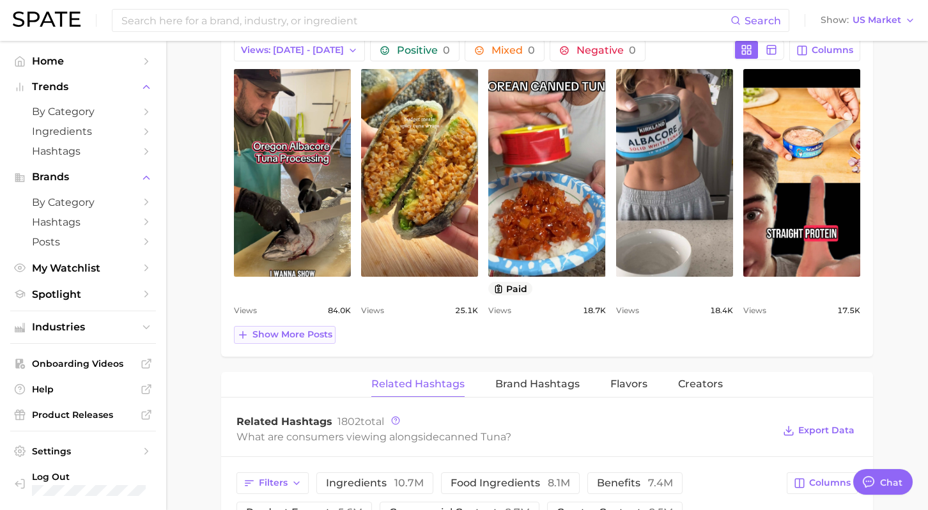
click at [301, 330] on span "Show more posts" at bounding box center [293, 334] width 80 height 11
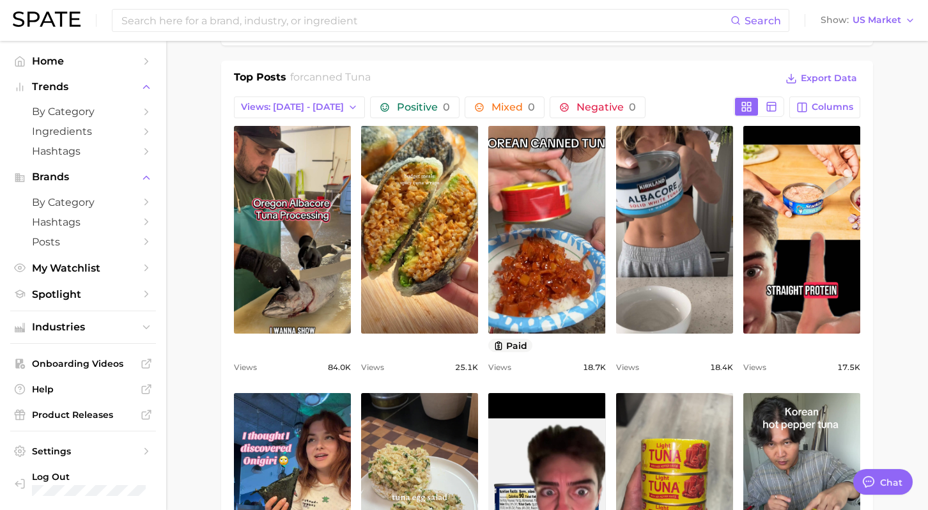
scroll to position [579, 0]
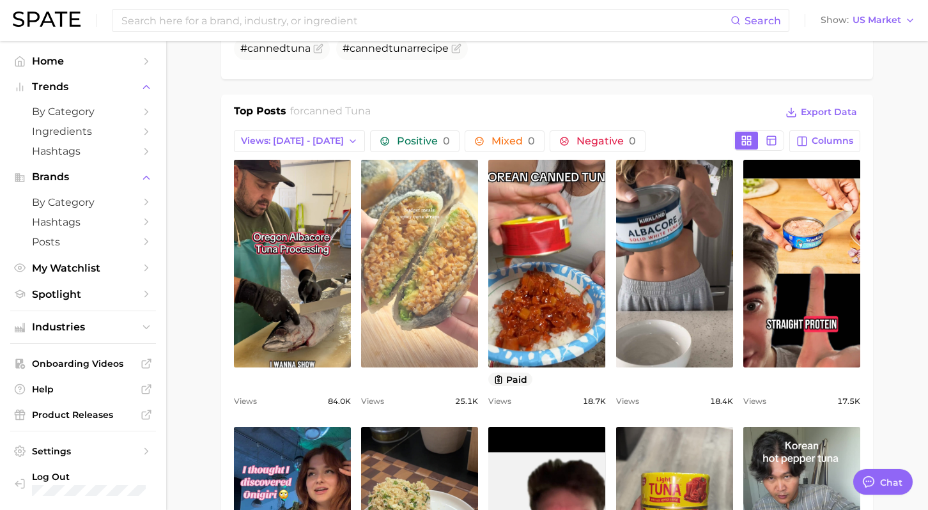
click at [417, 285] on link "view post on TikTok" at bounding box center [419, 264] width 117 height 208
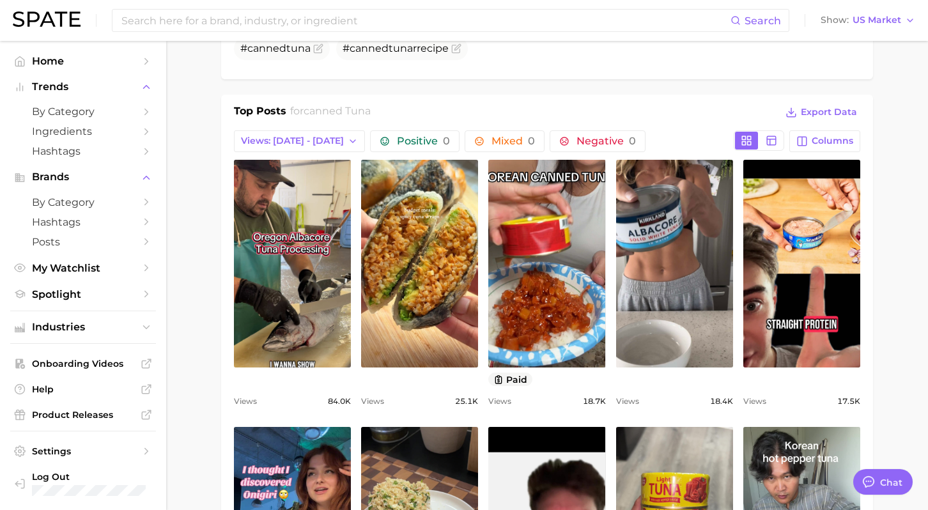
click at [642, 214] on main "1. pantry & dry goods 2. canned & pre-packaged products 3. canned & shelf-stabl…" at bounding box center [547, 473] width 762 height 2023
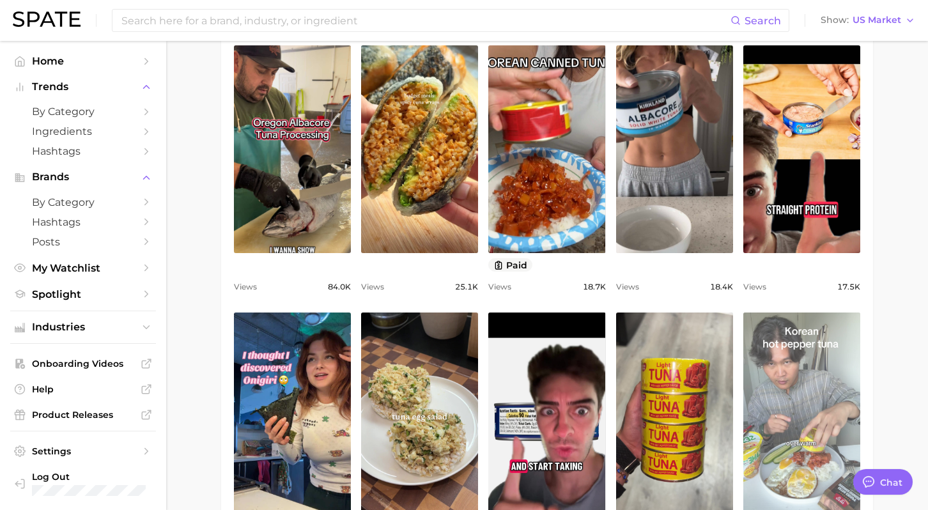
scroll to position [656, 0]
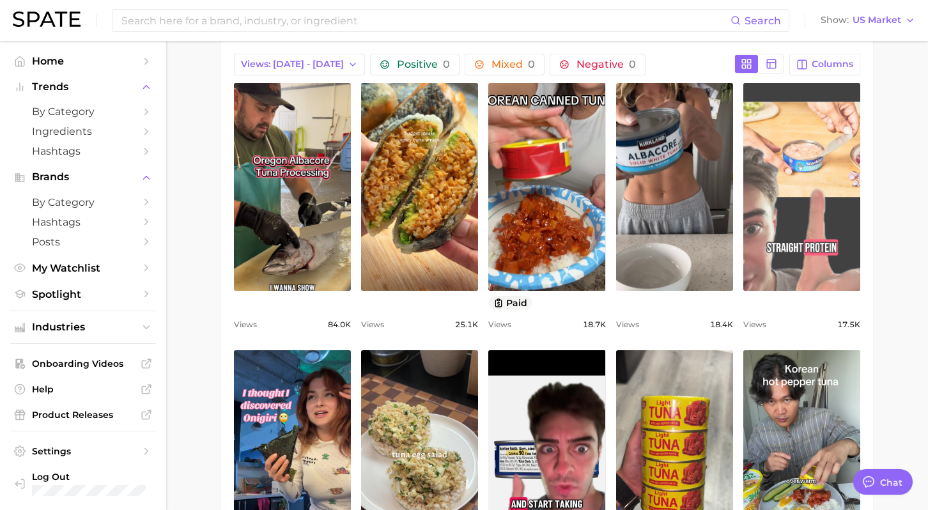
click at [642, 250] on link "view post on TikTok" at bounding box center [802, 187] width 117 height 208
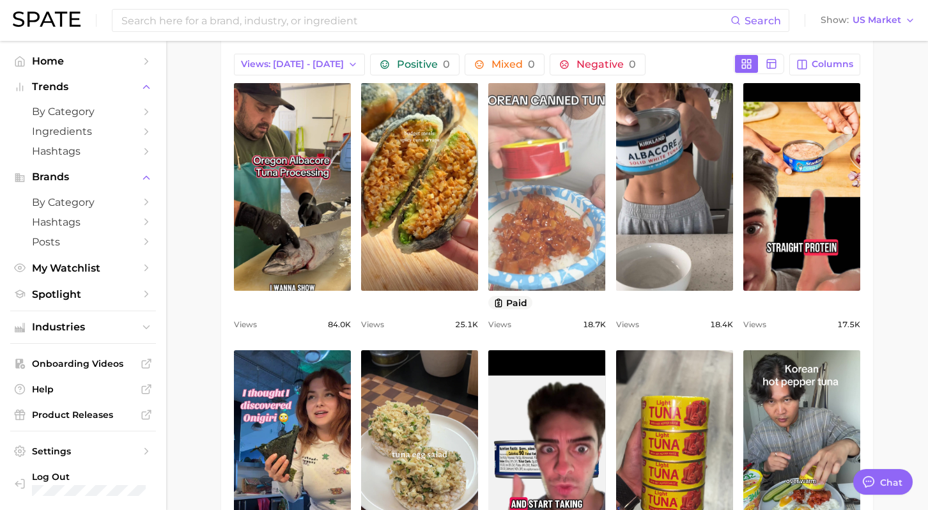
click at [570, 228] on link "view post on TikTok" at bounding box center [547, 187] width 117 height 208
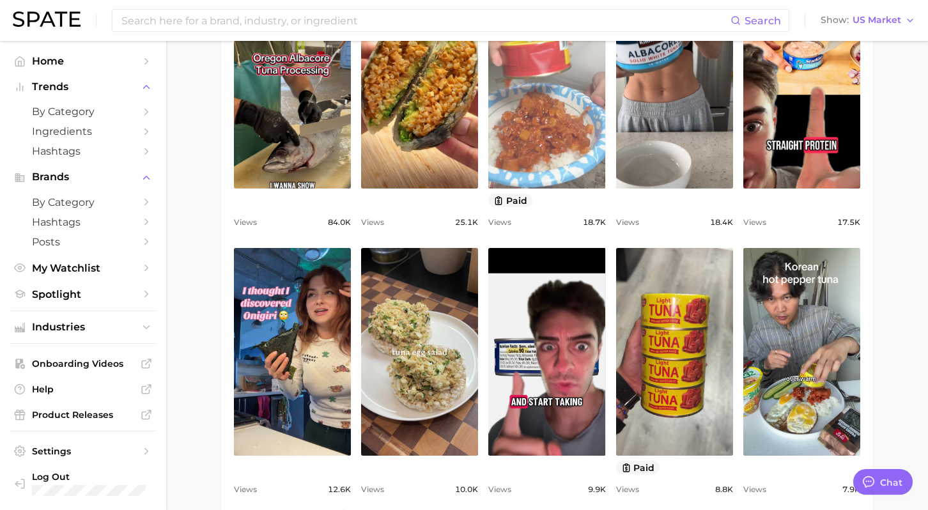
scroll to position [768, 0]
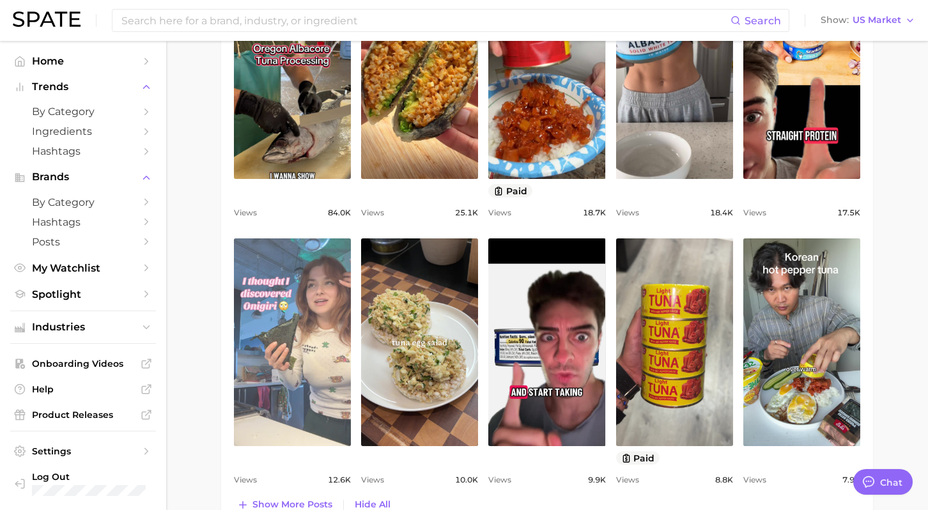
click at [317, 359] on link "view post on TikTok" at bounding box center [292, 343] width 117 height 208
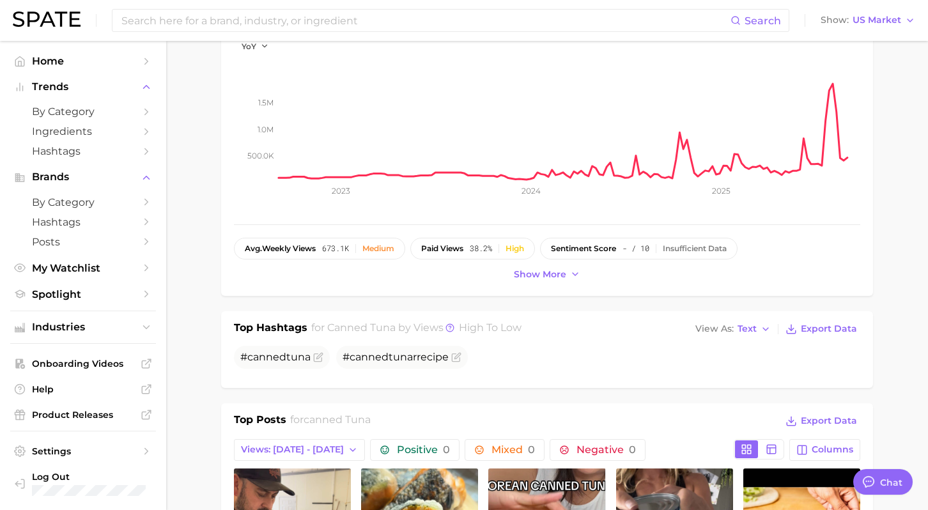
scroll to position [0, 0]
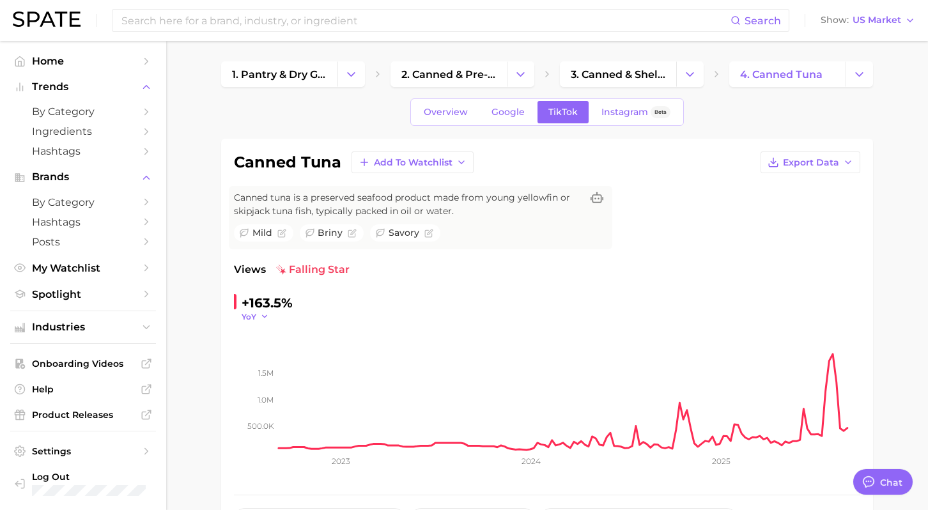
click at [246, 317] on span "YoY" at bounding box center [249, 316] width 15 height 11
click at [283, 390] on button "MoM" at bounding box center [312, 381] width 141 height 23
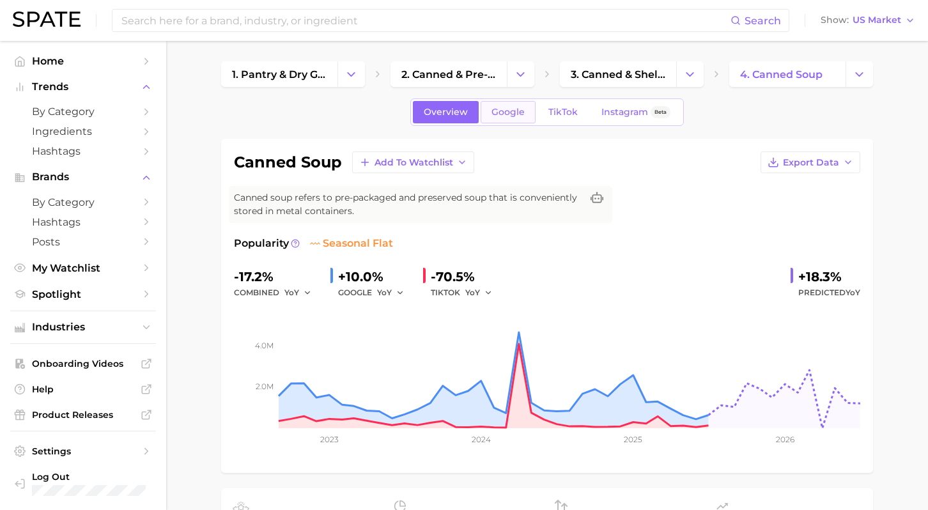
click at [508, 109] on span "Google" at bounding box center [508, 112] width 33 height 11
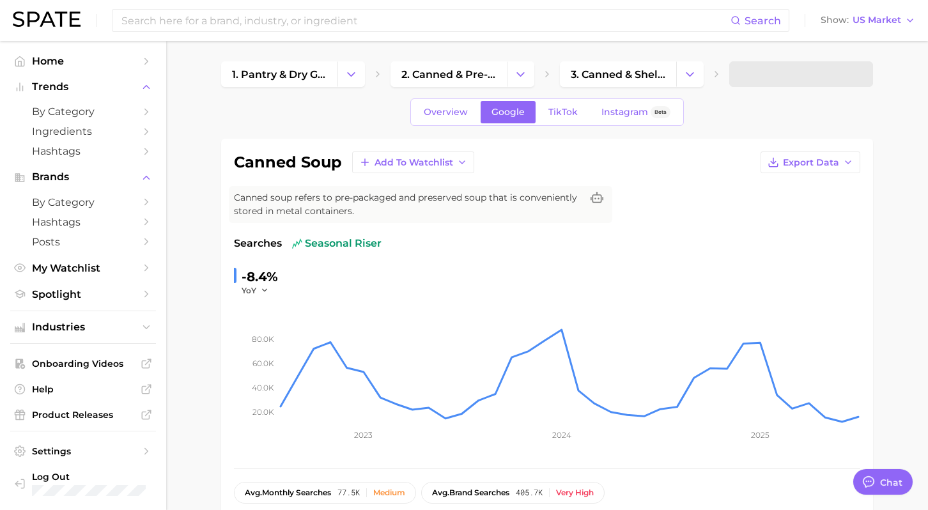
type textarea "x"
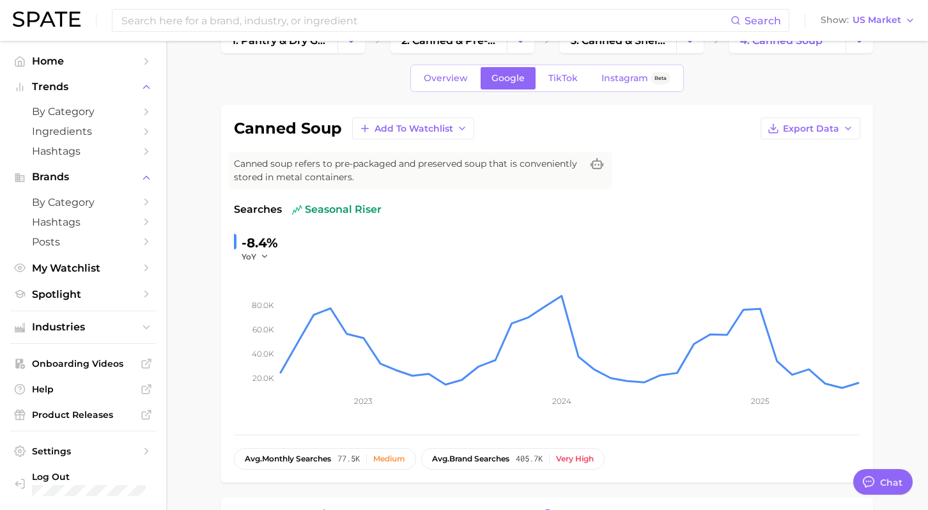
scroll to position [36, 0]
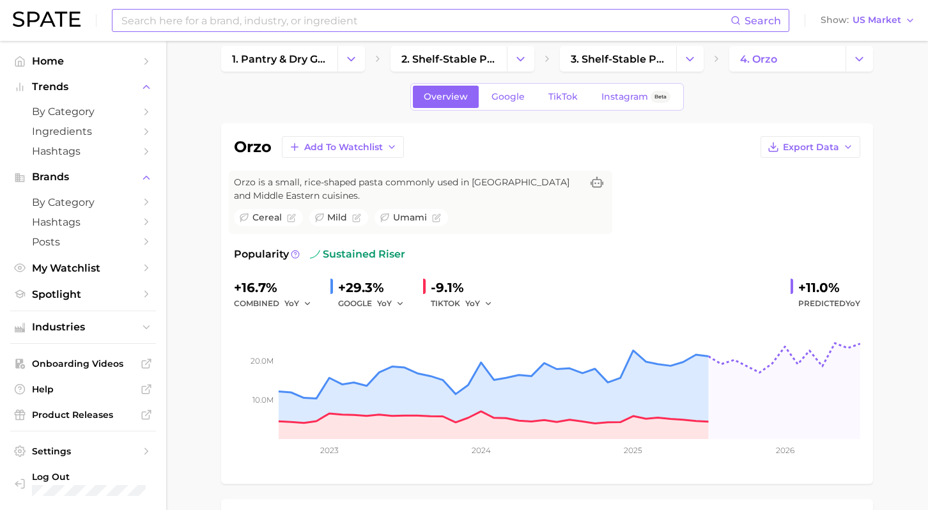
scroll to position [16, 0]
click at [567, 98] on span "TikTok" at bounding box center [563, 96] width 29 height 11
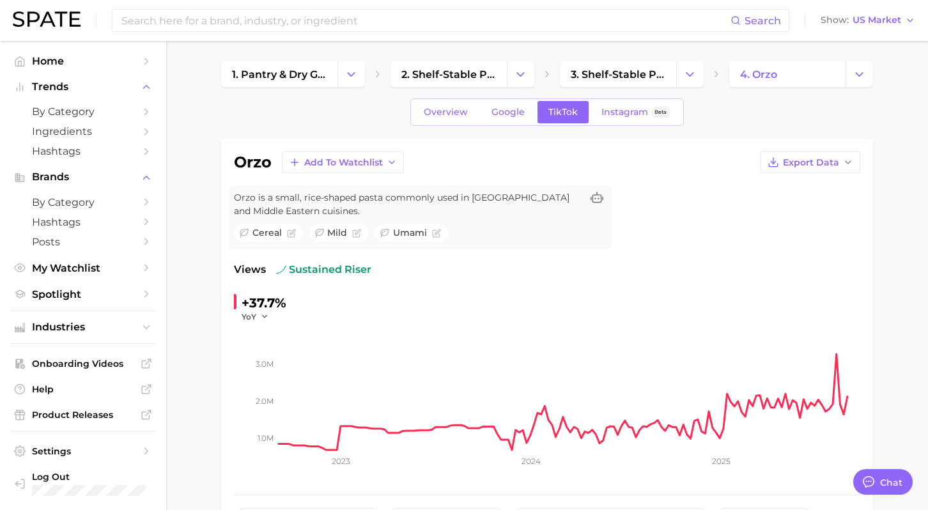
type textarea "x"
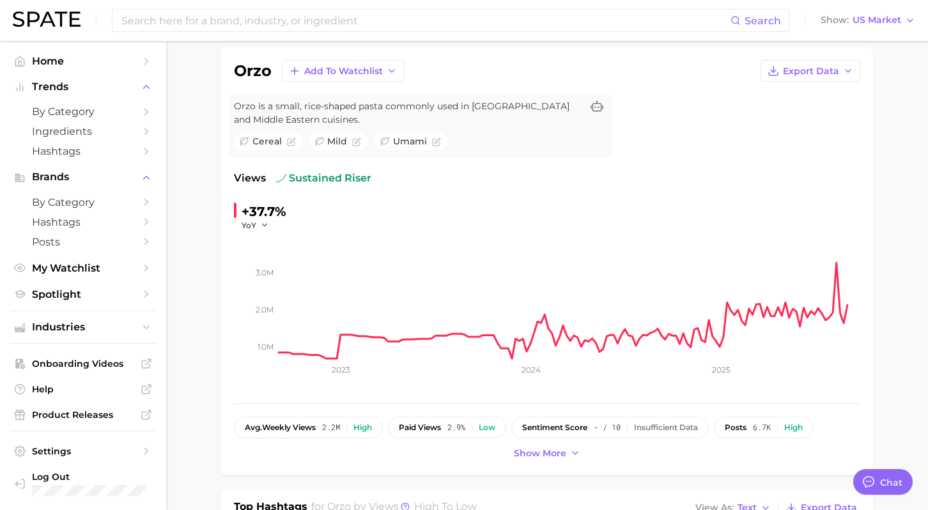
scroll to position [83, 0]
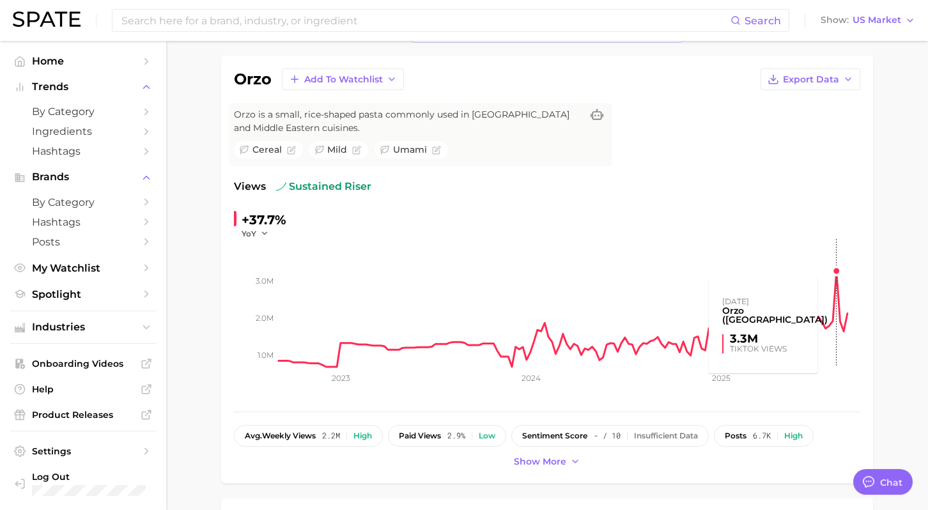
click at [846, 288] on rect at bounding box center [570, 303] width 582 height 128
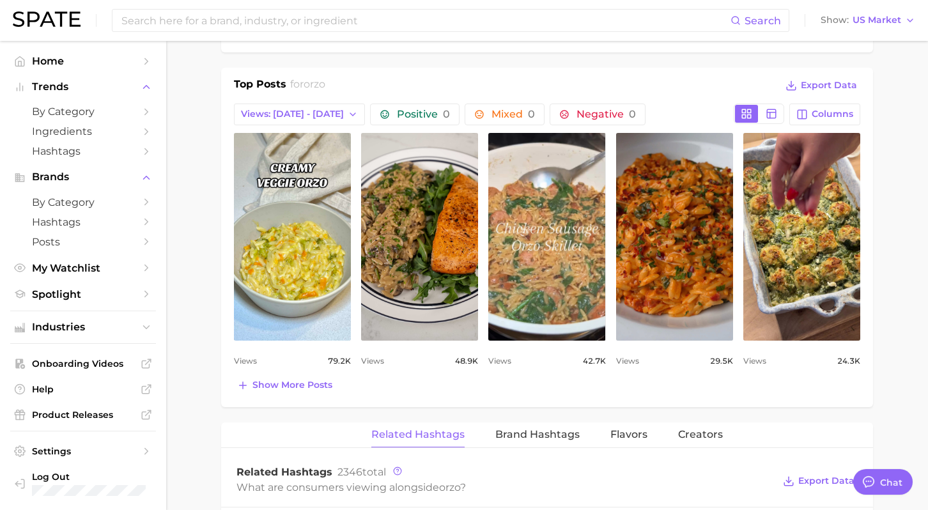
scroll to position [597, 0]
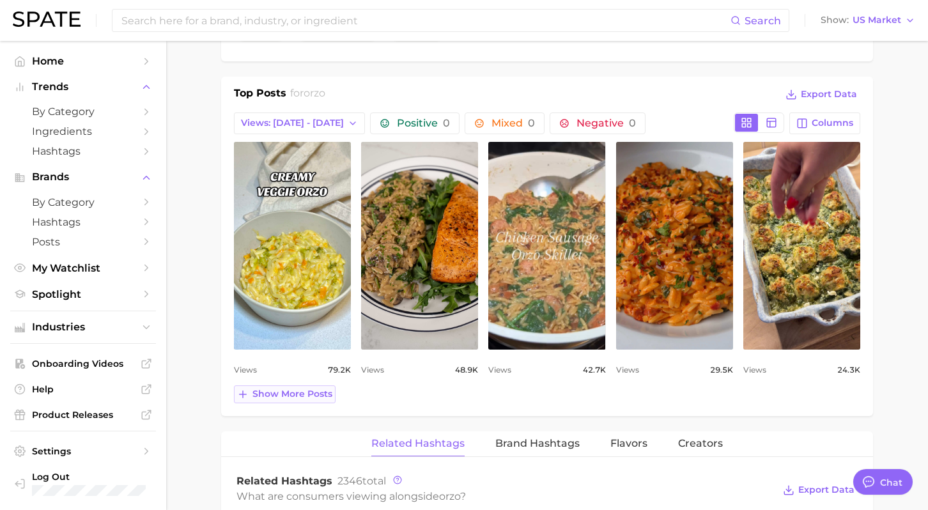
click at [309, 395] on span "Show more posts" at bounding box center [293, 394] width 80 height 11
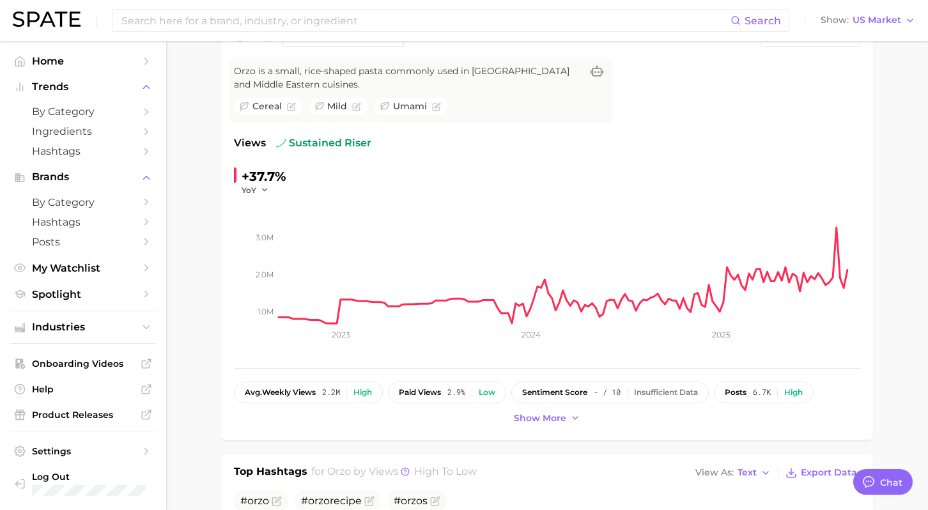
scroll to position [138, 0]
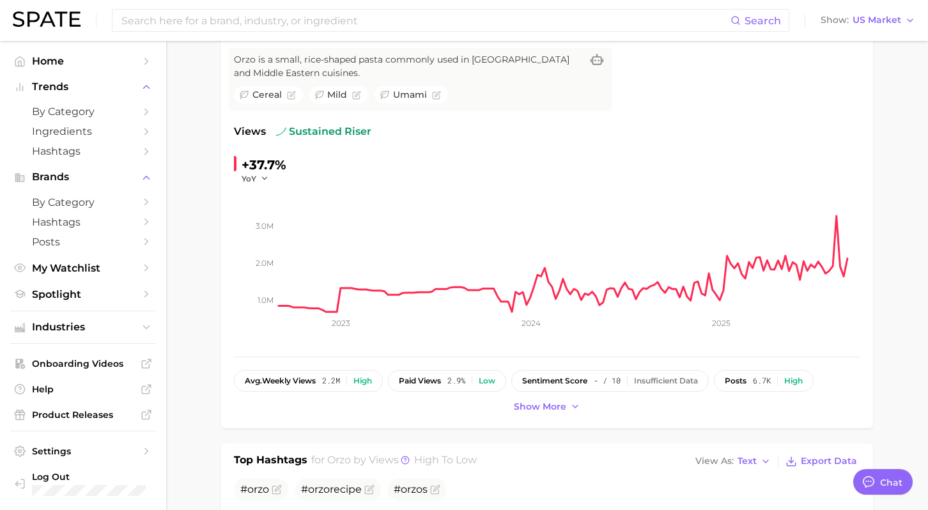
click at [254, 184] on icon "1.0m 2.0m 3.0m 2023 2024 2025" at bounding box center [547, 264] width 627 height 160
click at [254, 176] on span "YoY" at bounding box center [249, 178] width 15 height 11
click at [270, 235] on button "MoM" at bounding box center [312, 242] width 141 height 23
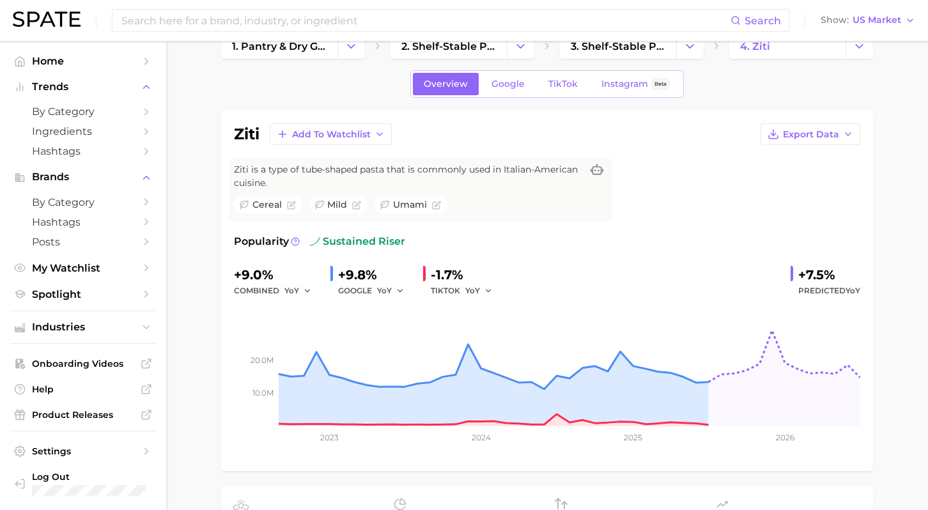
scroll to position [64, 0]
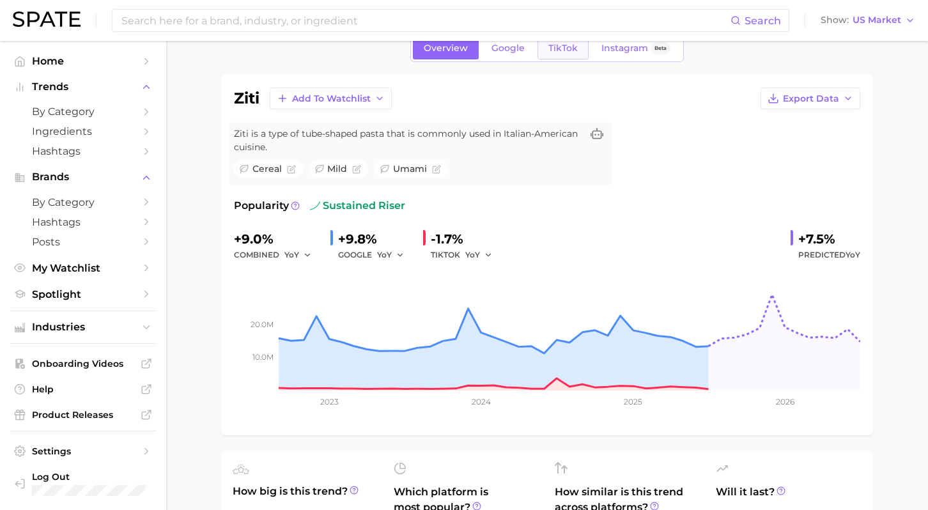
click at [563, 46] on span "TikTok" at bounding box center [563, 48] width 29 height 11
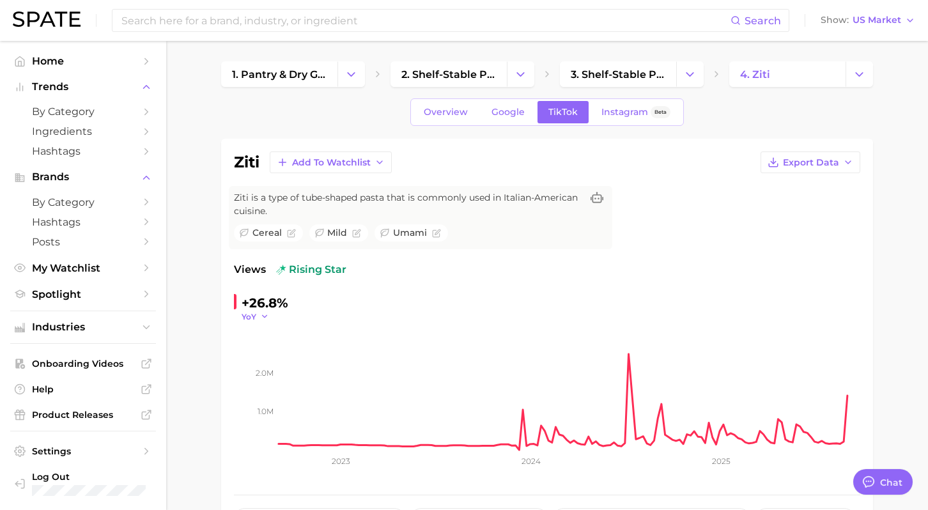
click at [263, 313] on icon "button" at bounding box center [264, 316] width 9 height 9
type textarea "x"
click at [275, 384] on button "MoM" at bounding box center [312, 381] width 141 height 23
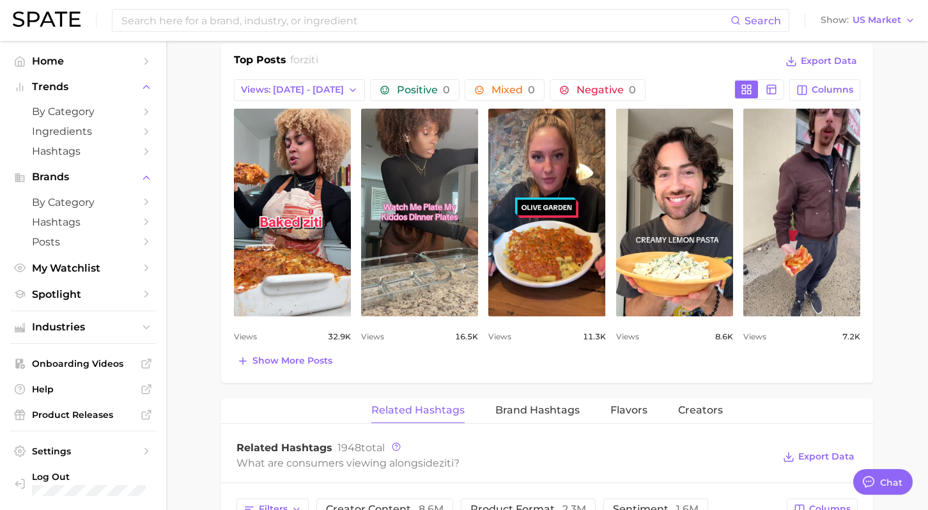
scroll to position [608, 0]
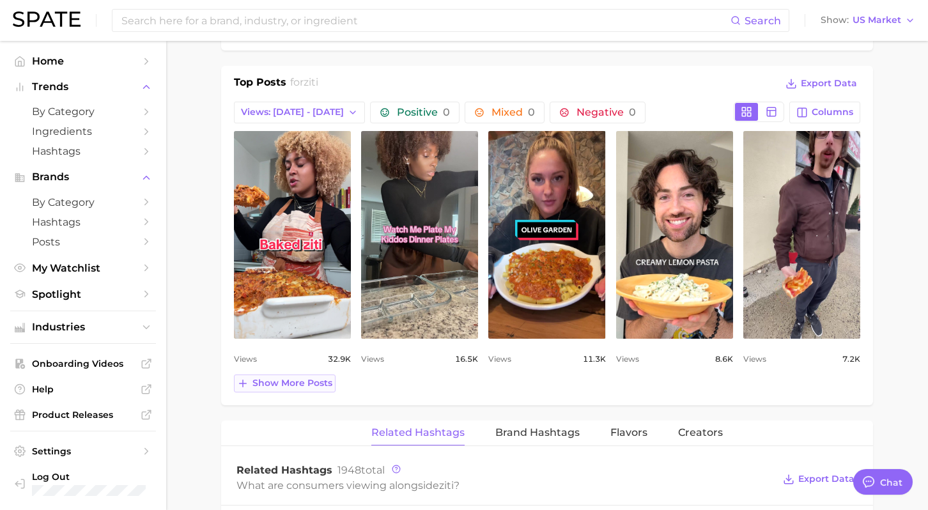
click at [309, 386] on span "Show more posts" at bounding box center [293, 383] width 80 height 11
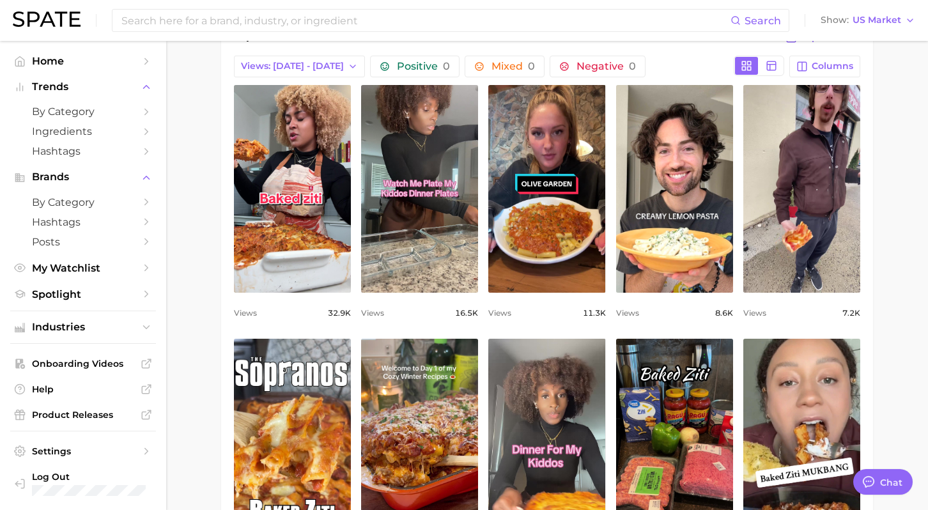
scroll to position [647, 0]
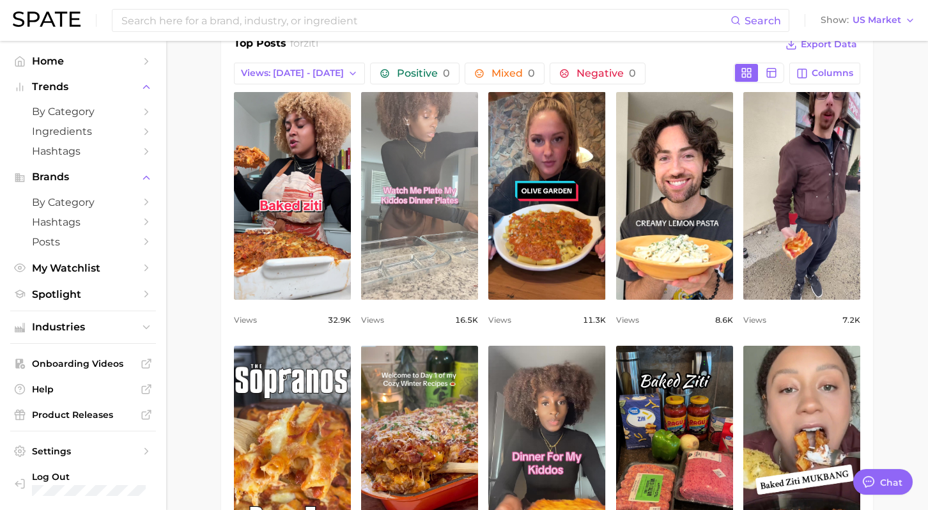
click at [403, 223] on link "view post on TikTok" at bounding box center [419, 196] width 117 height 208
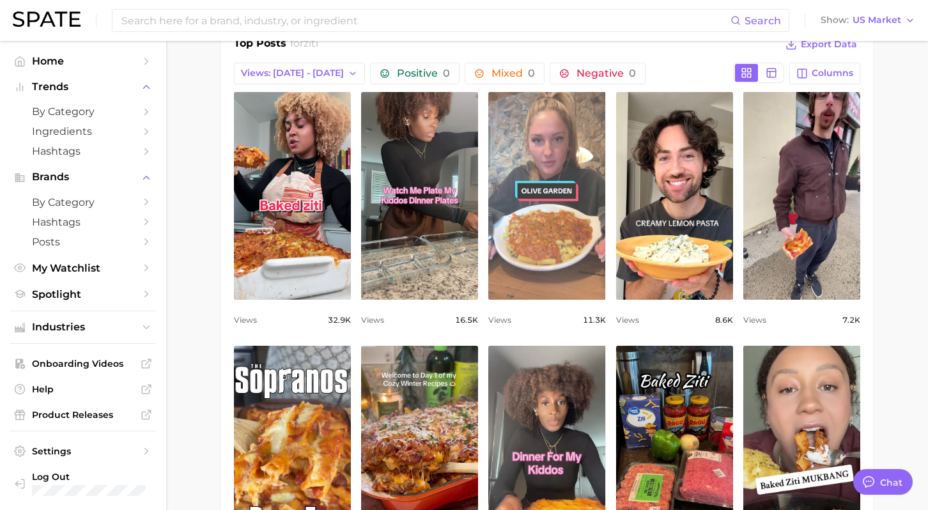
click at [555, 215] on link "view post on TikTok" at bounding box center [547, 196] width 117 height 208
click at [593, 171] on link "view post on TikTok" at bounding box center [547, 196] width 117 height 208
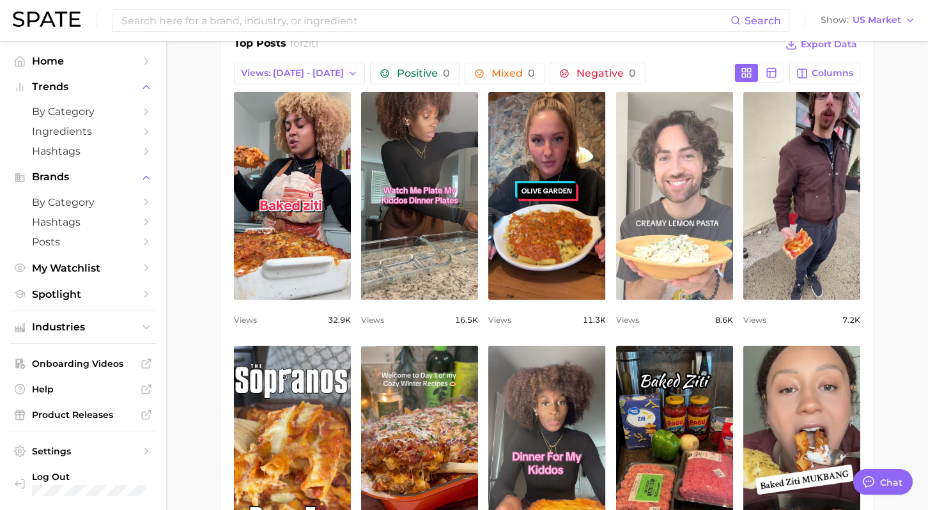
click at [732, 178] on link "view post on TikTok" at bounding box center [674, 196] width 117 height 208
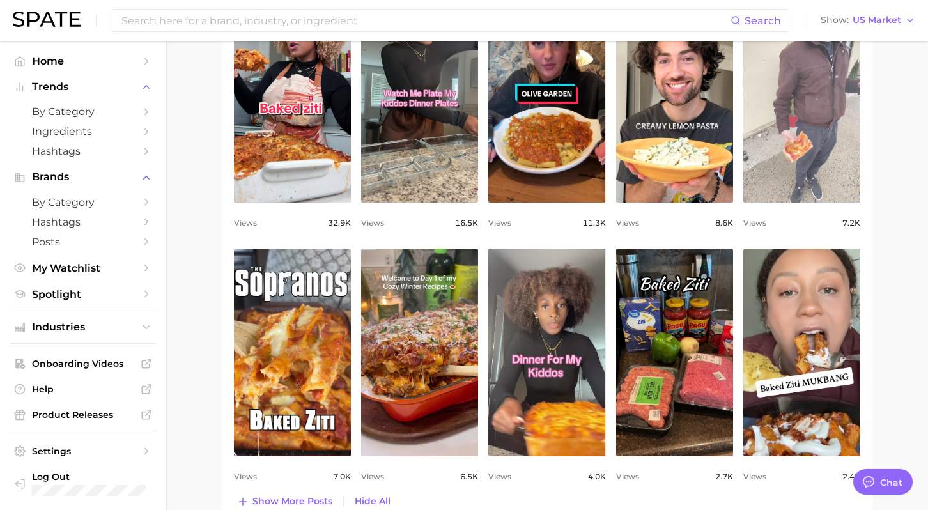
scroll to position [771, 0]
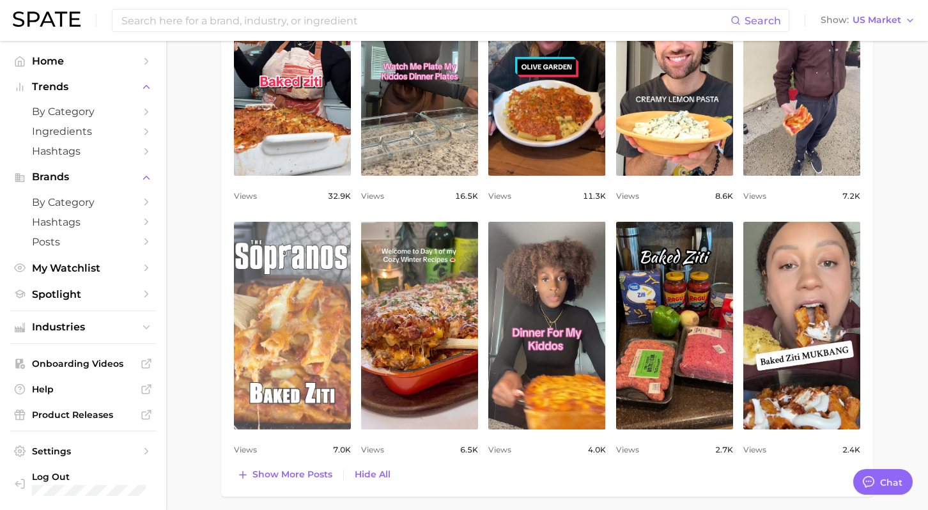
click at [297, 332] on link "view post on TikTok" at bounding box center [292, 326] width 117 height 208
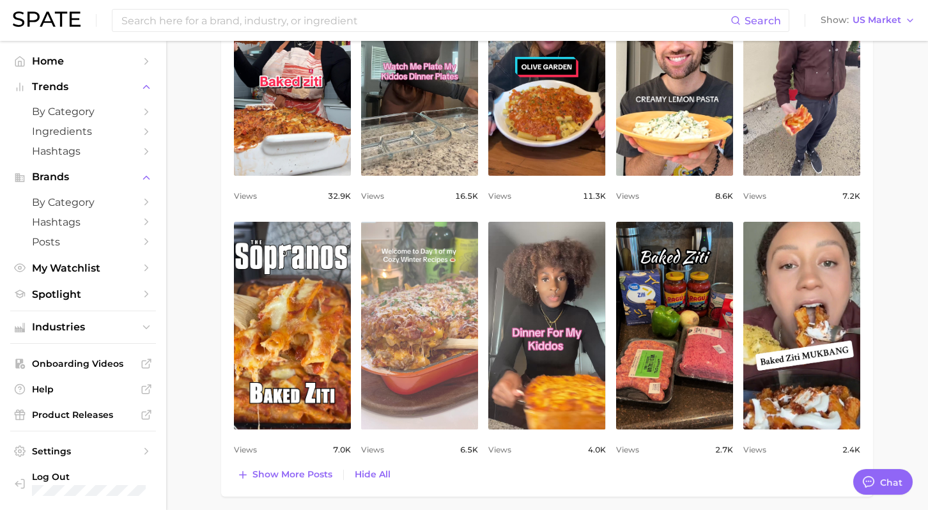
click at [445, 284] on link "view post on TikTok" at bounding box center [419, 326] width 117 height 208
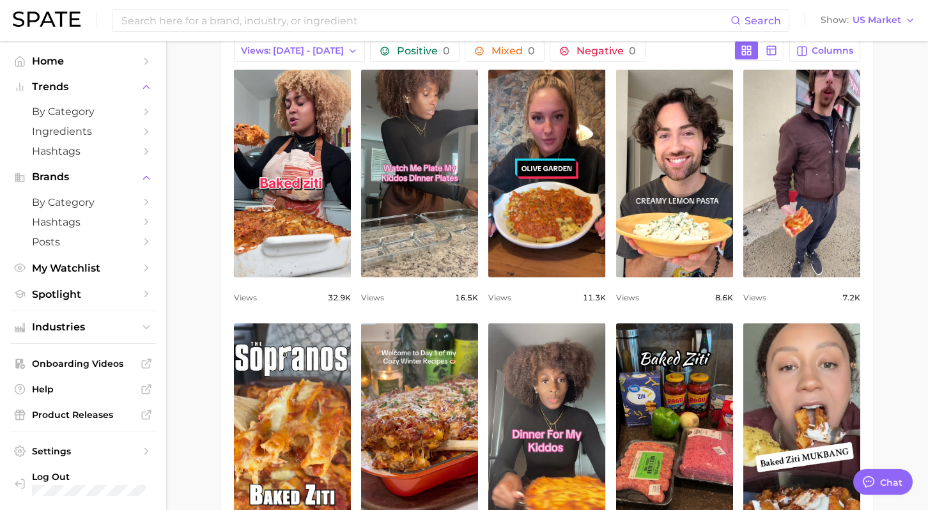
scroll to position [0, 0]
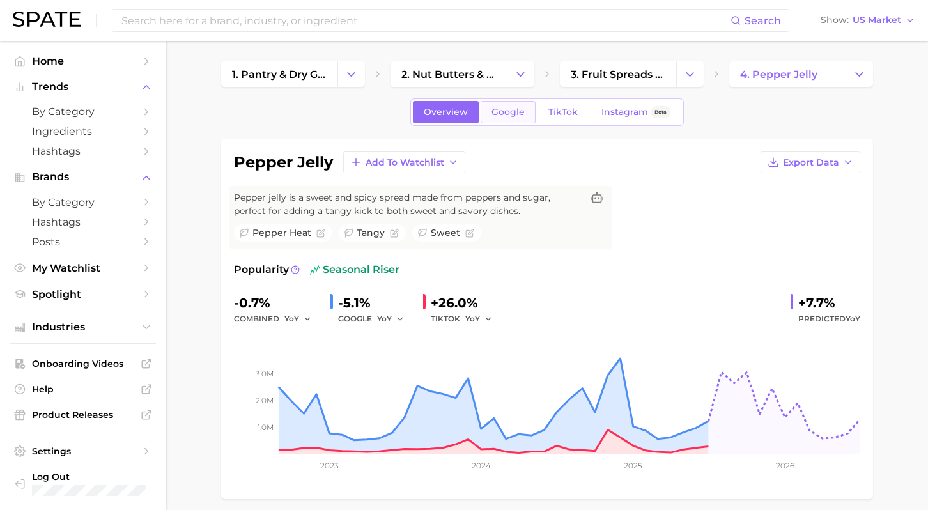
click at [515, 110] on span "Google" at bounding box center [508, 112] width 33 height 11
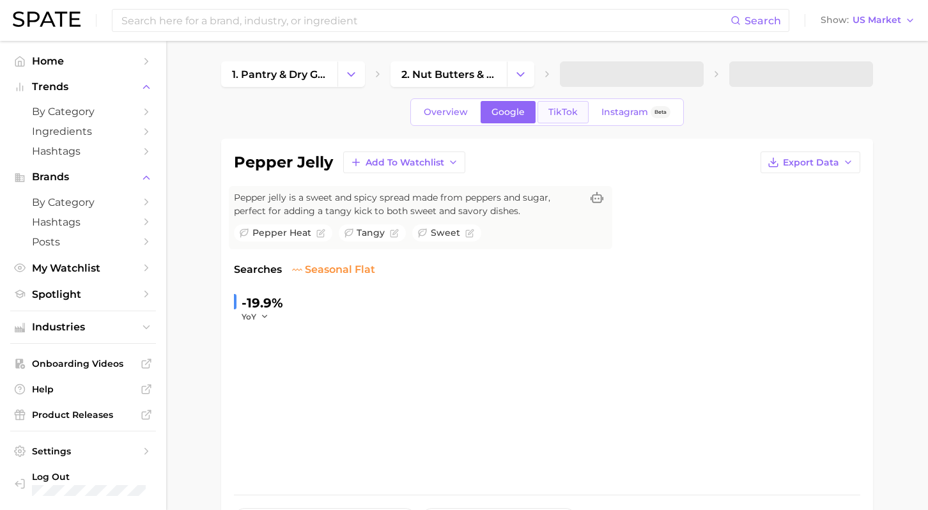
click at [563, 110] on span "TikTok" at bounding box center [563, 112] width 29 height 11
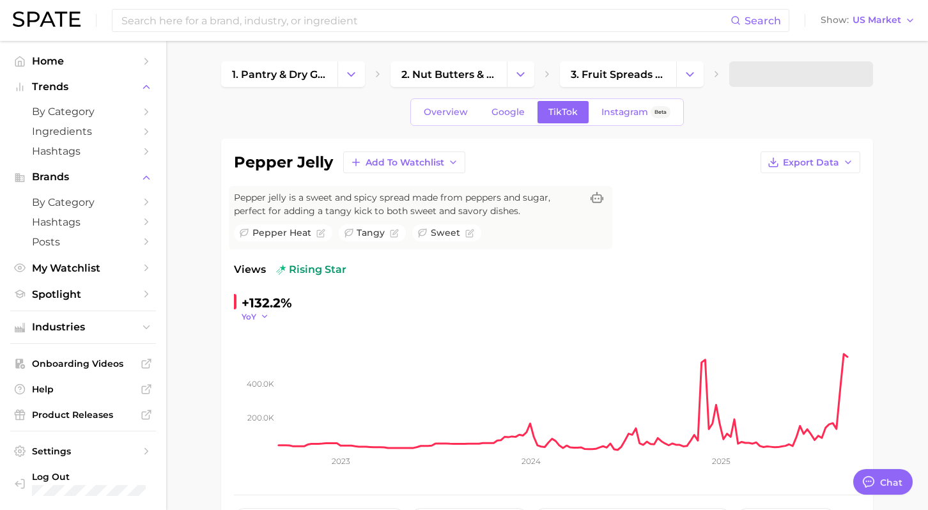
type textarea "x"
click at [258, 314] on button "YoY" at bounding box center [255, 316] width 27 height 11
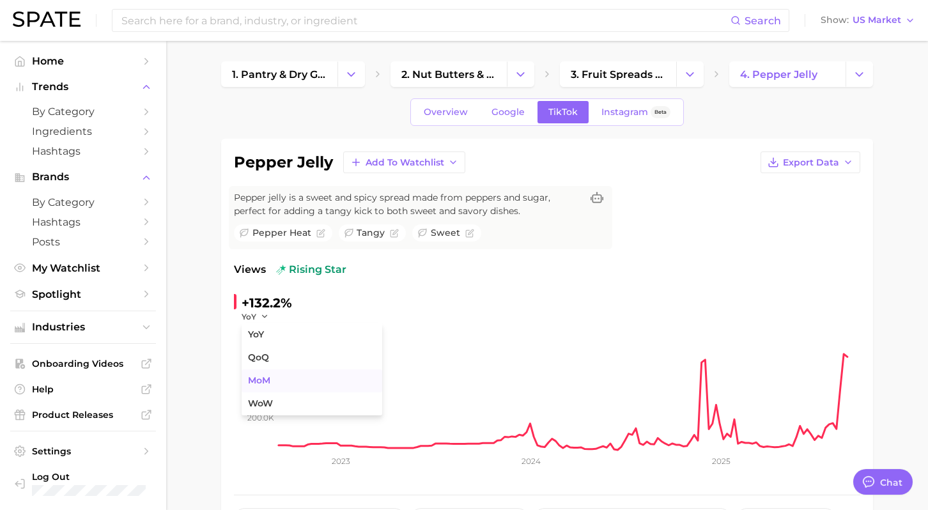
click at [290, 382] on button "MoM" at bounding box center [312, 381] width 141 height 23
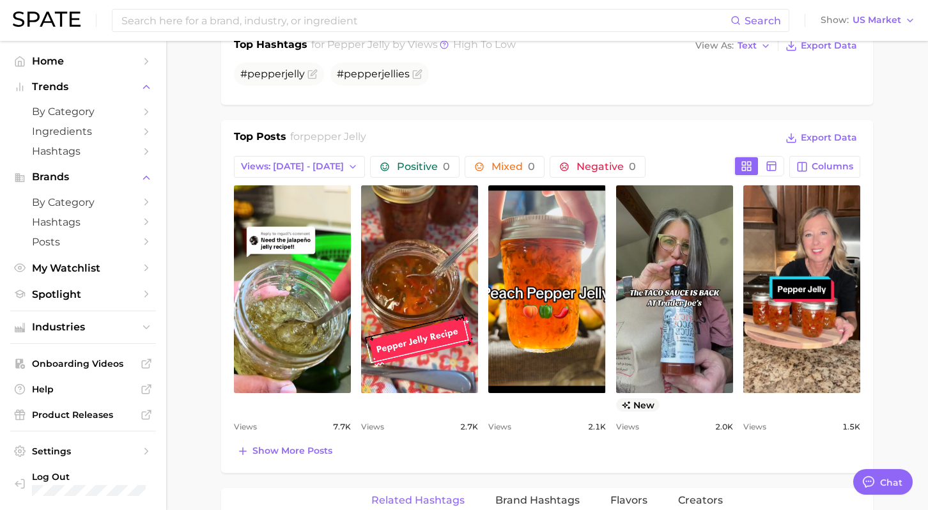
scroll to position [556, 0]
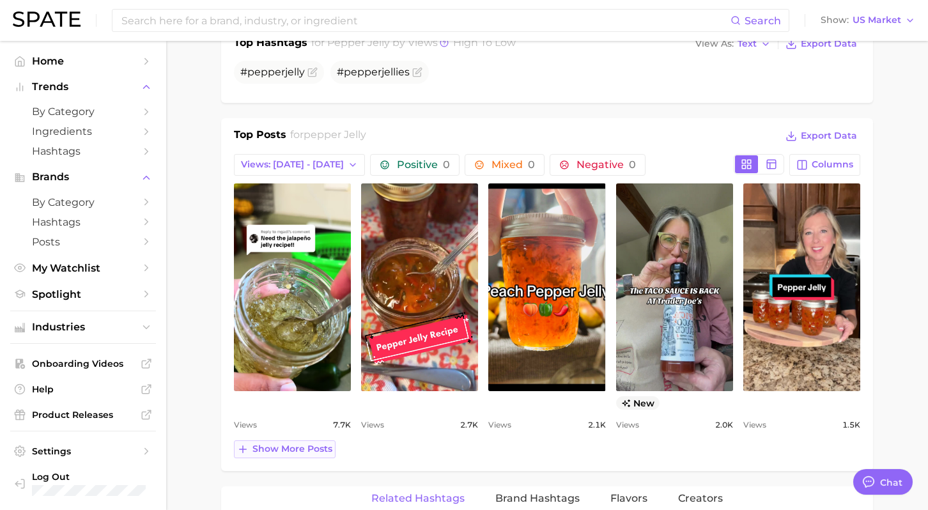
click at [314, 456] on button "Show more posts" at bounding box center [285, 450] width 102 height 18
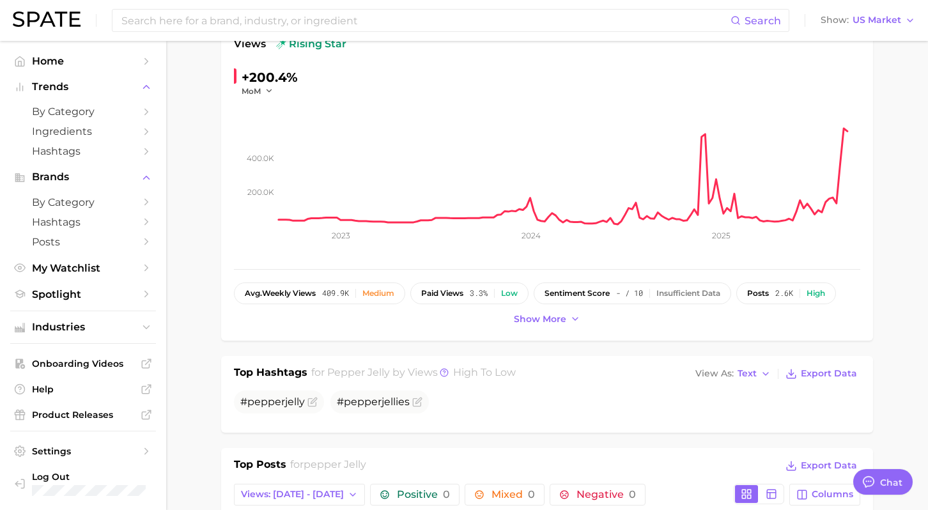
scroll to position [0, 0]
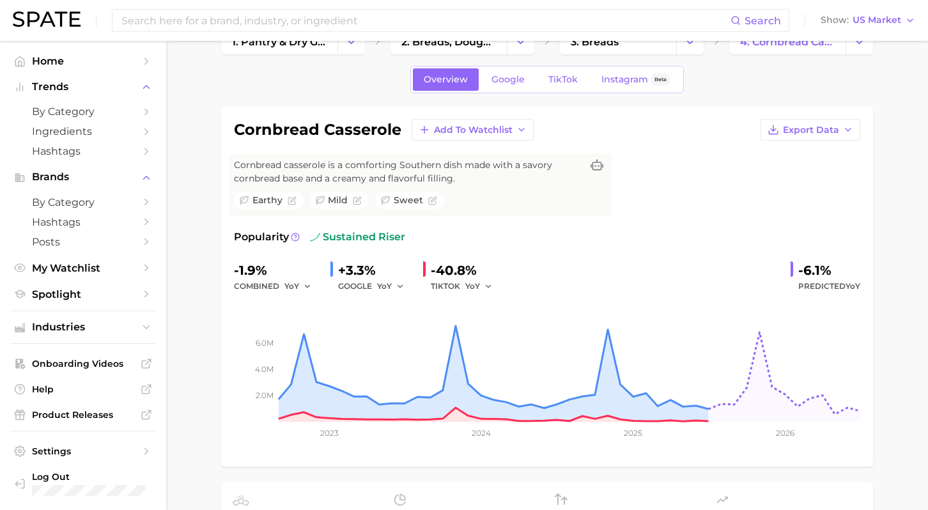
scroll to position [43, 0]
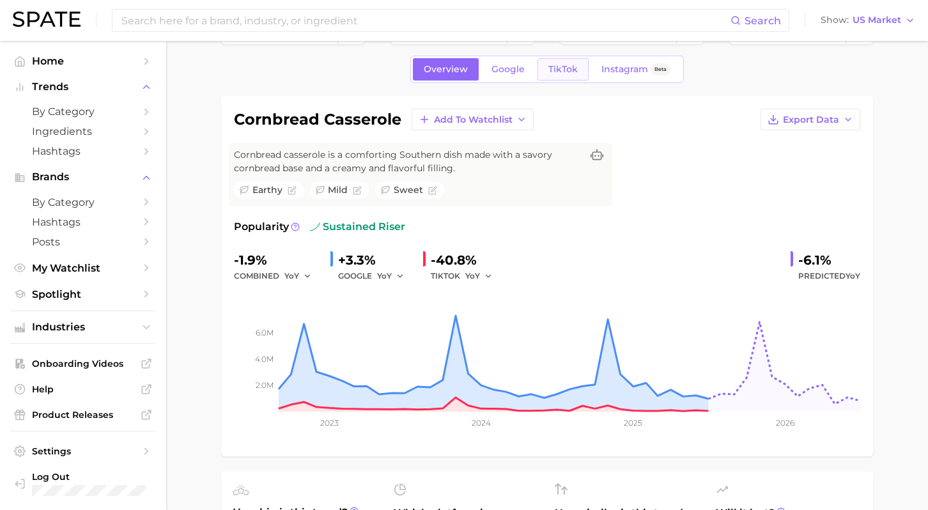
click at [560, 65] on span "TikTok" at bounding box center [563, 69] width 29 height 11
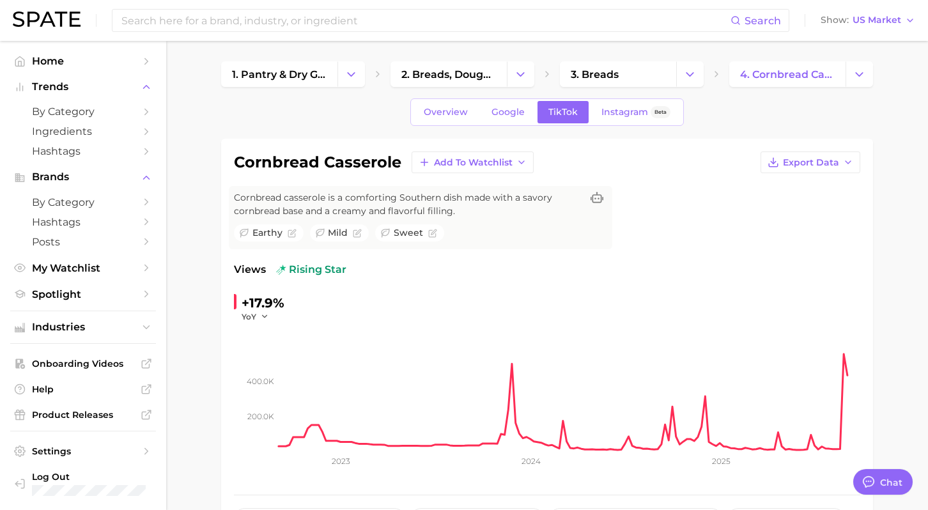
type textarea "x"
click at [268, 317] on icon "button" at bounding box center [264, 316] width 9 height 9
click at [279, 380] on button "MoM" at bounding box center [312, 381] width 141 height 23
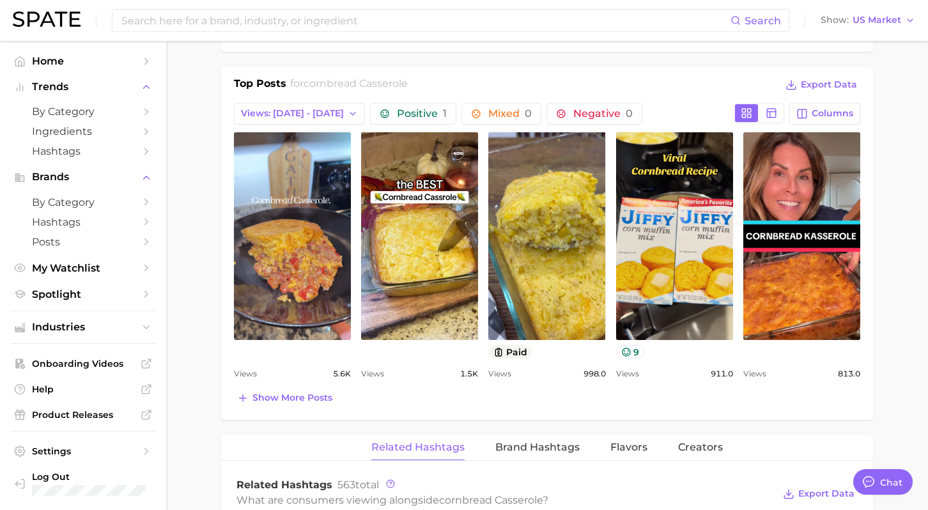
scroll to position [632, 0]
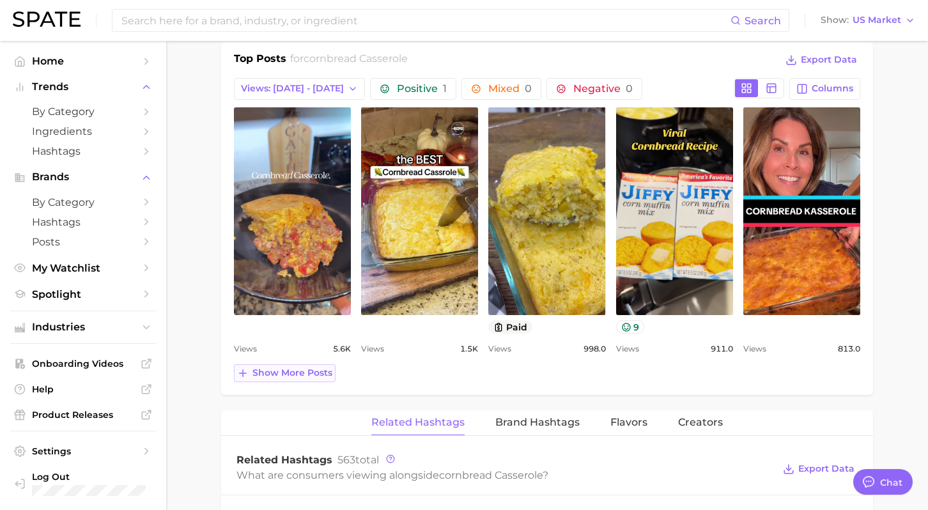
click at [316, 373] on span "Show more posts" at bounding box center [293, 373] width 80 height 11
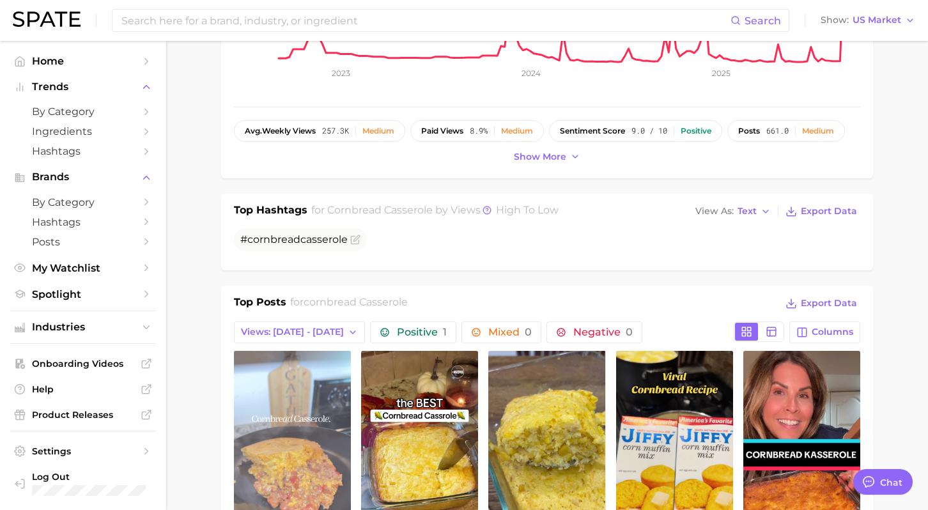
scroll to position [0, 0]
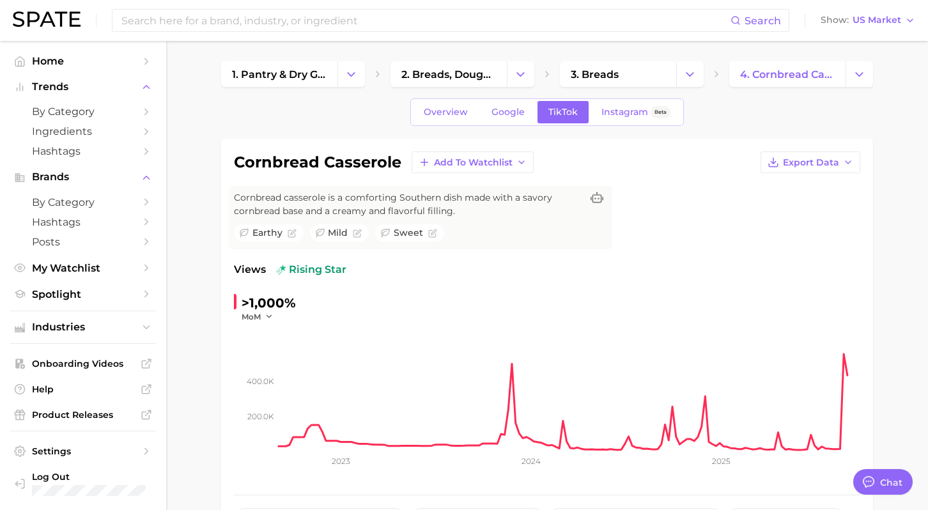
click at [834, 290] on div "Views rising star >1,000% MoM 200.0k 400.0k 2023 2024 2025" at bounding box center [547, 372] width 627 height 220
